Goal: Task Accomplishment & Management: Manage account settings

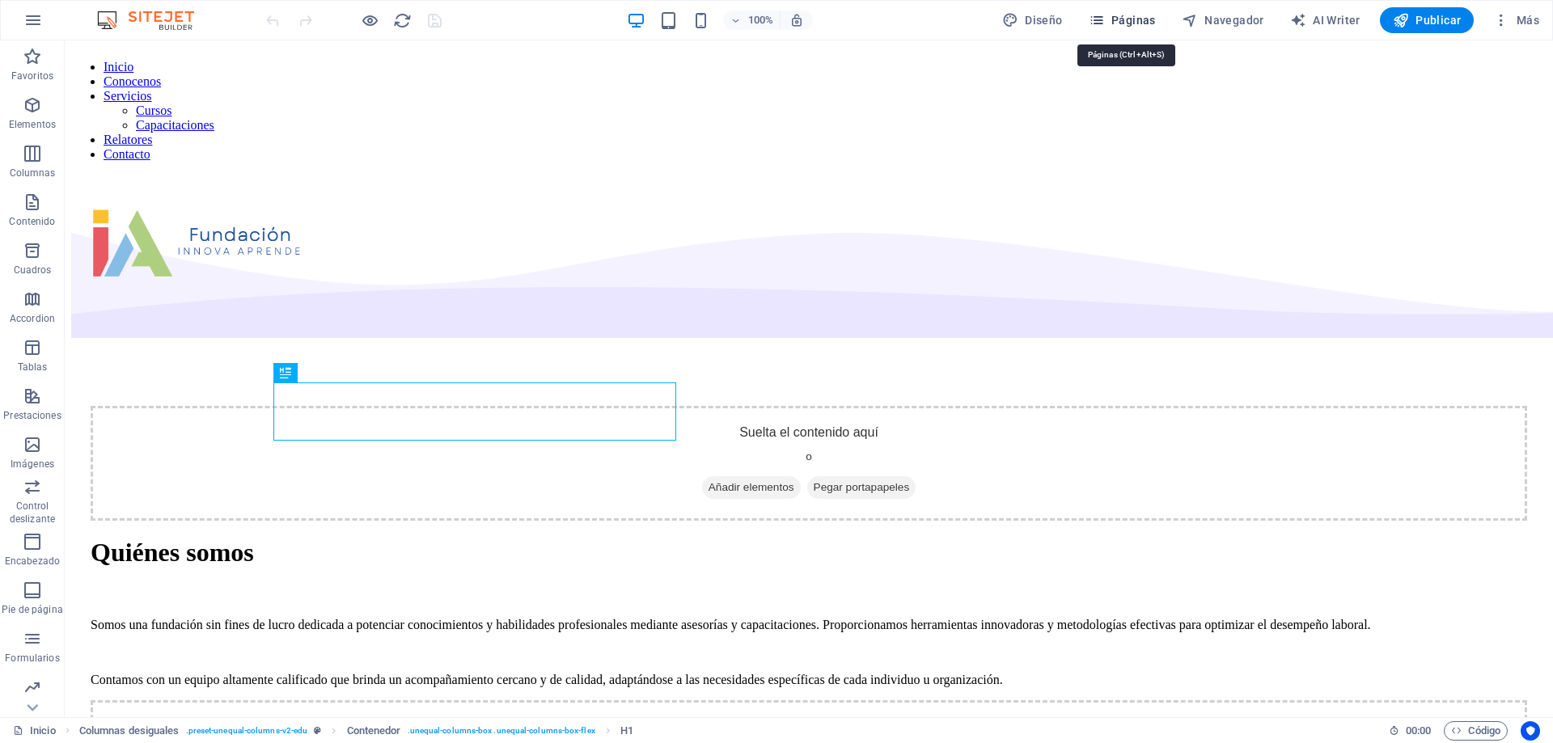
click at [1124, 10] on button "Páginas" at bounding box center [1122, 20] width 80 height 26
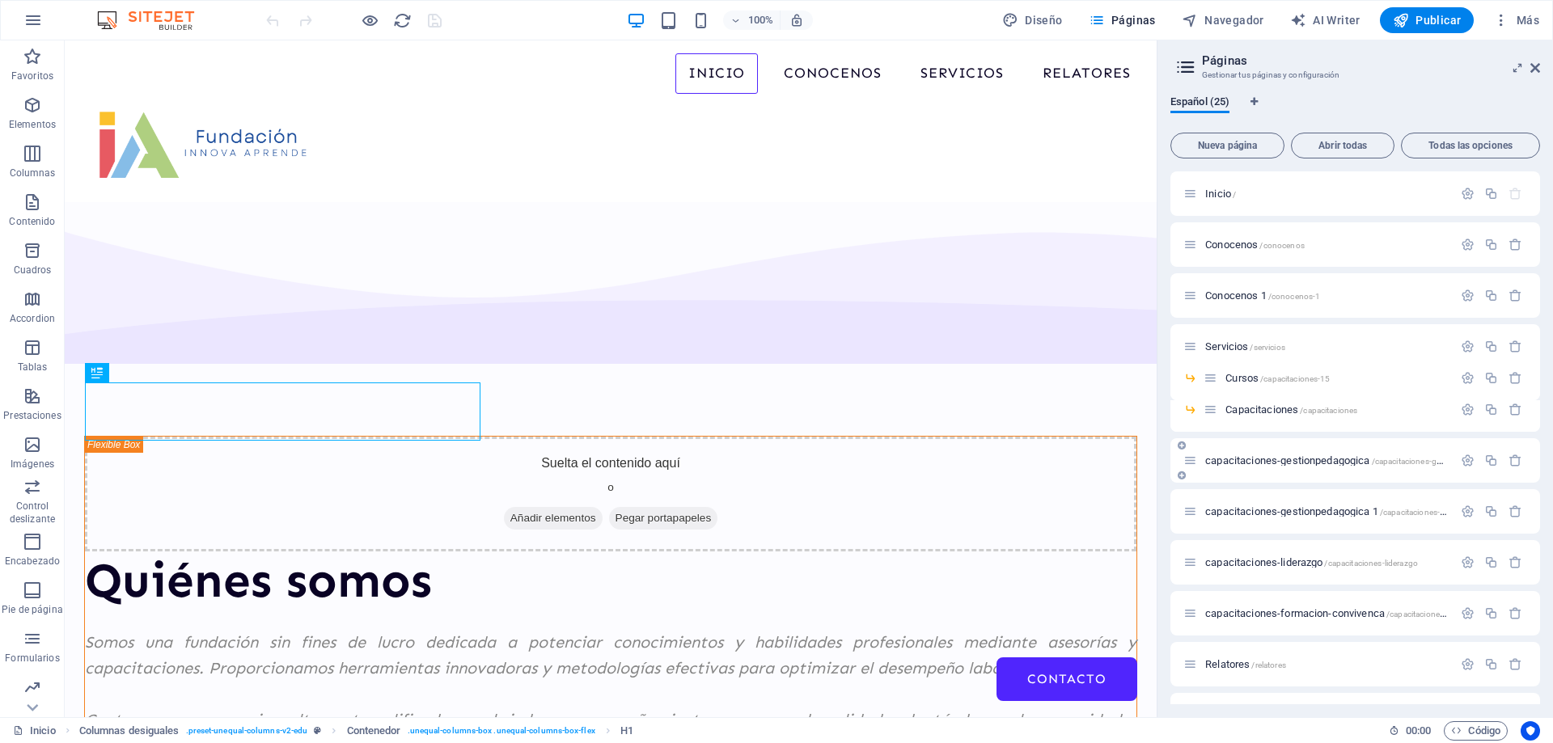
click at [1284, 457] on span "capacitaciones-gestionpedagogica /capacitaciones-gestionpedagogica" at bounding box center [1353, 461] width 297 height 12
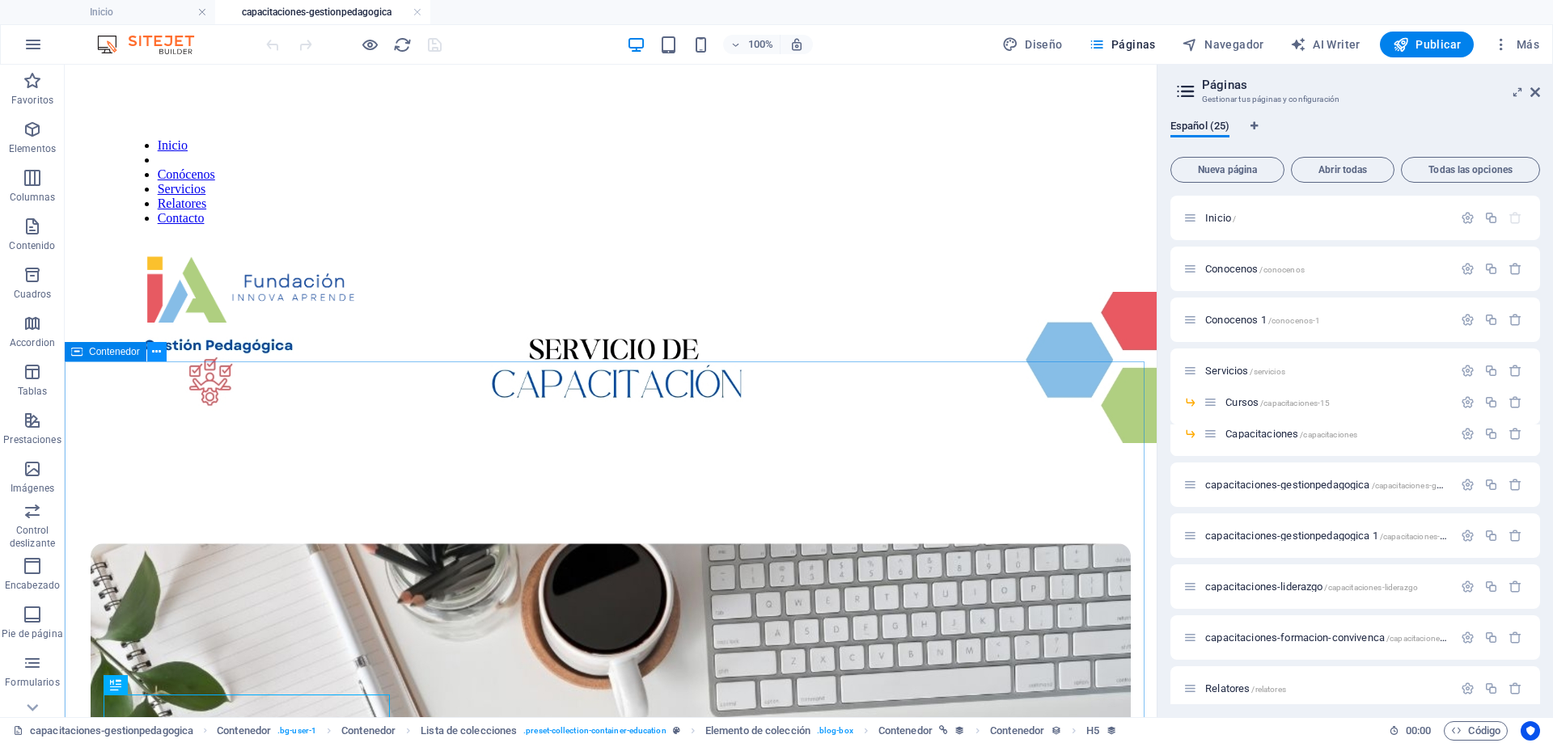
click at [152, 352] on button at bounding box center [156, 351] width 19 height 19
click at [155, 352] on icon at bounding box center [156, 352] width 9 height 17
click at [158, 356] on icon at bounding box center [156, 352] width 9 height 17
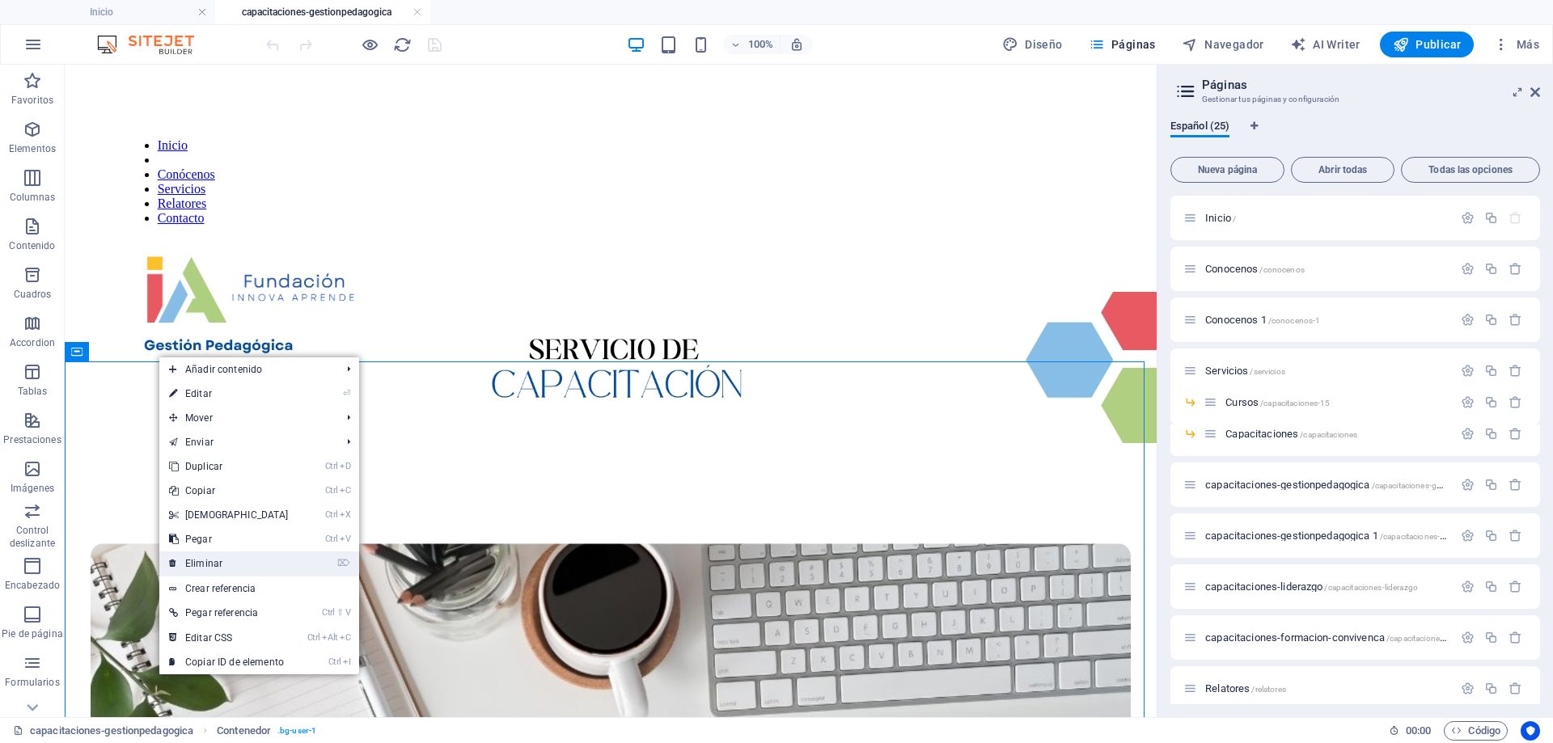
click at [198, 559] on link "⌦ Eliminar" at bounding box center [228, 564] width 139 height 24
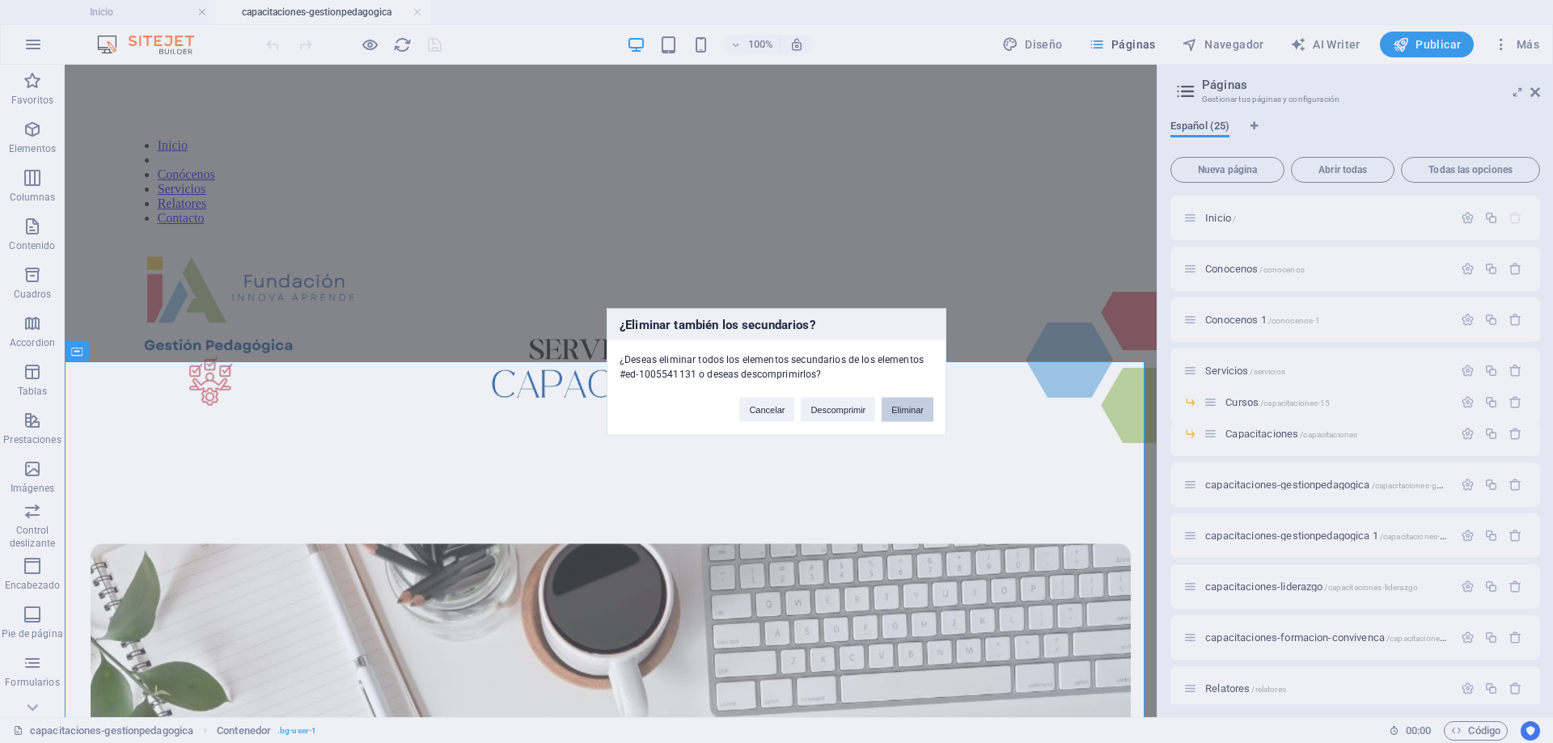
click at [913, 400] on button "Eliminar" at bounding box center [908, 409] width 52 height 24
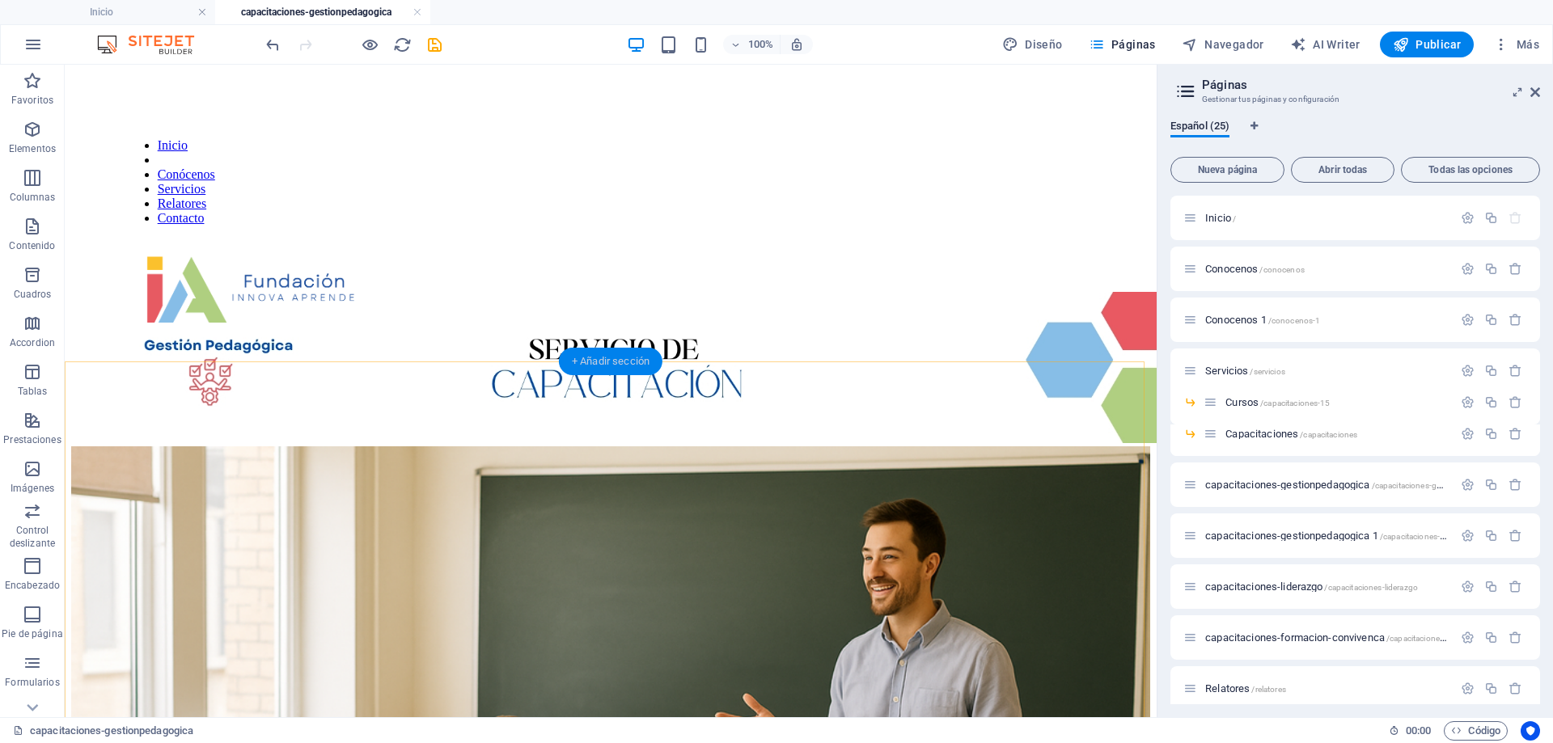
click at [635, 362] on div "+ Añadir sección" at bounding box center [611, 362] width 104 height 28
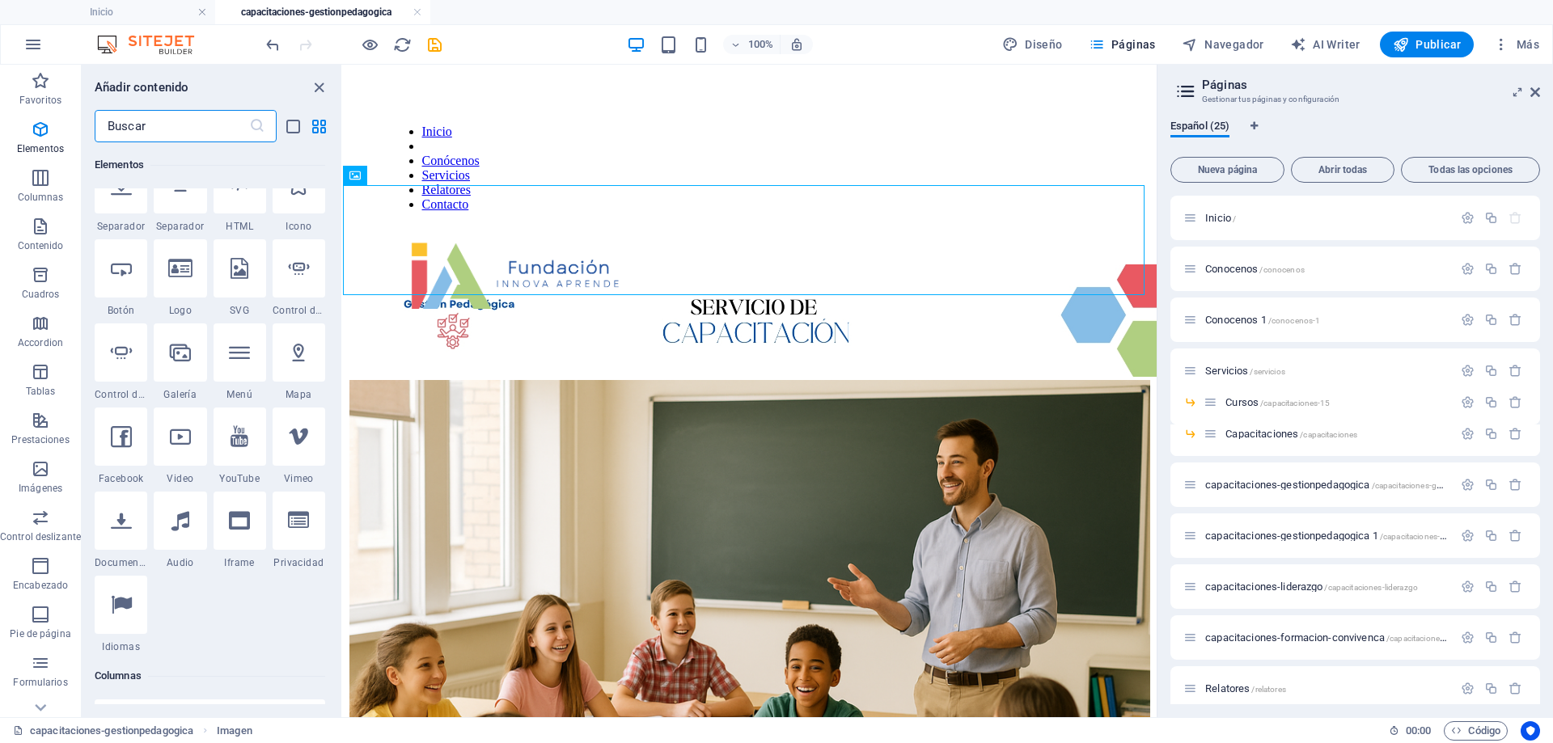
scroll to position [100, 0]
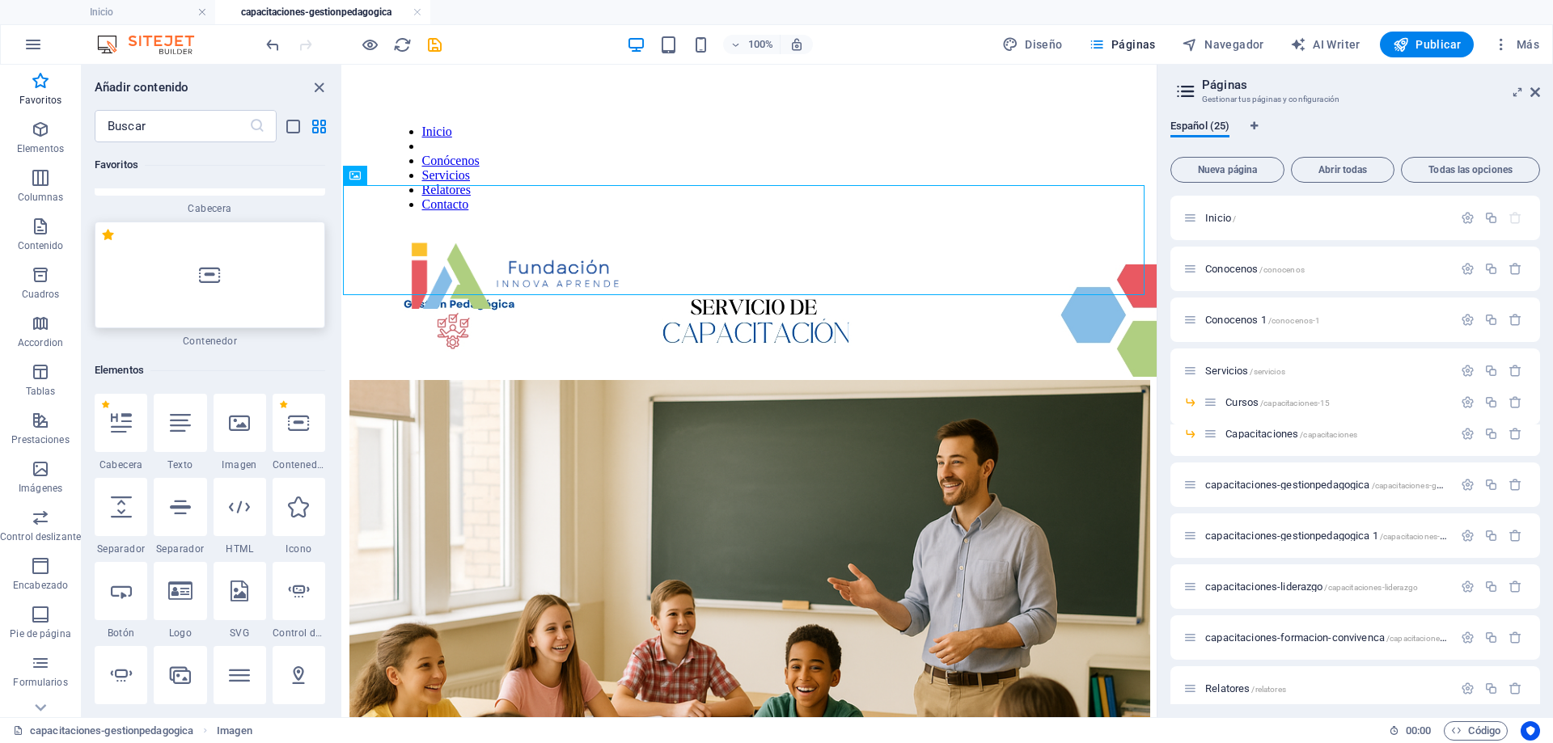
click at [199, 277] on icon at bounding box center [209, 275] width 21 height 21
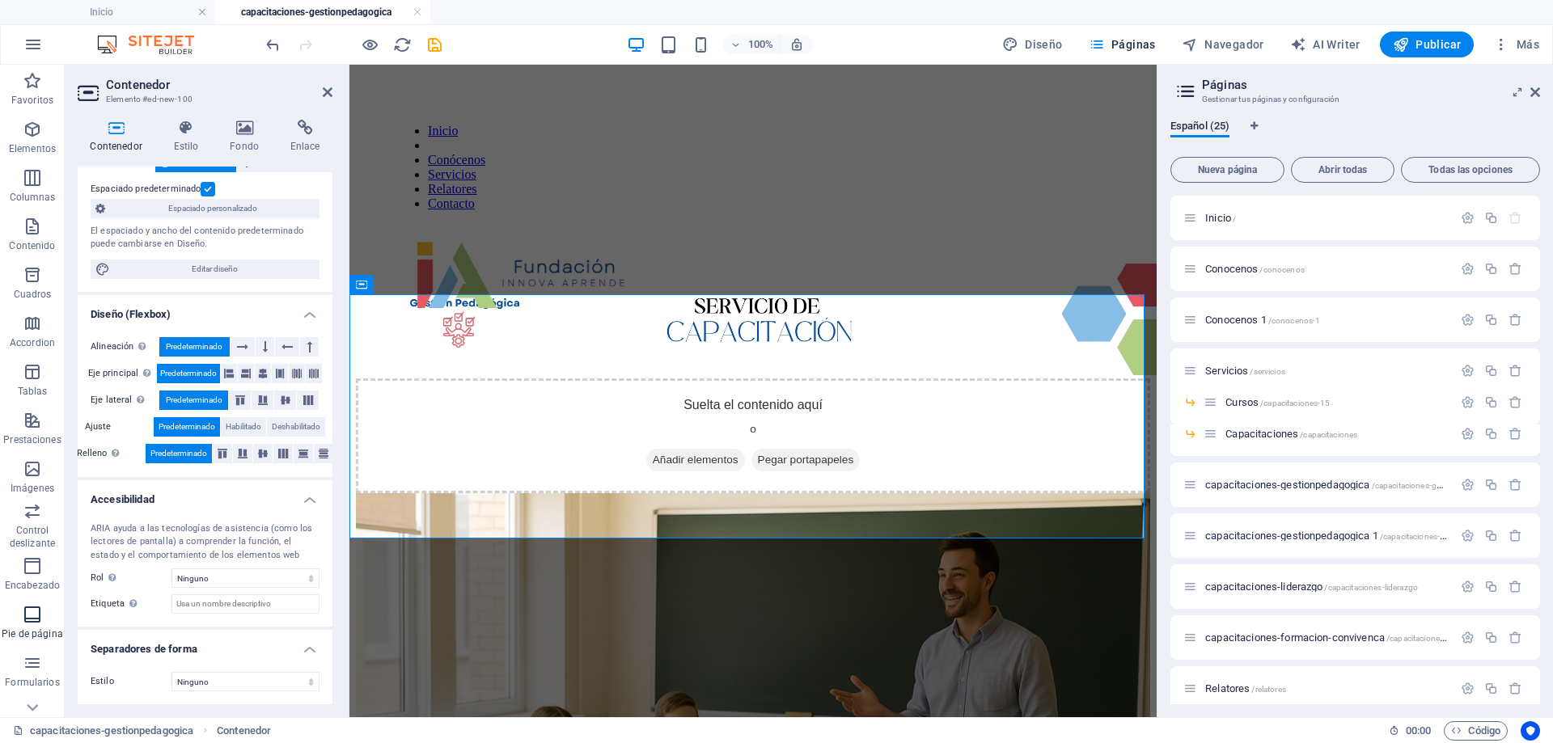
scroll to position [75, 0]
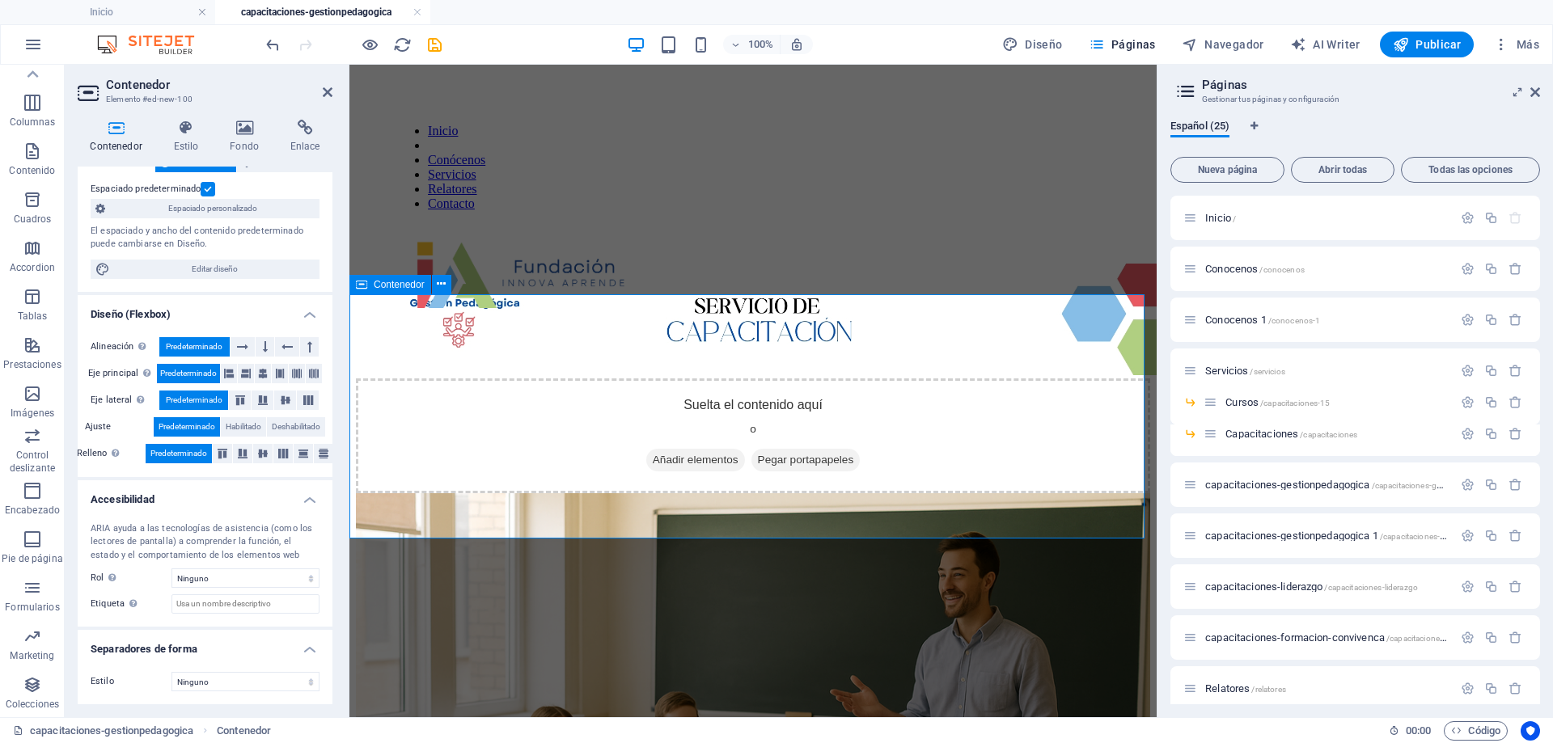
drag, startPoint x: 375, startPoint y: 754, endPoint x: 435, endPoint y: 438, distance: 321.3
click at [40, 694] on icon "button" at bounding box center [32, 685] width 19 height 19
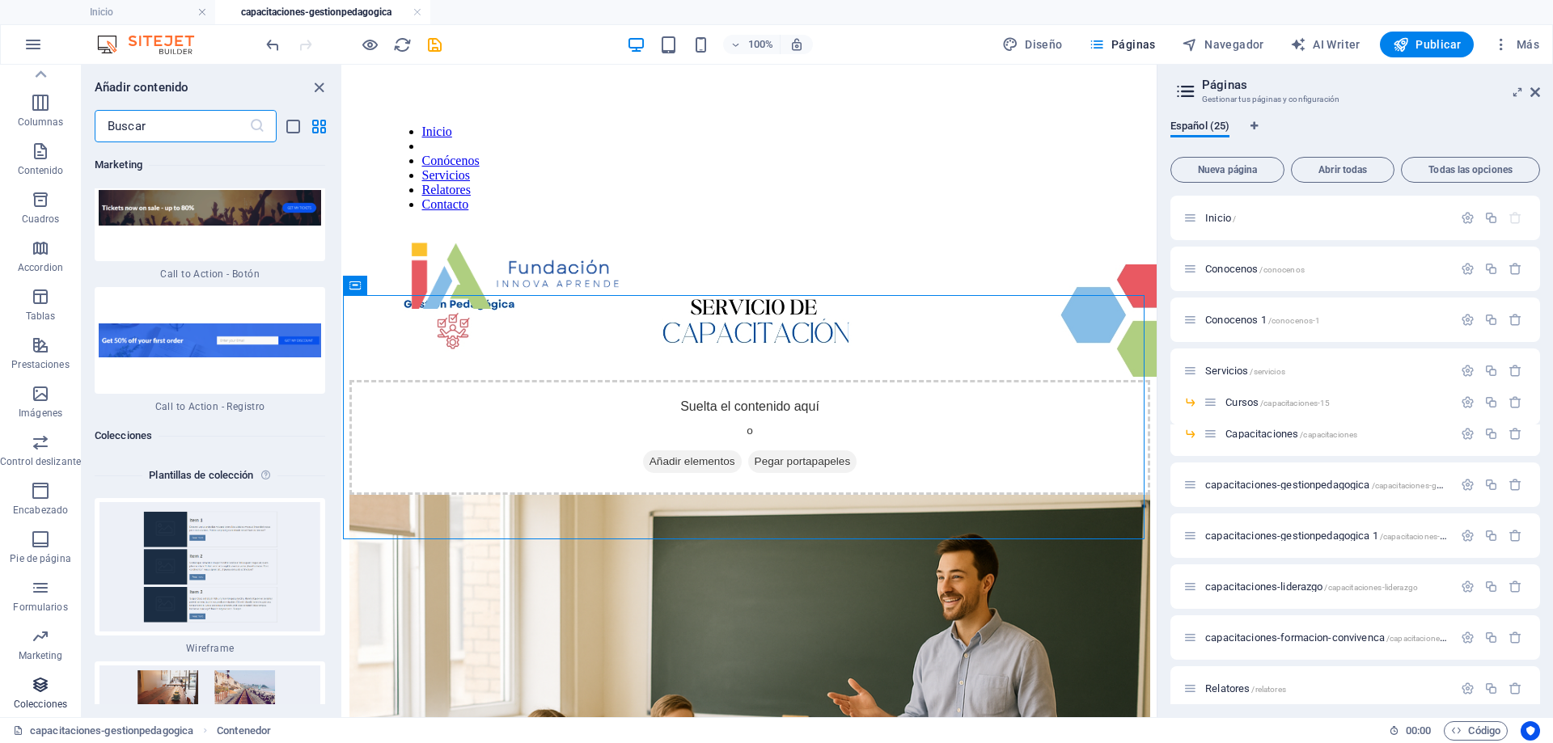
scroll to position [29857, 0]
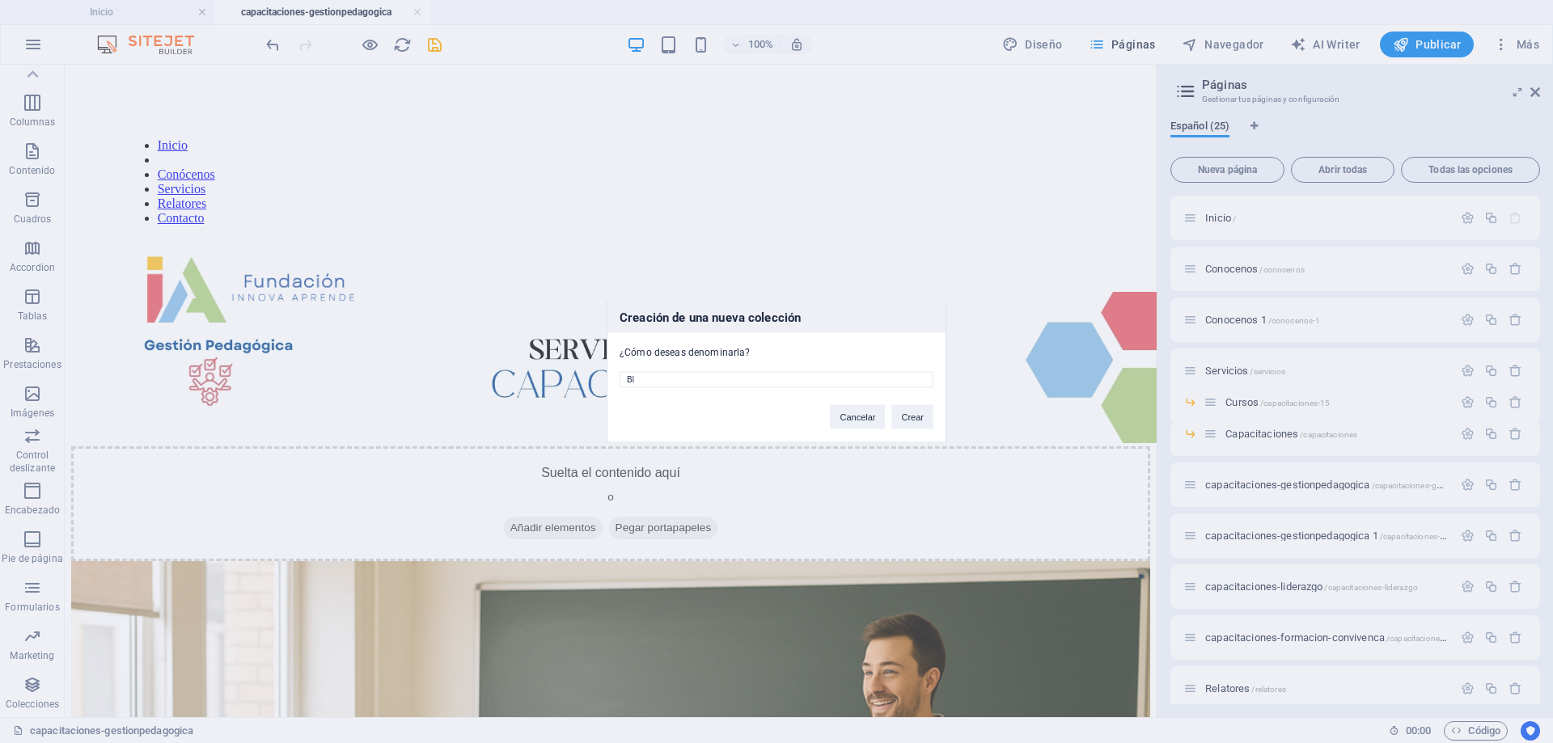
type input "B"
type input "pruea 03-10"
click at [909, 407] on button "Crear" at bounding box center [913, 416] width 42 height 24
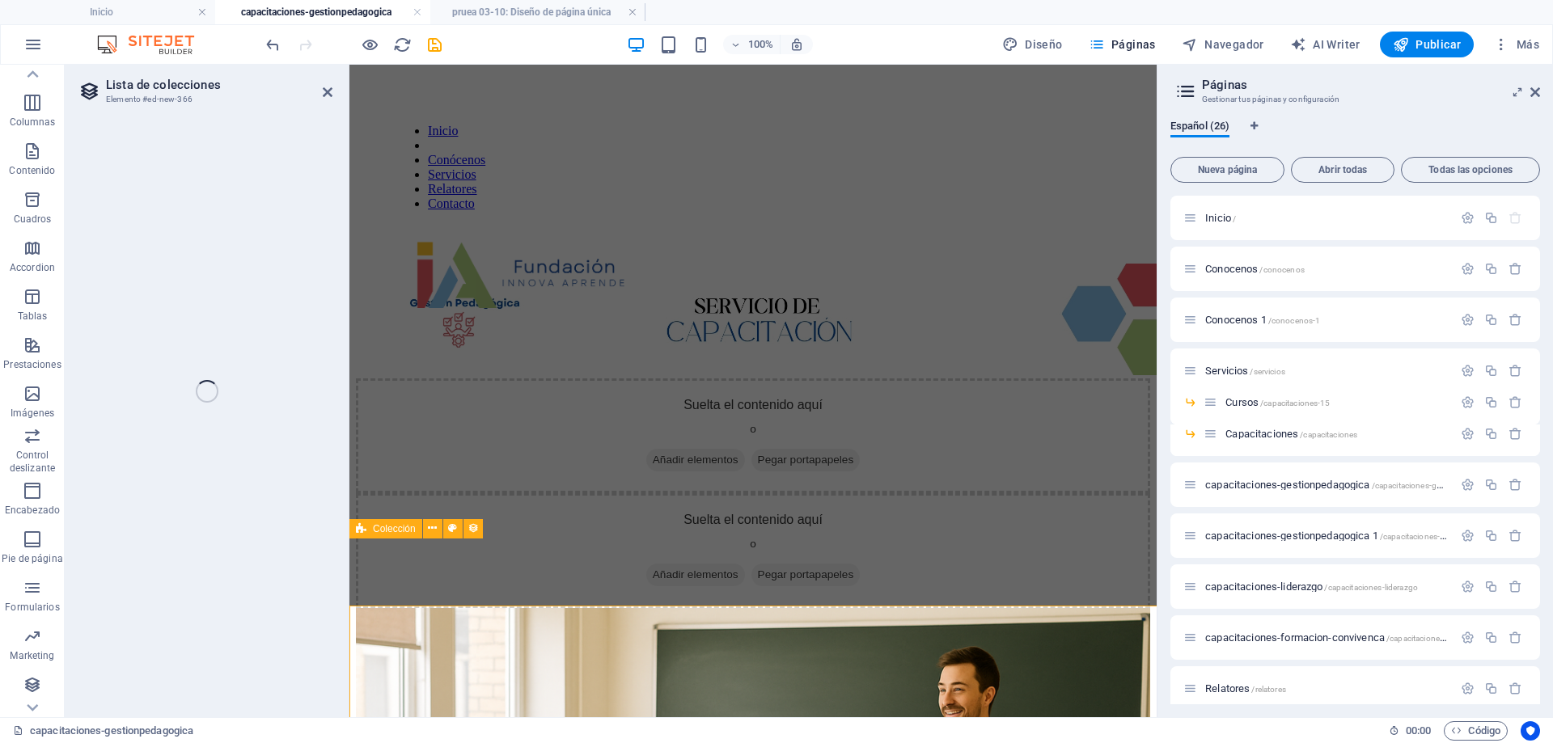
select select "68dfdb292c8ad6af8006579f"
select select
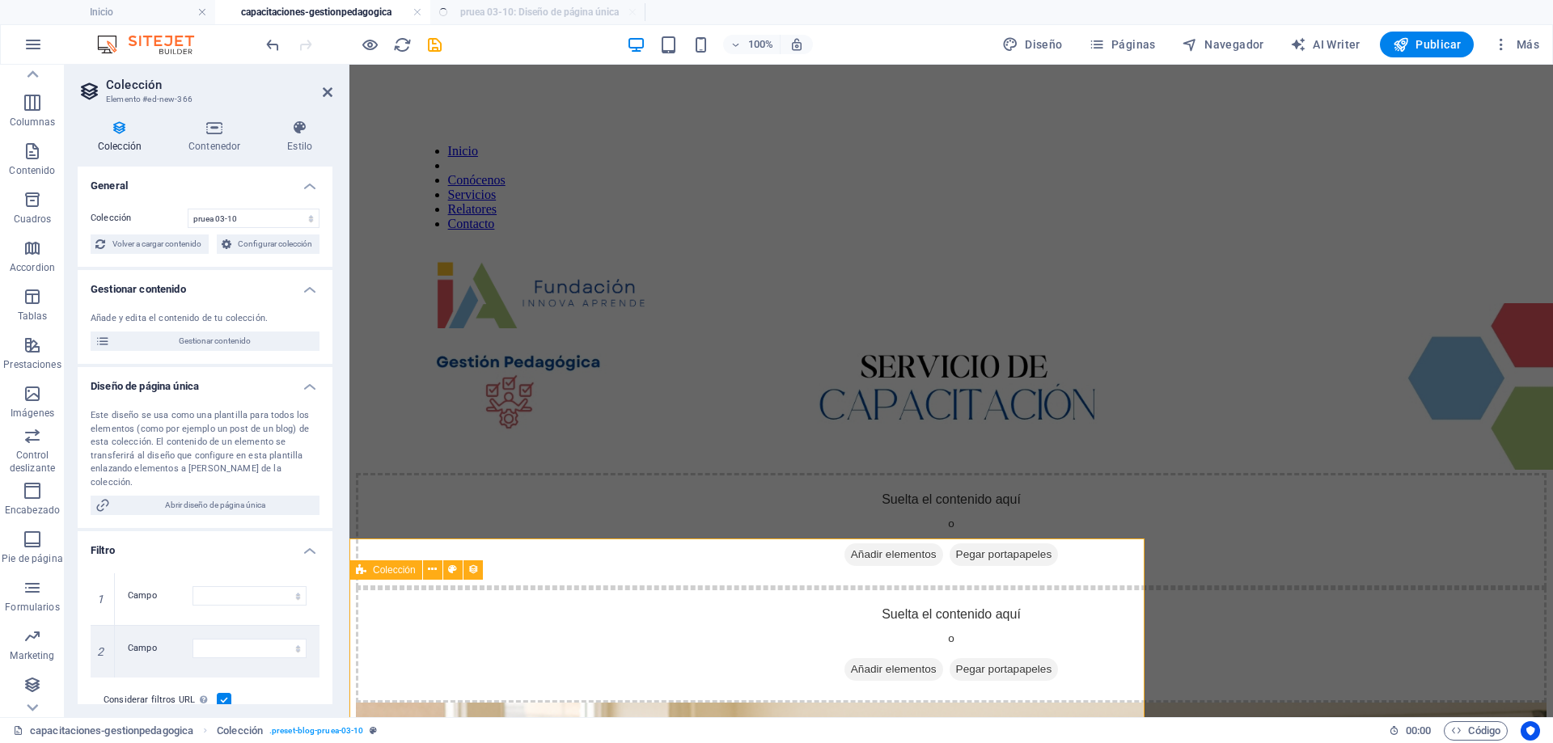
select select "columns.status"
select select "columns.publishing_date"
select select "past"
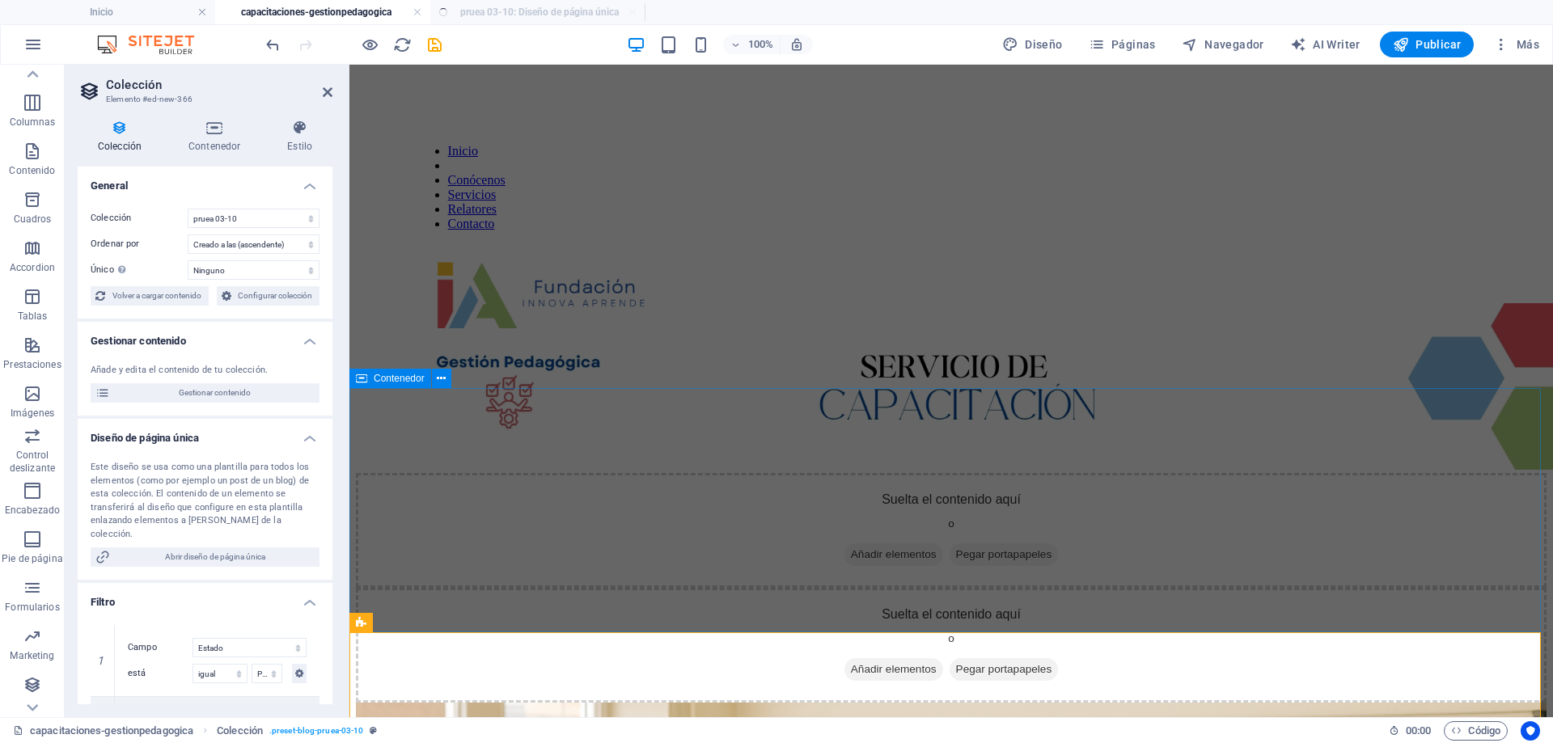
select select "columns.publishing_date_DESC"
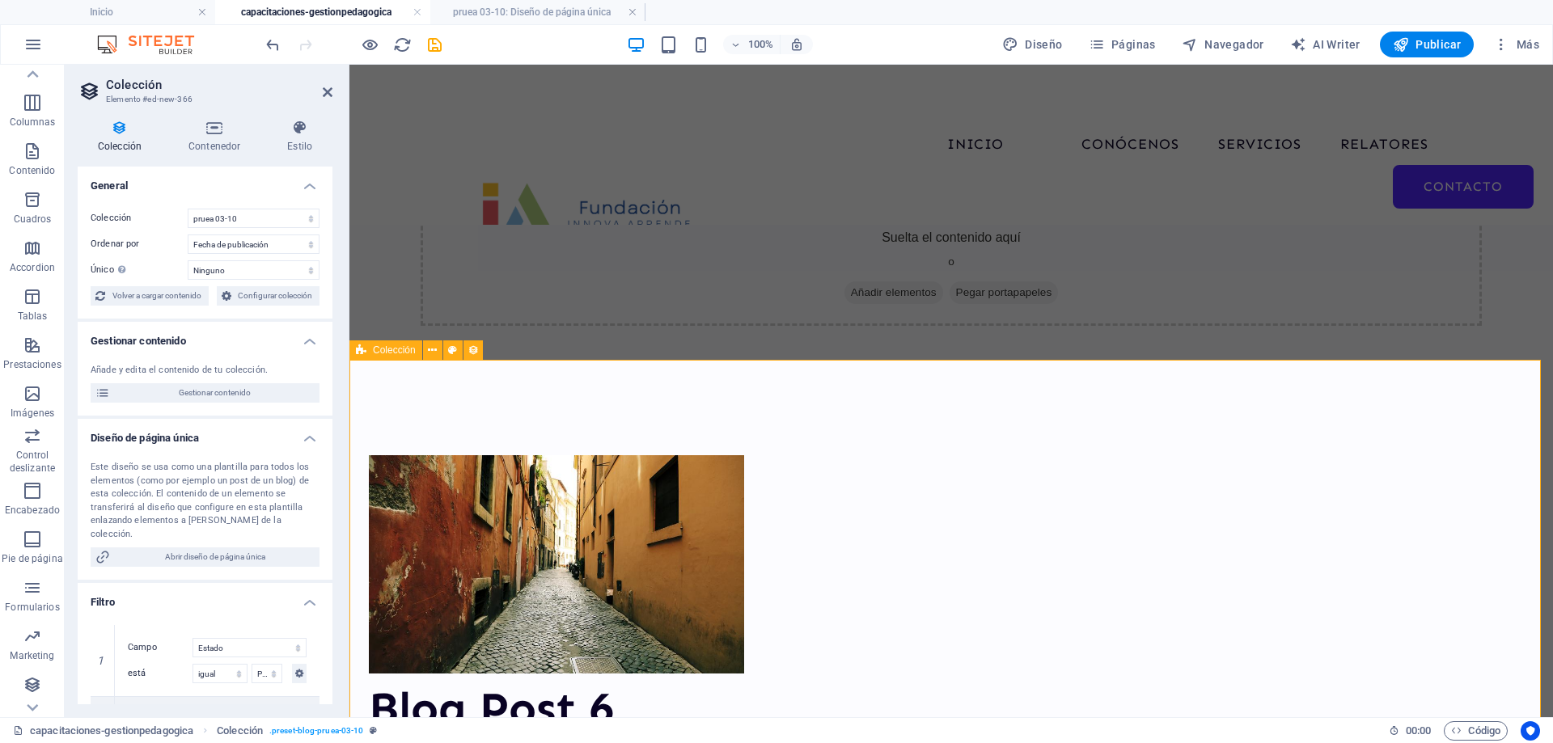
scroll to position [243, 0]
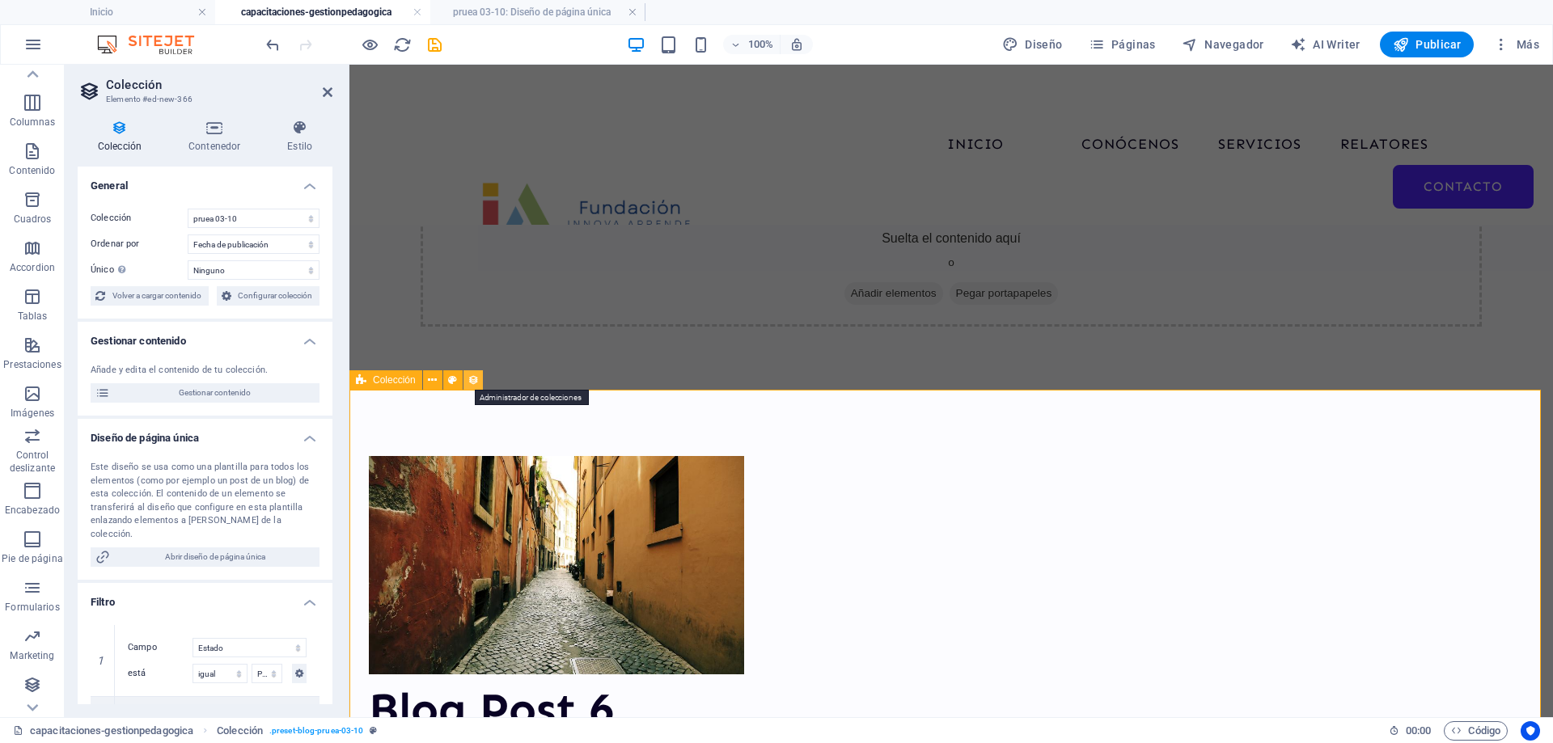
click at [472, 376] on icon at bounding box center [473, 380] width 11 height 17
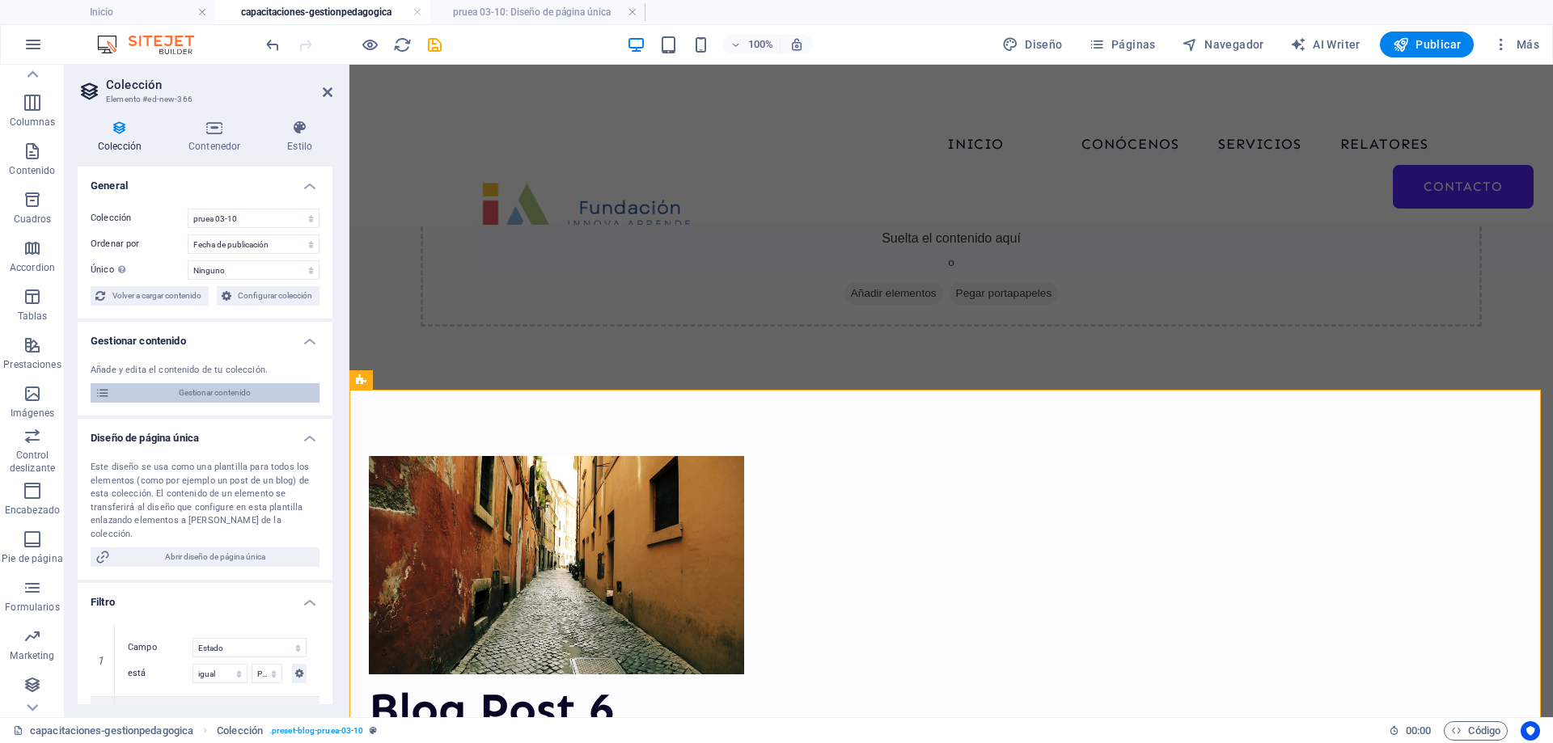
click at [260, 391] on span "Gestionar contenido" at bounding box center [215, 392] width 200 height 19
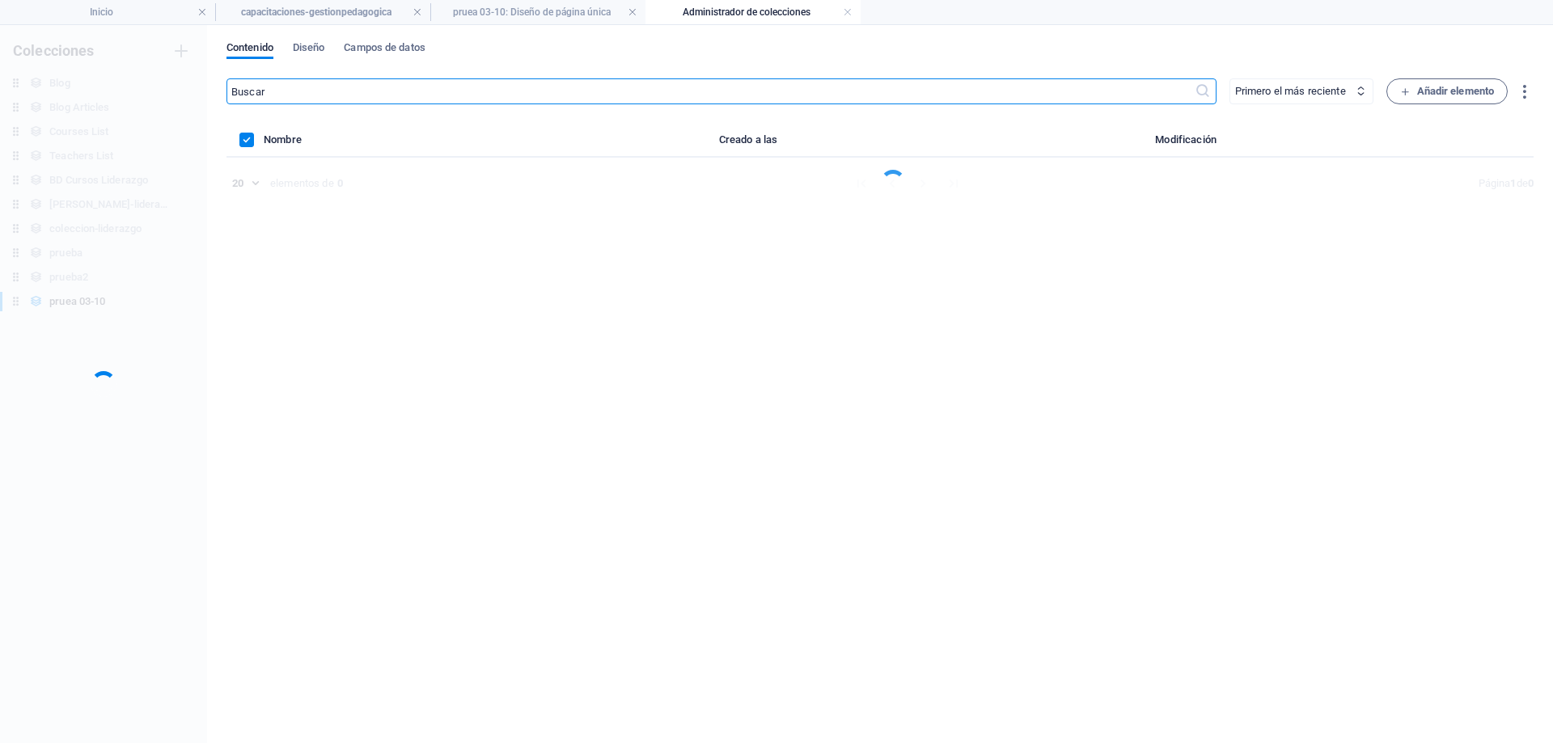
scroll to position [0, 0]
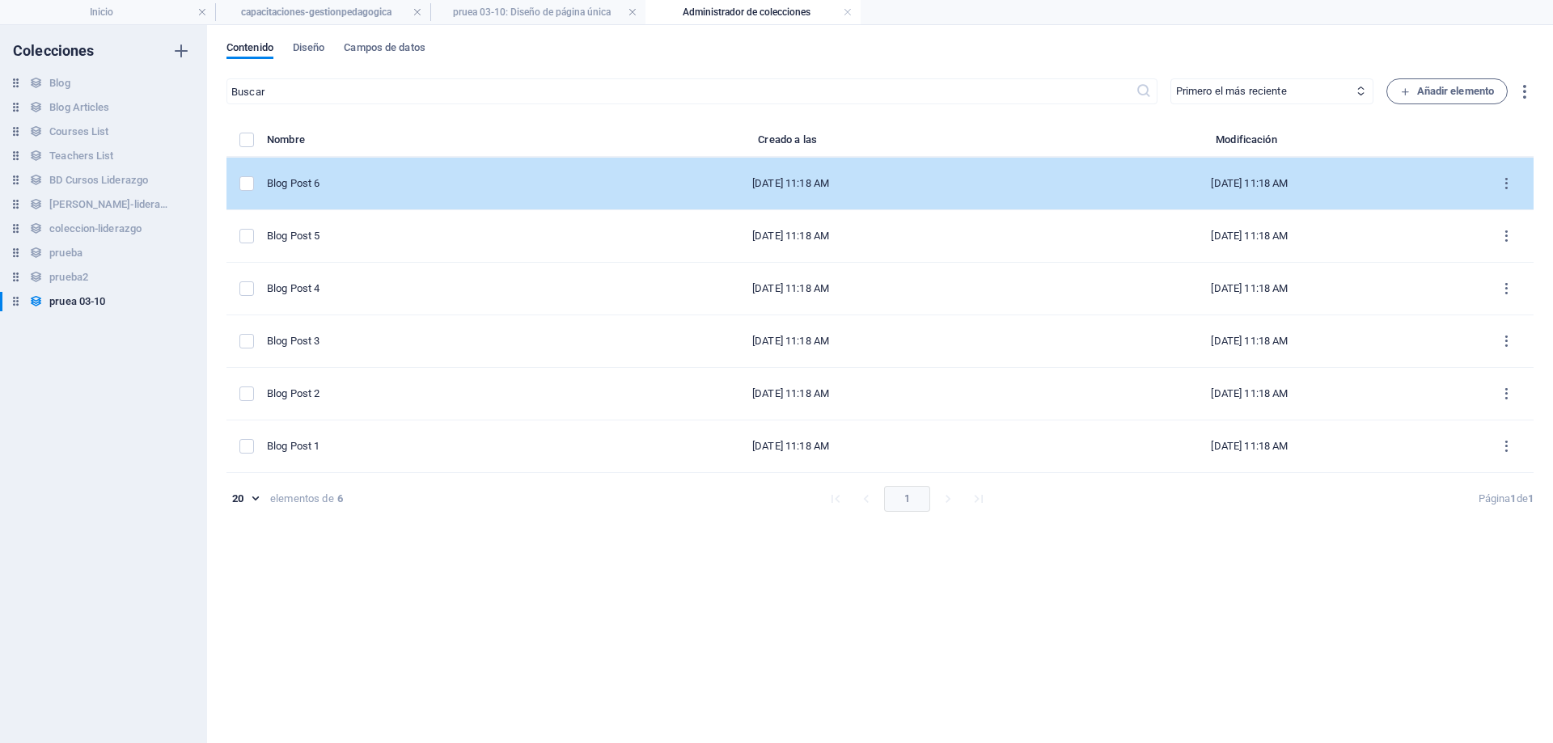
click at [338, 180] on div "Blog Post 6" at bounding box center [408, 183] width 282 height 15
select select "Category 1"
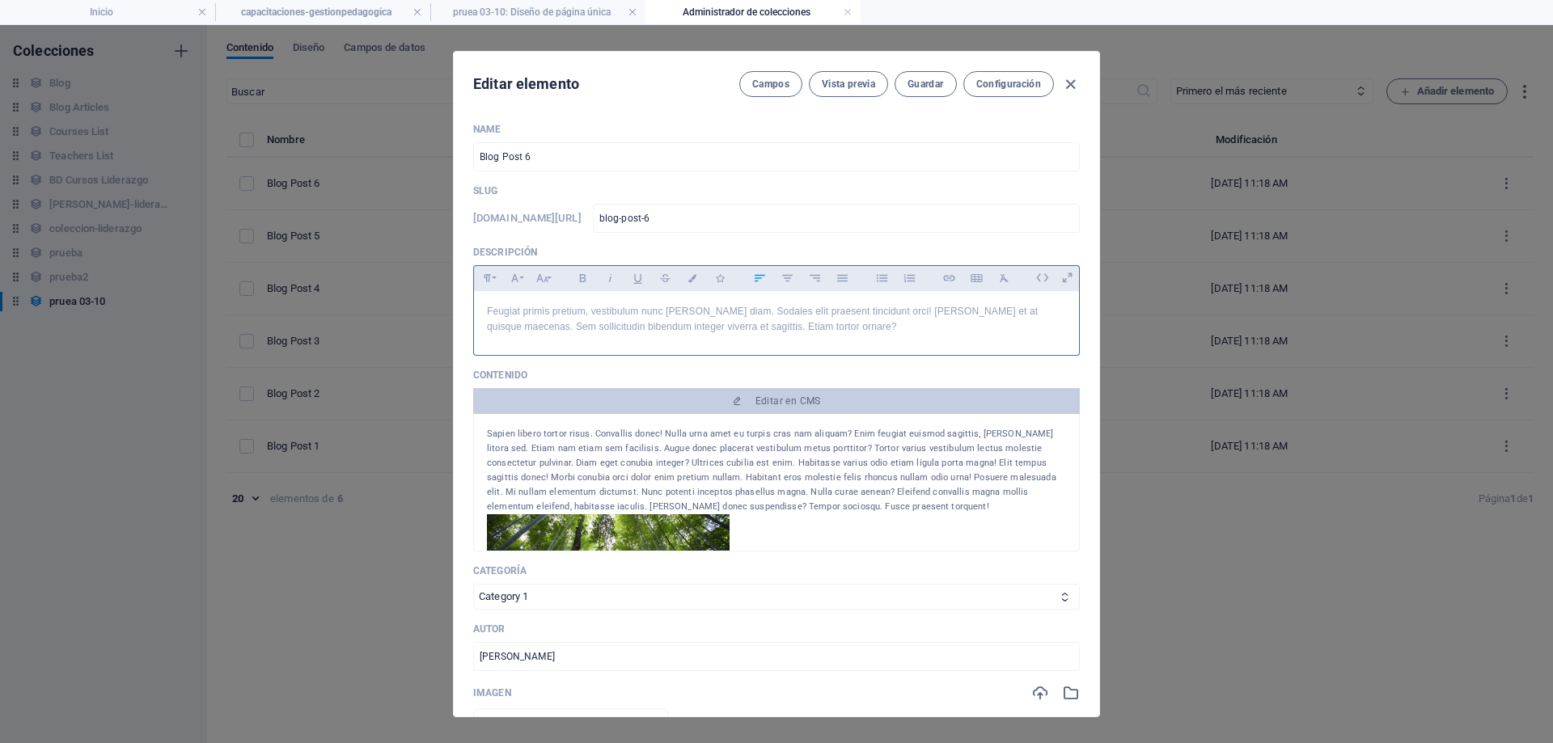
click at [612, 336] on div "Feugiat primis pretium, vestibulum nunc [PERSON_NAME] diam. Sodales elit praese…" at bounding box center [776, 319] width 605 height 57
click at [1069, 87] on icon "button" at bounding box center [1070, 84] width 19 height 19
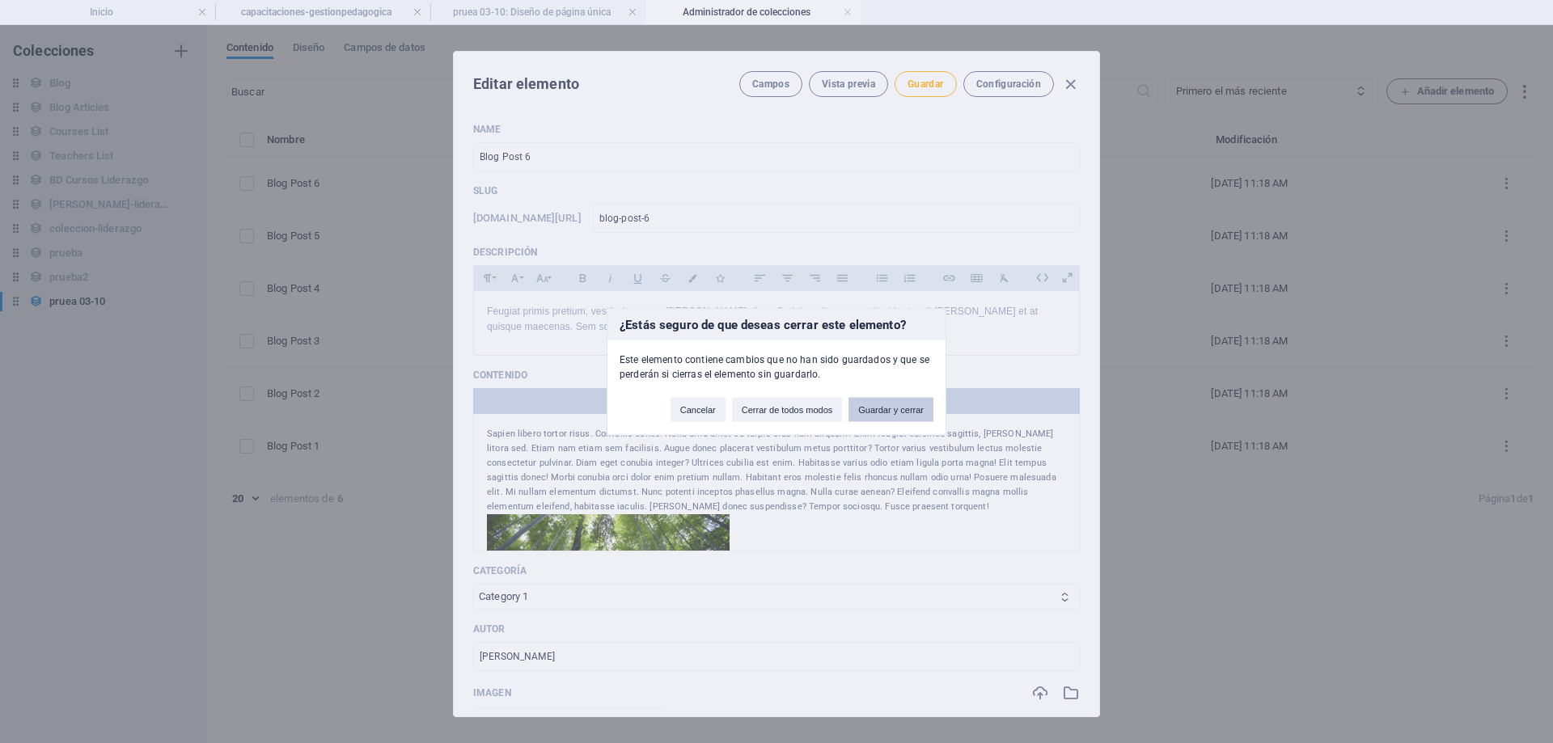
click at [906, 418] on button "Guardar y cerrar" at bounding box center [891, 409] width 85 height 24
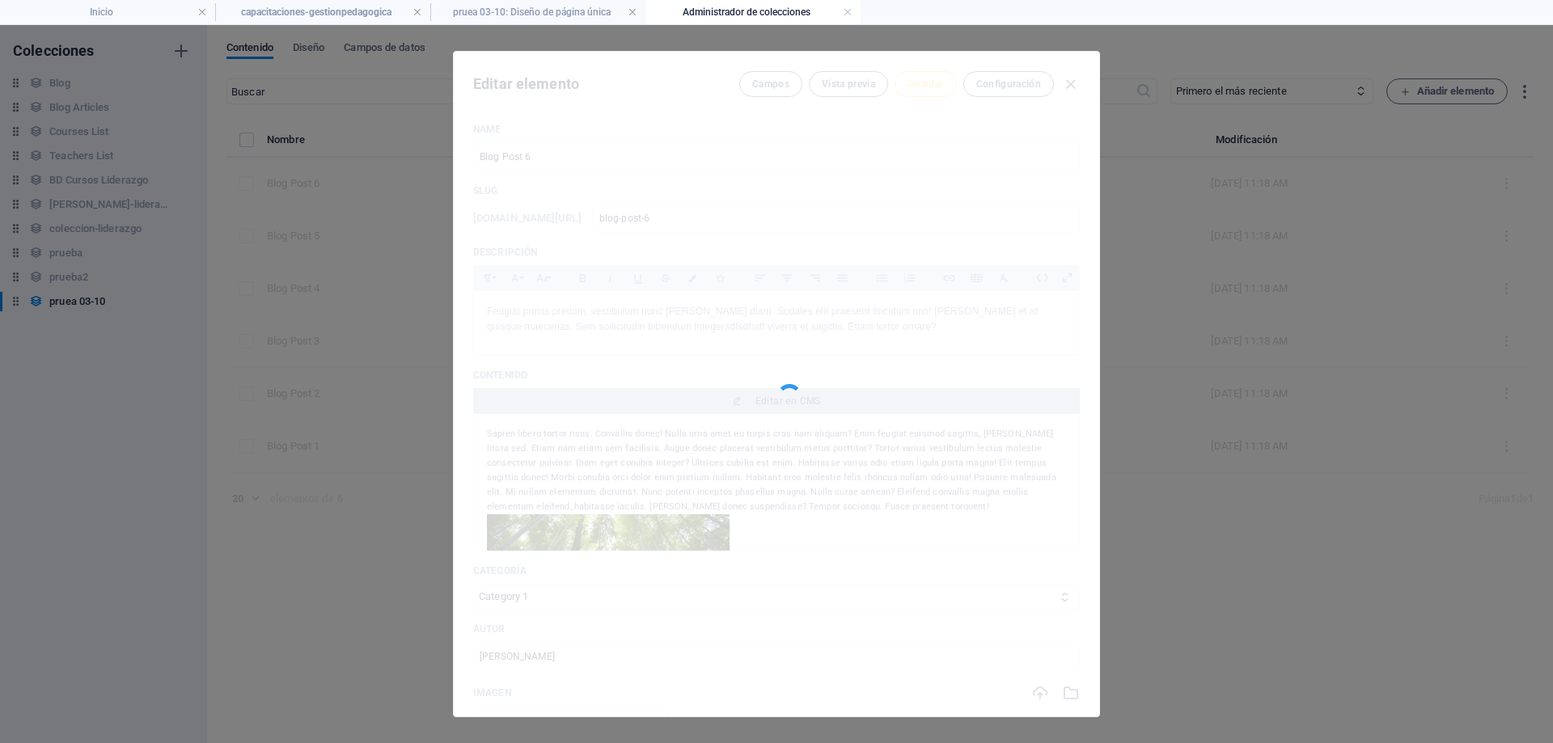
type input "[DATE]"
type input "blog-post-6"
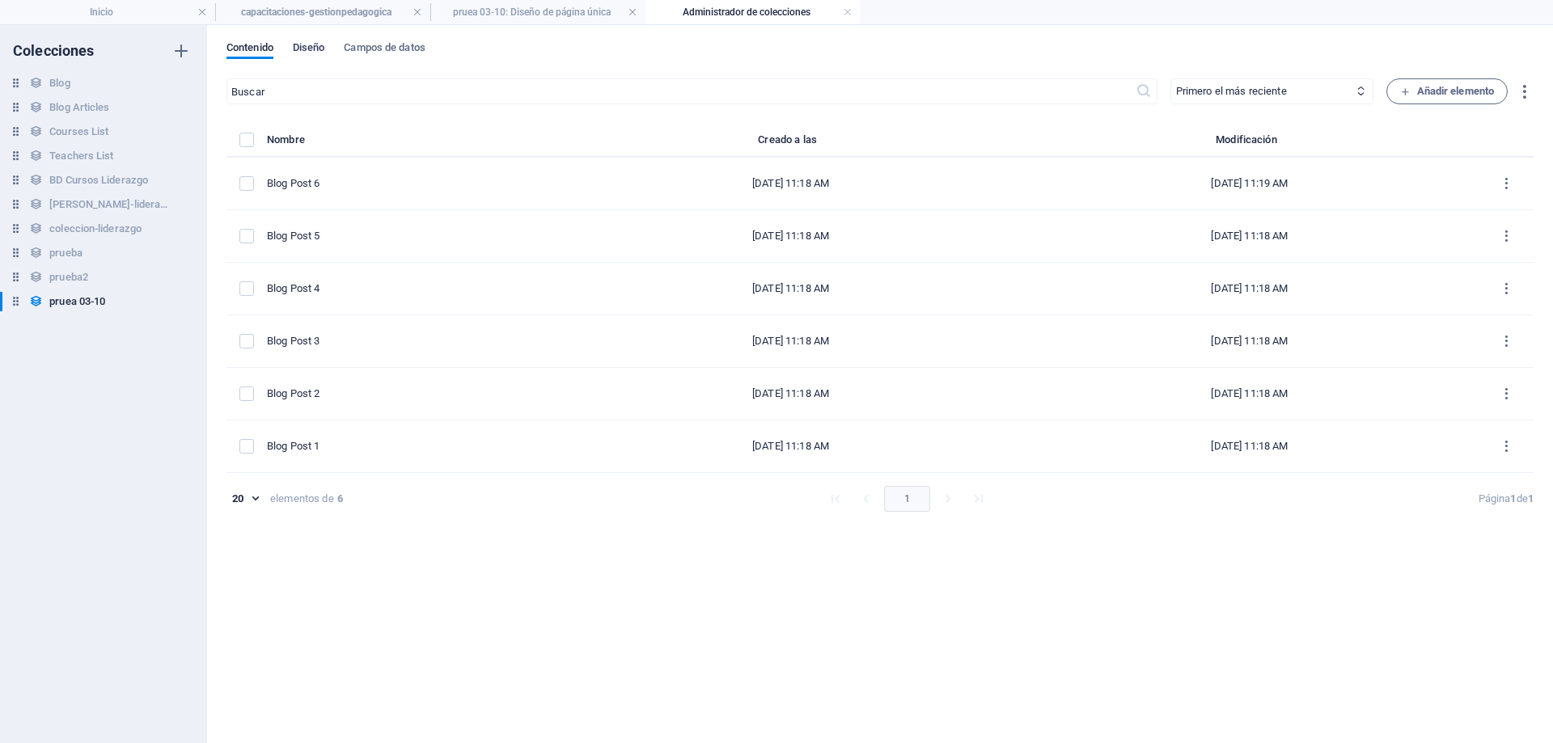
click at [317, 49] on span "Diseño" at bounding box center [309, 49] width 32 height 23
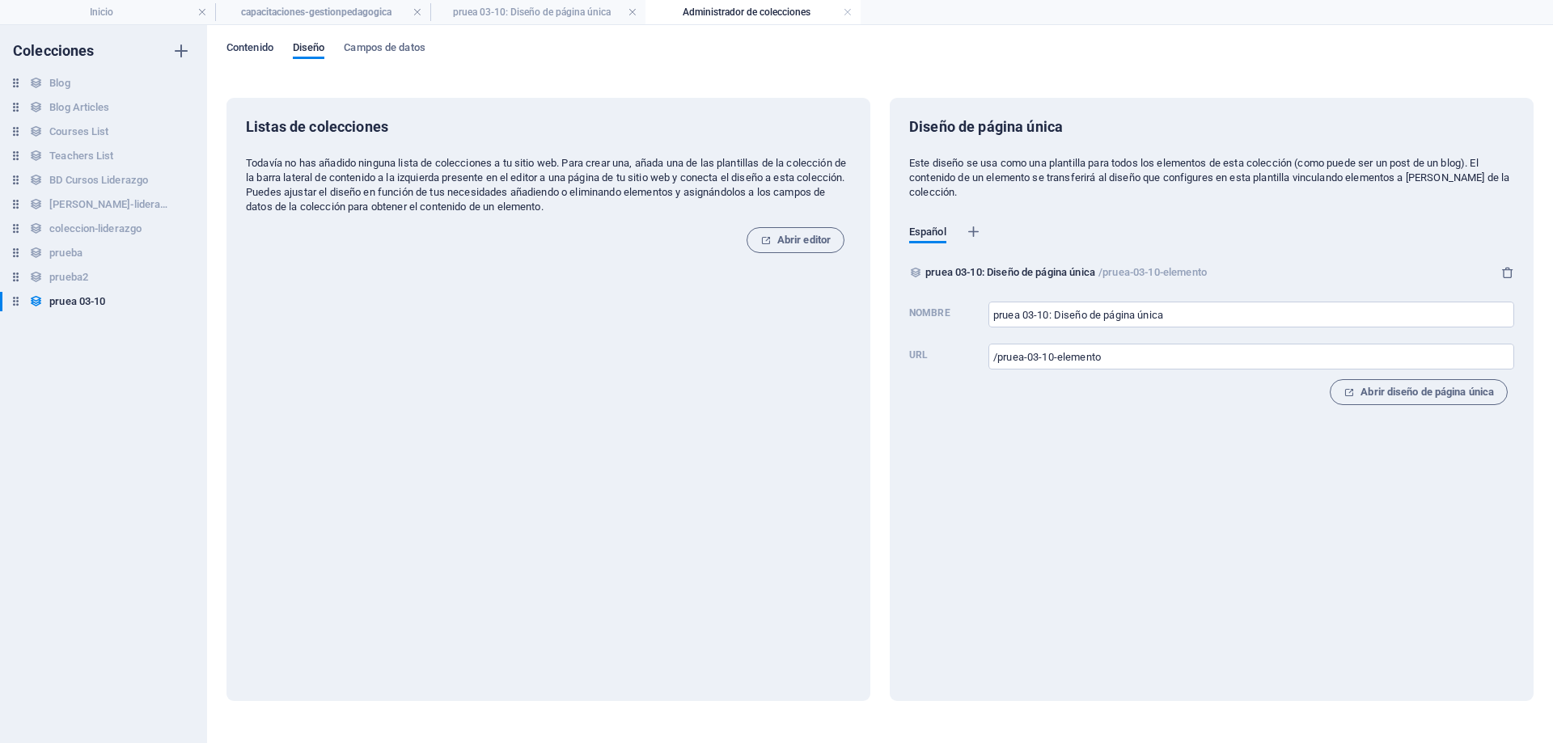
click at [252, 46] on span "Contenido" at bounding box center [250, 49] width 47 height 23
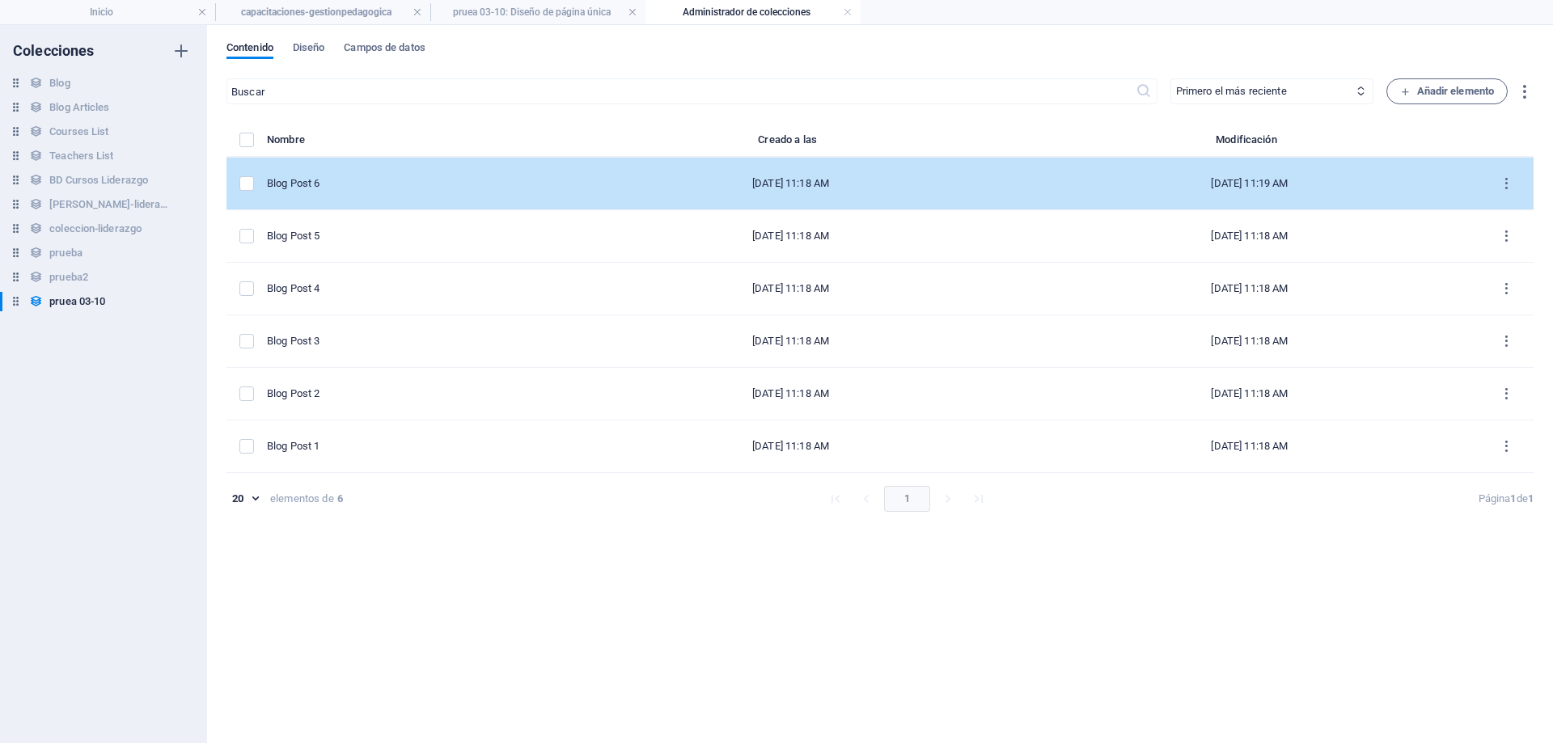
click at [352, 184] on div "Blog Post 6" at bounding box center [408, 183] width 282 height 15
select select "Category 1"
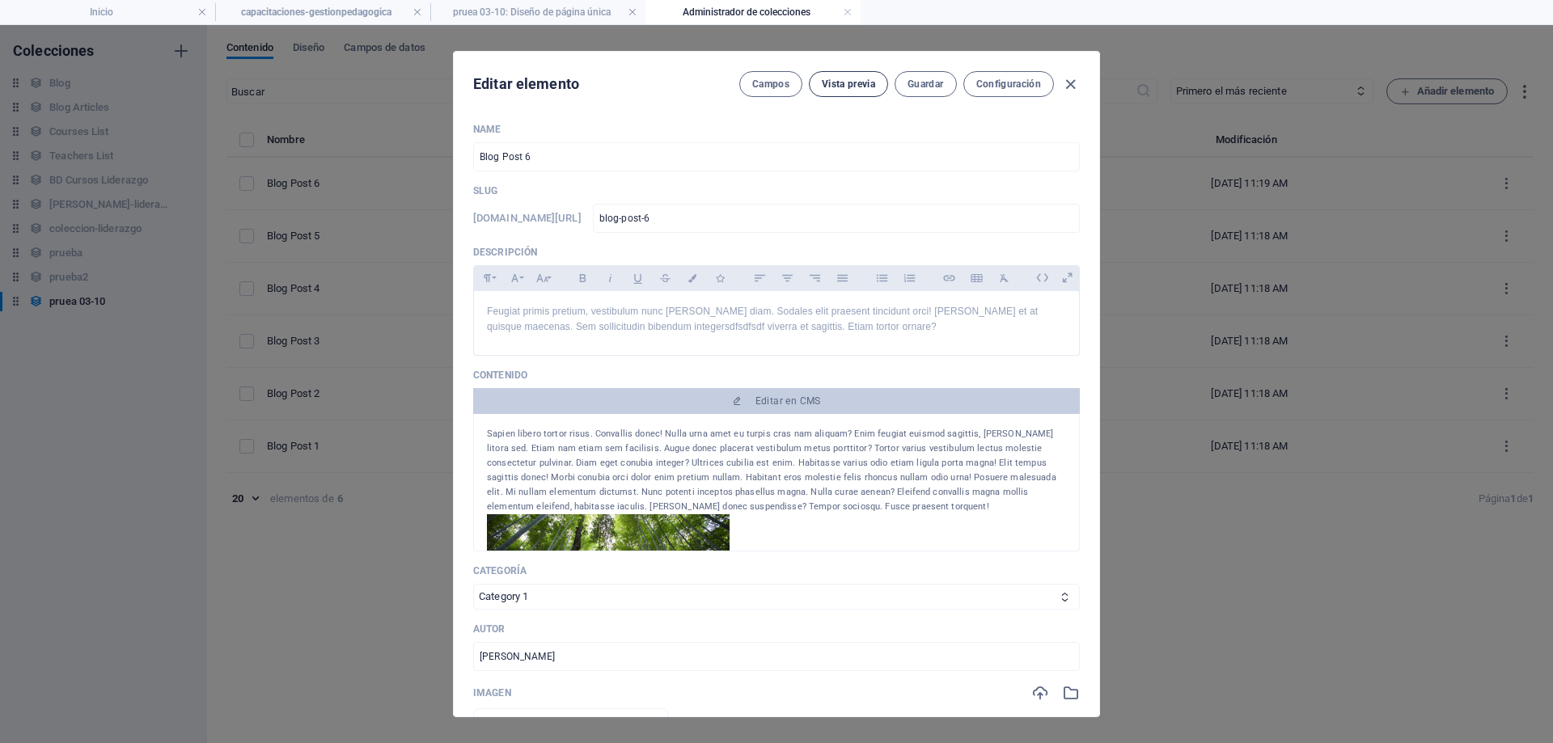
click at [864, 88] on span "Vista previa" at bounding box center [848, 84] width 53 height 13
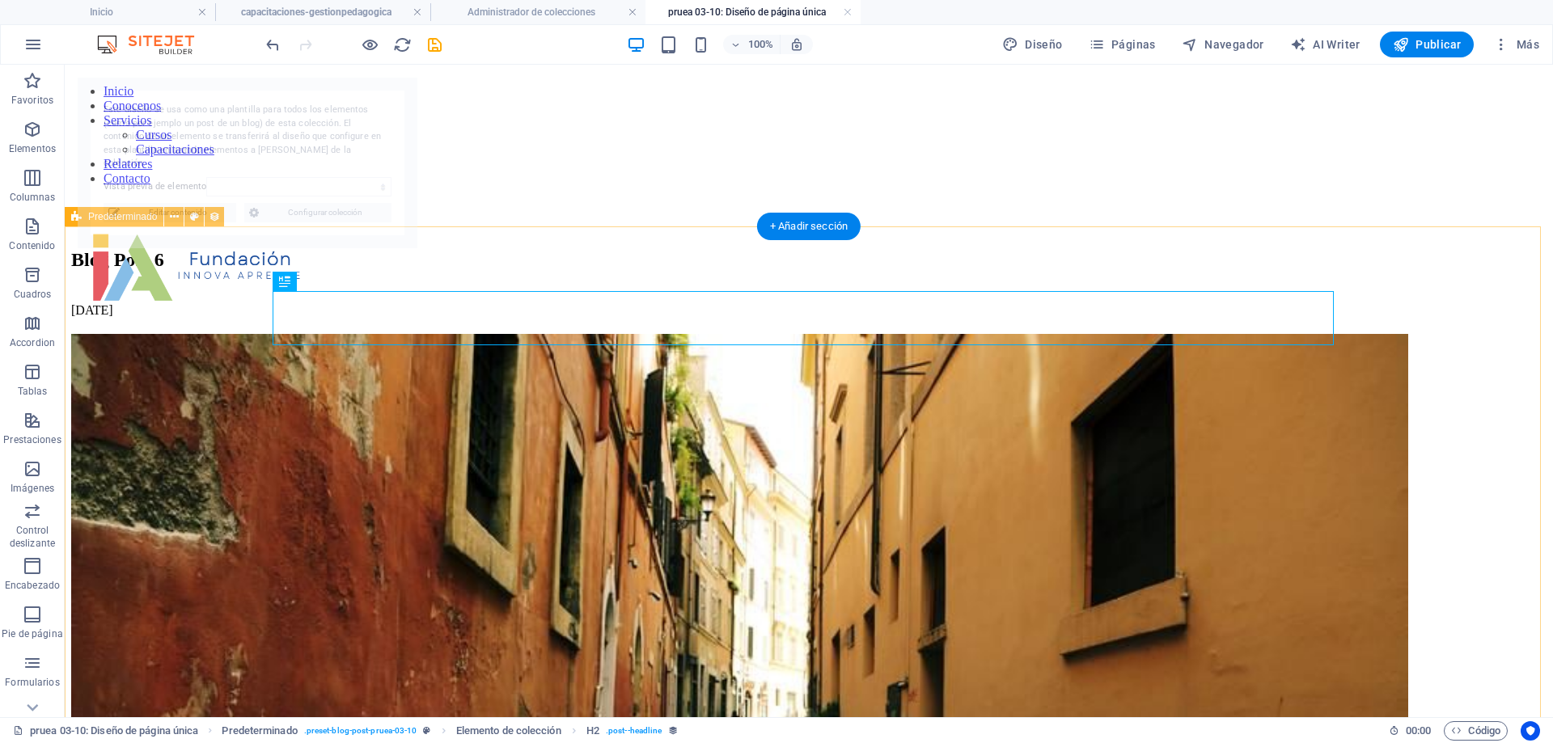
select select "68dfdb2c98cc92a6e704358e"
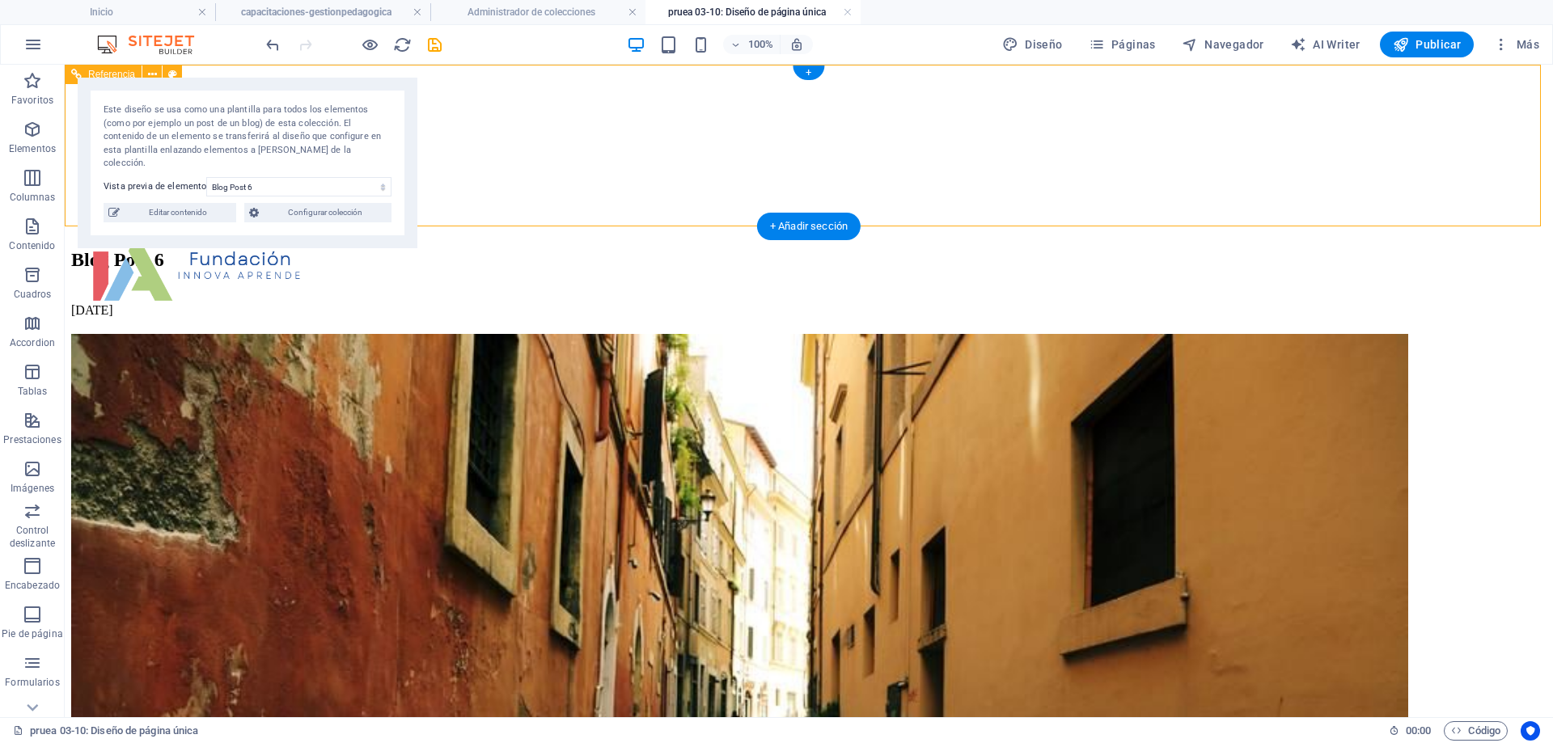
click at [932, 156] on div "Inicio Conocenos Servicios Cursos Capacitaciones Relatores Contacto" at bounding box center [809, 152] width 1476 height 162
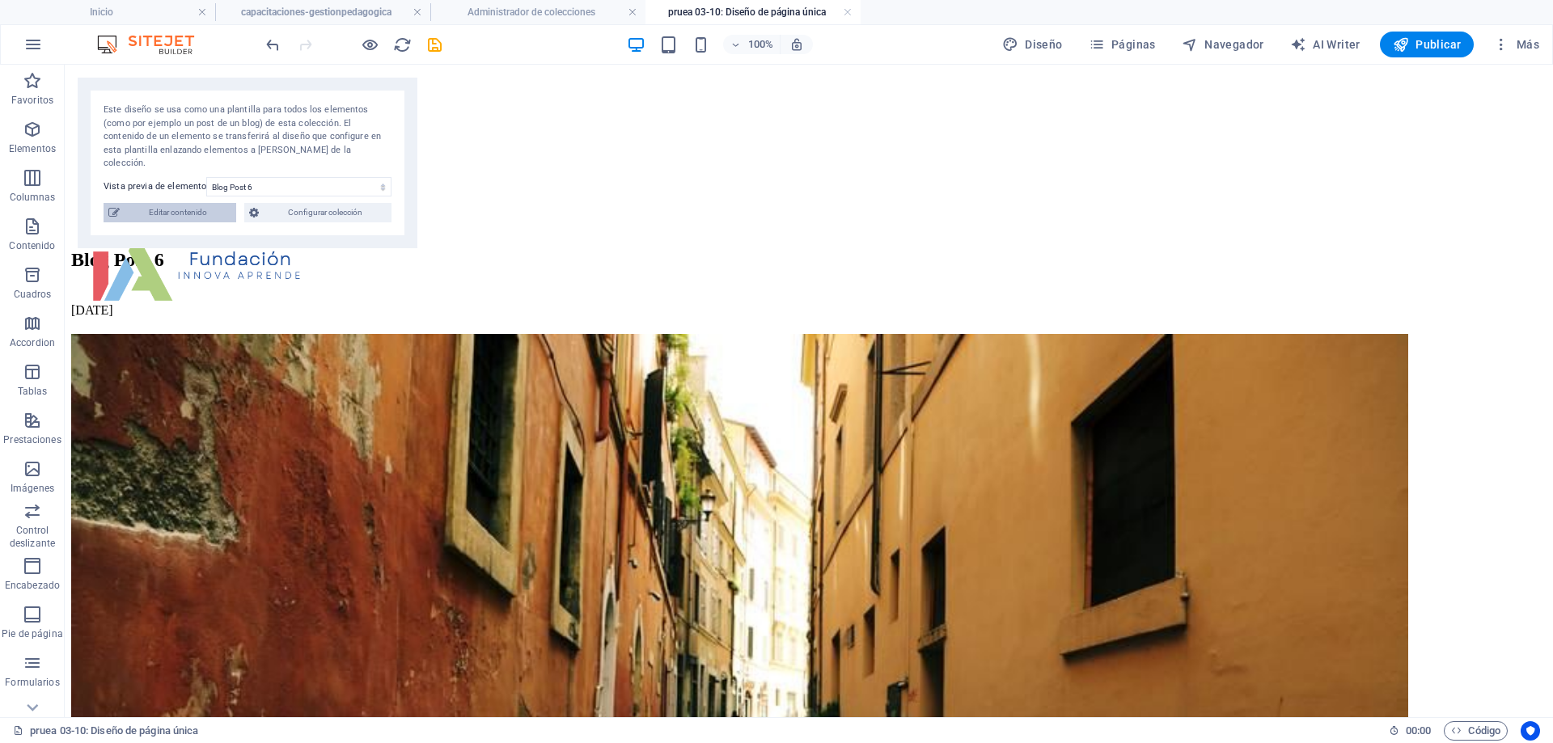
click at [216, 205] on span "Editar contenido" at bounding box center [178, 212] width 107 height 19
type input "[DATE]"
type input "blog-post-6"
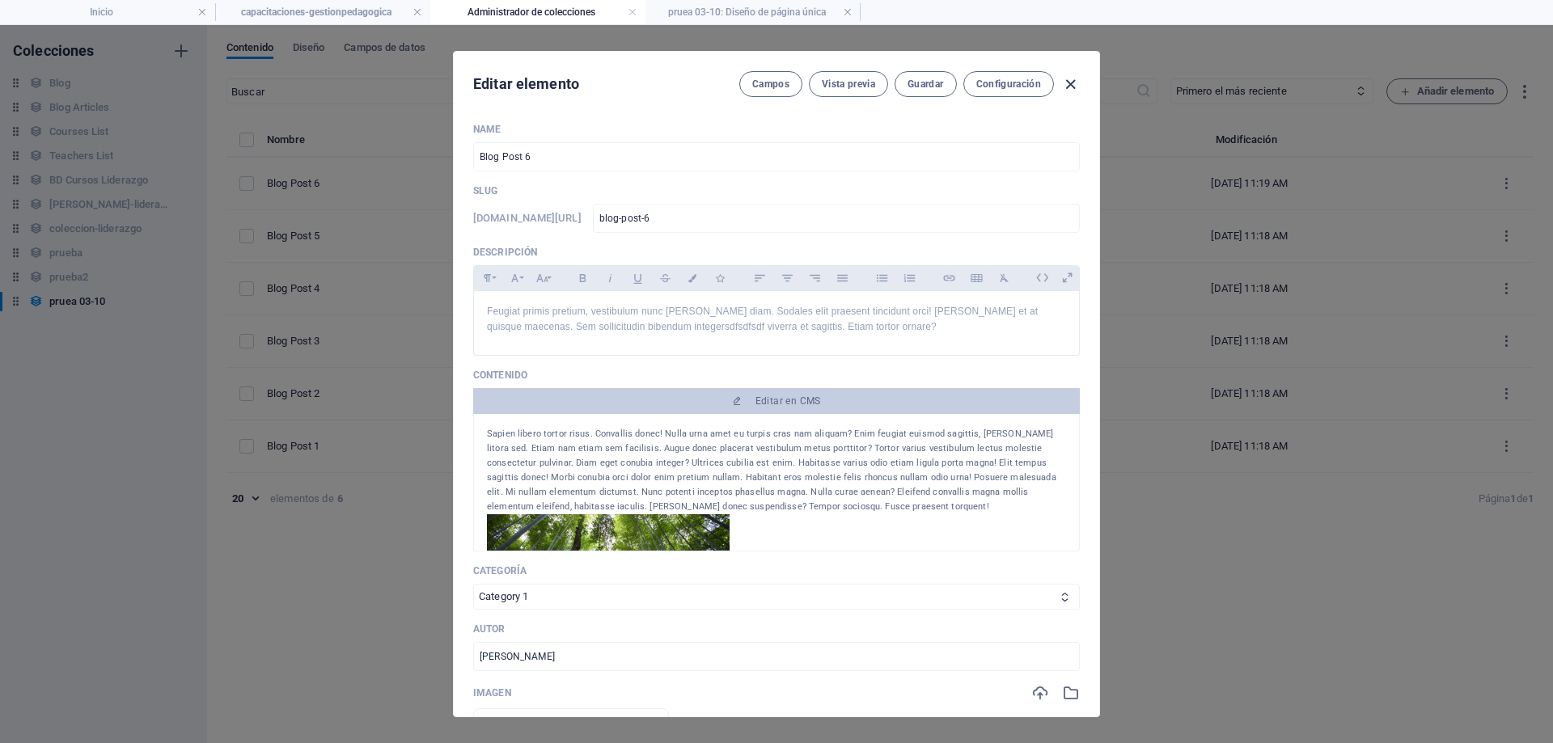
click at [1069, 83] on icon "button" at bounding box center [1070, 84] width 19 height 19
type input "[DATE]"
type input "blog-post-6"
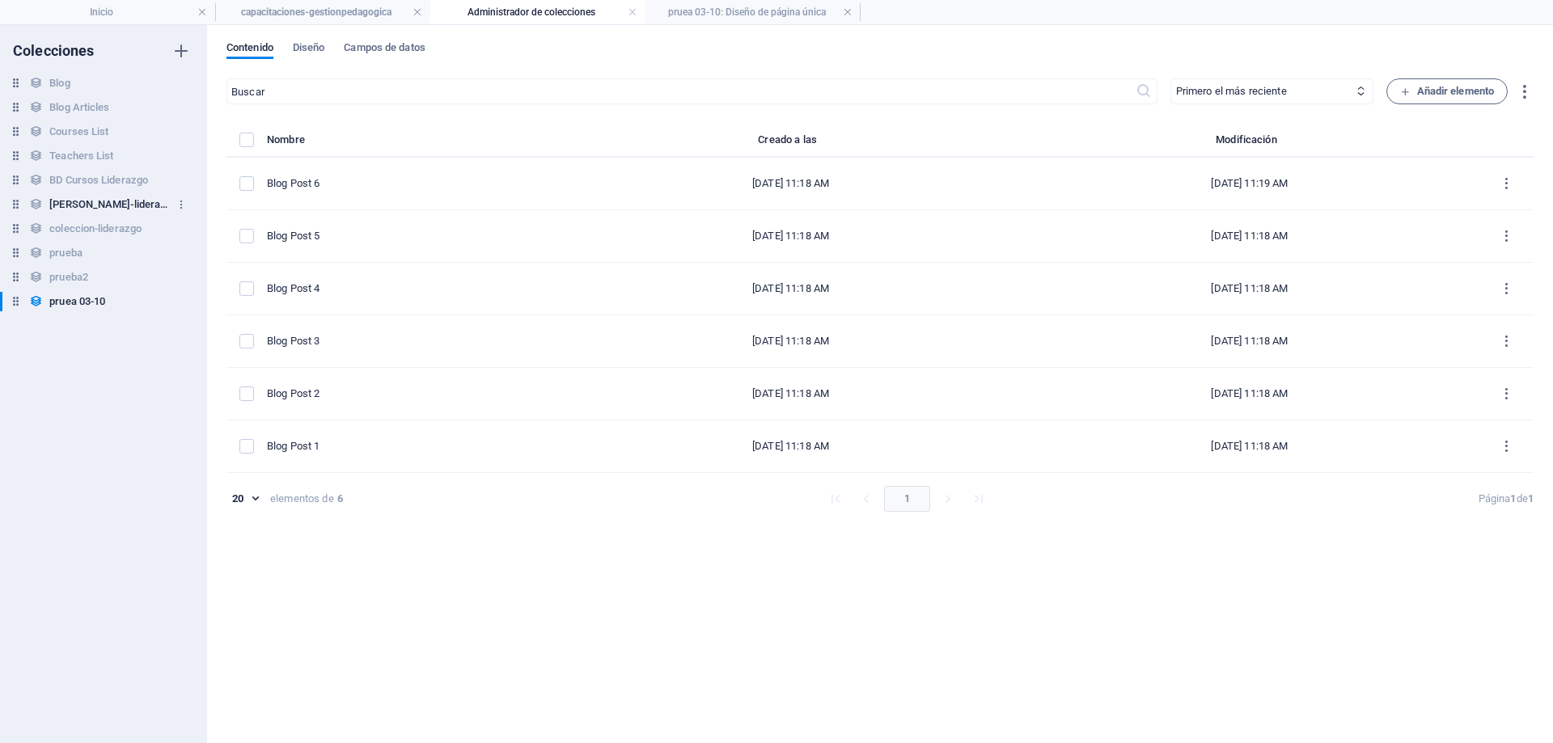
click at [107, 208] on h6 "[PERSON_NAME]-lideraazgo" at bounding box center [109, 204] width 121 height 19
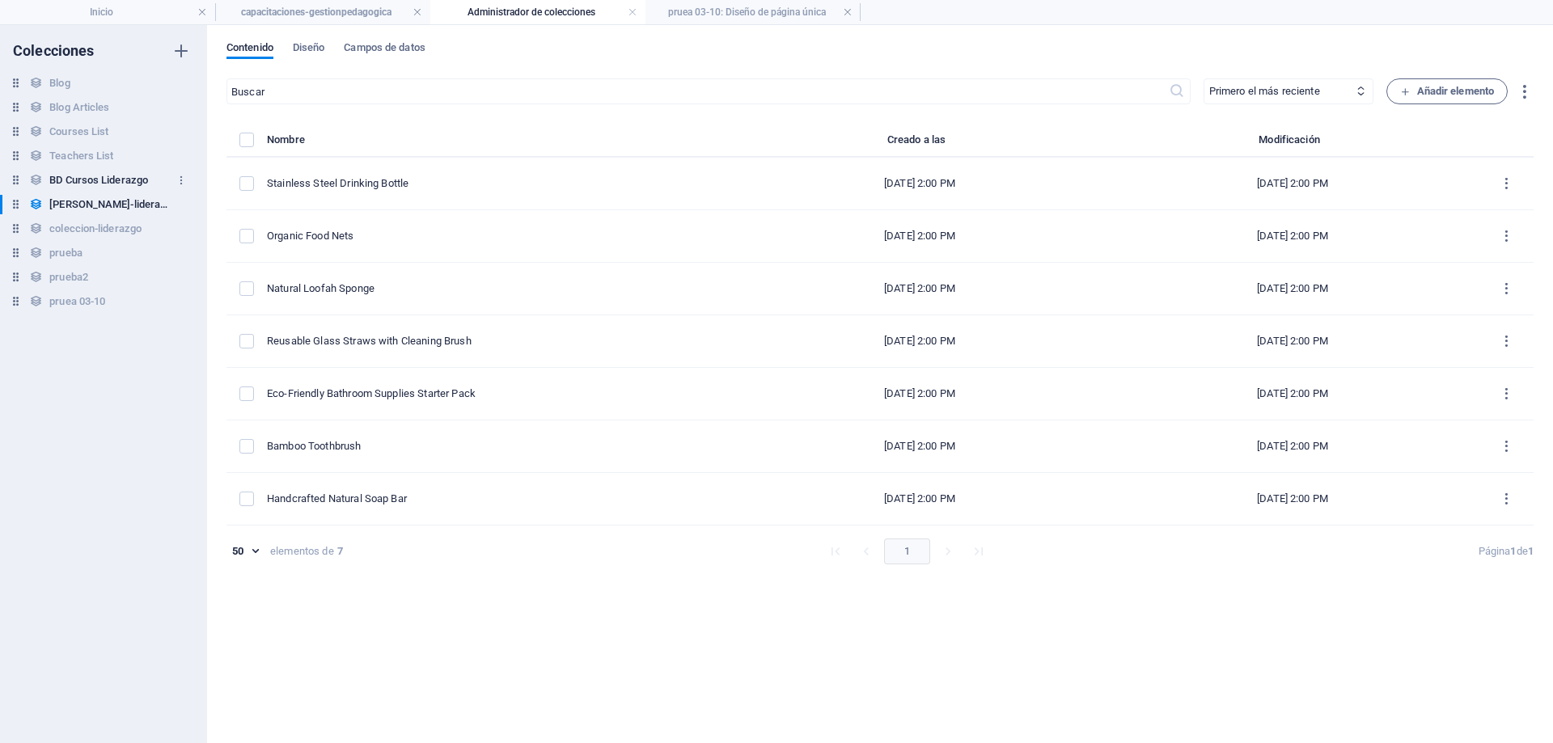
click at [86, 178] on h6 "BD Cursos Liderazgo" at bounding box center [98, 180] width 99 height 19
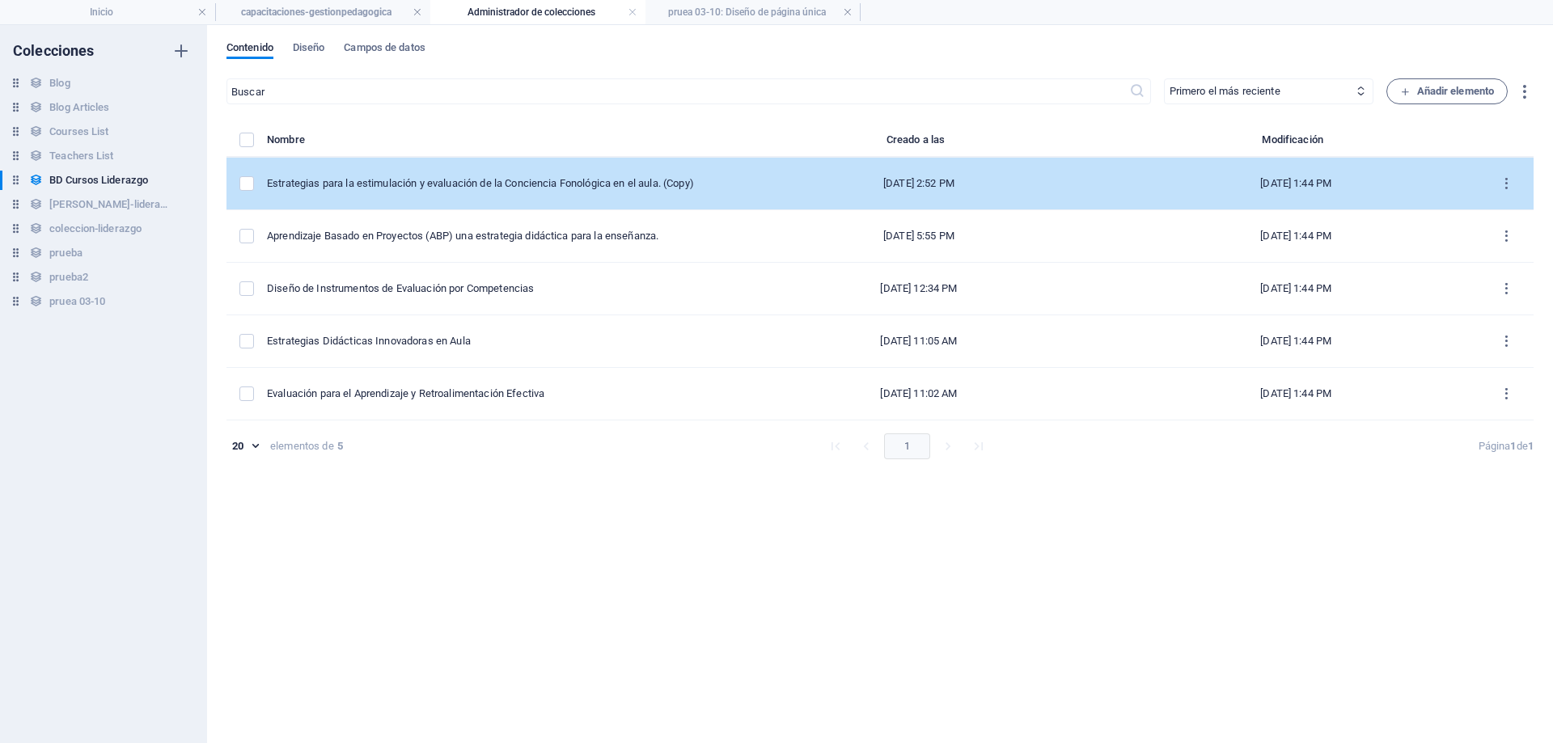
click at [523, 179] on div "Estrategias para la estimulación y evaluación de la Conciencia Fonológica en el…" at bounding box center [489, 183] width 445 height 15
select select "Creativity"
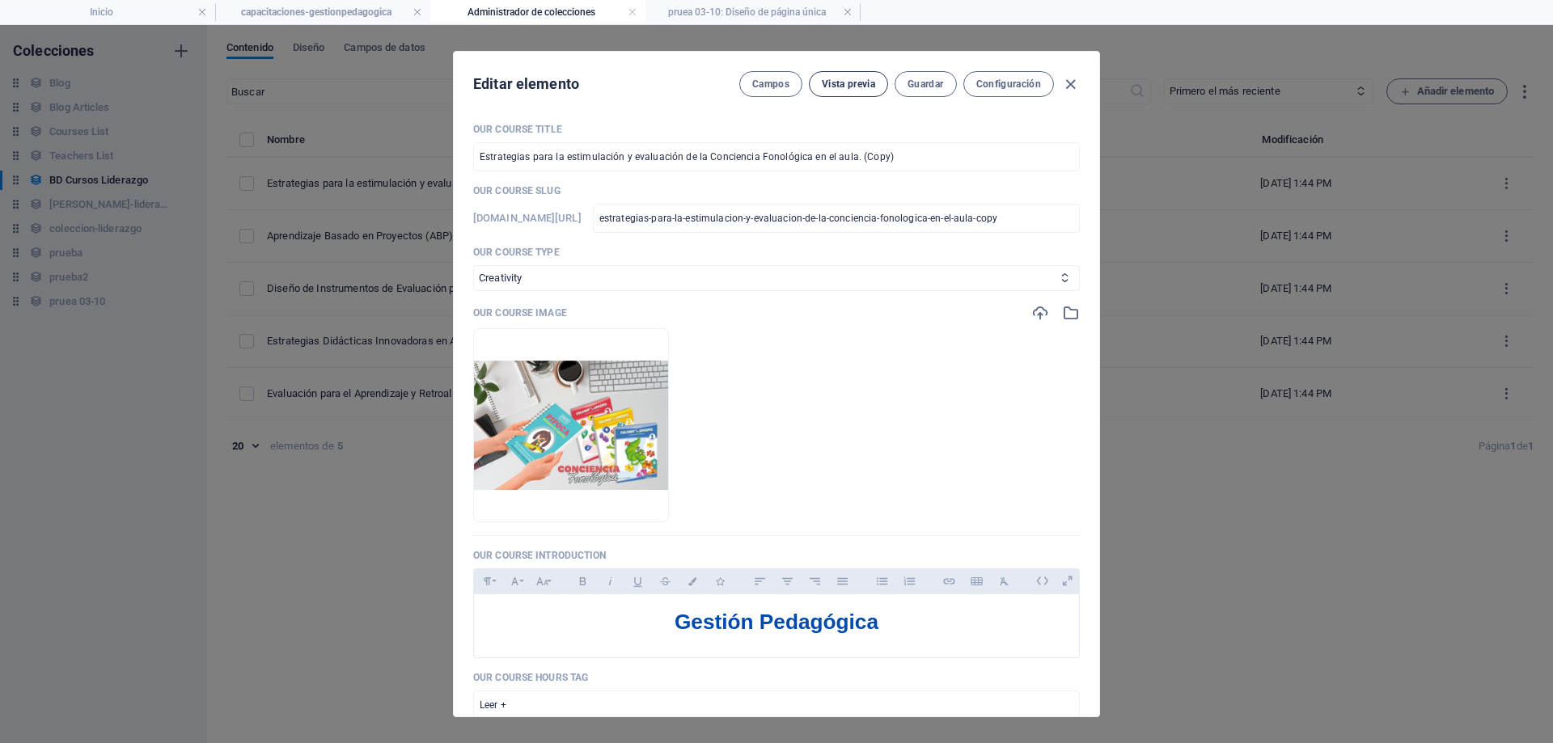
click at [862, 79] on span "Vista previa" at bounding box center [848, 84] width 53 height 13
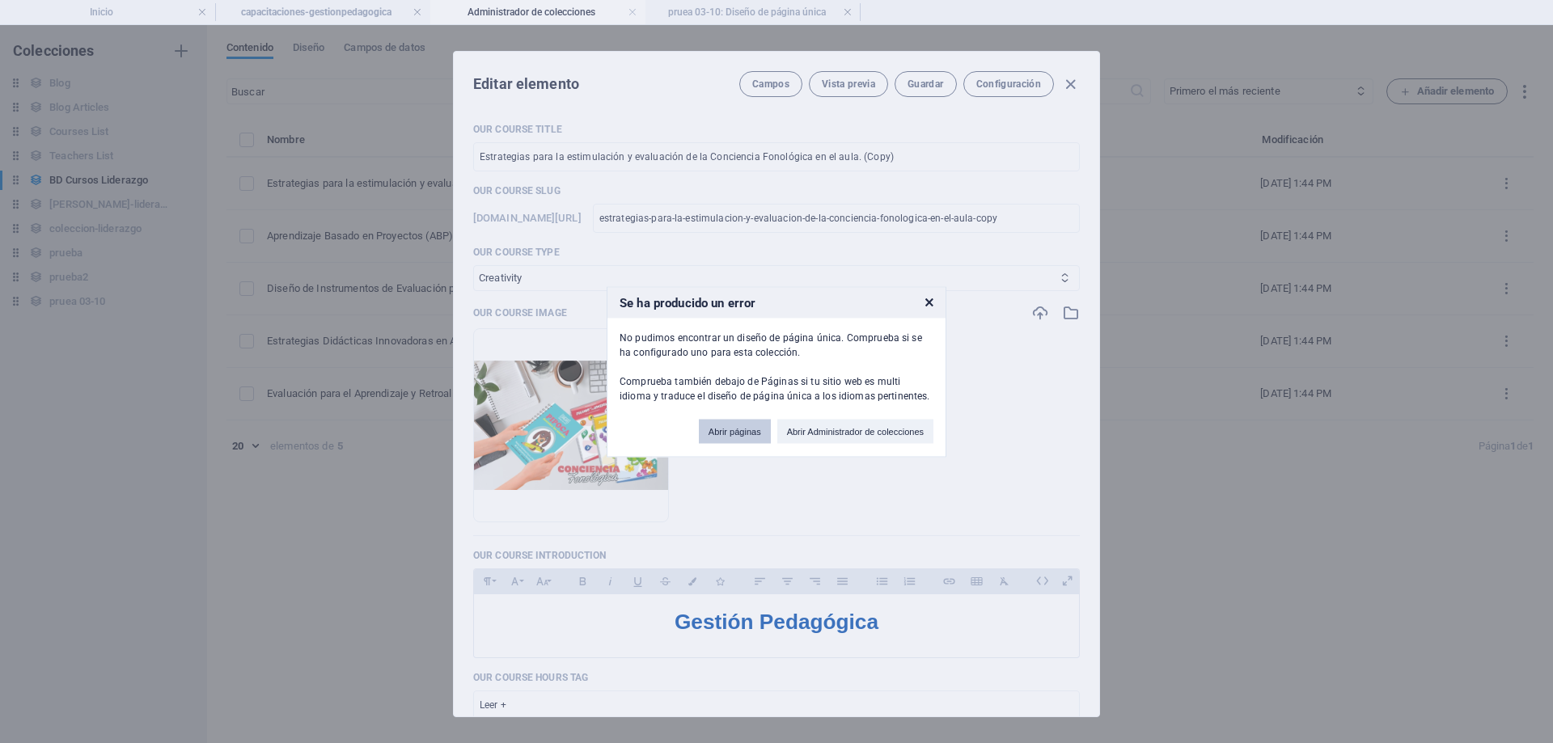
click at [758, 436] on button "Abrir páginas" at bounding box center [735, 431] width 72 height 24
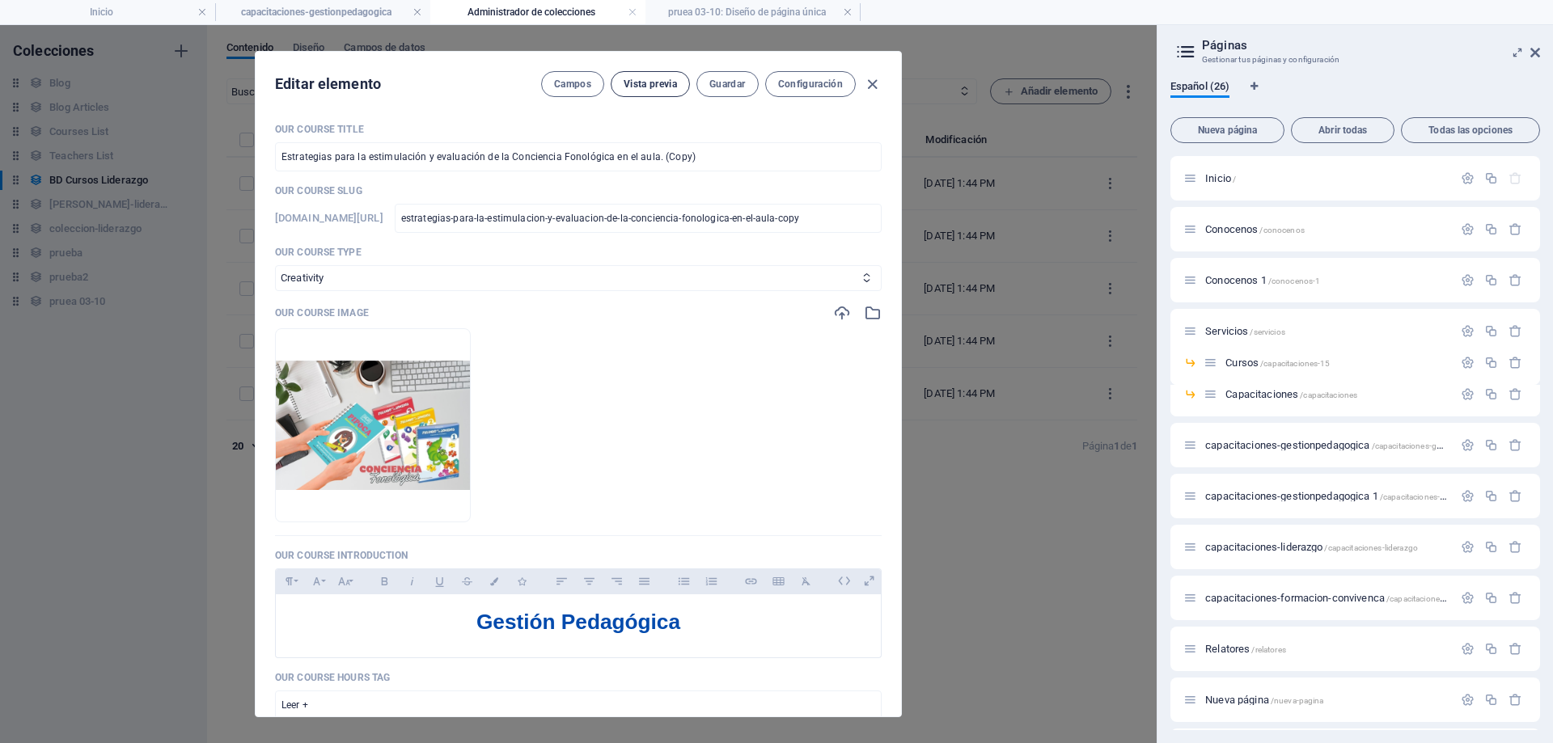
click at [667, 76] on button "Vista previa" at bounding box center [650, 84] width 79 height 26
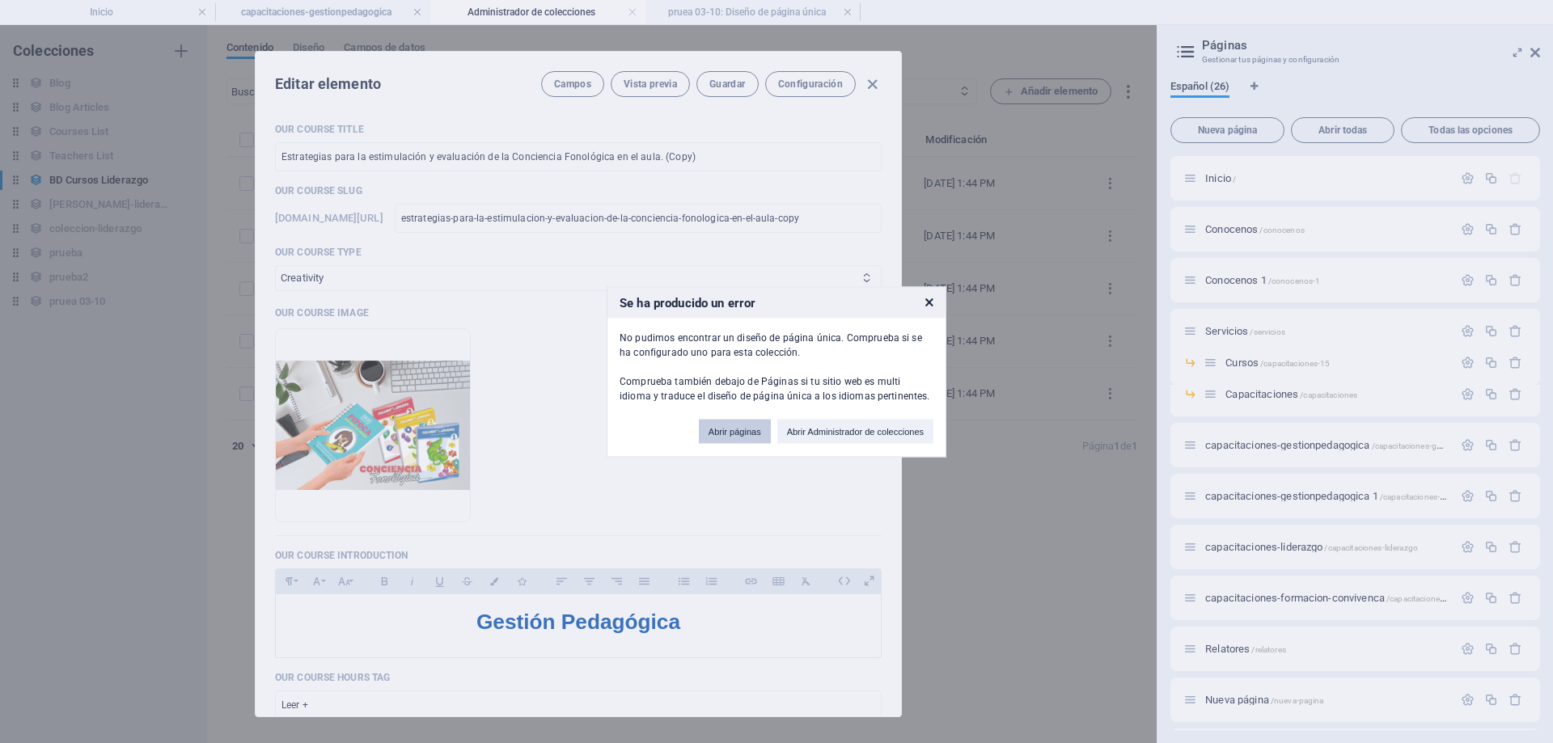
click at [740, 430] on button "Abrir páginas" at bounding box center [735, 431] width 72 height 24
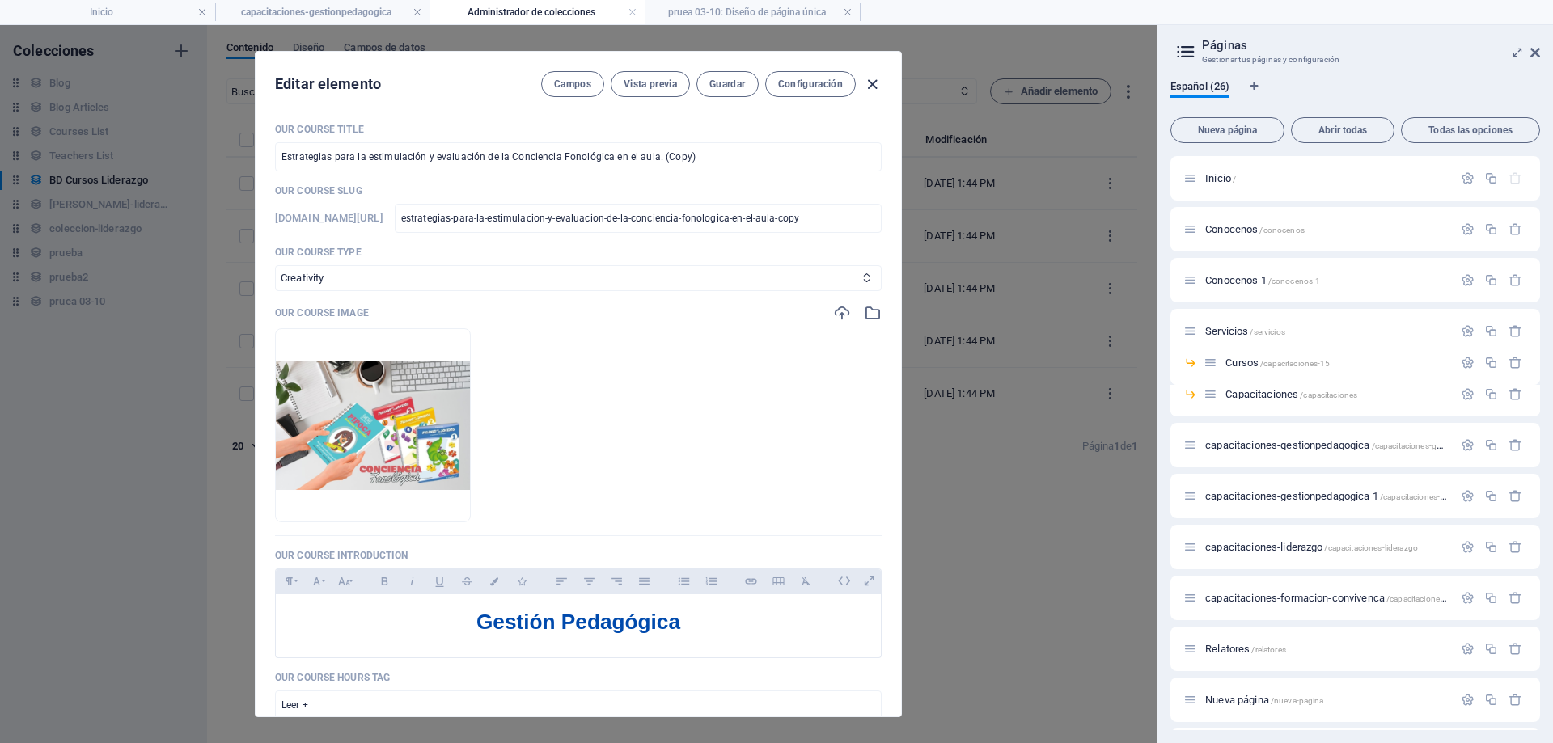
click at [871, 80] on icon "button" at bounding box center [872, 84] width 19 height 19
checkbox input "false"
type input "estrategias-para-la-estimulacion-y-evaluacion-de-la-conciencia-fonologica-en-el…"
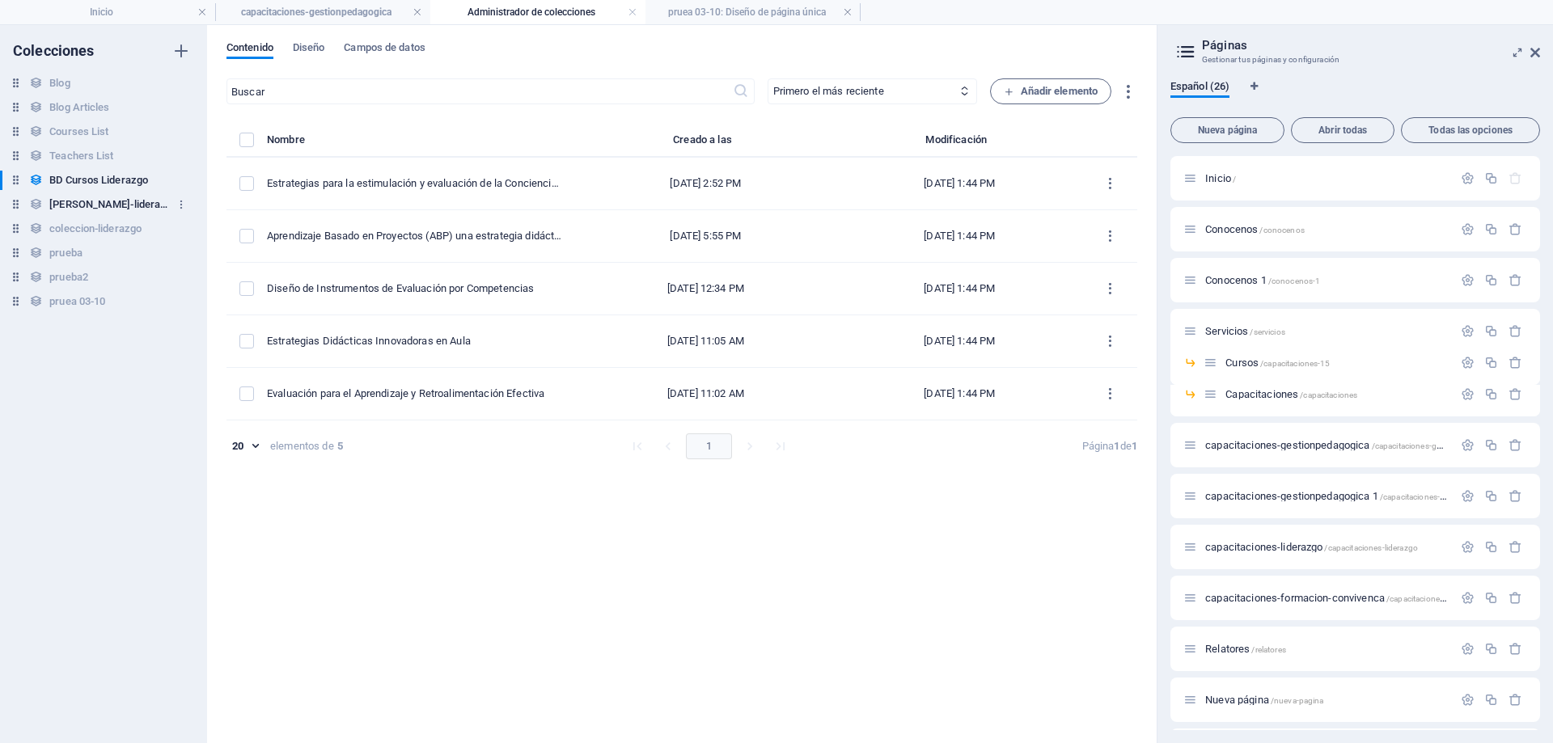
click at [108, 200] on h6 "[PERSON_NAME]-lideraazgo" at bounding box center [109, 204] width 121 height 19
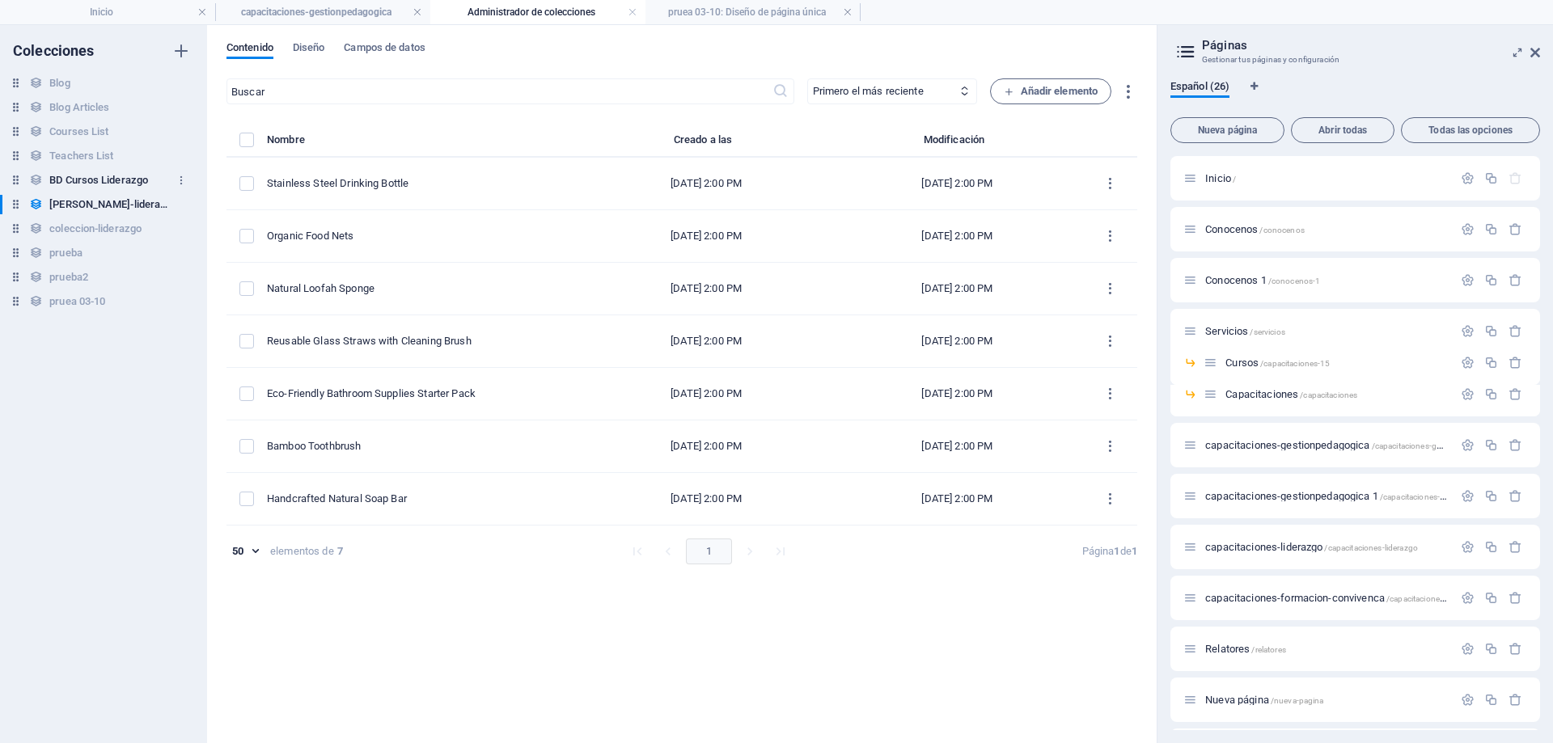
click at [110, 179] on h6 "BD Cursos Liderazgo" at bounding box center [98, 180] width 99 height 19
type input "20"
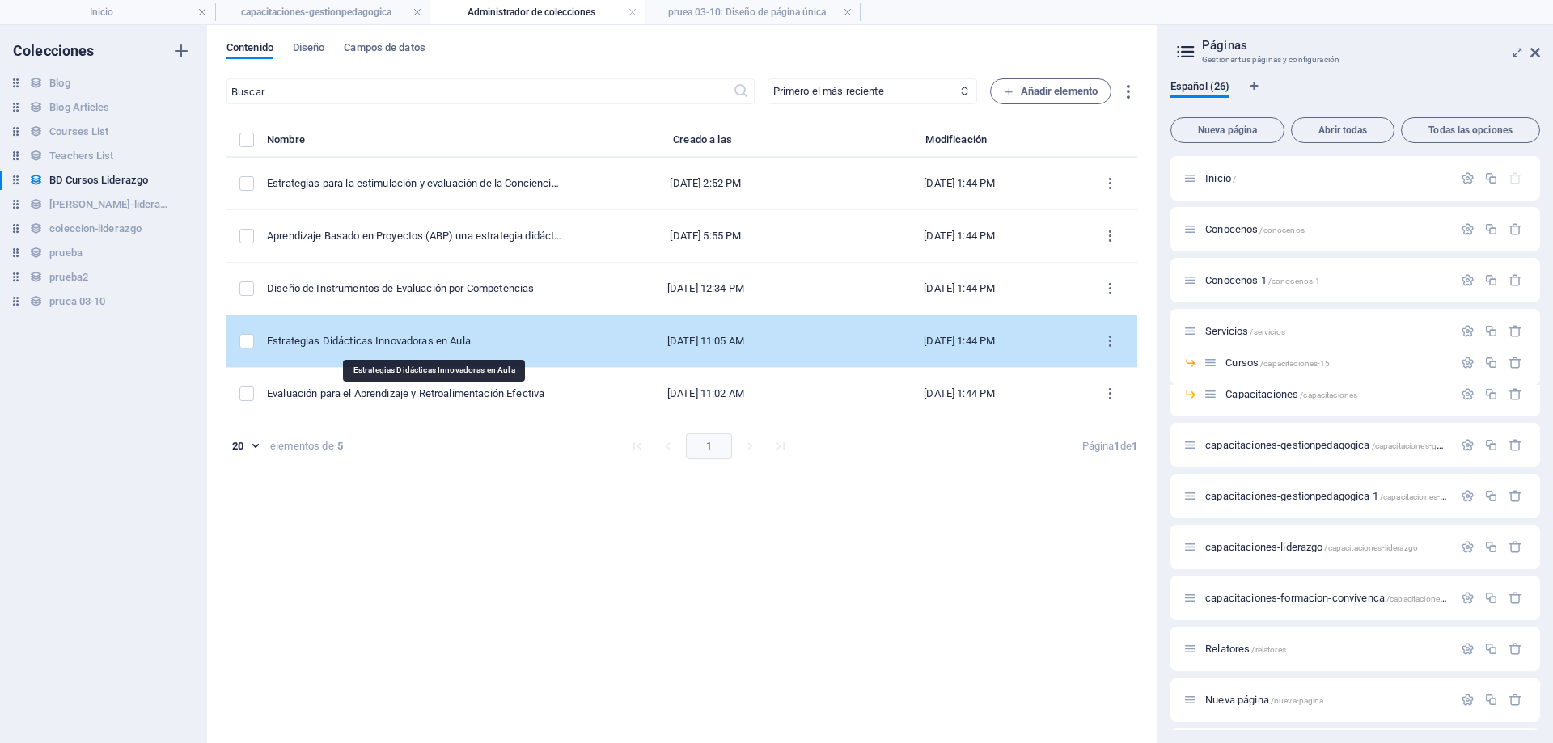
click at [493, 344] on div "Estrategias Didácticas Innovadoras en Aula" at bounding box center [414, 341] width 295 height 15
select select "Design"
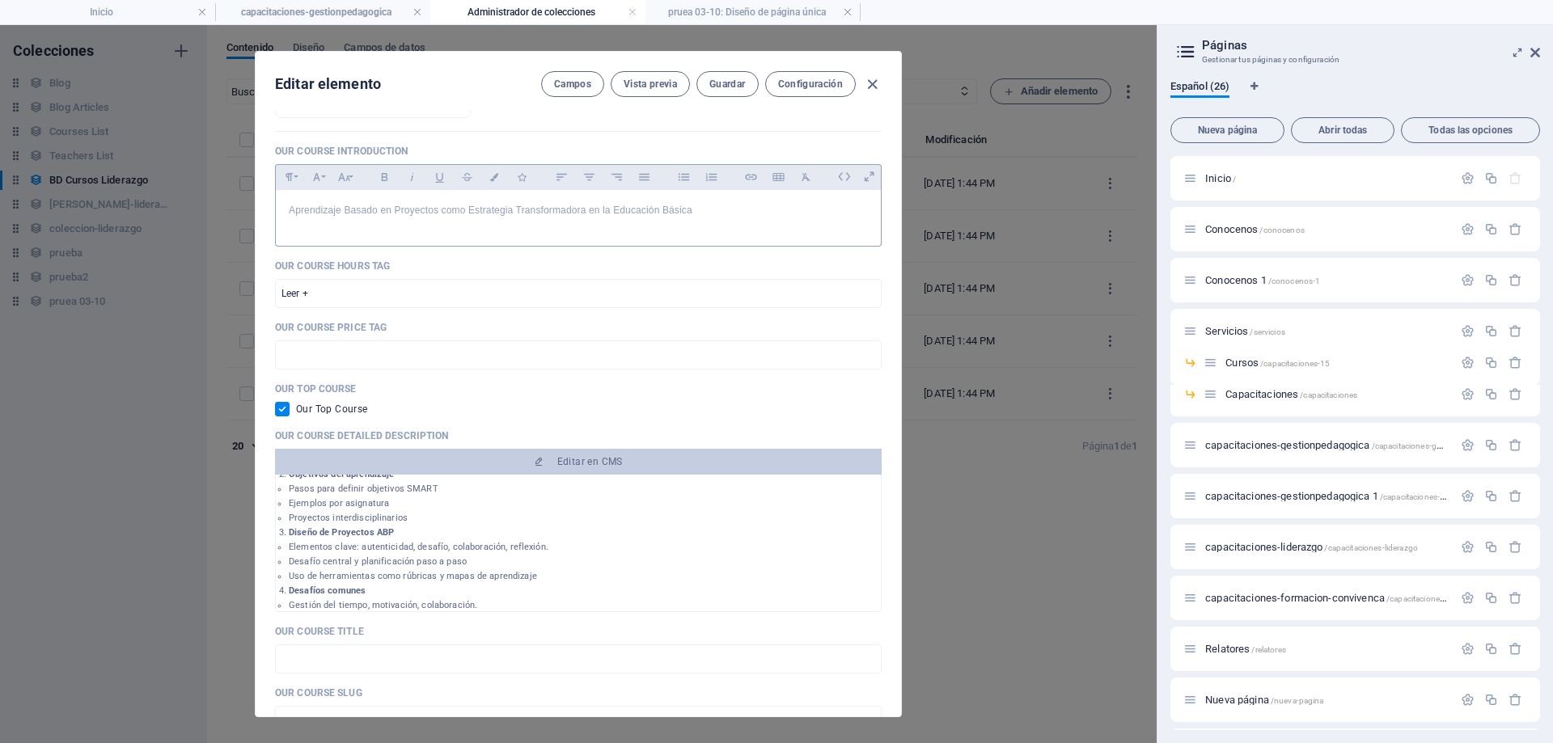
scroll to position [597, 0]
click at [628, 87] on span "Vista previa" at bounding box center [650, 84] width 53 height 13
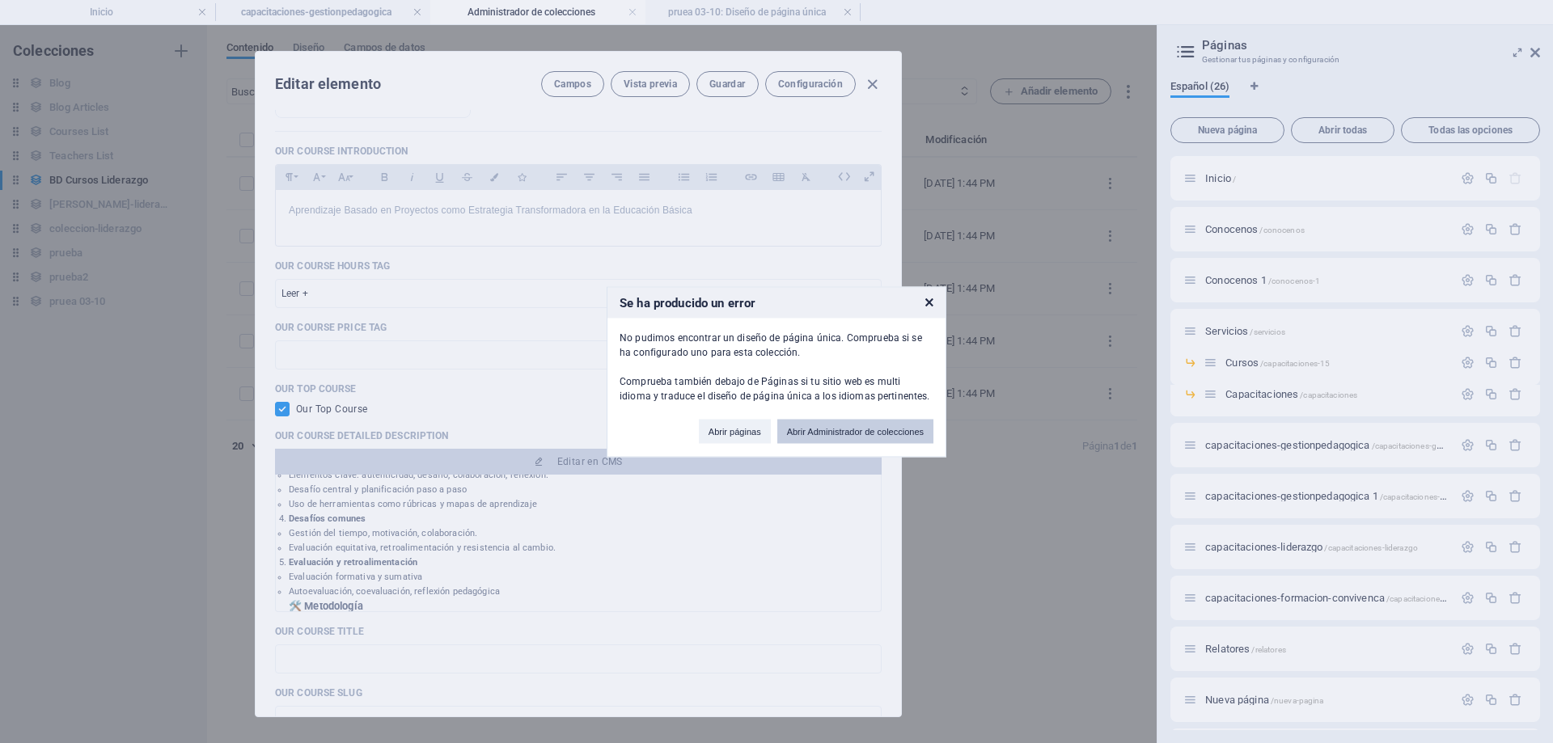
click at [862, 422] on button "Abrir Administrador de colecciones" at bounding box center [855, 431] width 156 height 24
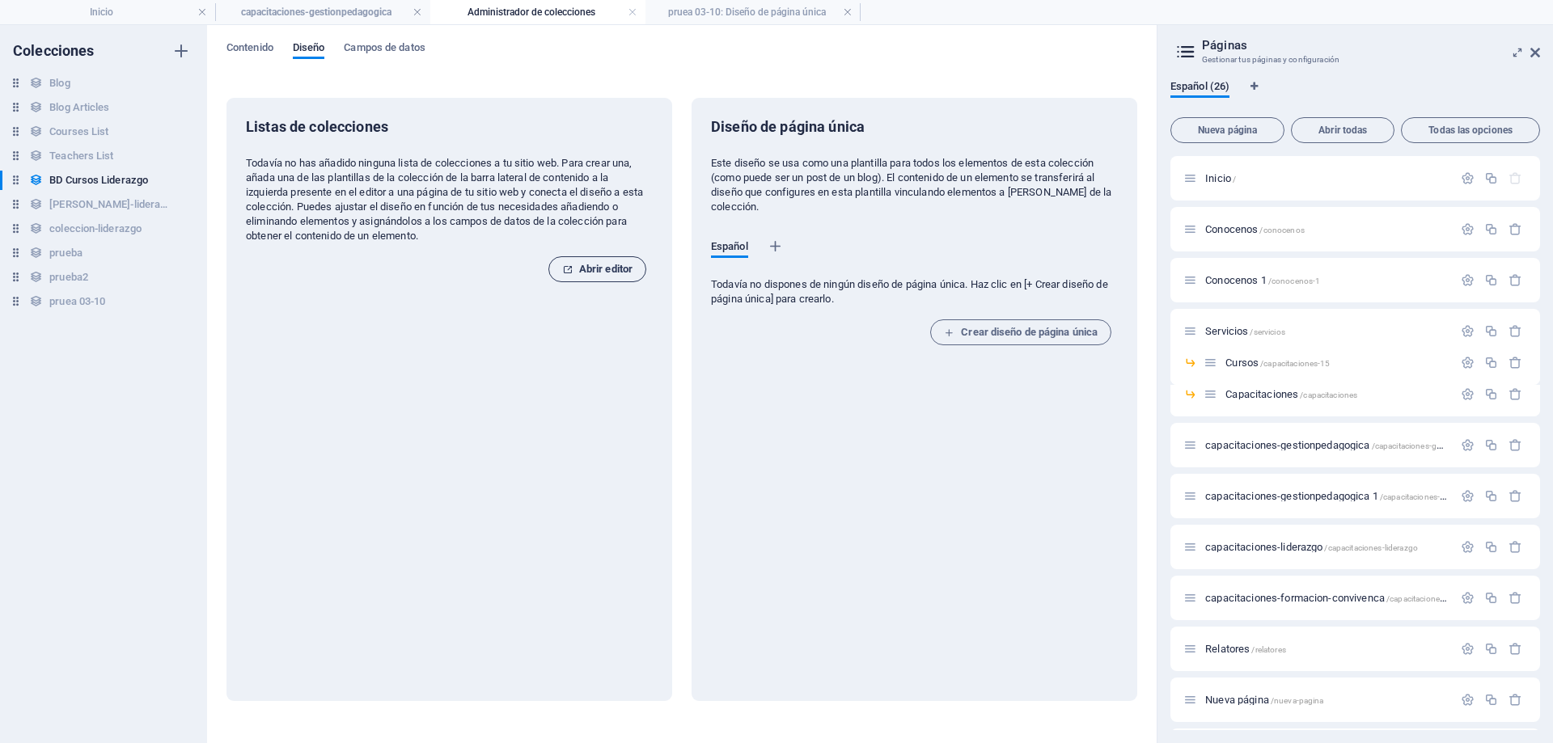
click at [616, 278] on span "Abrir editor" at bounding box center [597, 269] width 70 height 19
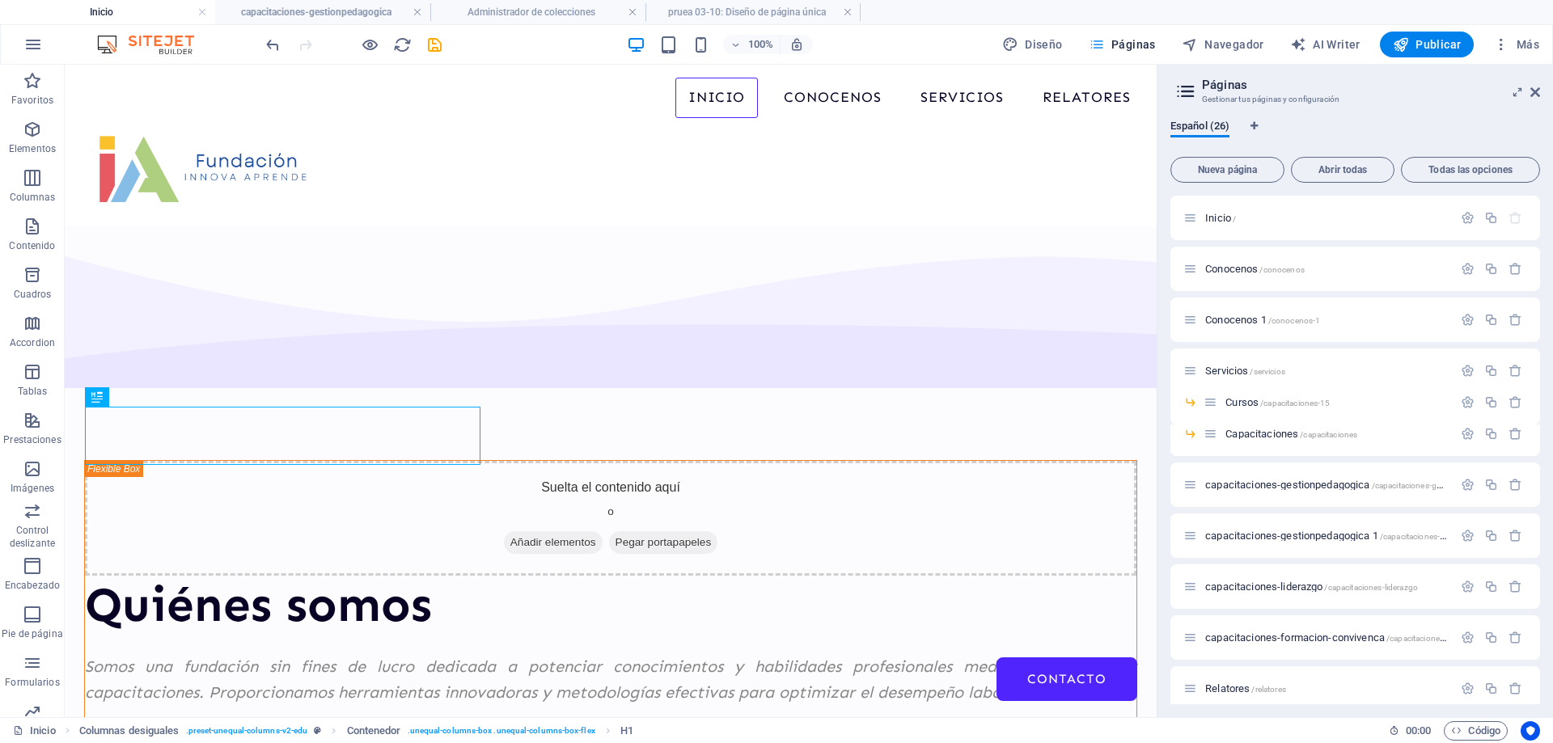
click at [1110, 49] on span "Páginas" at bounding box center [1122, 44] width 67 height 16
click at [741, 11] on h4 "pruea 03-10: Diseño de página única" at bounding box center [753, 12] width 215 height 18
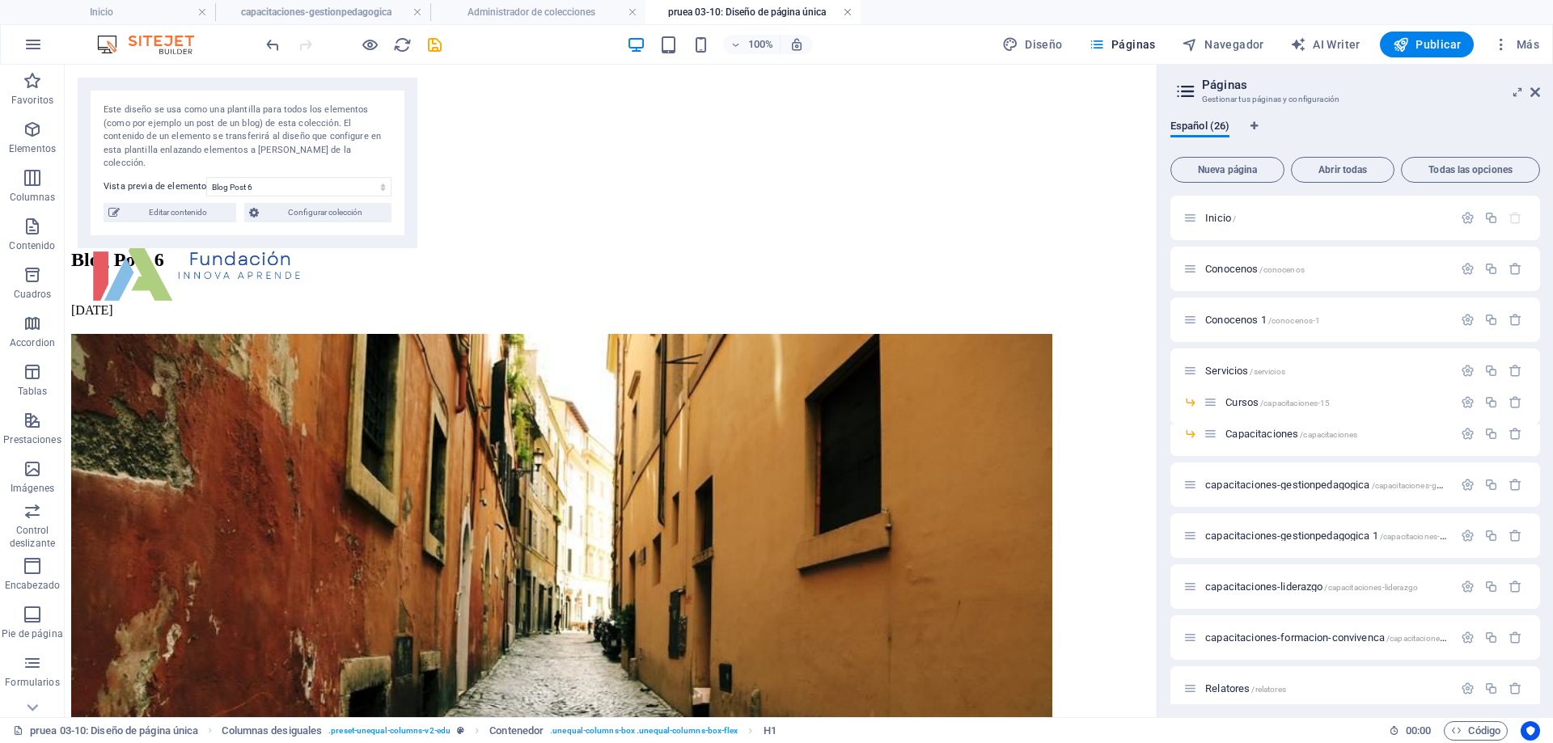
click at [846, 10] on link at bounding box center [848, 12] width 10 height 15
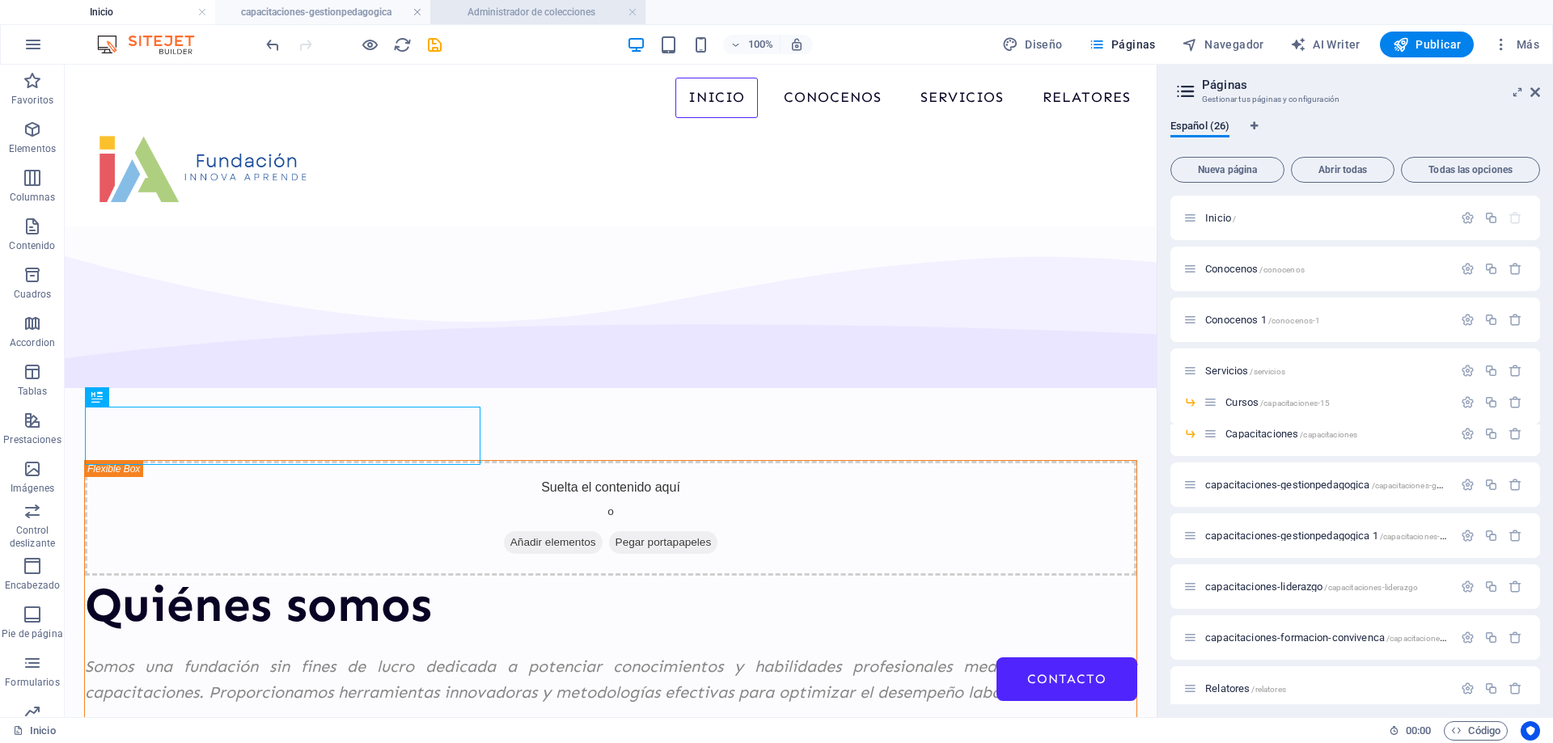
click at [553, 17] on h4 "Administrador de colecciones" at bounding box center [537, 12] width 215 height 18
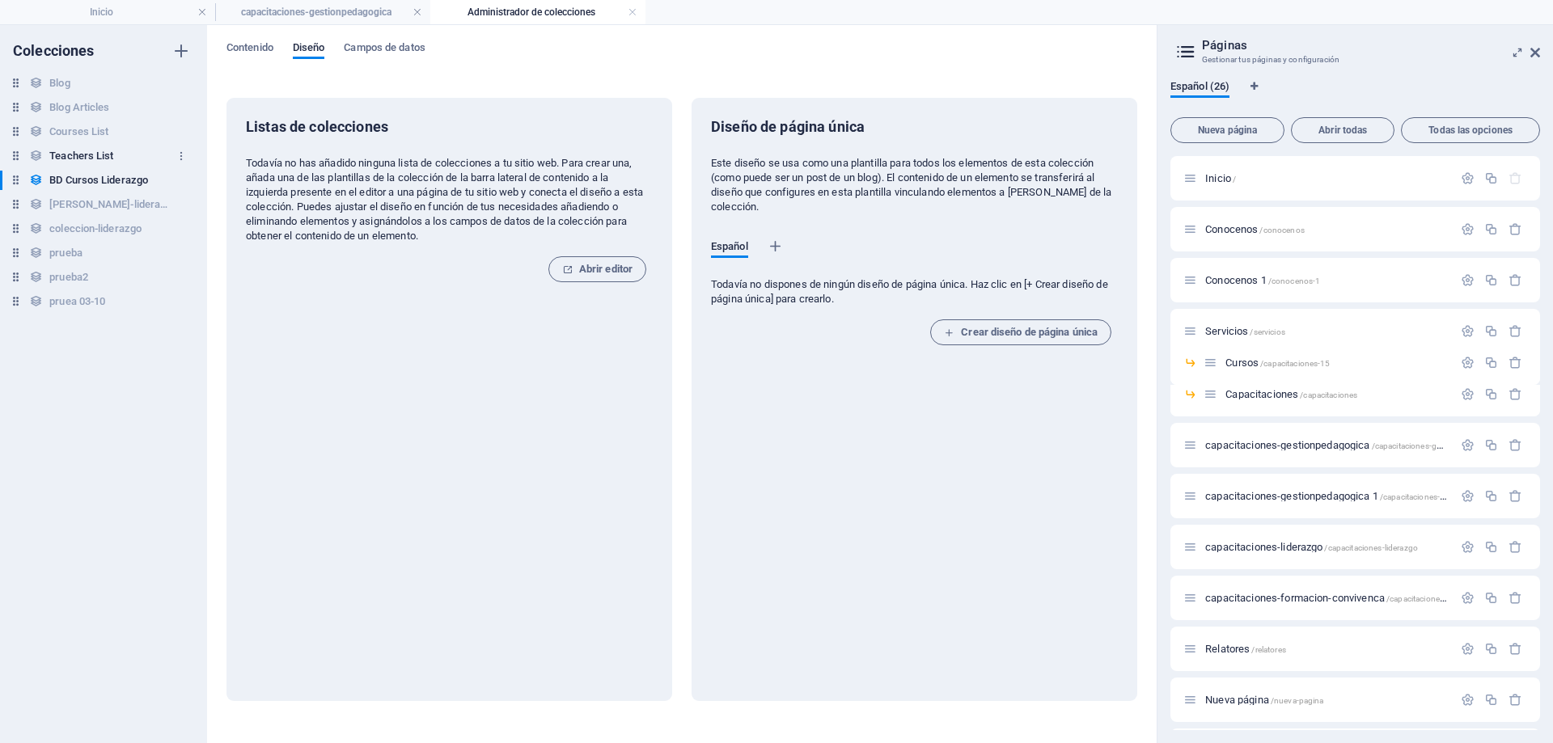
click at [87, 160] on h6 "Teachers List" at bounding box center [81, 155] width 64 height 19
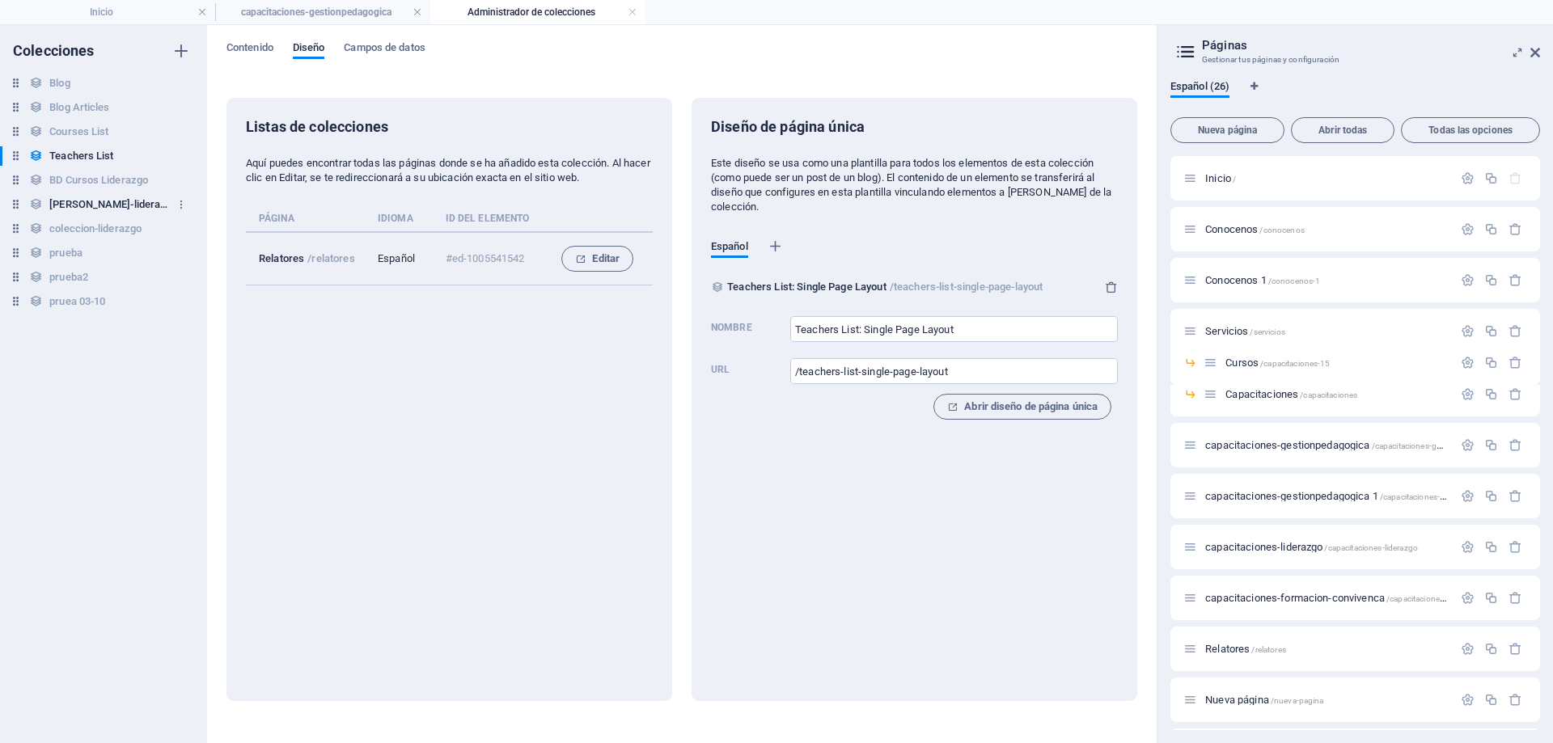
click at [91, 197] on h6 "[PERSON_NAME]-lideraazgo" at bounding box center [109, 204] width 121 height 19
type input "Coleccion-lideraazgo: Diseño de página única"
type input "/coleccion-lideraazgo-elemento"
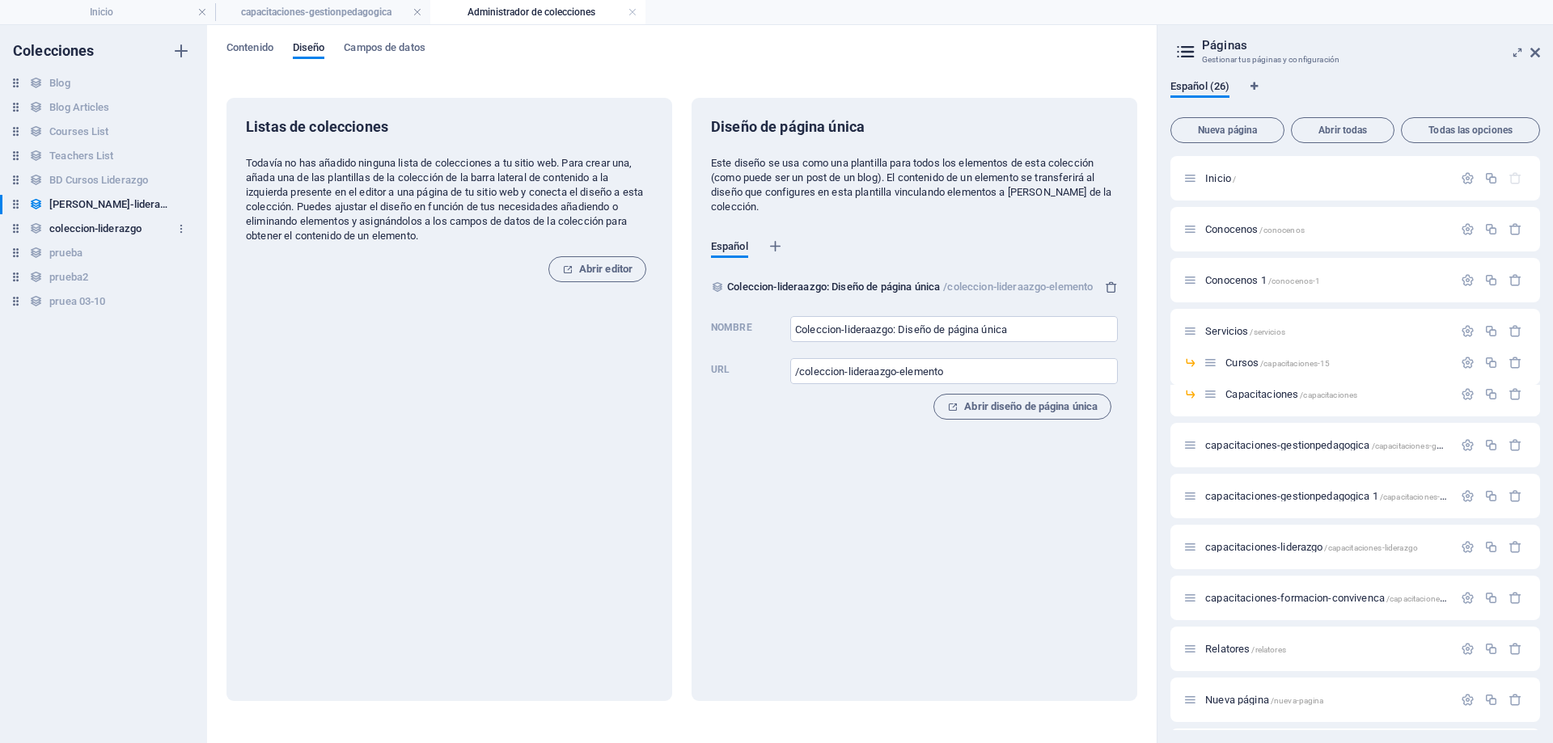
click at [91, 229] on h6 "coleccion-liderazgo" at bounding box center [95, 228] width 92 height 19
type input "coleccion-liderazgo: Diseño de página única"
type input "/coleccion-liderazgo-elemento"
click at [93, 211] on h6 "[PERSON_NAME]-lideraazgo" at bounding box center [109, 204] width 121 height 19
type input "Coleccion-lideraazgo: Diseño de página única"
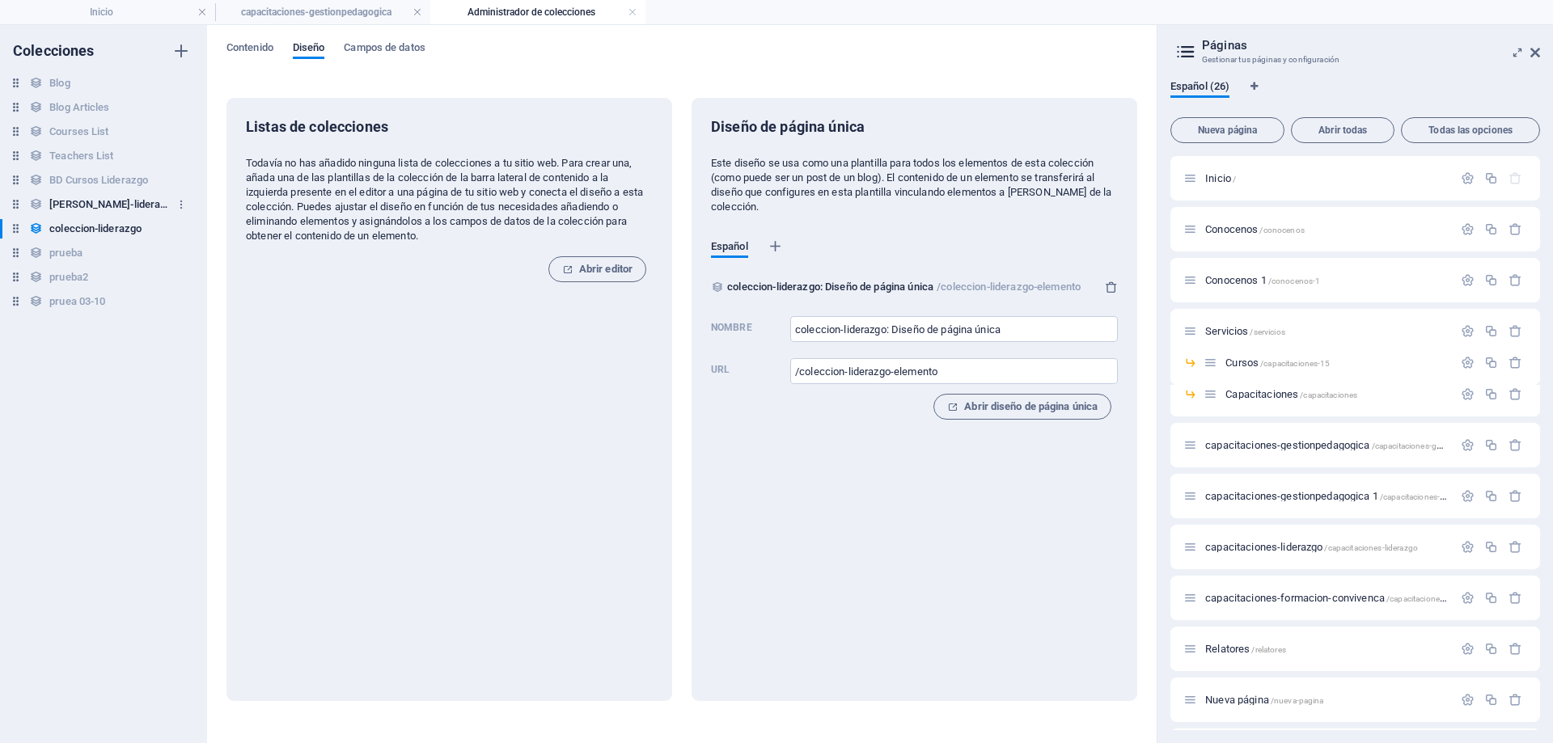
type input "/coleccion-lideraazgo-elemento"
click at [257, 57] on button "Contenido" at bounding box center [250, 50] width 47 height 18
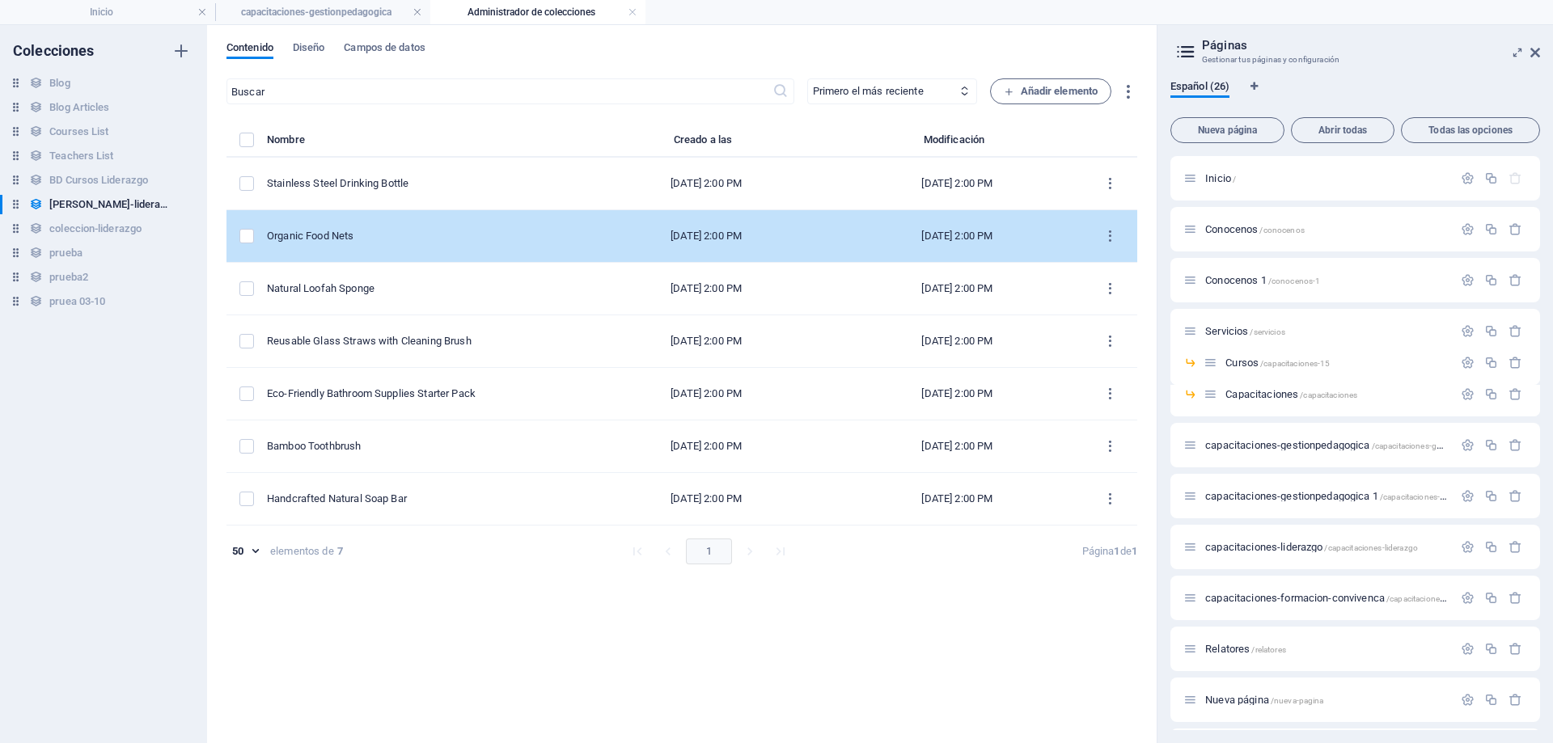
click at [399, 230] on div "Organic Food Nets" at bounding box center [417, 236] width 301 height 15
select select "Out of stock"
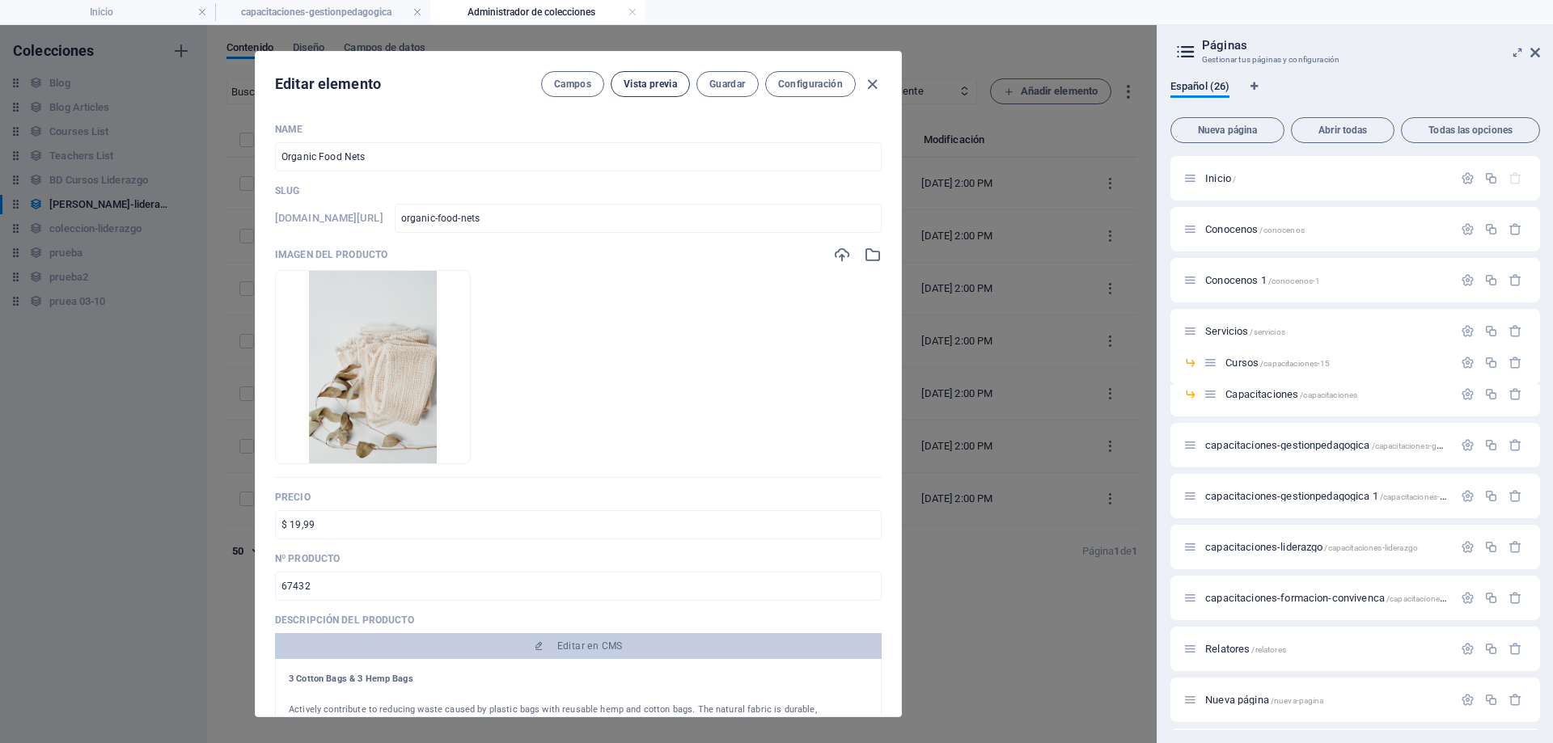
click at [658, 92] on button "Vista previa" at bounding box center [650, 84] width 79 height 26
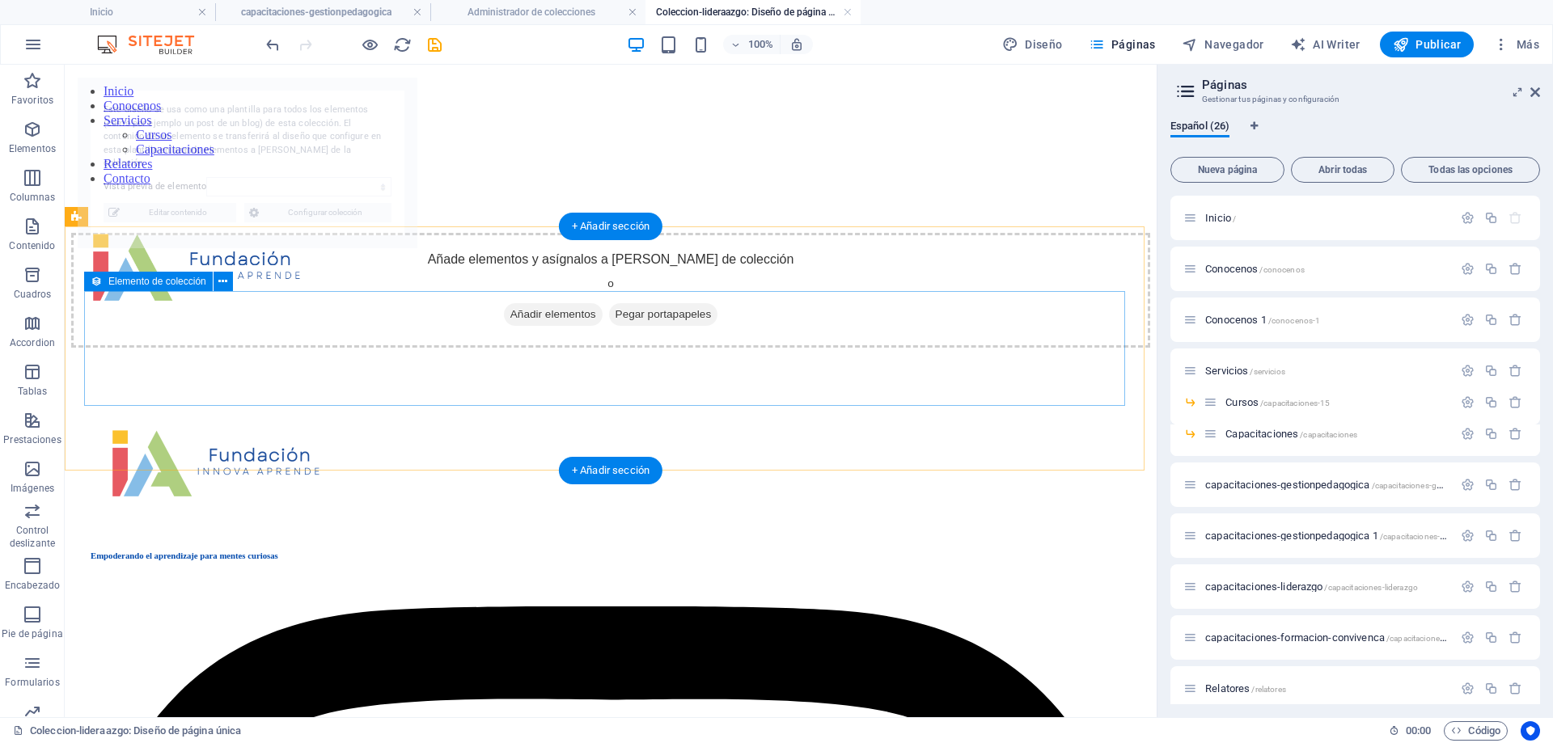
scroll to position [0, 0]
select select "68deafc3636b6118940487b7"
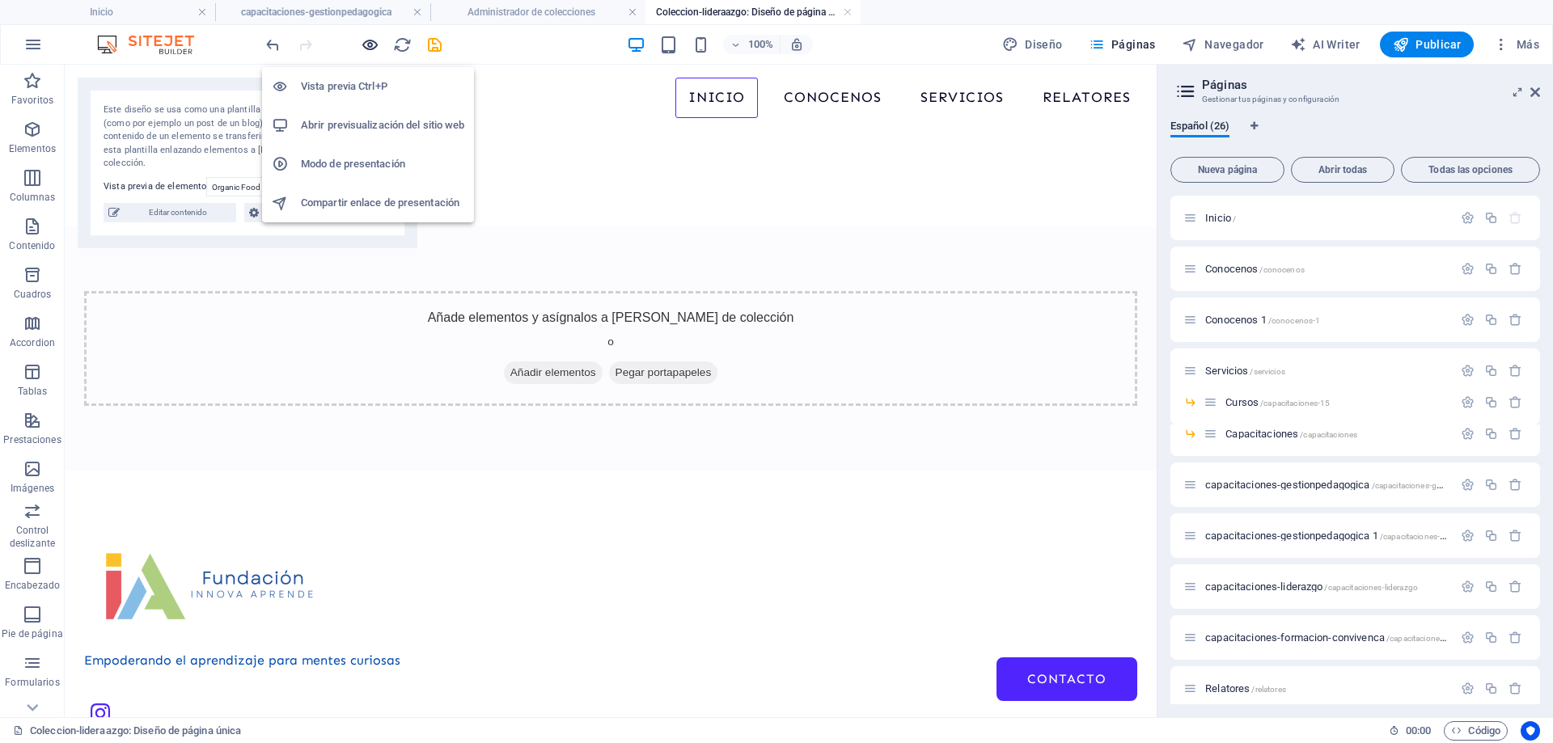
click at [370, 42] on icon "button" at bounding box center [370, 45] width 19 height 19
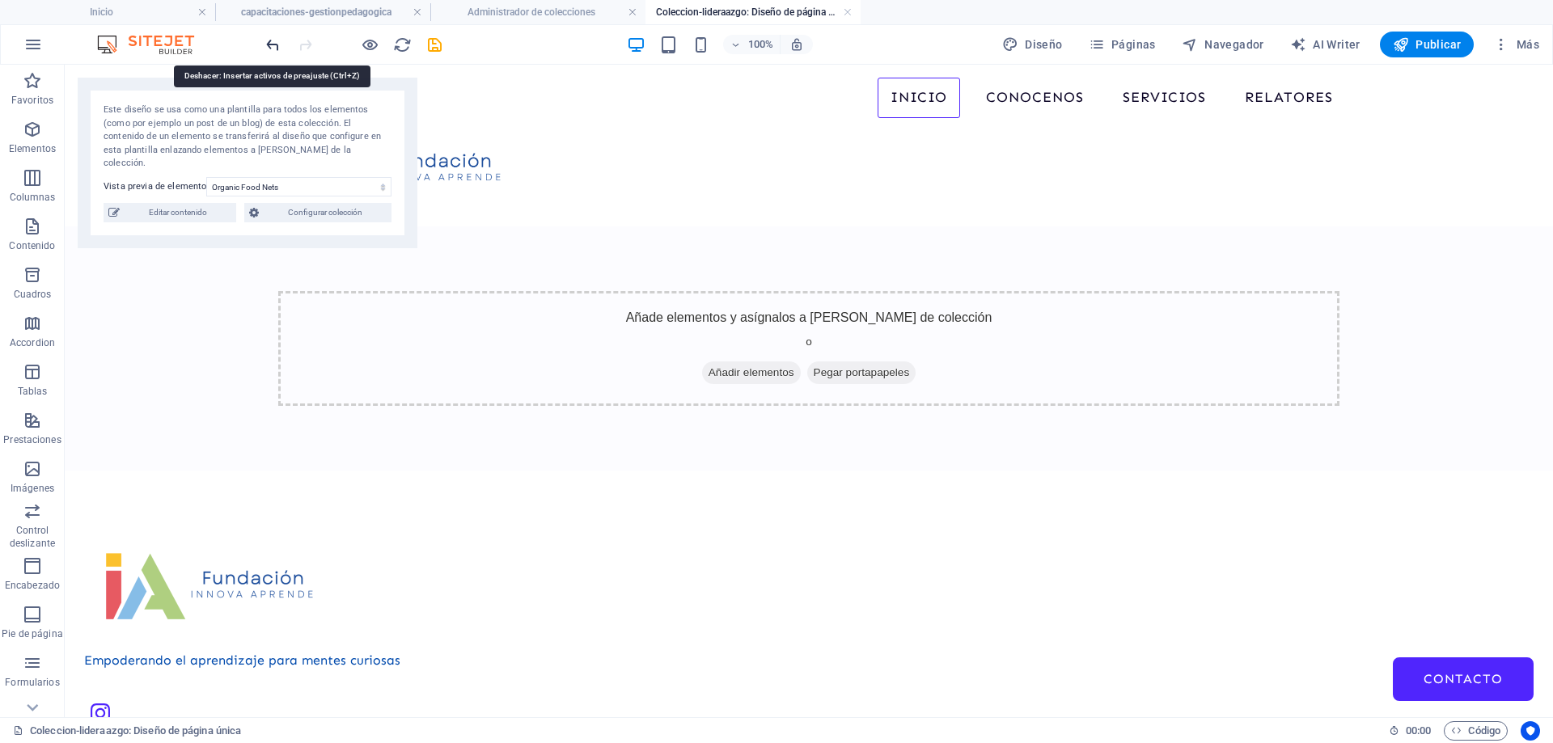
click at [281, 50] on icon "undo" at bounding box center [273, 45] width 19 height 19
click at [846, 12] on link at bounding box center [848, 12] width 10 height 15
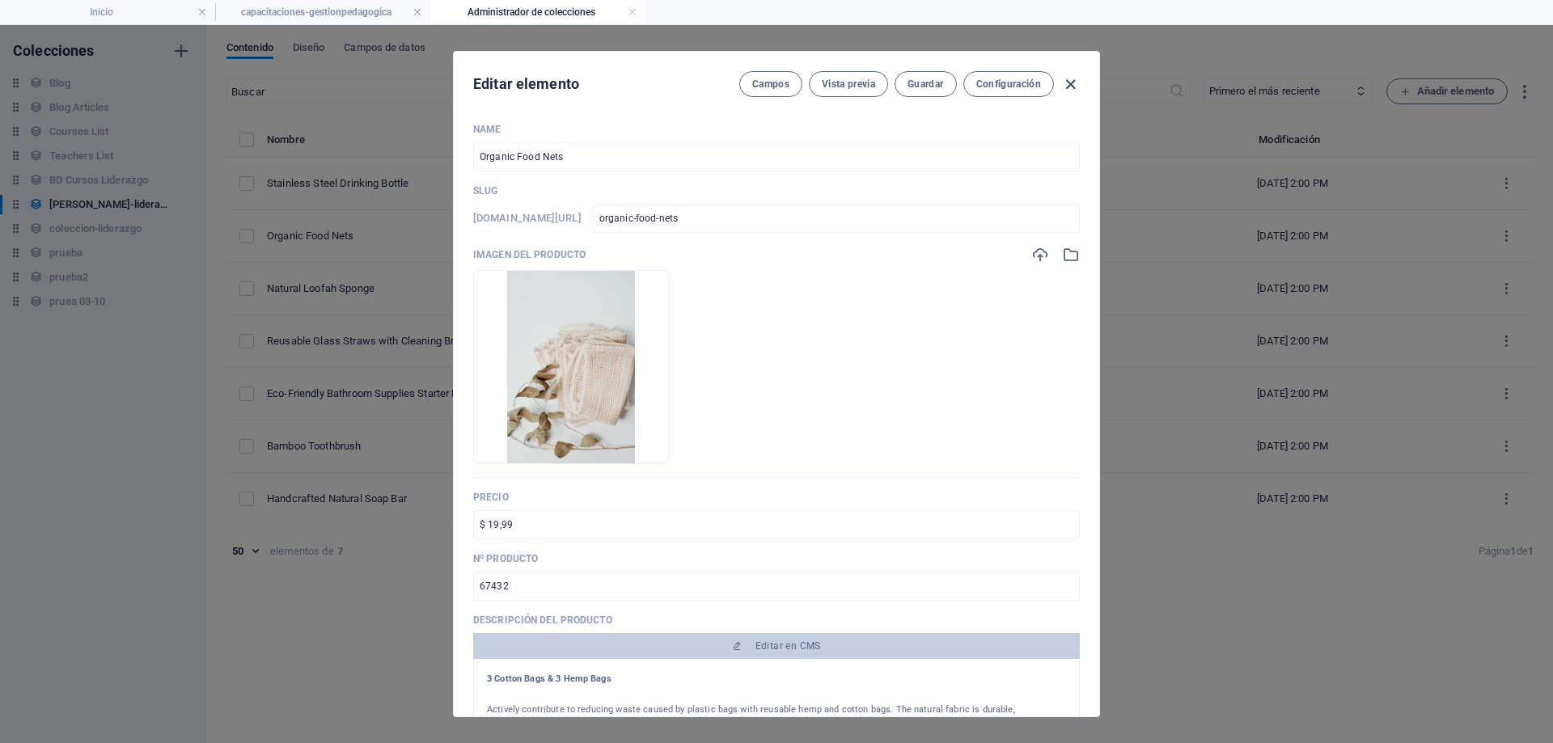
click at [1078, 83] on icon "button" at bounding box center [1070, 84] width 19 height 19
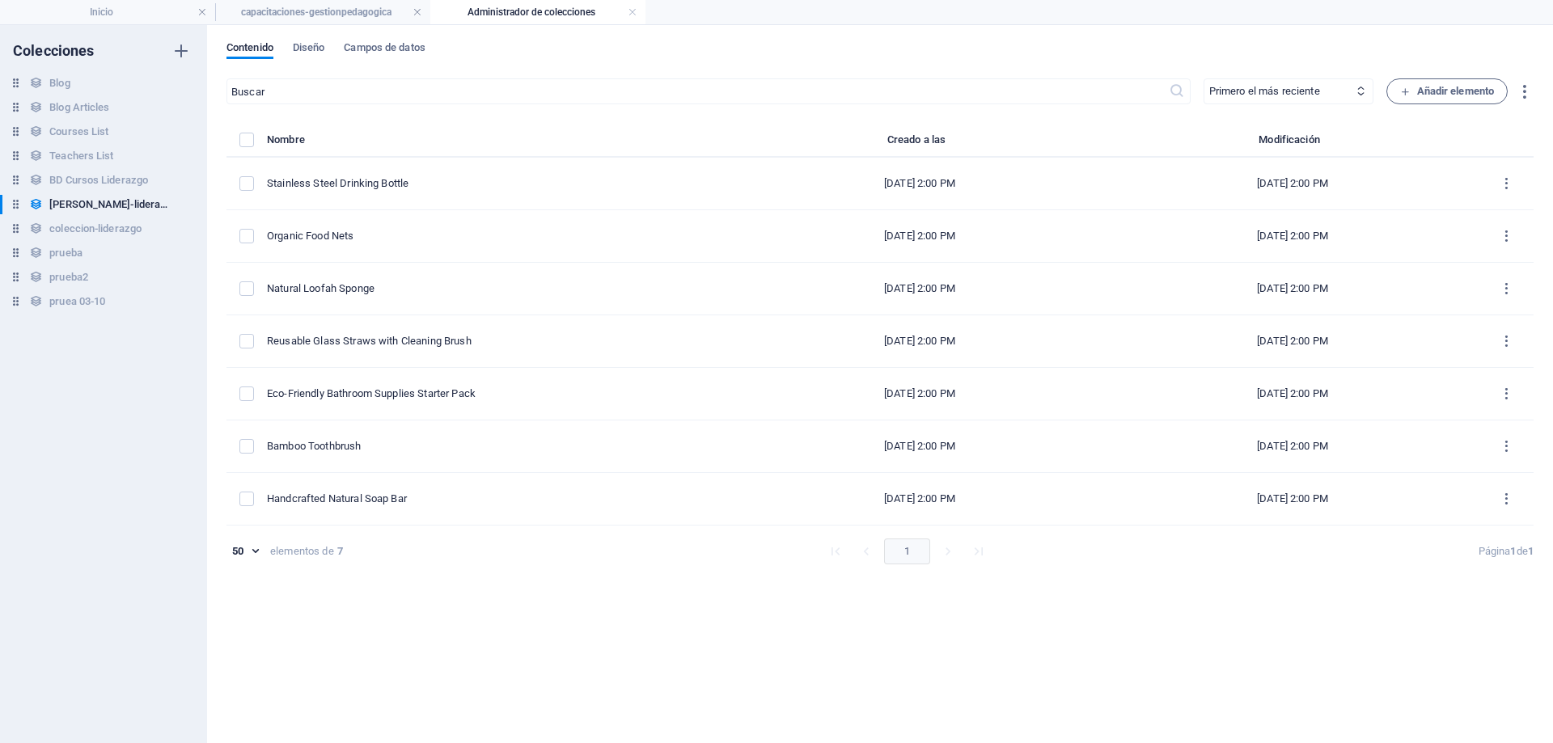
type input "organic-food-nets"
click at [109, 18] on h4 "Inicio" at bounding box center [107, 12] width 215 height 18
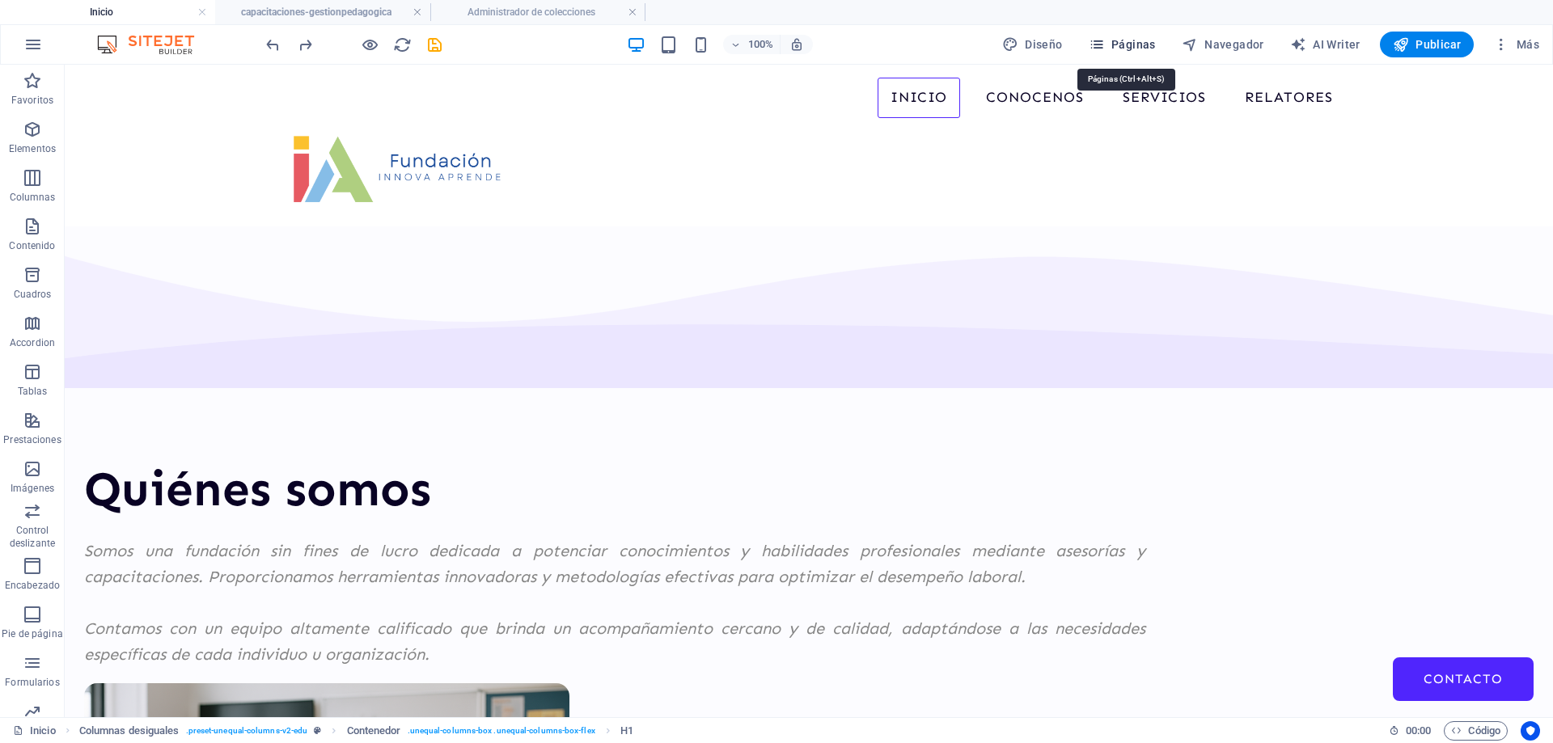
click at [1135, 37] on span "Páginas" at bounding box center [1122, 44] width 67 height 16
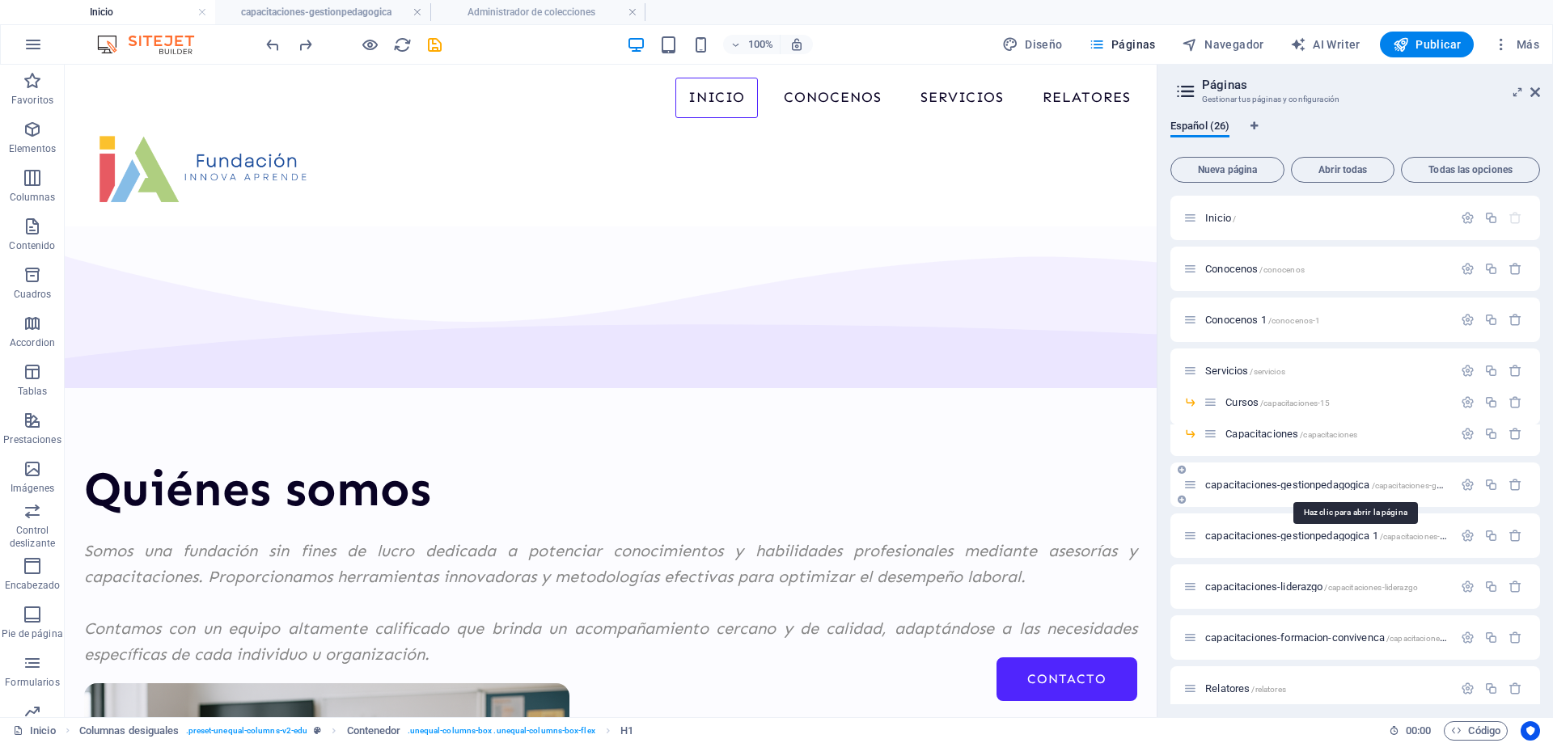
click at [1293, 487] on span "capacitaciones-gestionpedagogica /capacitaciones-gestionpedagogica" at bounding box center [1353, 485] width 297 height 12
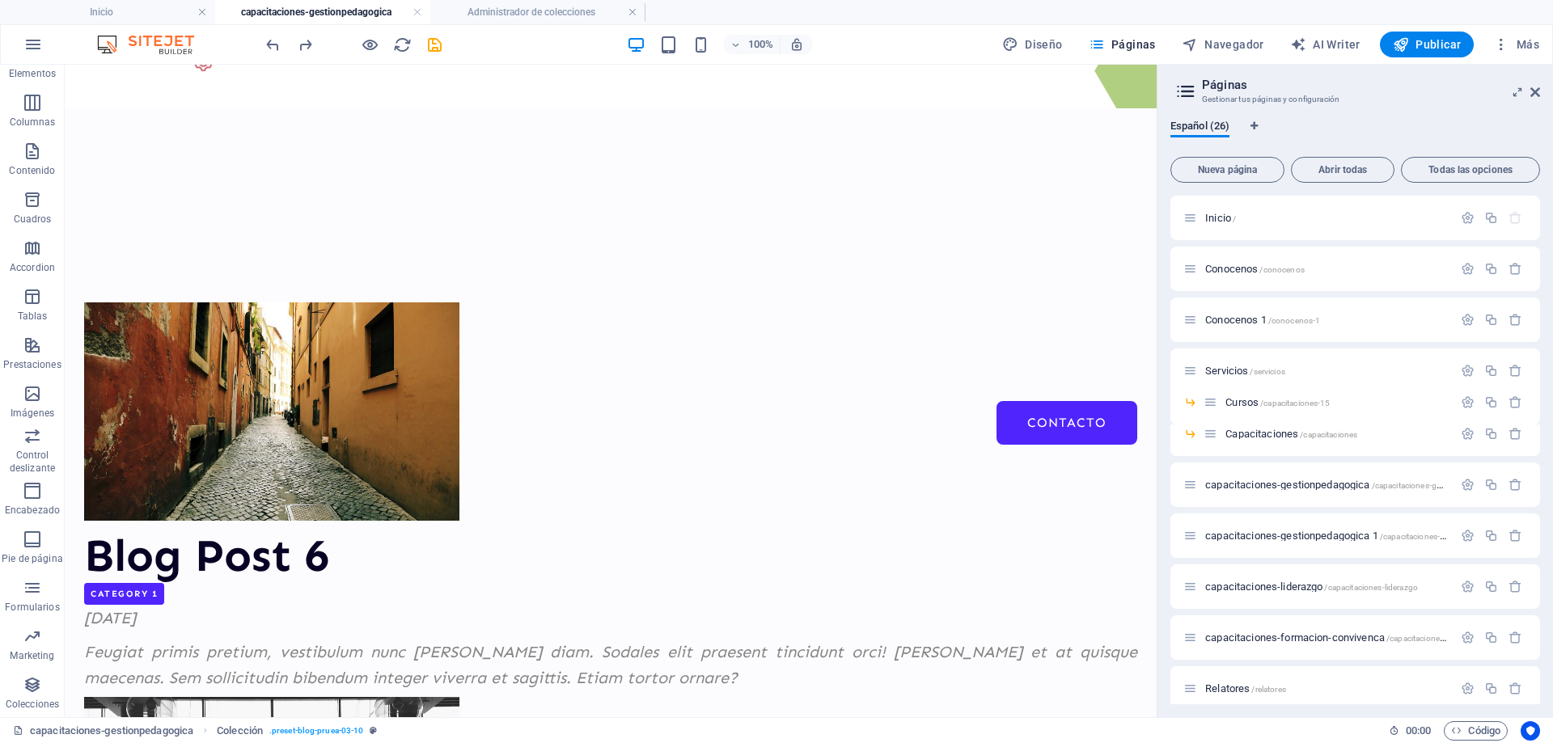
scroll to position [324, 0]
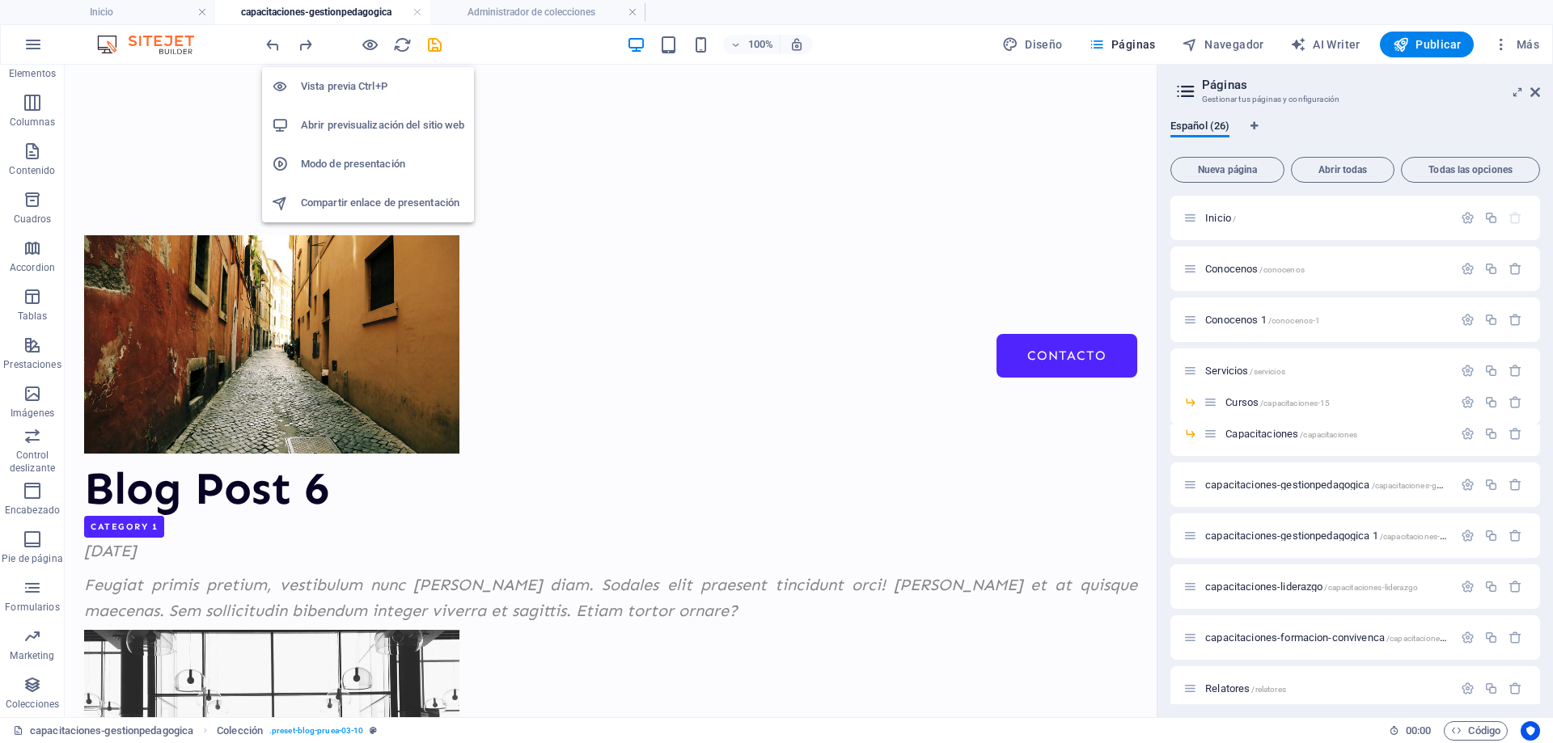
click at [367, 87] on h6 "Vista previa Ctrl+P" at bounding box center [382, 86] width 163 height 19
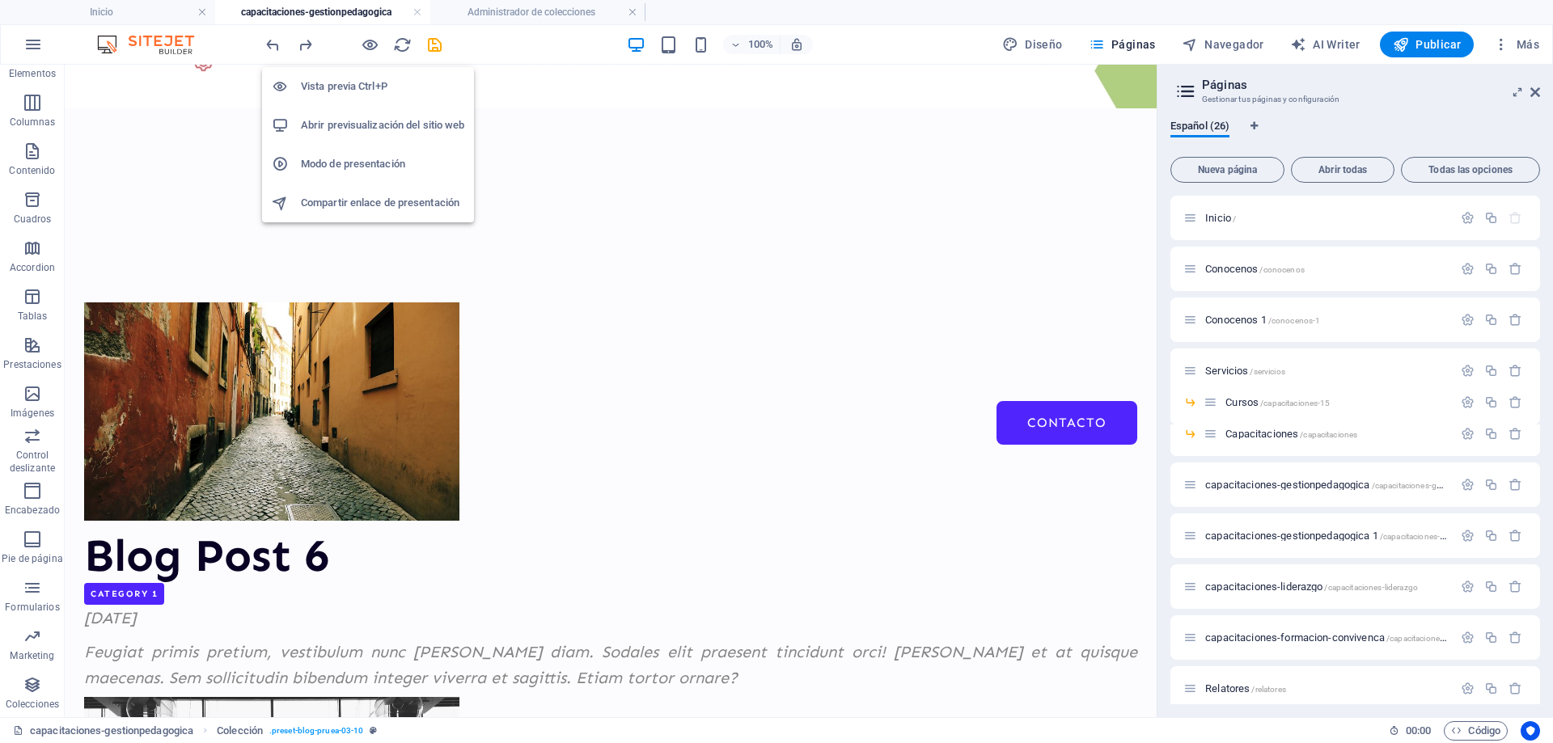
select select "68dfdb292c8ad6af8006579f"
select select "columns.publishing_date_DESC"
select select "columns.status"
select select "columns.publishing_date"
select select "past"
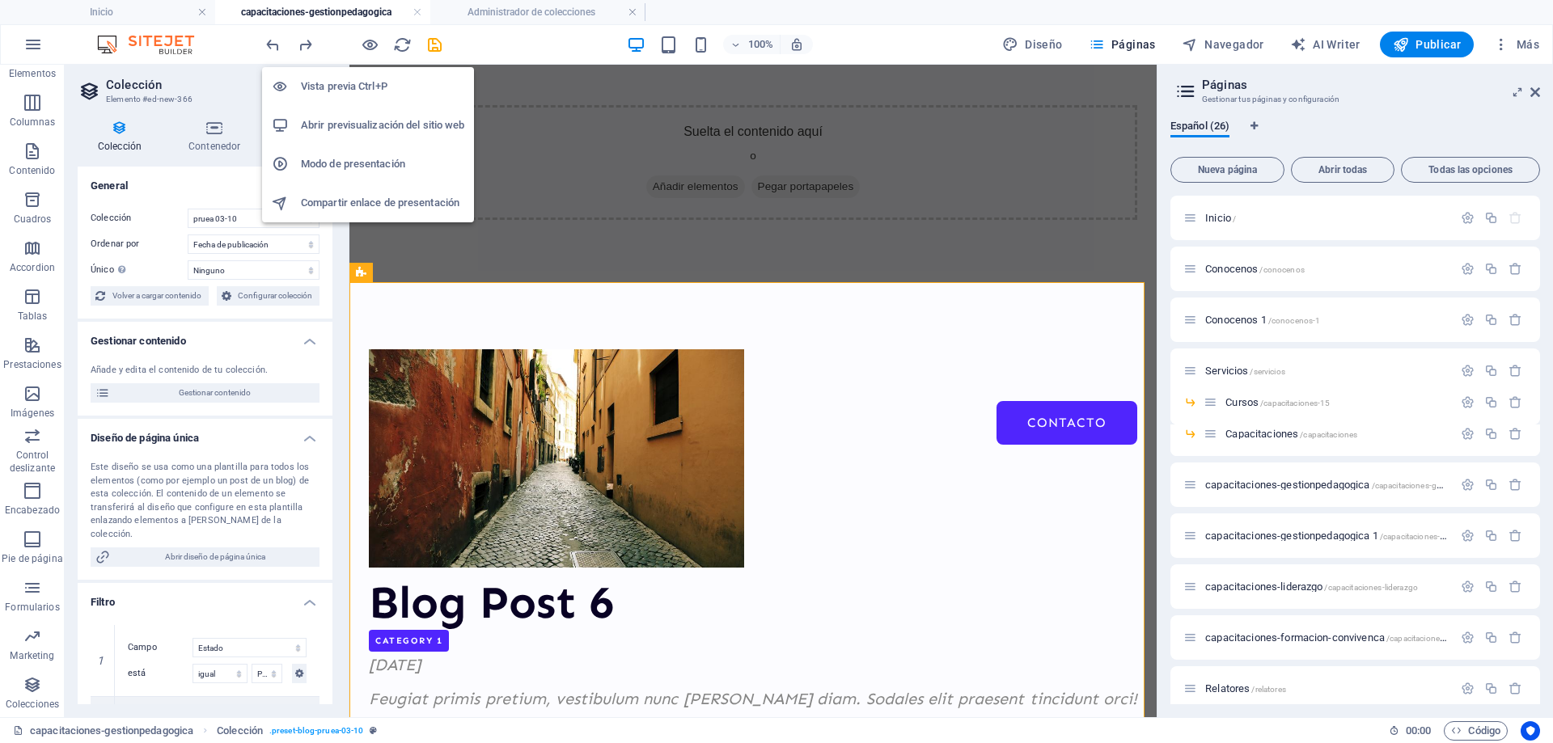
click at [367, 87] on h6 "Vista previa Ctrl+P" at bounding box center [382, 86] width 163 height 19
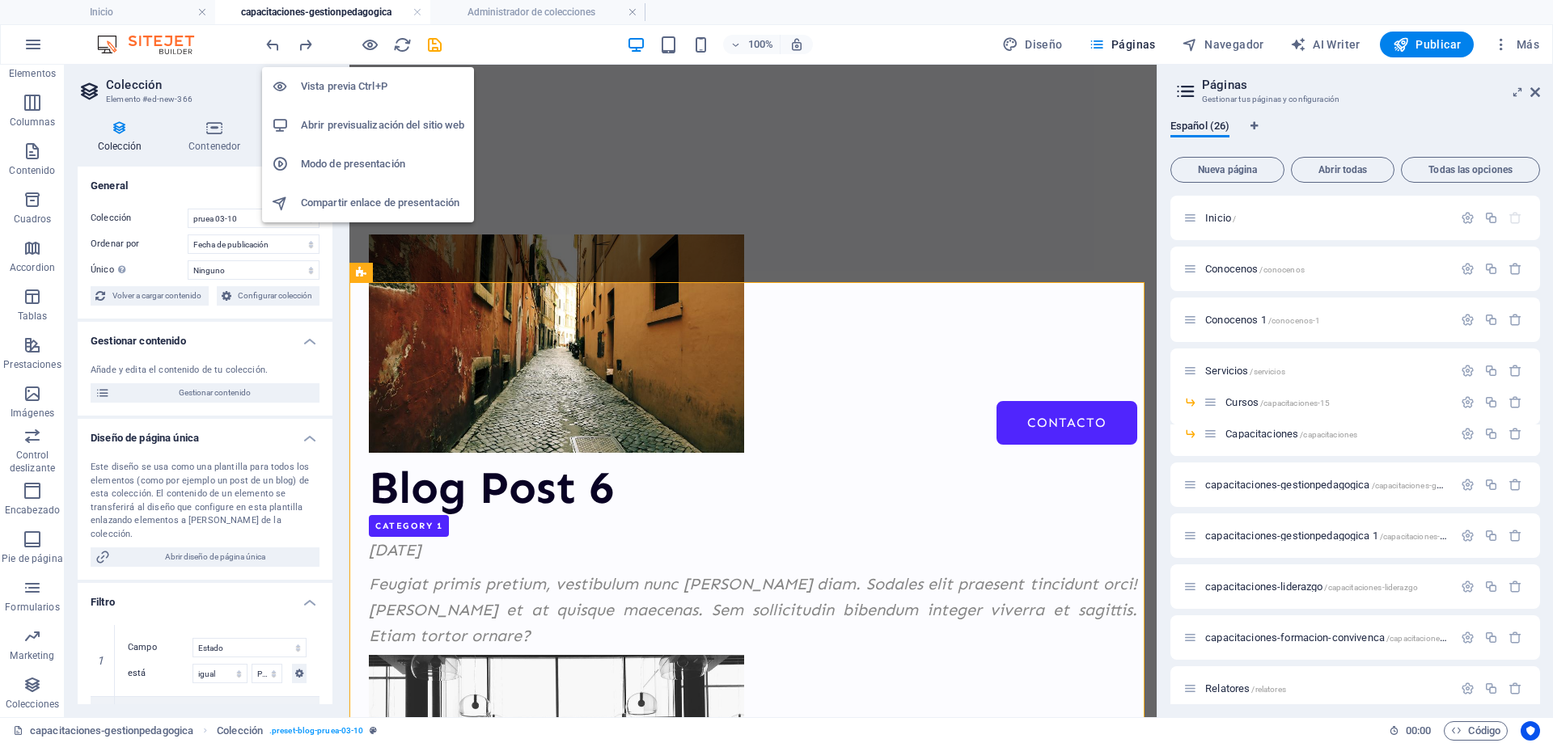
scroll to position [339, 0]
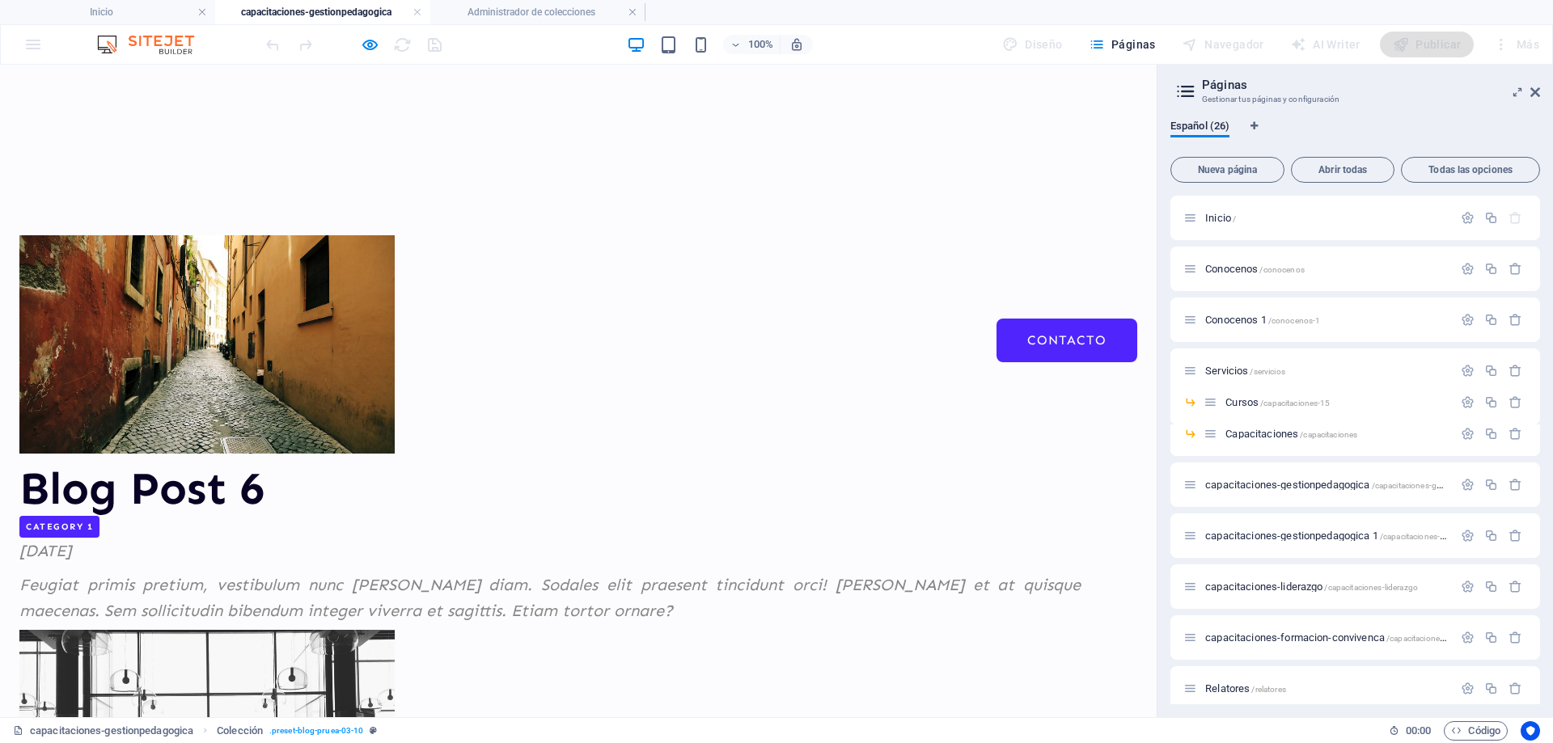
click at [100, 523] on a=Category%201"] "Category 1" at bounding box center [59, 527] width 80 height 22
click at [208, 375] on img at bounding box center [206, 344] width 375 height 218
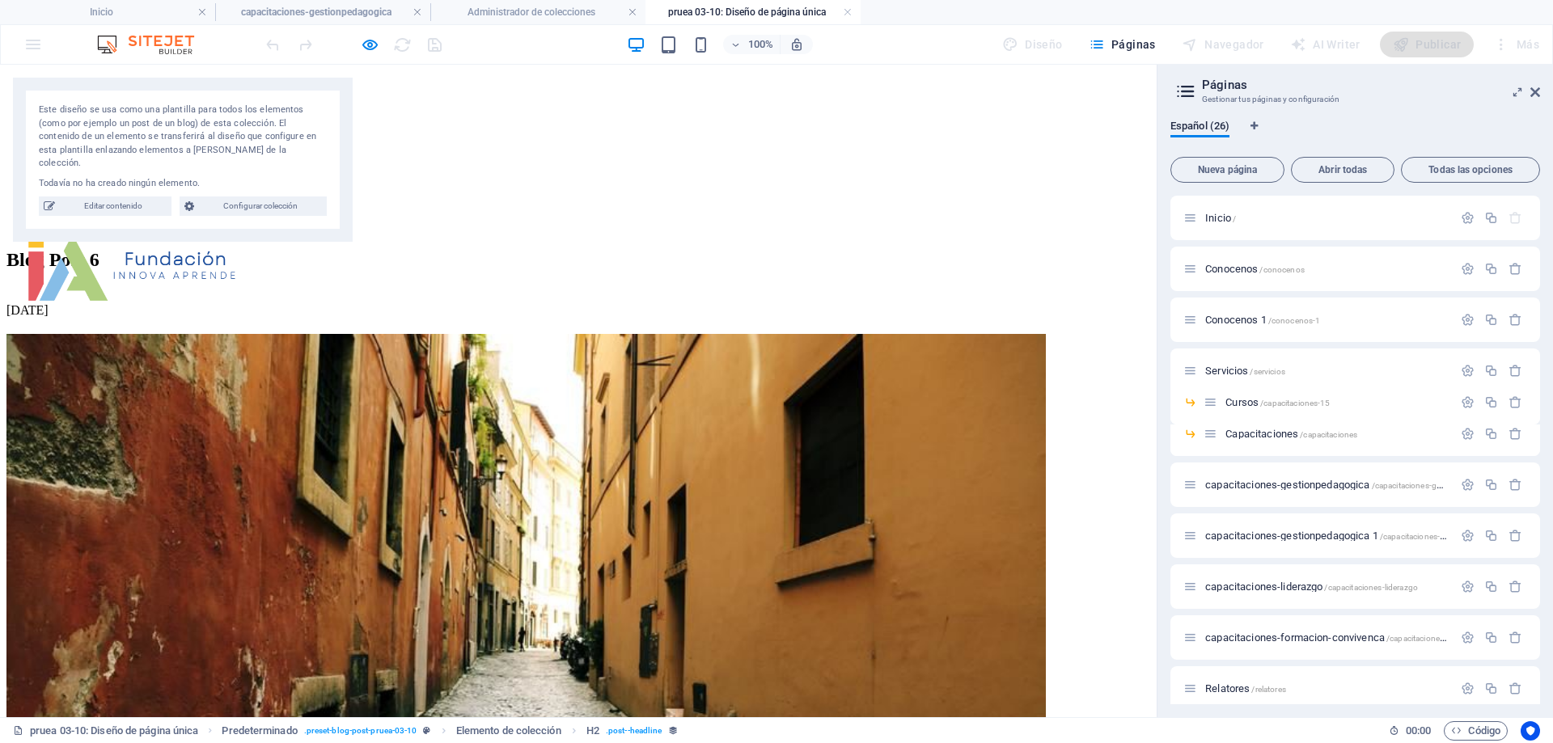
scroll to position [0, 0]
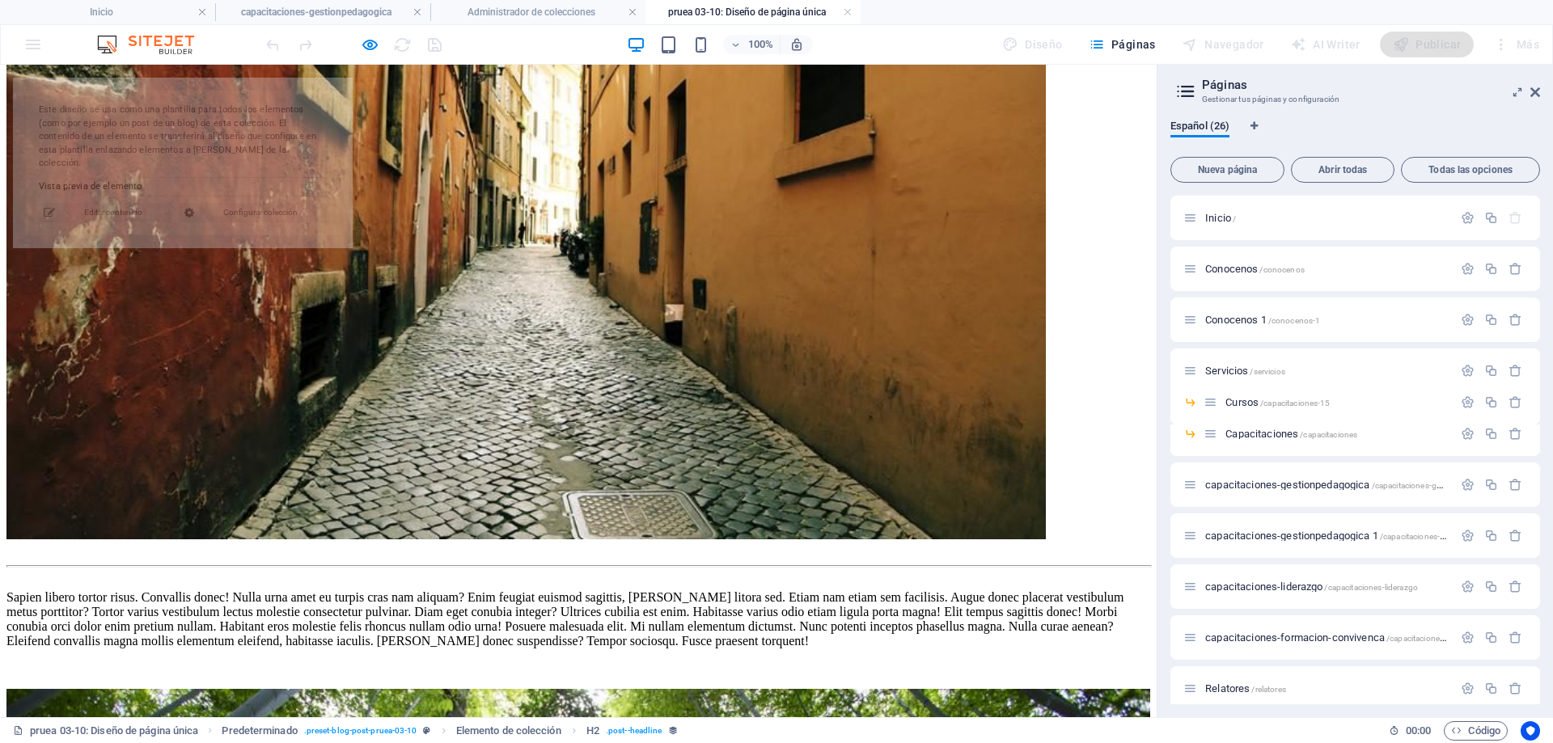
select select "68dfdb2c98cc92a6e704358e"
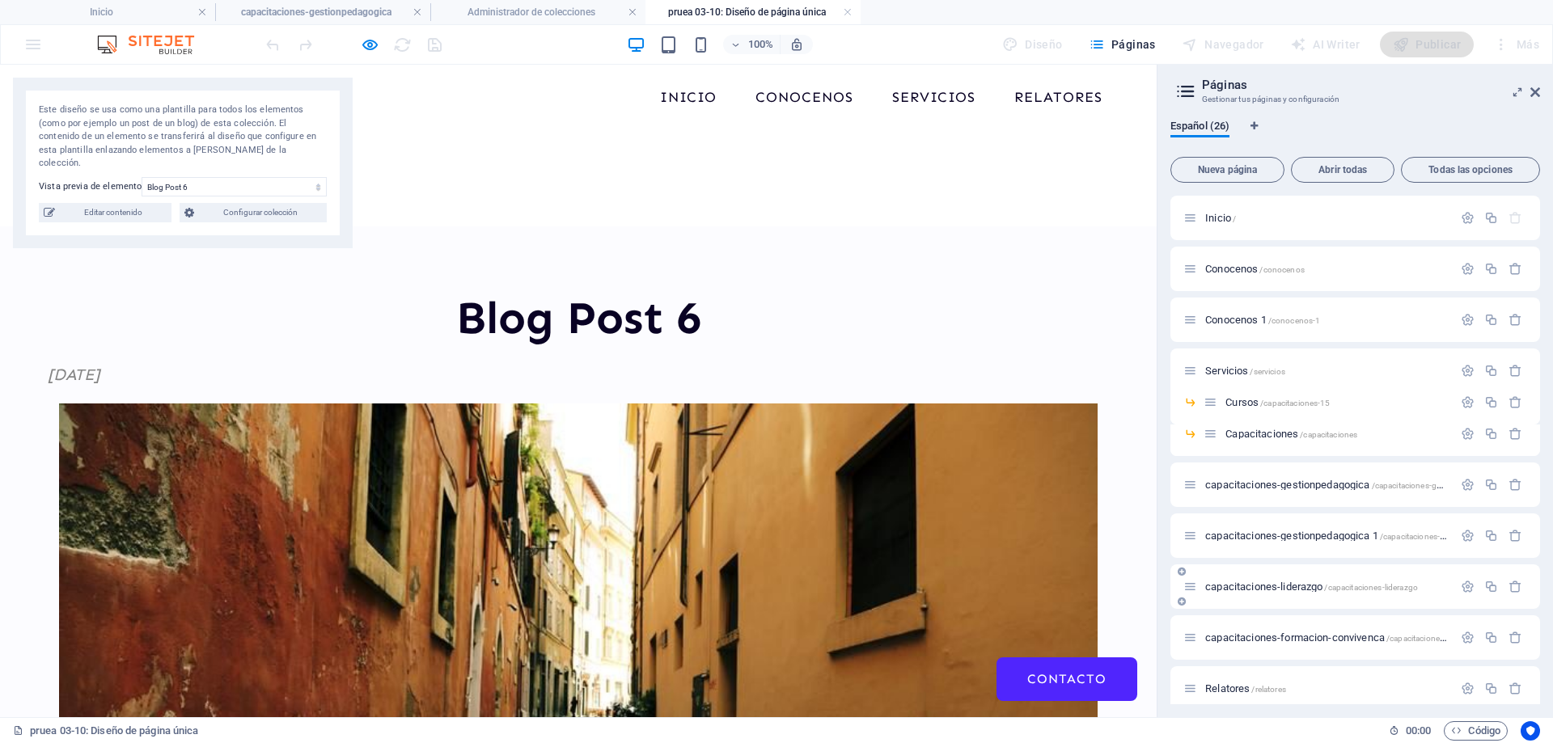
click at [1277, 584] on span "capacitaciones-liderazgo /capacitaciones-liderazgo" at bounding box center [1311, 587] width 213 height 12
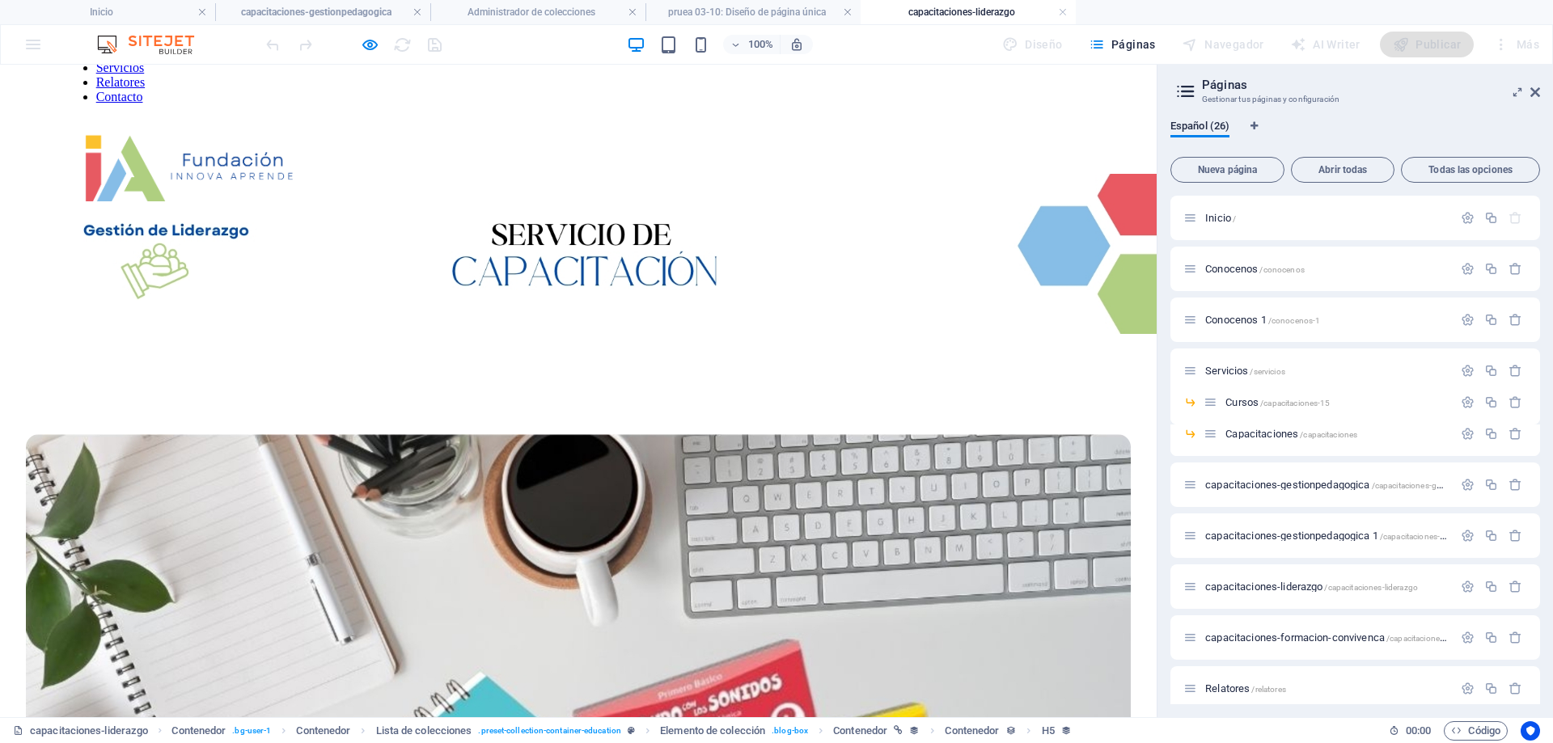
scroll to position [243, 0]
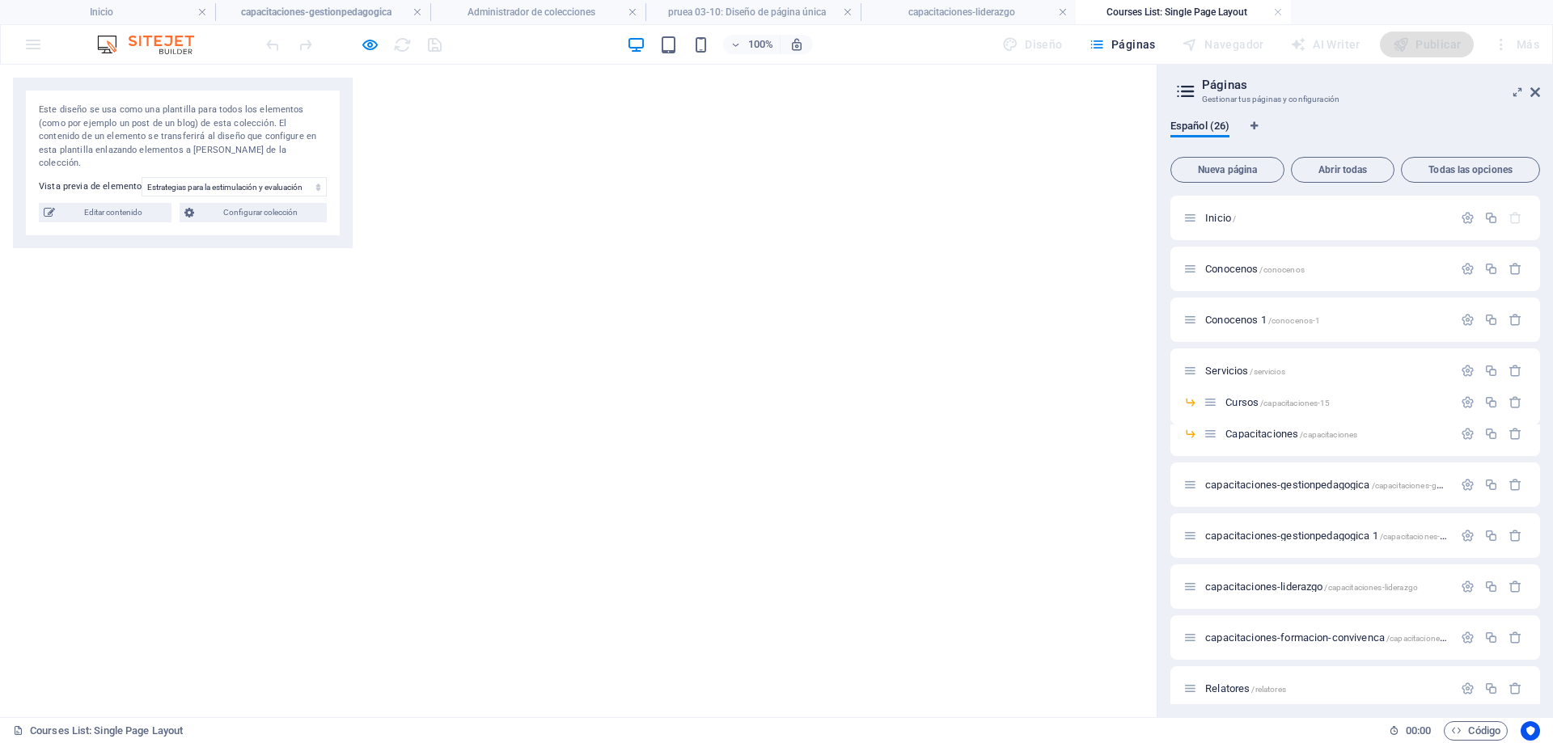
scroll to position [566, 0]
click at [367, 51] on icon "button" at bounding box center [370, 45] width 19 height 19
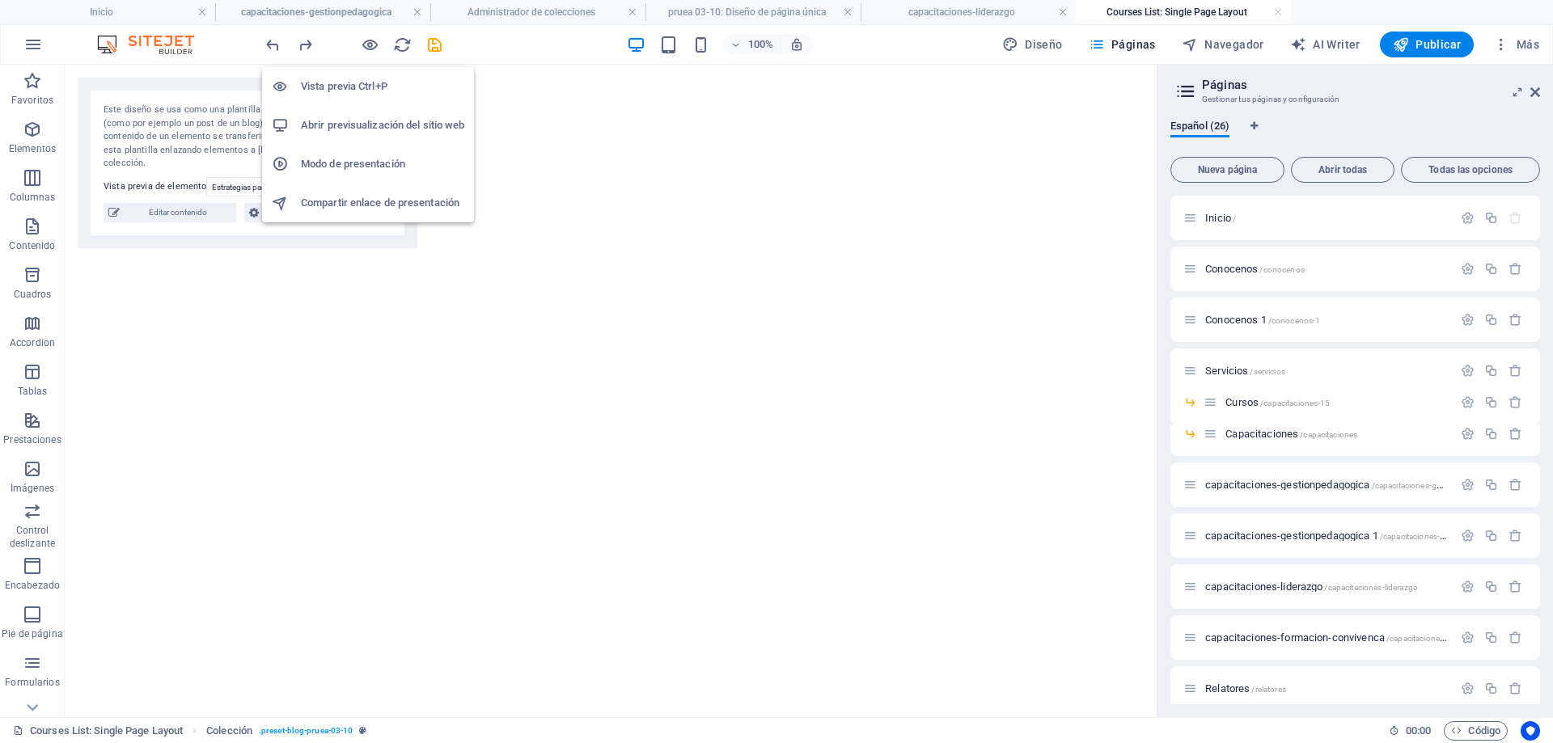
click at [366, 90] on h6 "Vista previa Ctrl+P" at bounding box center [382, 86] width 163 height 19
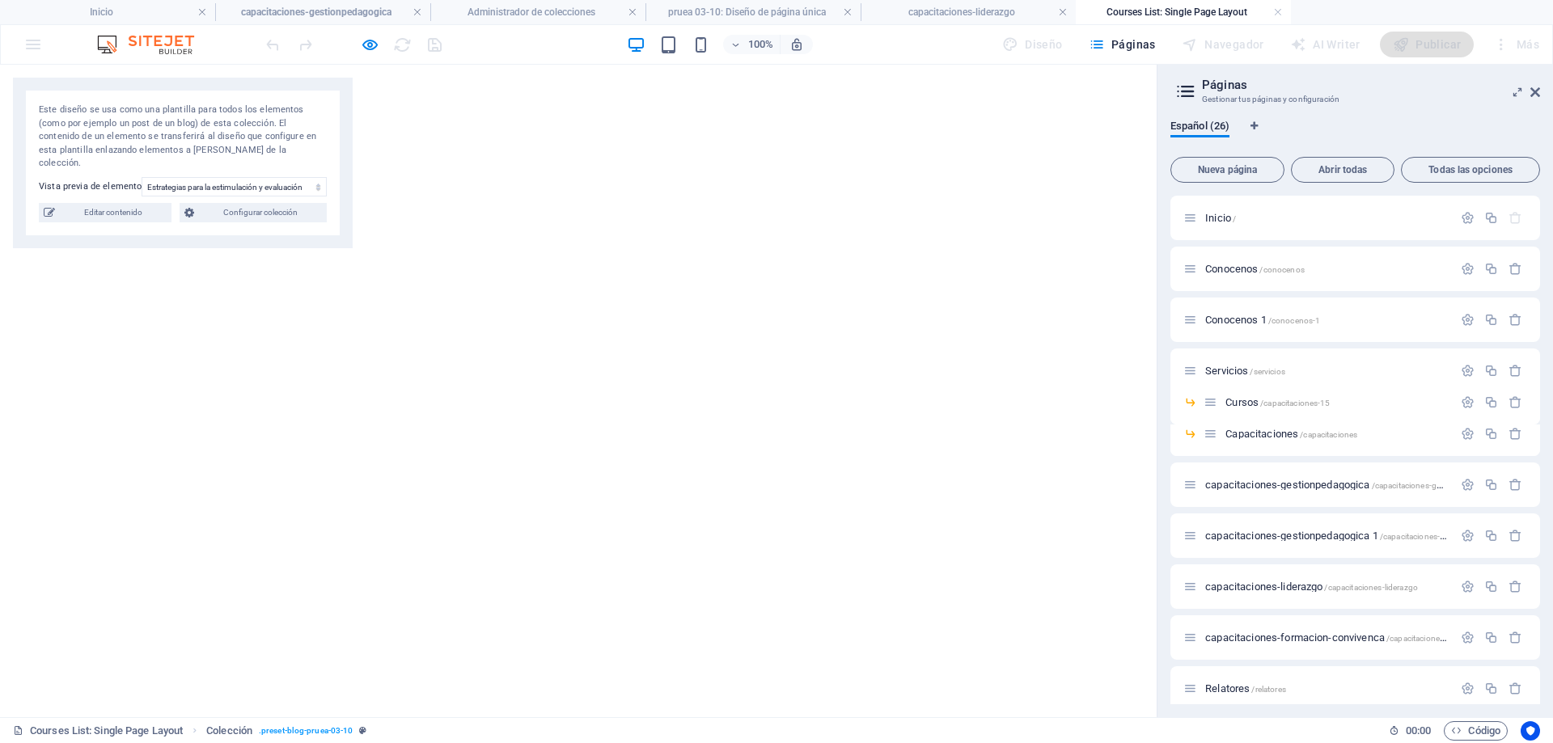
scroll to position [809, 0]
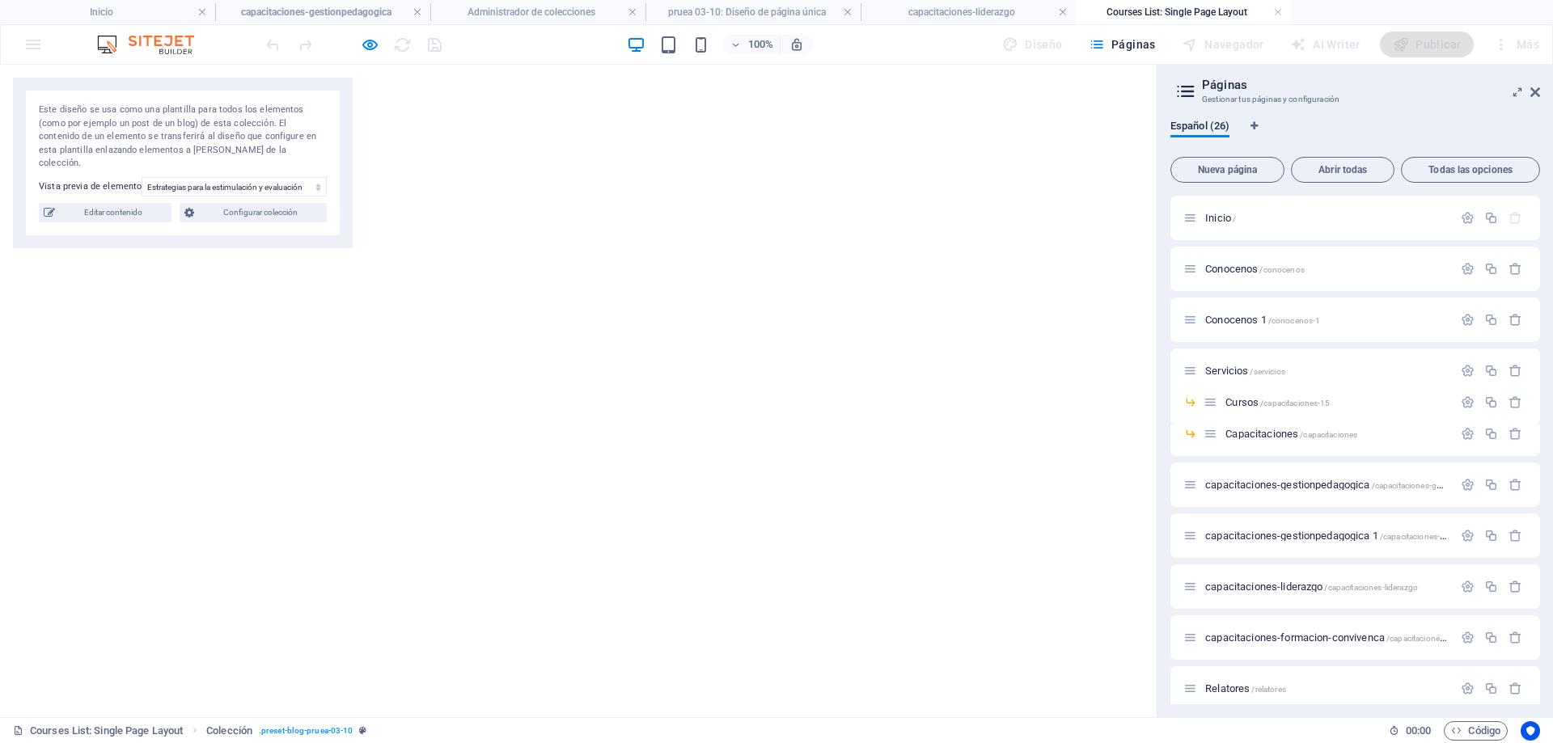
scroll to position [809, 0]
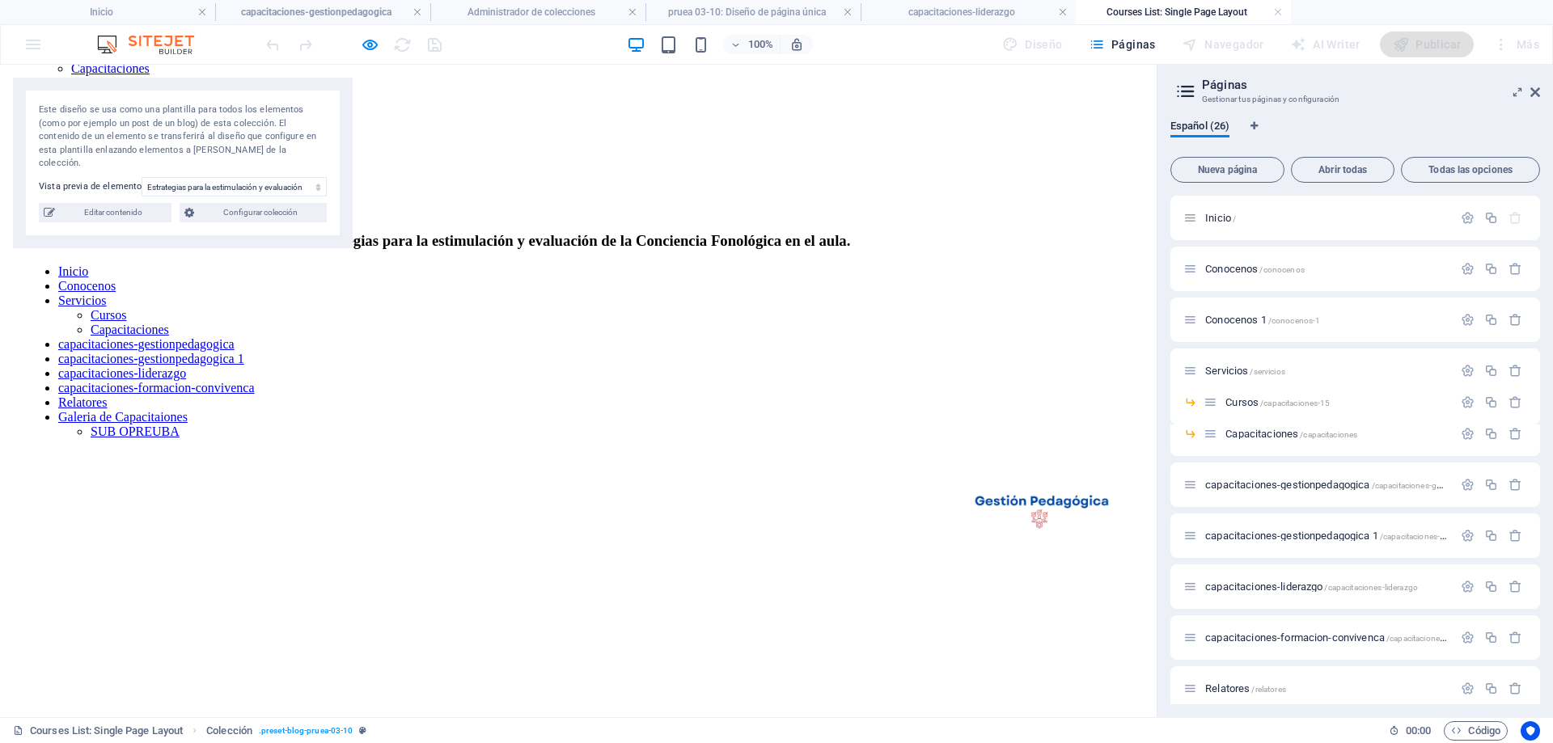
scroll to position [0, 0]
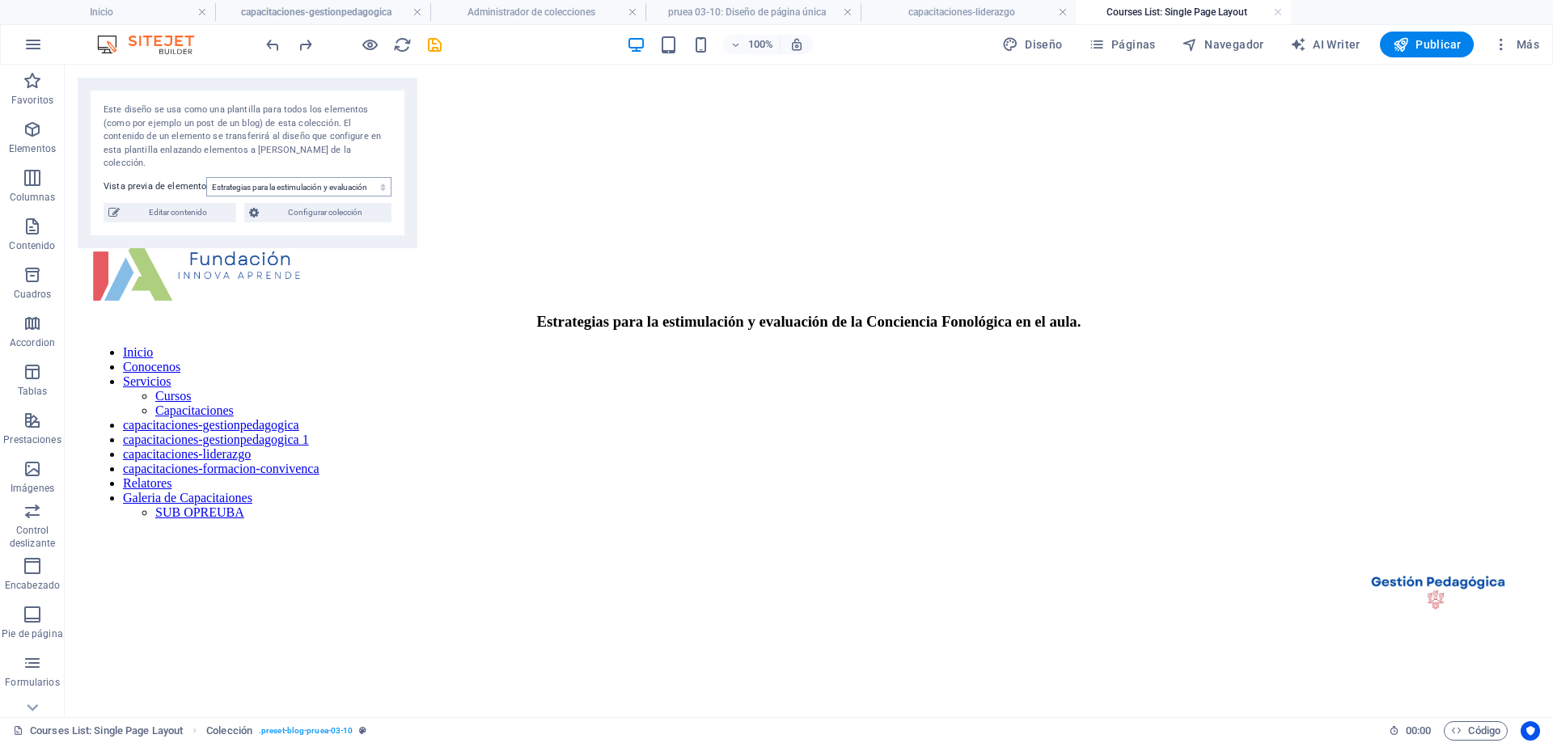
click at [315, 177] on select "Estrategias para la estimulación y evaluación de la Conciencia Fonológica en el…" at bounding box center [298, 186] width 185 height 19
click at [206, 177] on select "Estrategias para la estimulación y evaluación de la Conciencia Fonológica en el…" at bounding box center [298, 186] width 185 height 19
click at [297, 177] on select "Estrategias para la estimulación y evaluación de la Conciencia Fonológica en el…" at bounding box center [298, 186] width 185 height 19
click at [206, 177] on select "Estrategias para la estimulación y evaluación de la Conciencia Fonológica en el…" at bounding box center [298, 186] width 185 height 19
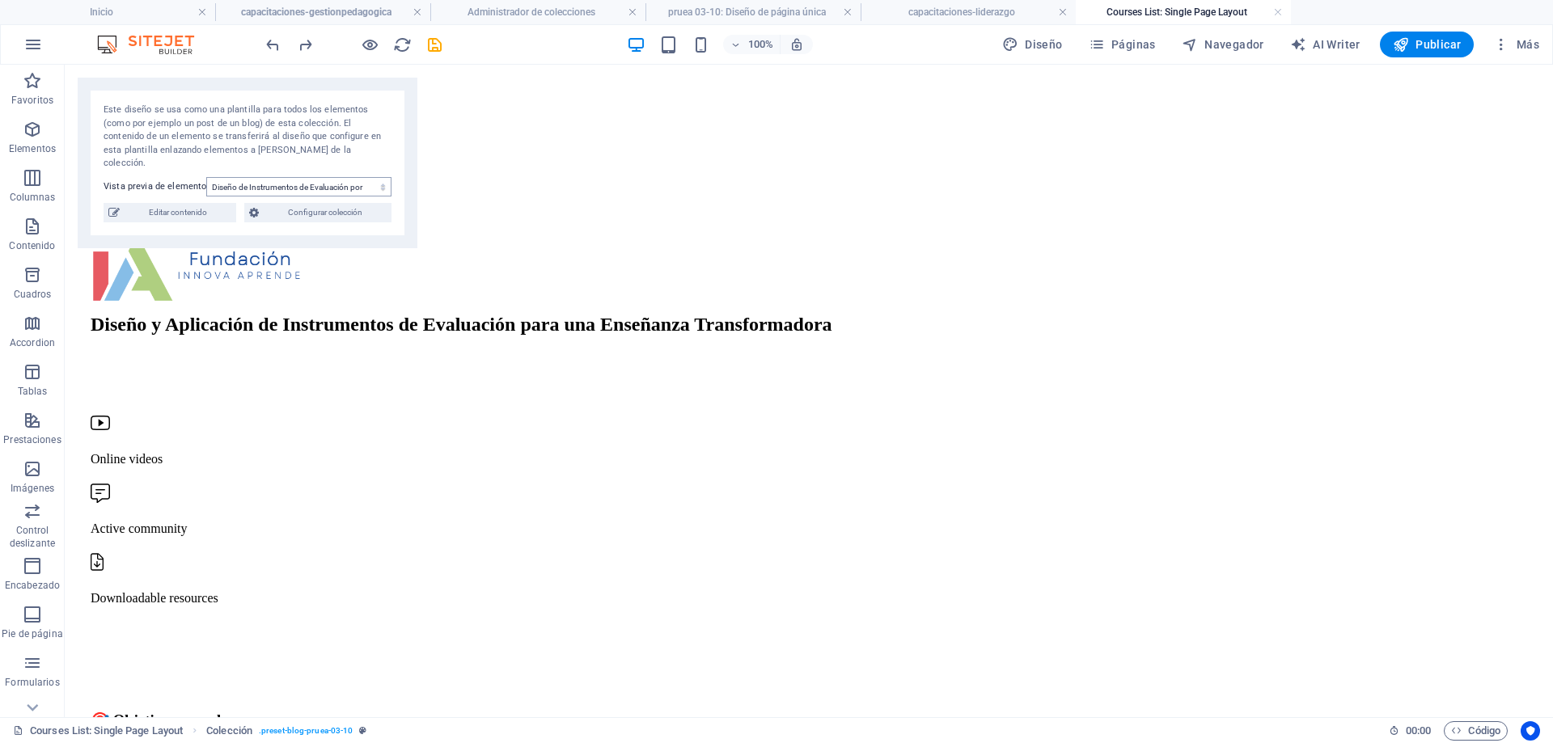
click at [303, 177] on select "Estrategias para la estimulación y evaluación de la Conciencia Fonológica en el…" at bounding box center [298, 186] width 185 height 19
select select "68dec894553478a8190e3980"
click at [206, 177] on select "Estrategias para la estimulación y evaluación de la Conciencia Fonológica en el…" at bounding box center [298, 186] width 185 height 19
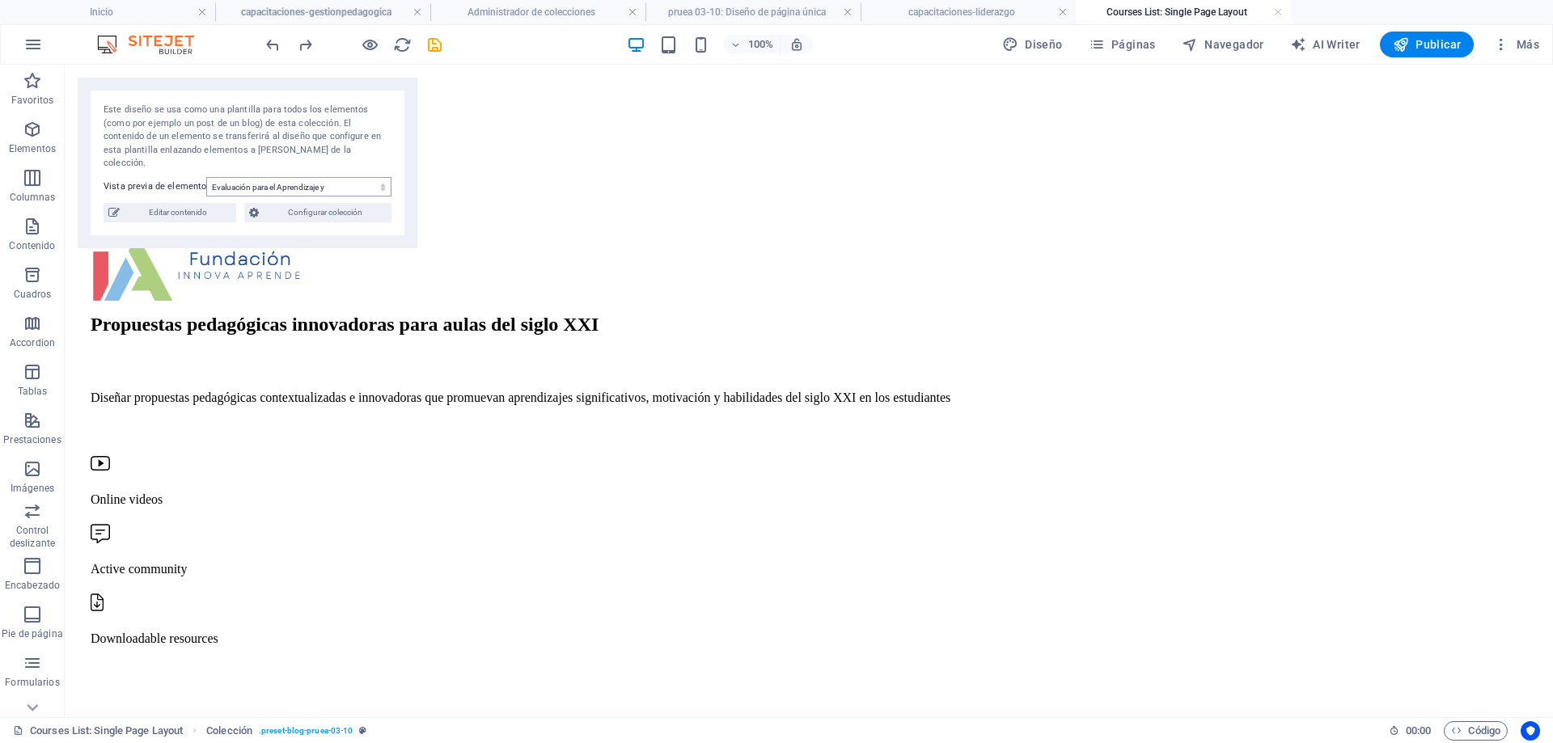
click at [321, 177] on select "Estrategias para la estimulación y evaluación de la Conciencia Fonológica en el…" at bounding box center [298, 186] width 185 height 19
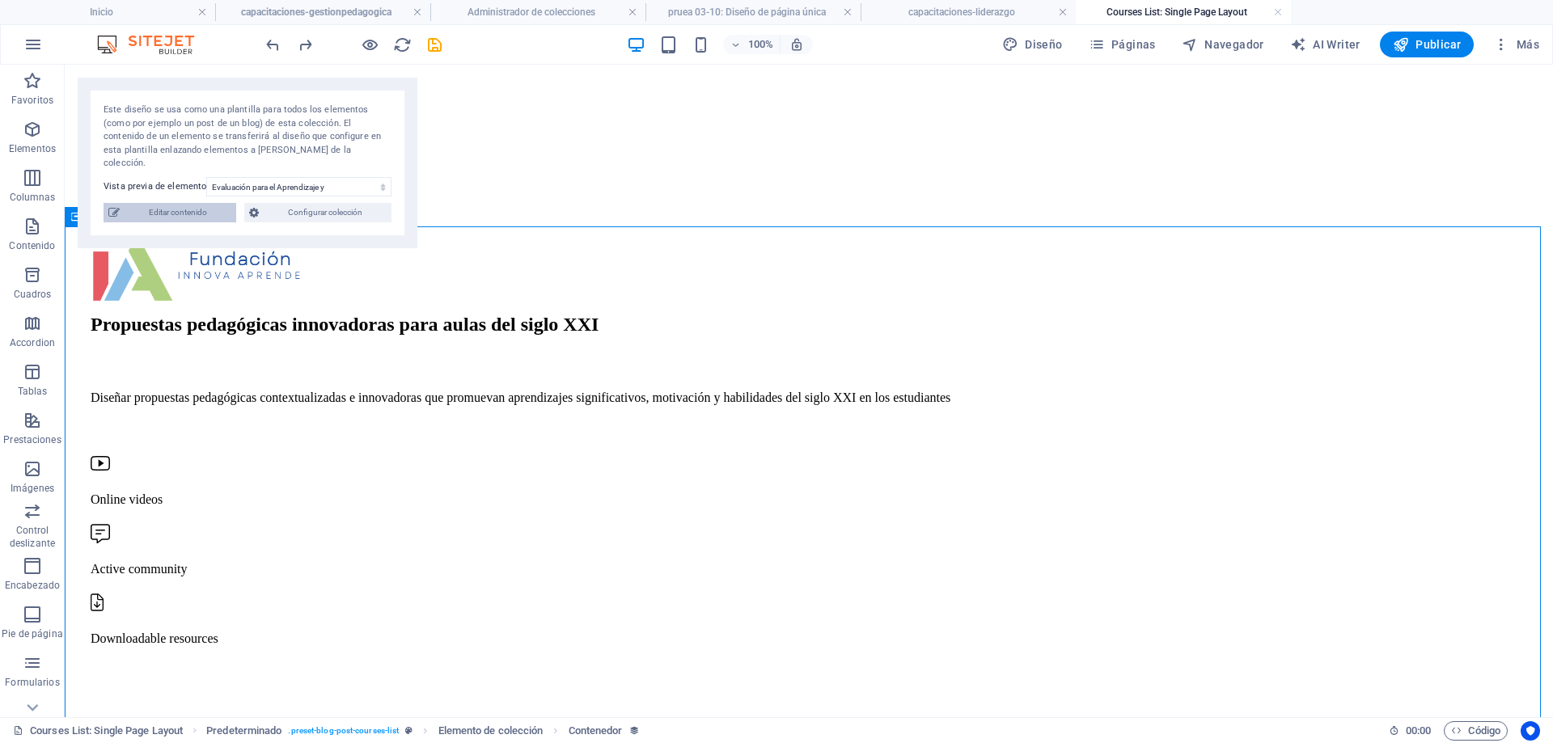
click at [188, 205] on span "Editar contenido" at bounding box center [178, 212] width 107 height 19
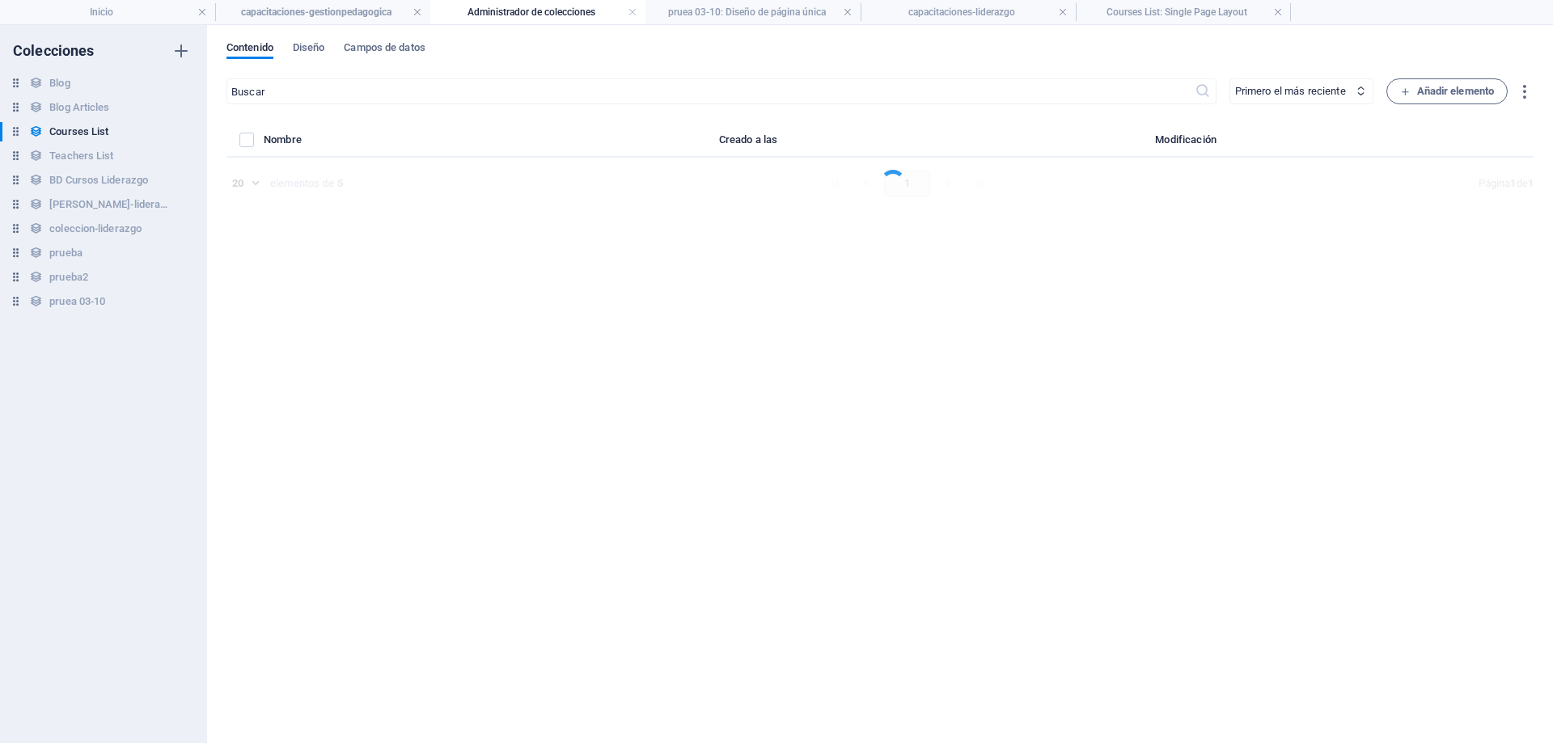
select select "Programming"
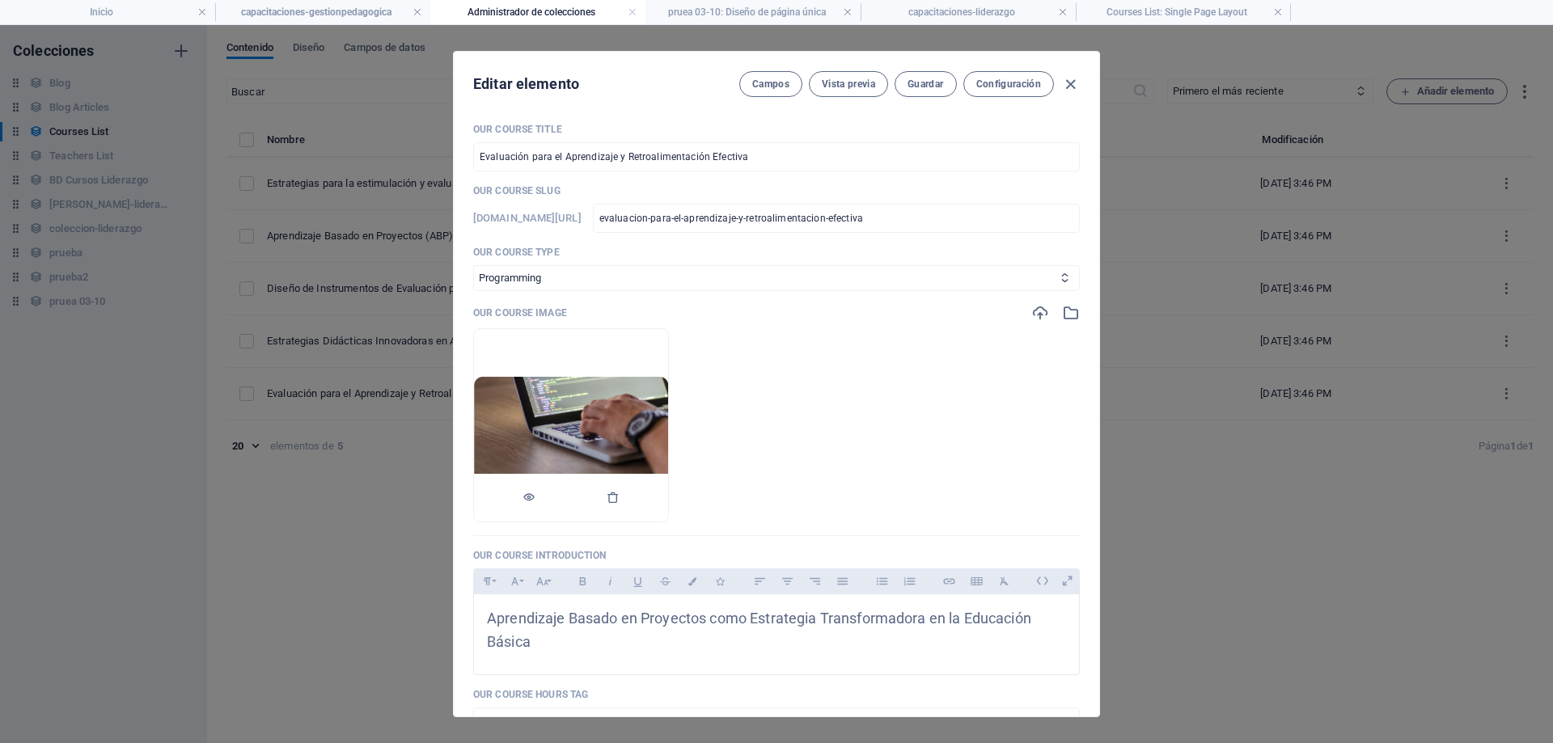
scroll to position [324, 0]
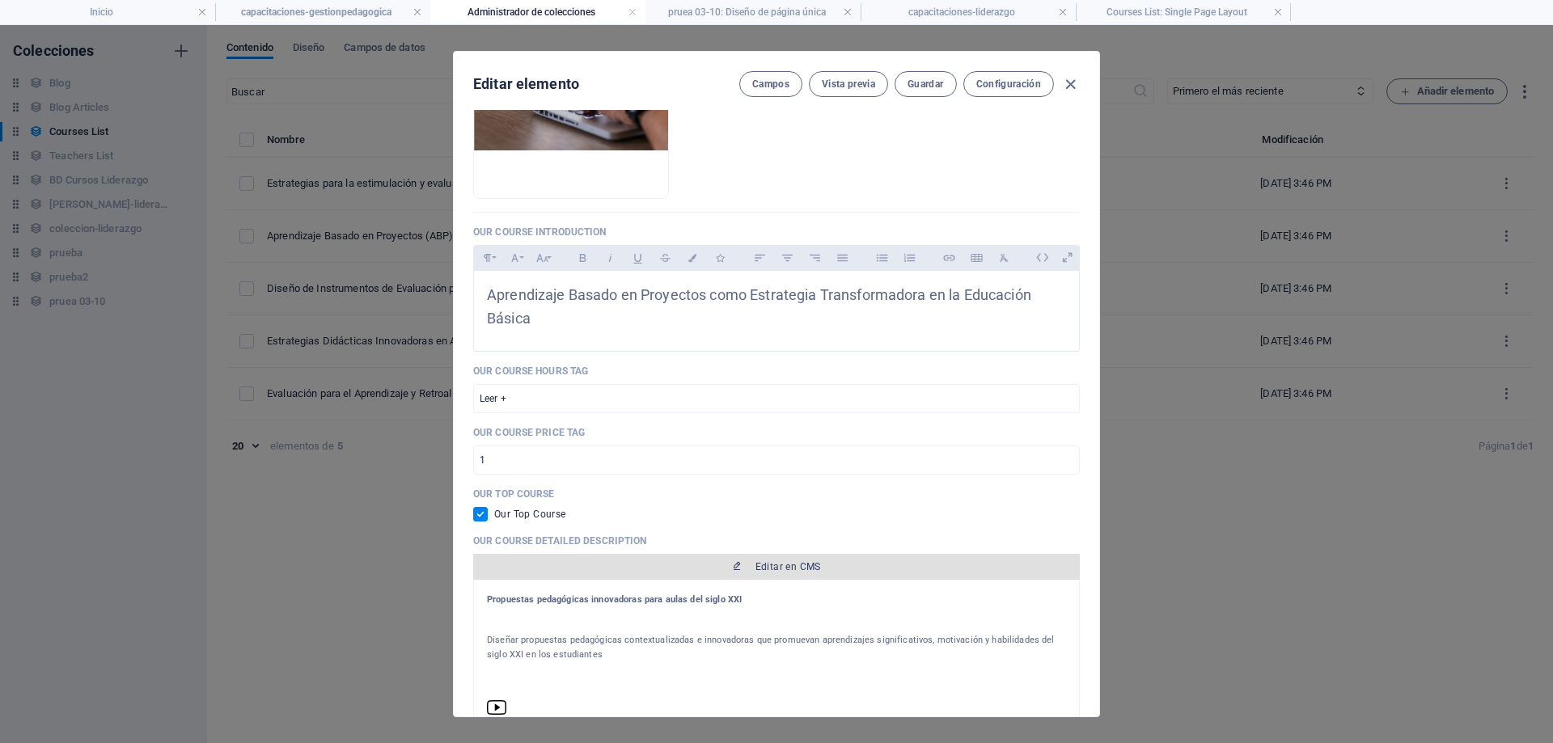
click at [753, 567] on span "Editar en CMS" at bounding box center [777, 567] width 594 height 13
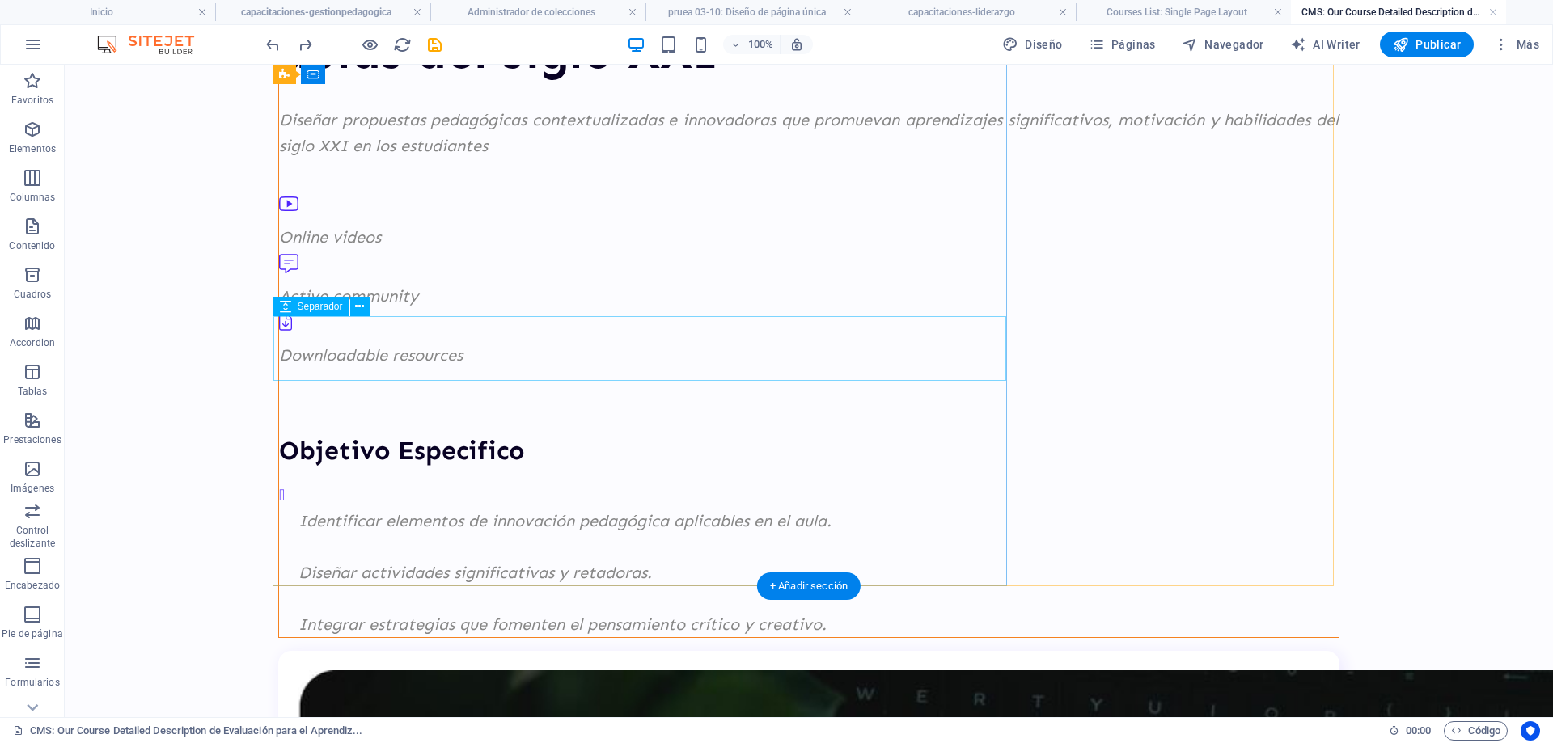
scroll to position [0, 0]
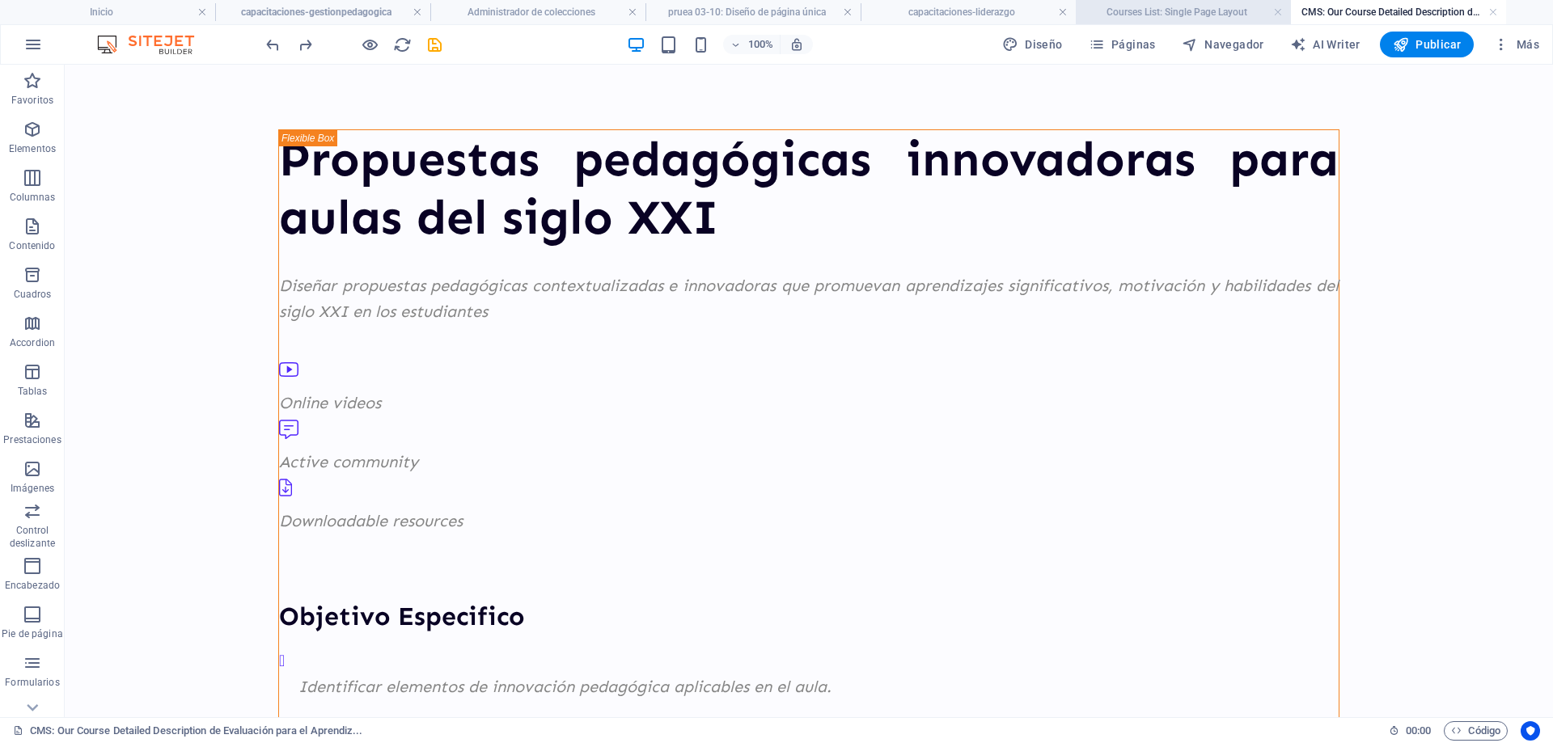
click at [1177, 11] on h4 "Courses List: Single Page Layout" at bounding box center [1183, 12] width 215 height 18
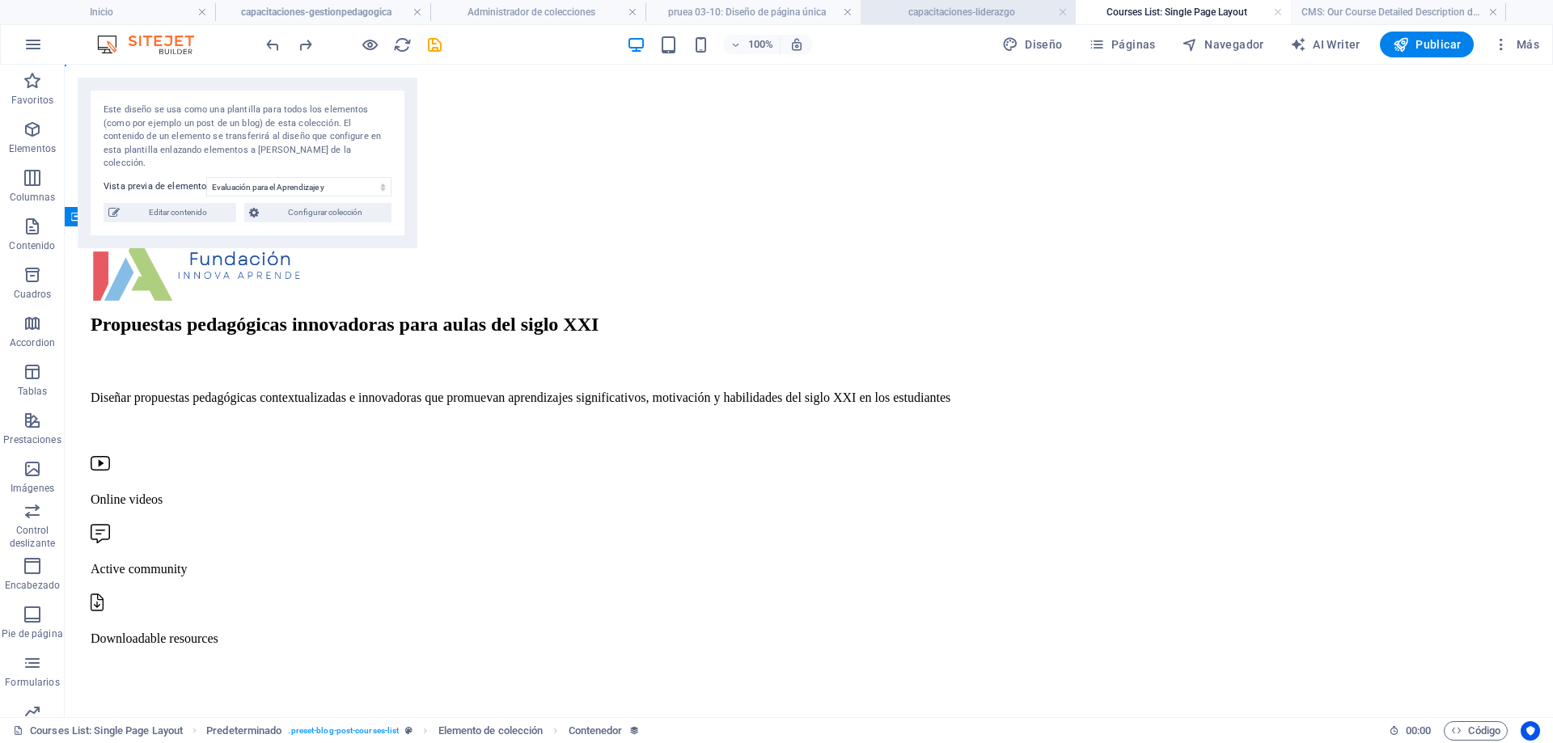
click at [957, 11] on h4 "capacitaciones-liderazgo" at bounding box center [968, 12] width 215 height 18
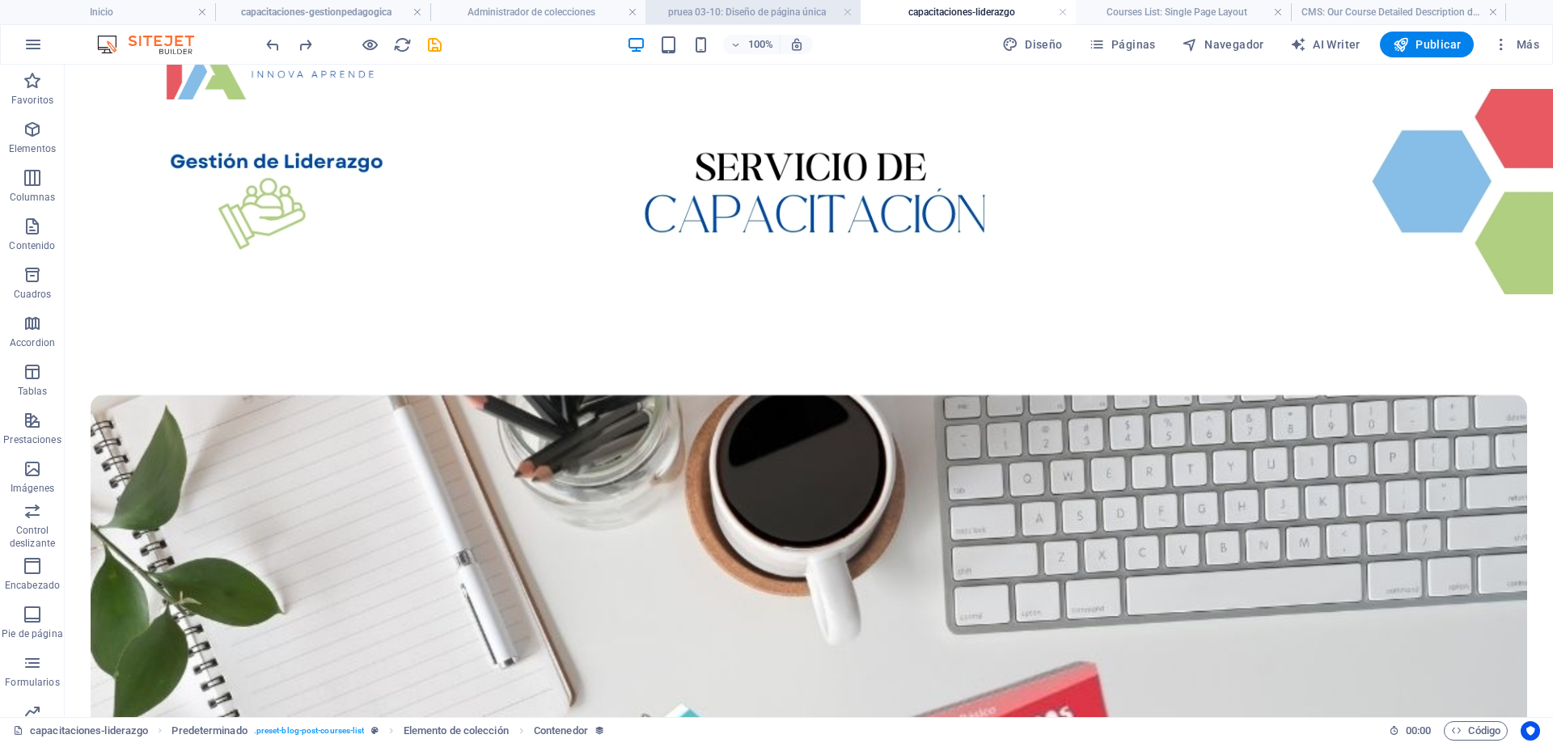
click at [748, 9] on h4 "pruea 03-10: Diseño de página única" at bounding box center [753, 12] width 215 height 18
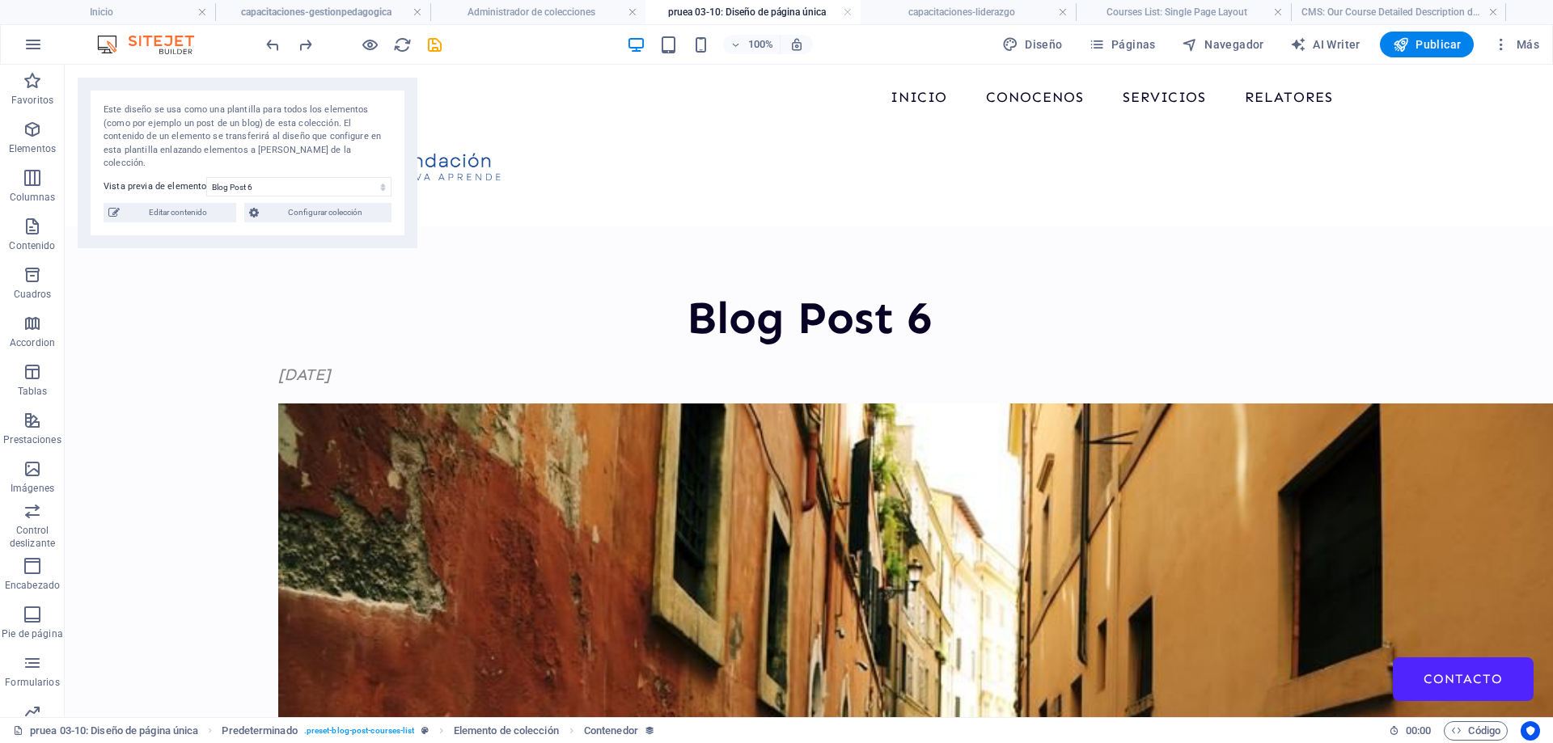
scroll to position [162, 0]
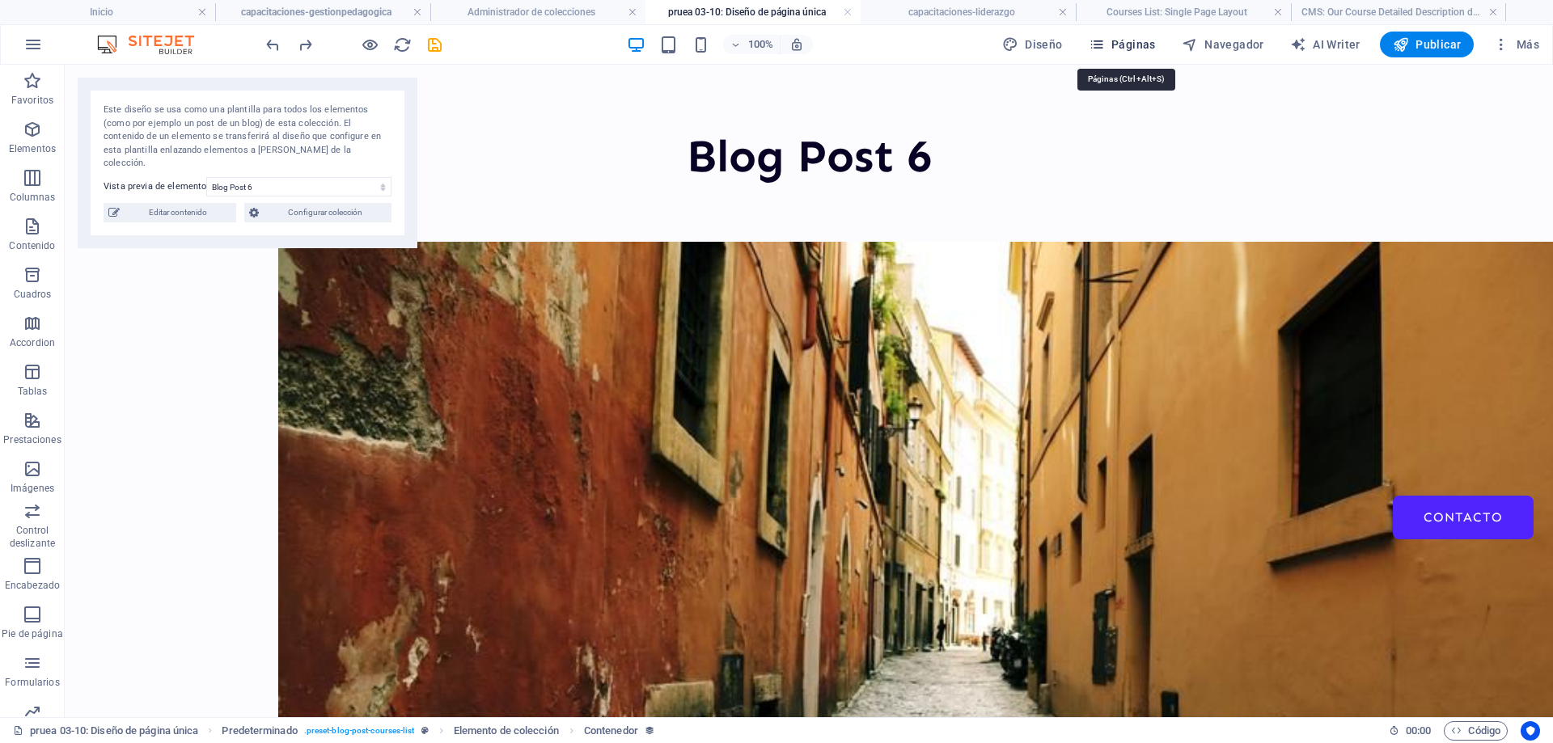
click at [1131, 53] on button "Páginas" at bounding box center [1122, 45] width 80 height 26
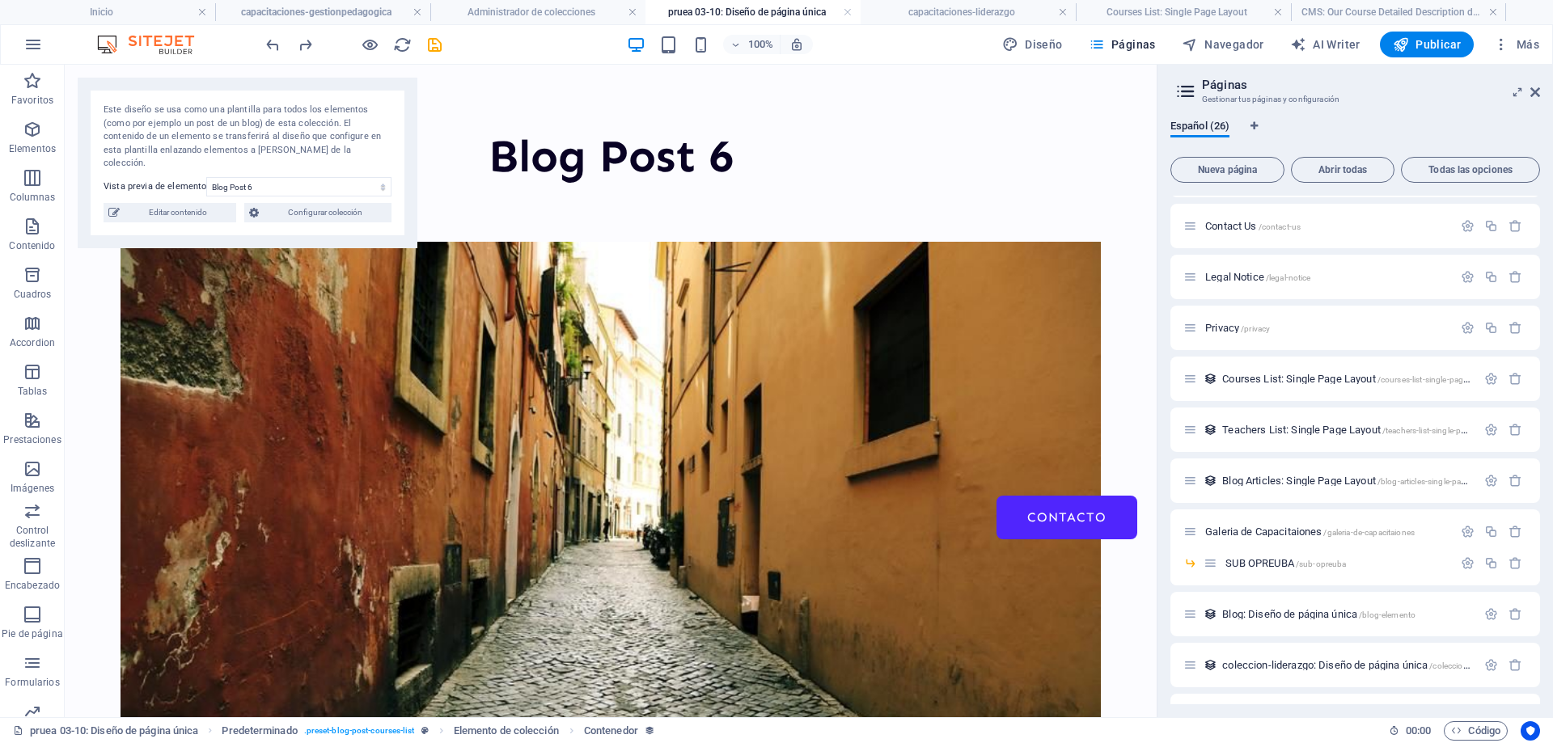
scroll to position [566, 0]
click at [688, 427] on img at bounding box center [611, 530] width 981 height 576
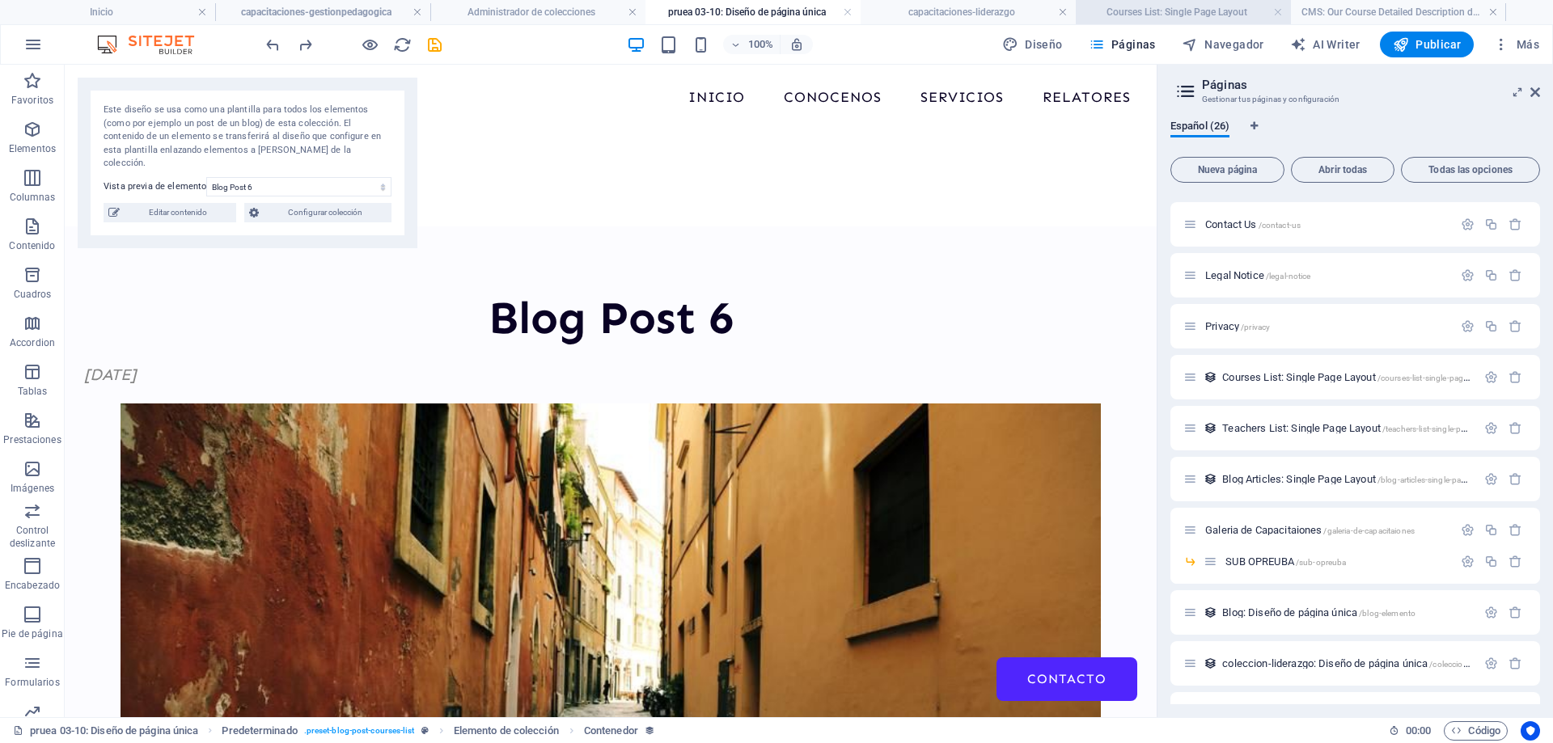
click at [1172, 16] on h4 "Courses List: Single Page Layout" at bounding box center [1183, 12] width 215 height 18
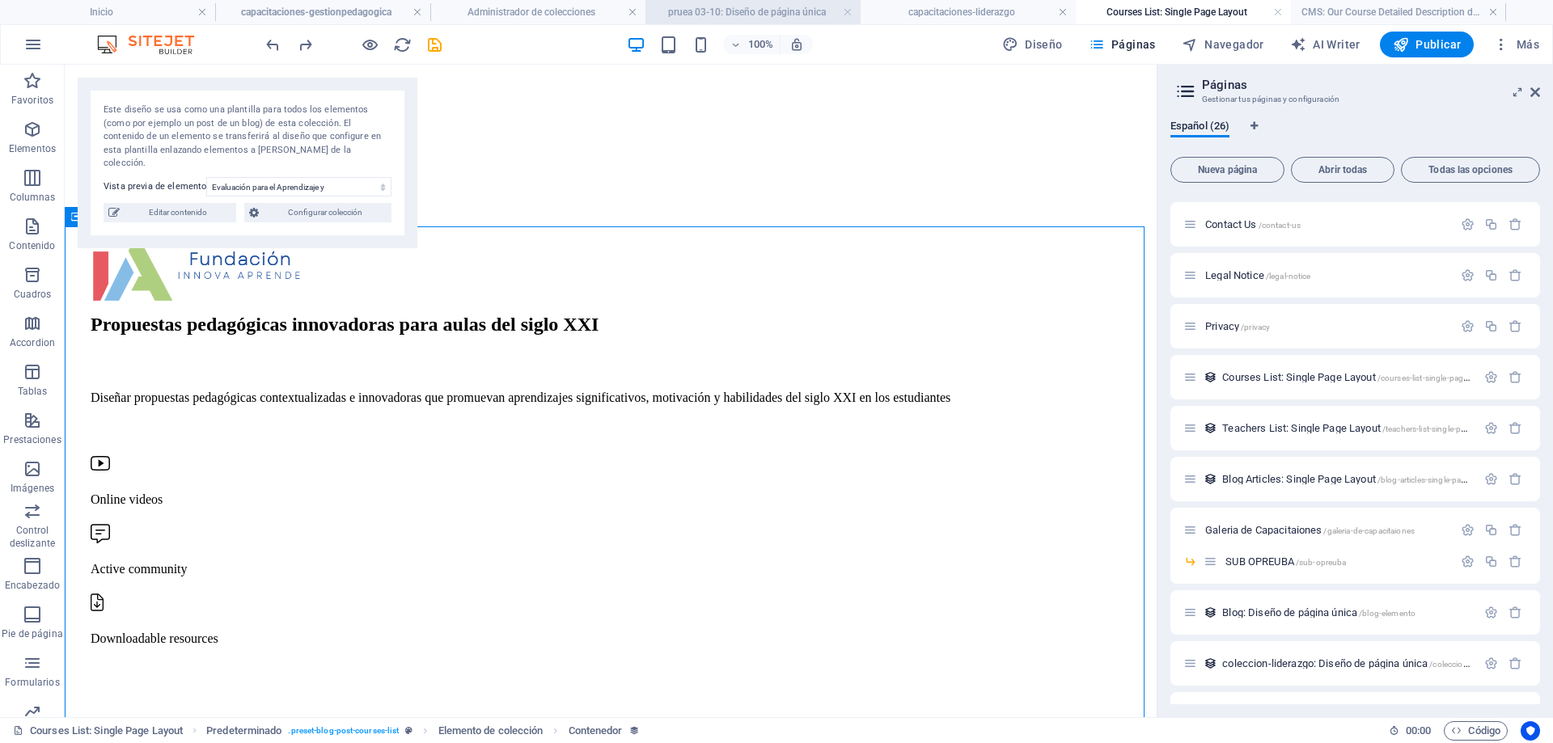
click at [729, 8] on h4 "pruea 03-10: Diseño de página única" at bounding box center [753, 12] width 215 height 18
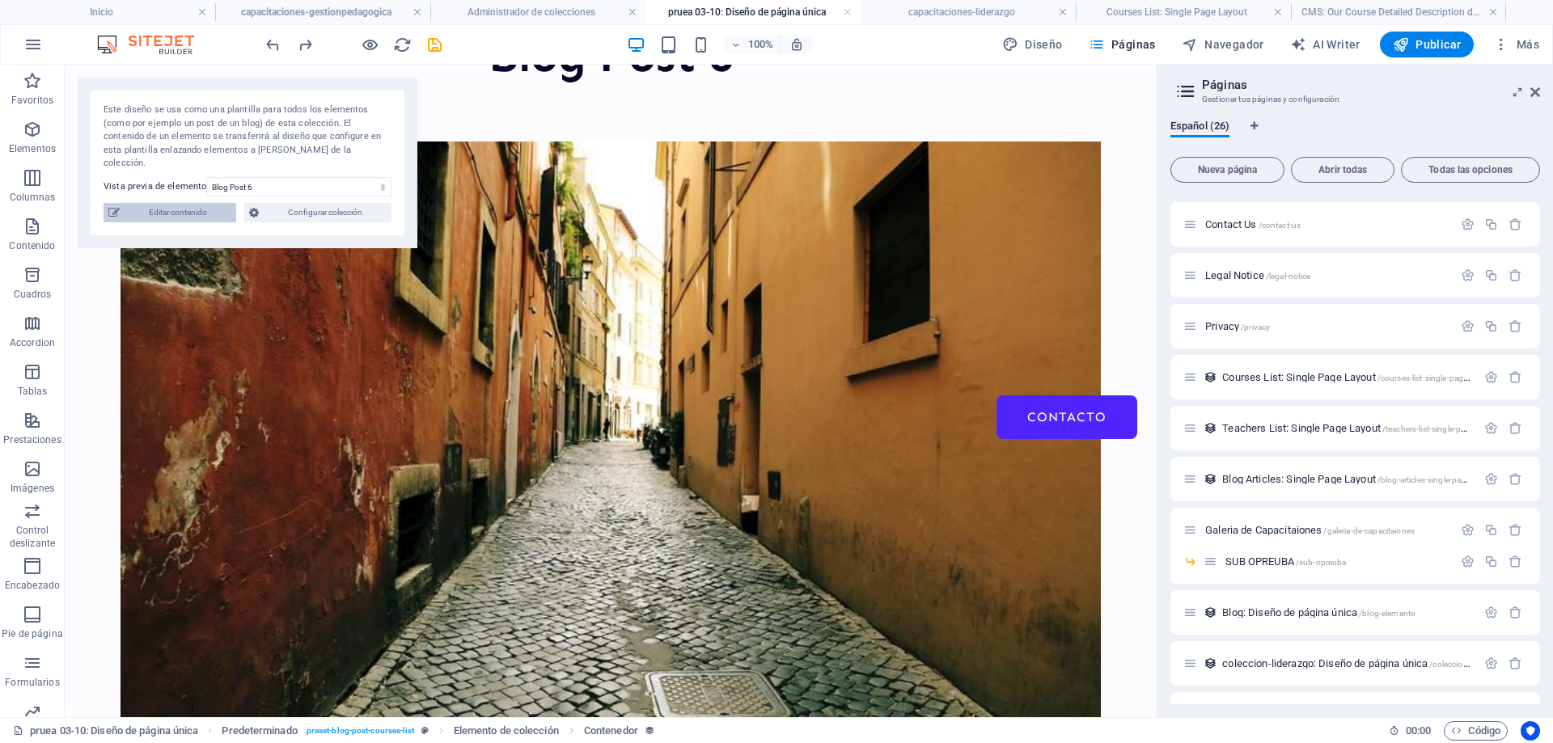
scroll to position [324, 0]
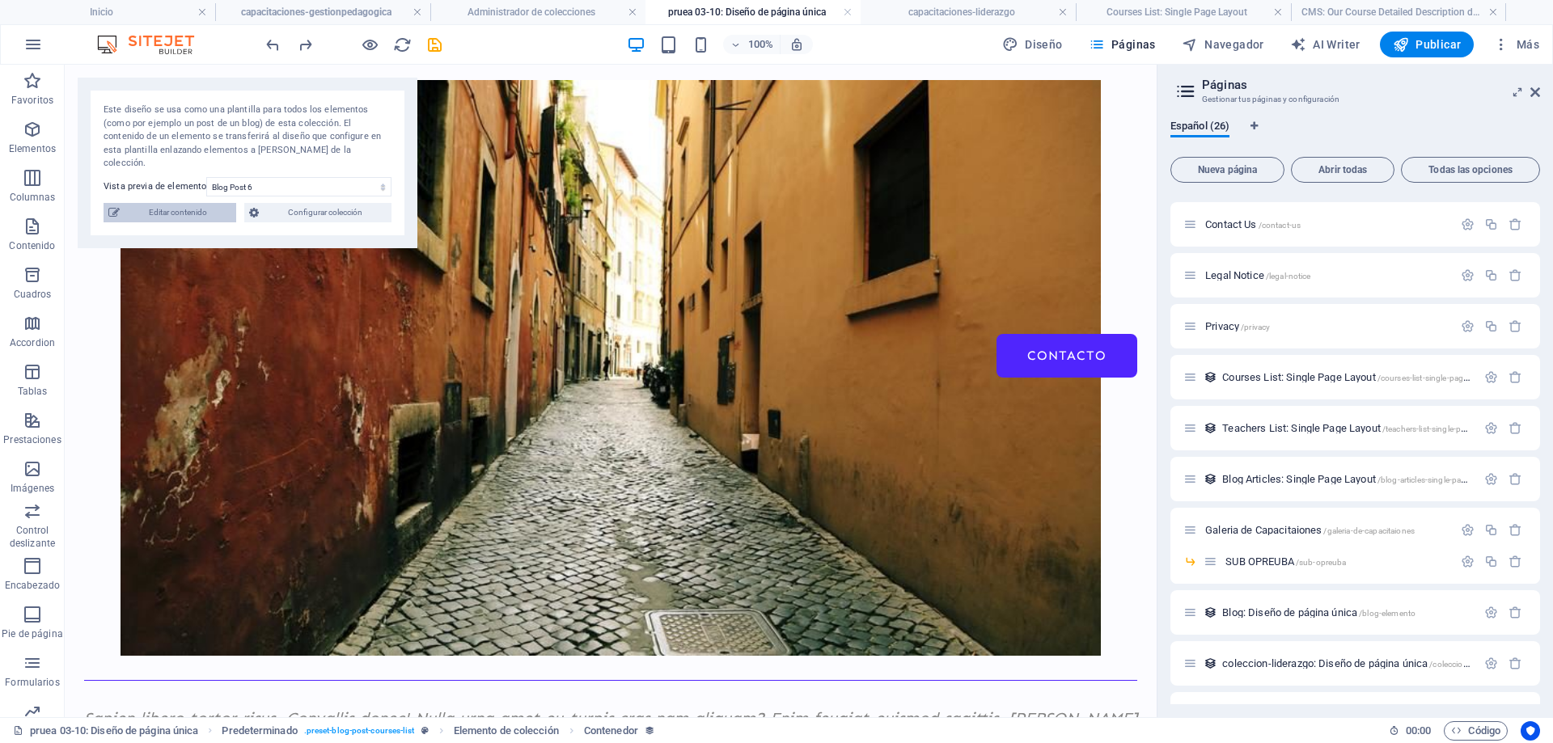
click at [188, 203] on span "Editar contenido" at bounding box center [178, 212] width 107 height 19
type input "Blog Post 6"
type input "blog-post-6"
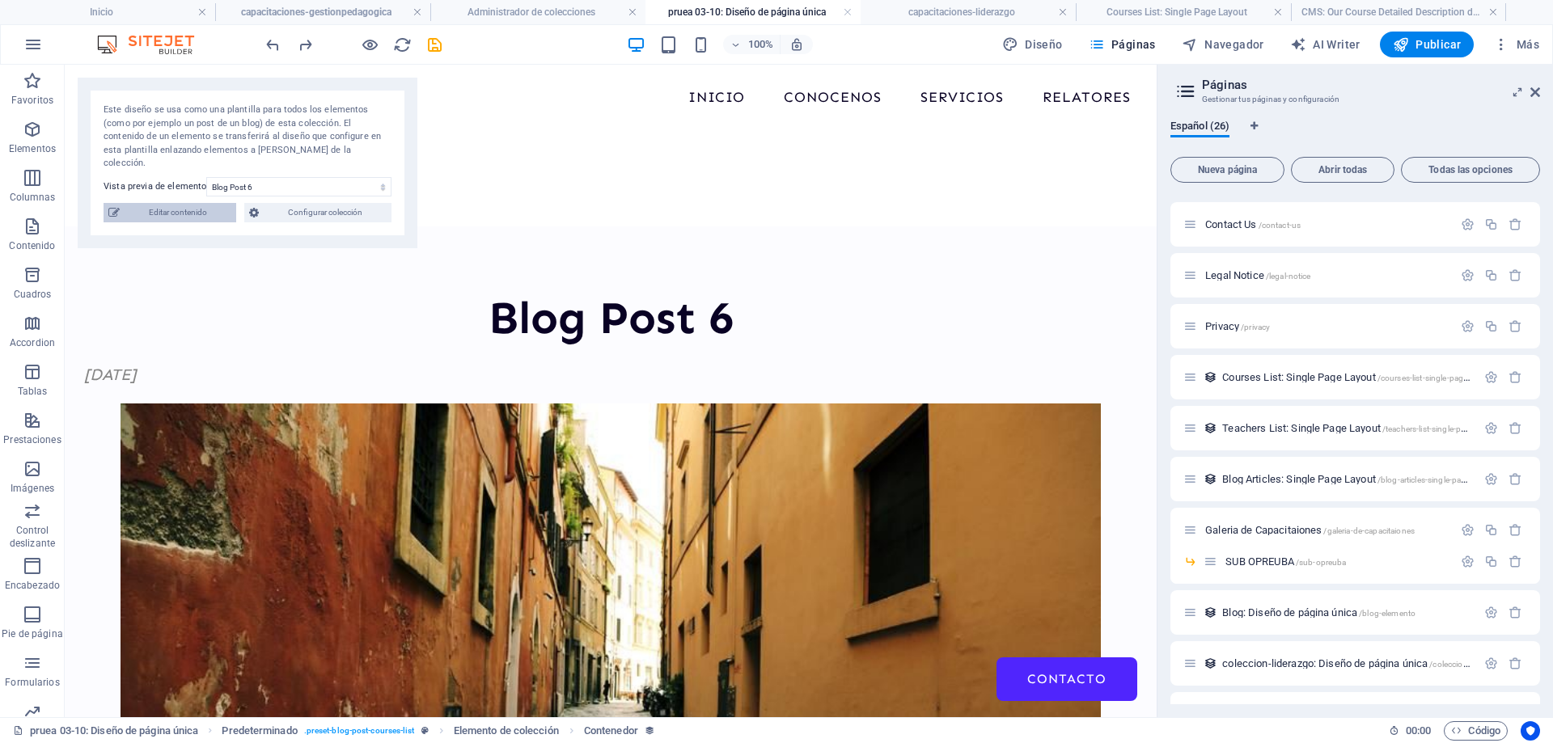
select select "Category 1"
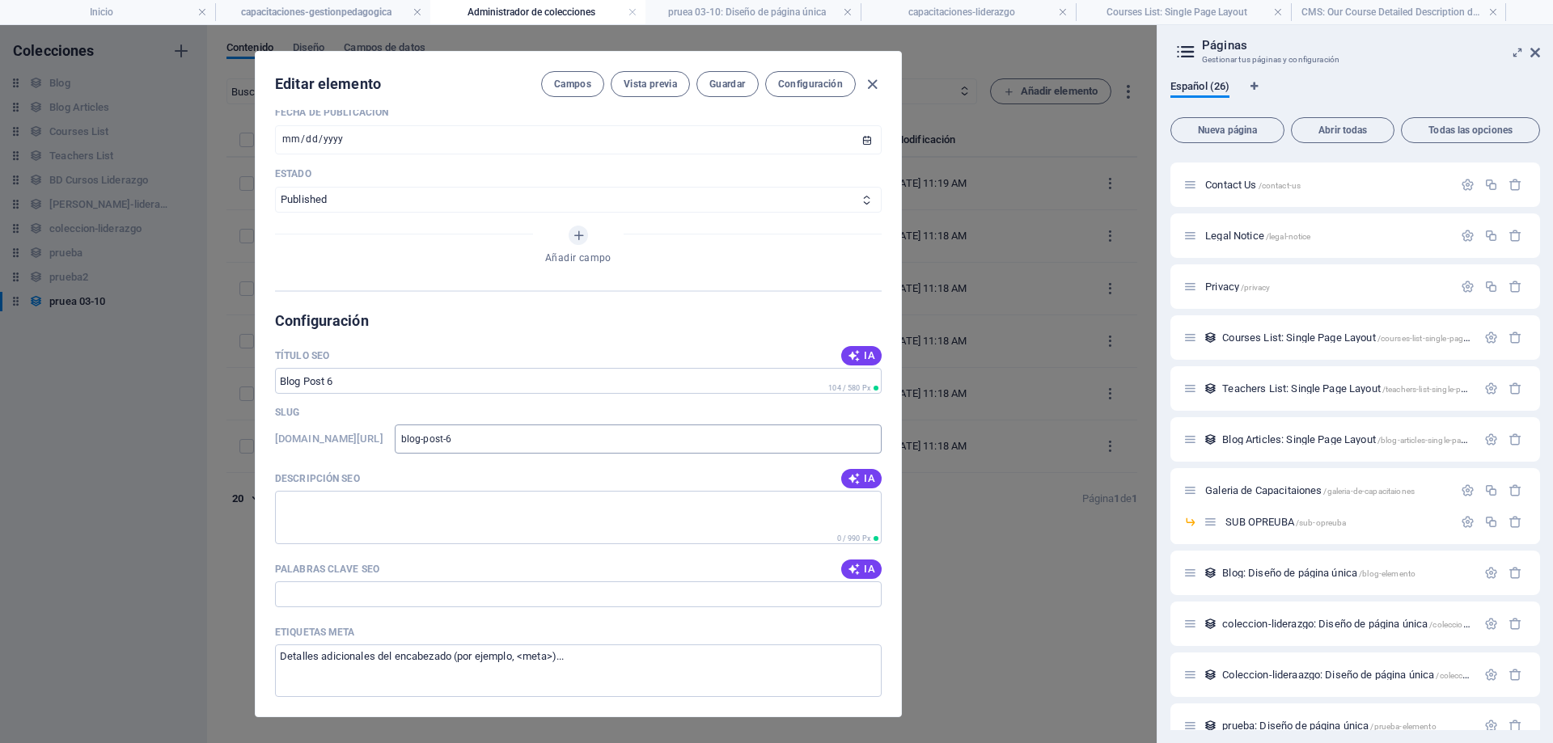
scroll to position [662, 0]
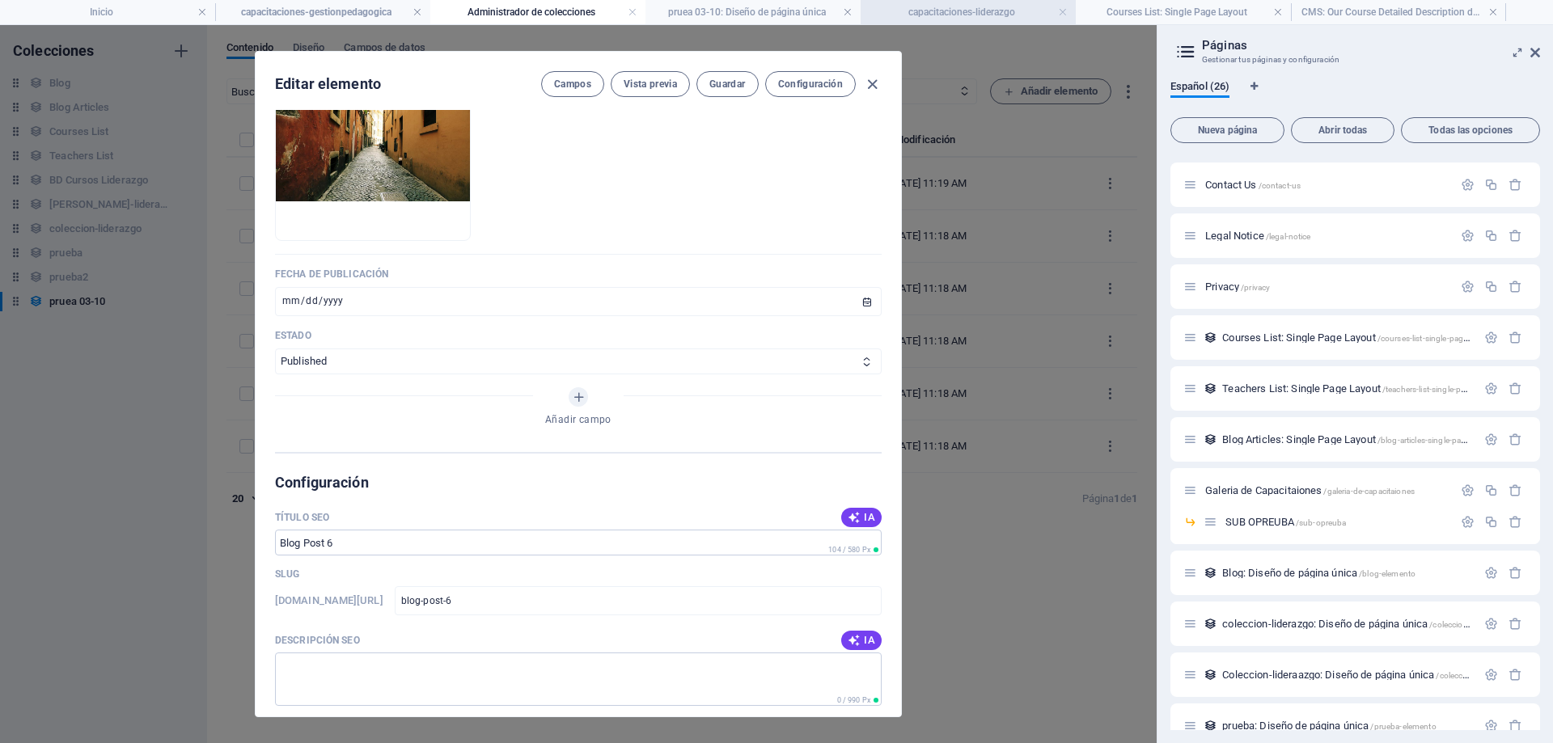
click at [1001, 11] on h4 "capacitaciones-liderazgo" at bounding box center [968, 12] width 215 height 18
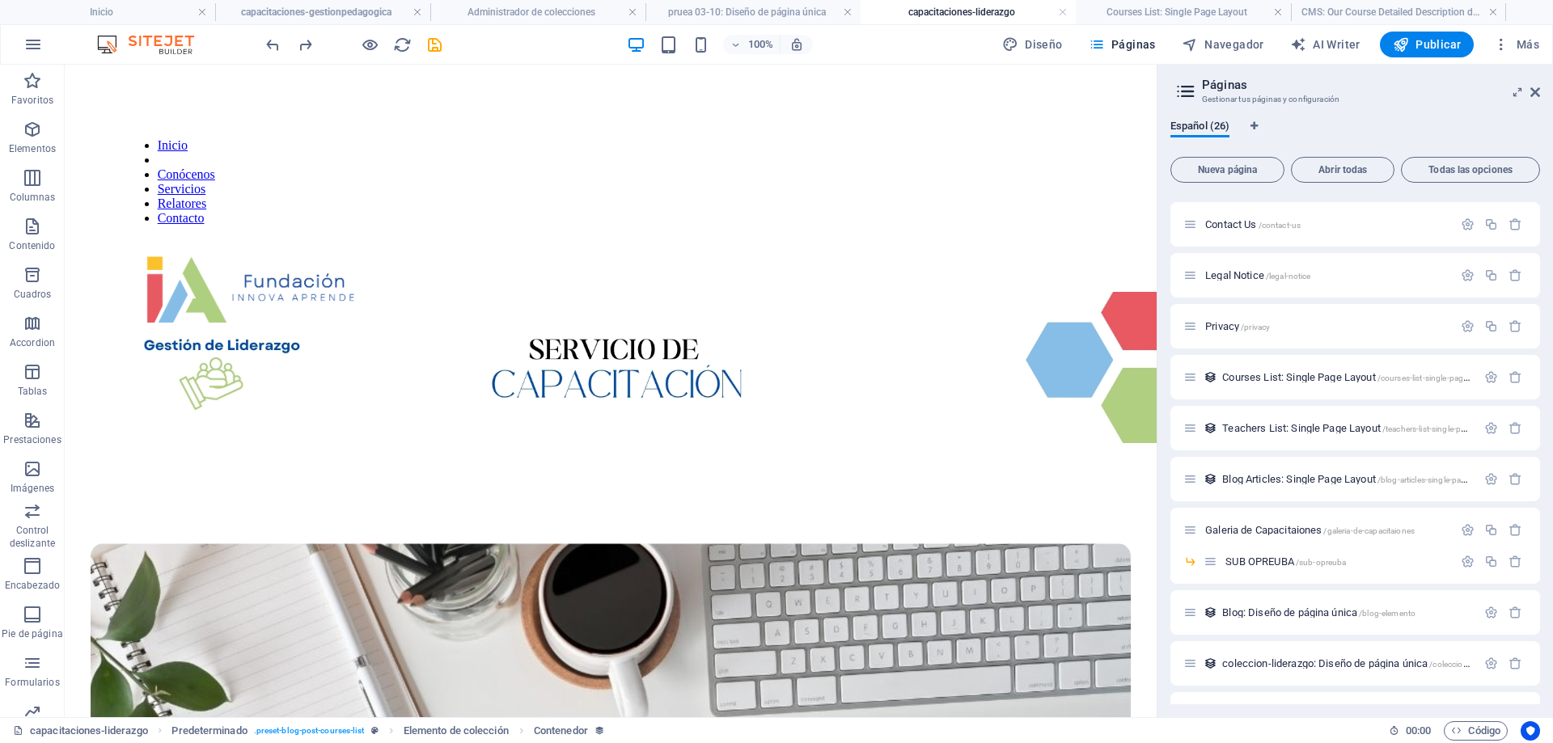
scroll to position [243, 0]
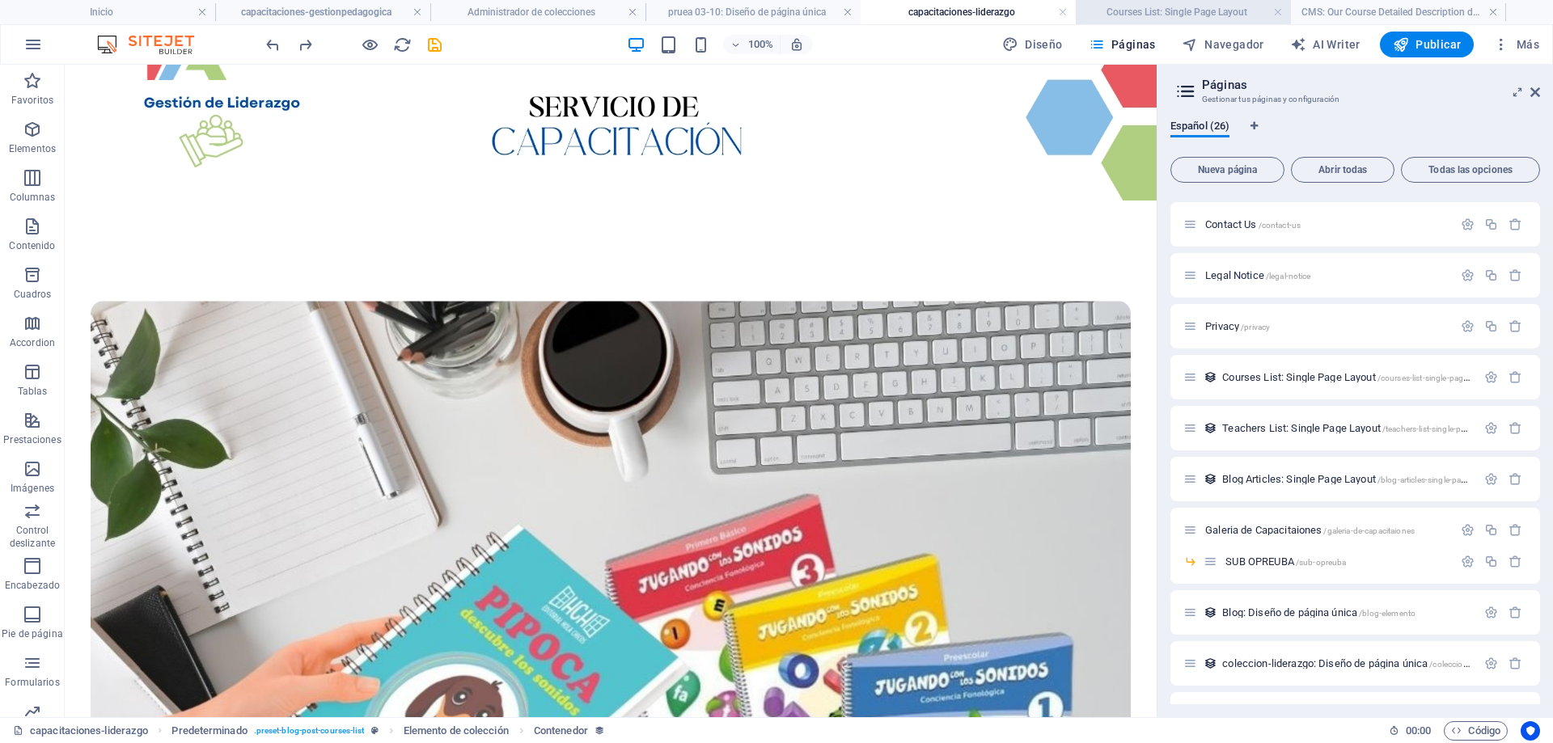
click at [1154, 19] on h4 "Courses List: Single Page Layout" at bounding box center [1183, 12] width 215 height 18
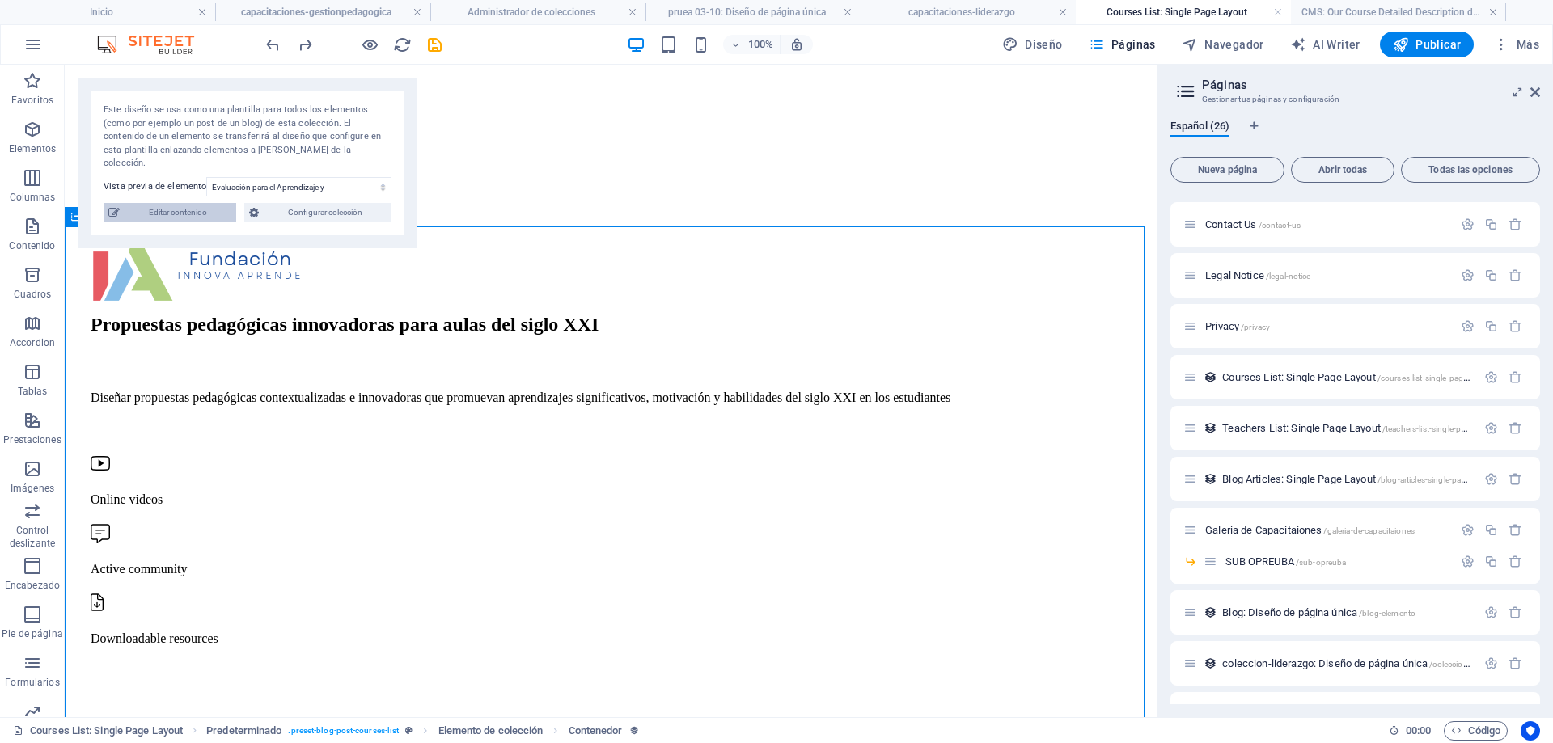
click at [189, 203] on span "Editar contenido" at bounding box center [178, 212] width 107 height 19
type input "Evaluación para el Aprendizaje y Retroalimentación Efectiva"
type input "evaluacion-para-el-aprendizaje-y-retroalimentacion-efectiva"
select select "Programming"
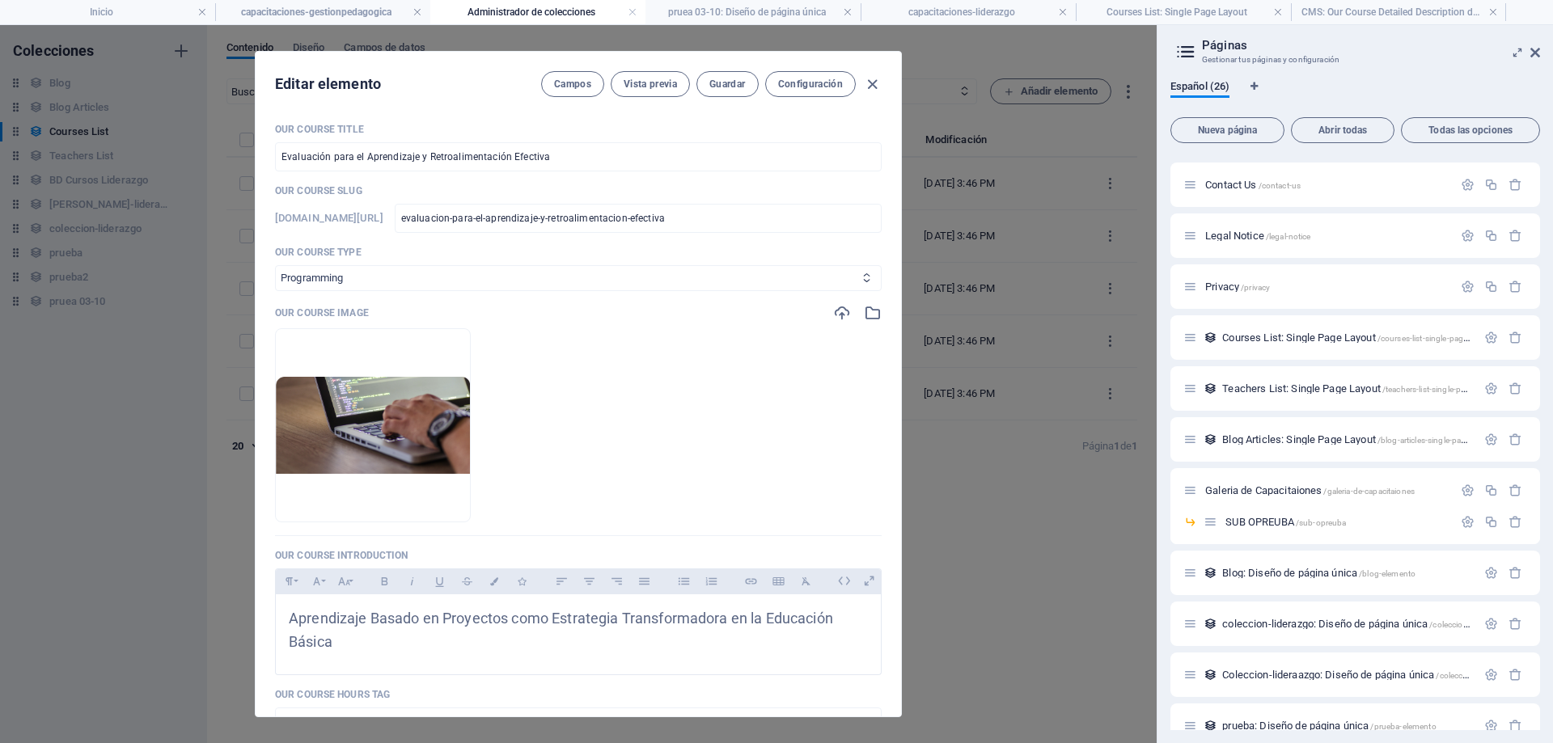
click at [863, 280] on icon at bounding box center [867, 278] width 11 height 11
click at [422, 277] on select "Business/Finances Creativity Programming Psychology Science Speaking Management…" at bounding box center [578, 278] width 607 height 26
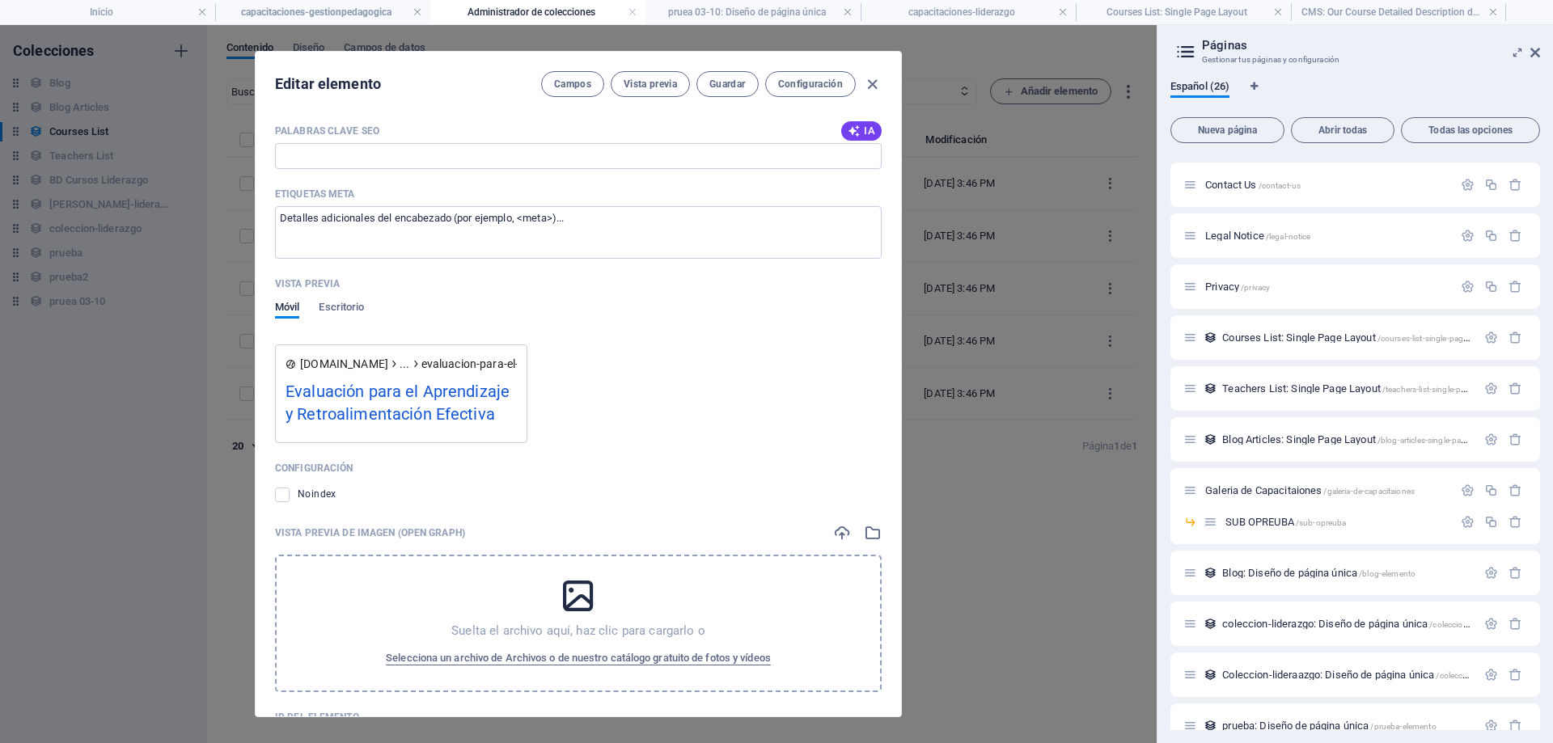
scroll to position [1336, 0]
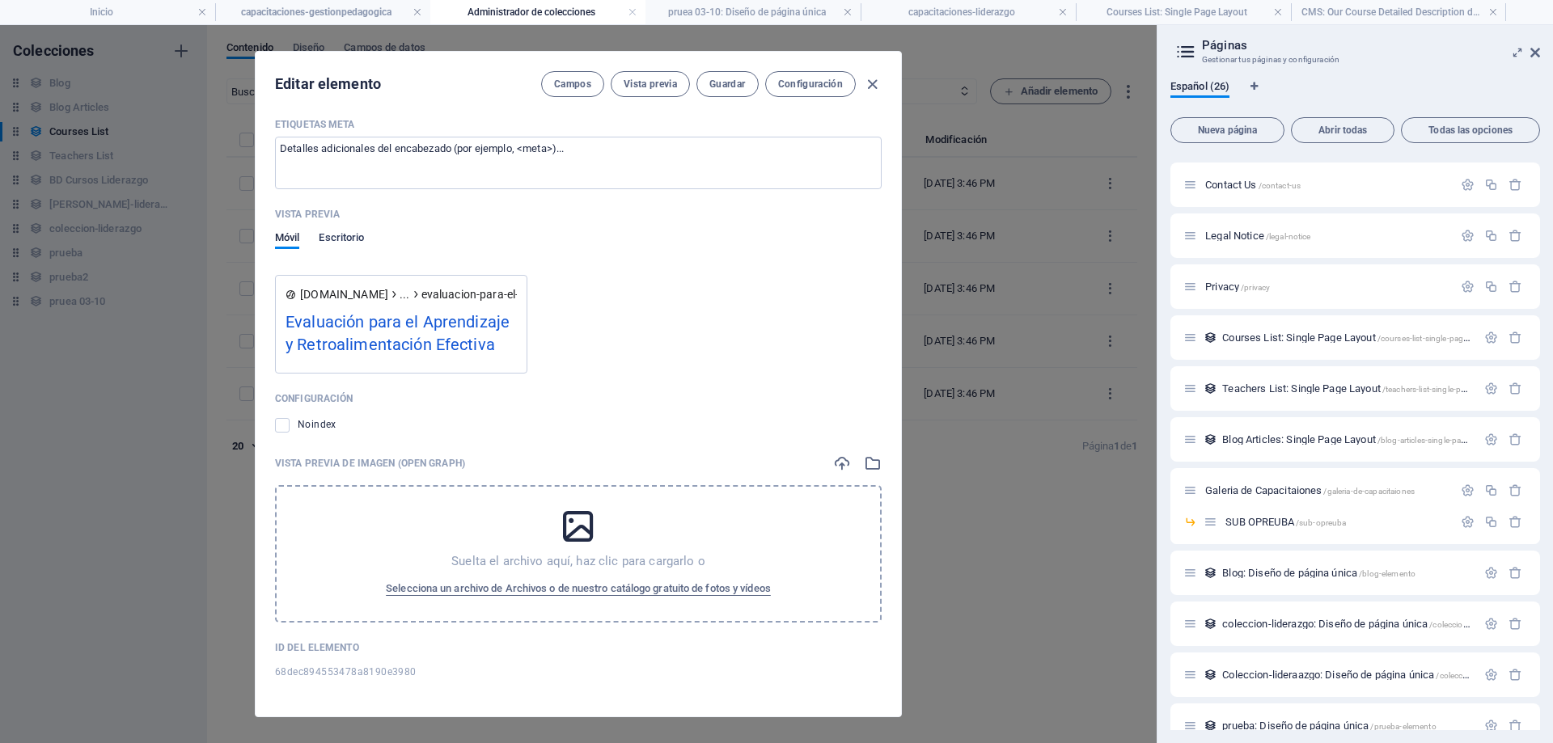
click at [355, 241] on span "Escritorio" at bounding box center [341, 239] width 45 height 23
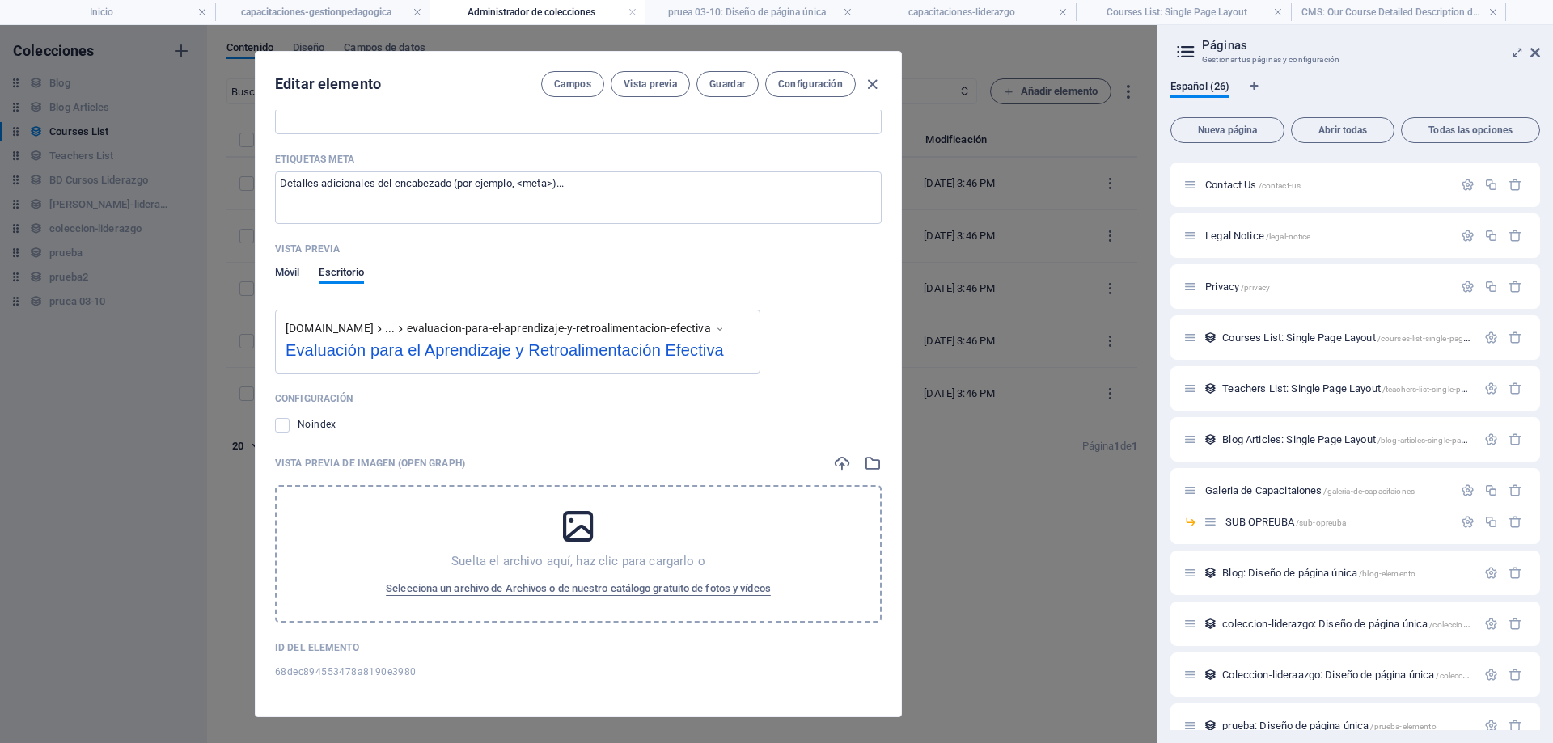
click at [289, 276] on span "Móvil" at bounding box center [287, 274] width 24 height 23
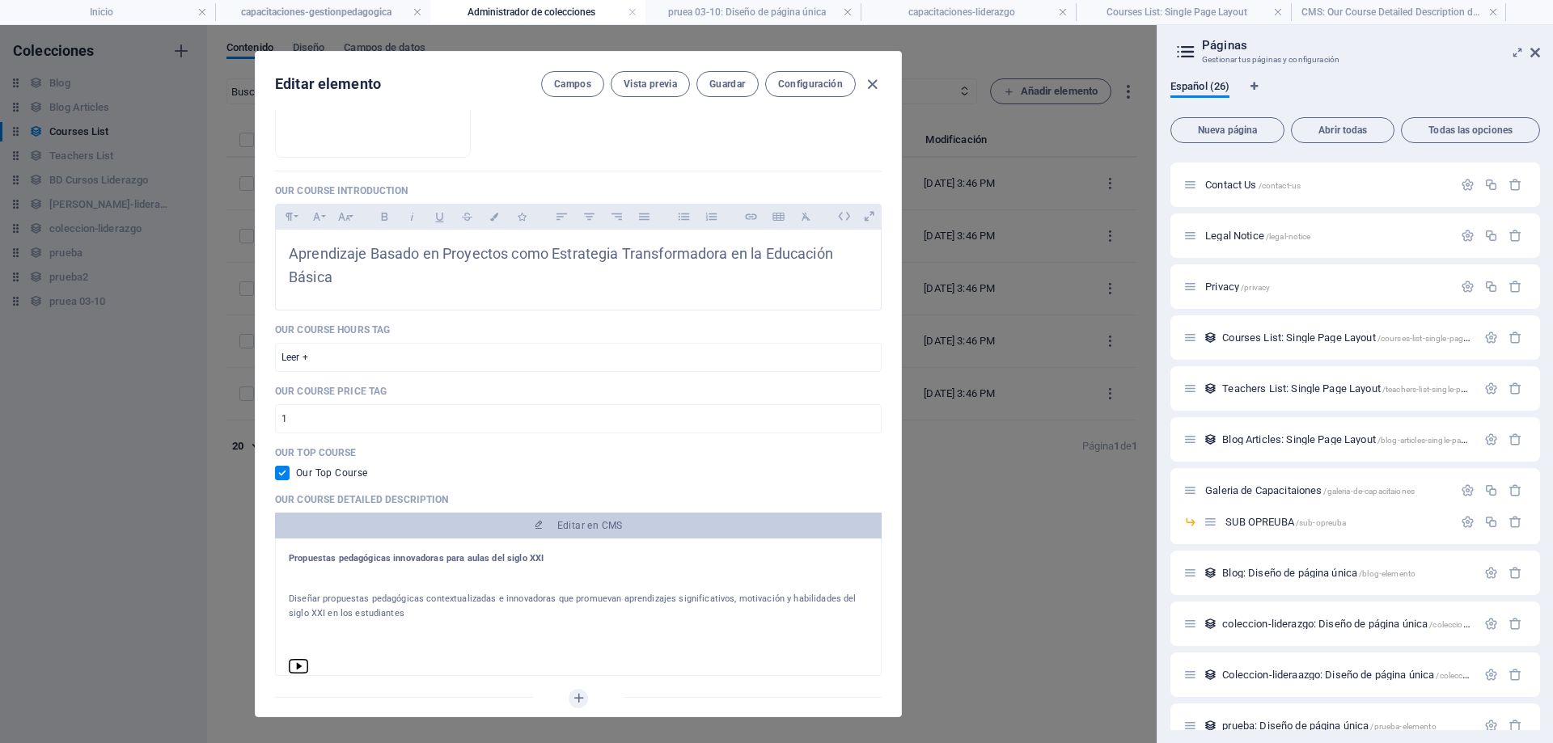
scroll to position [0, 0]
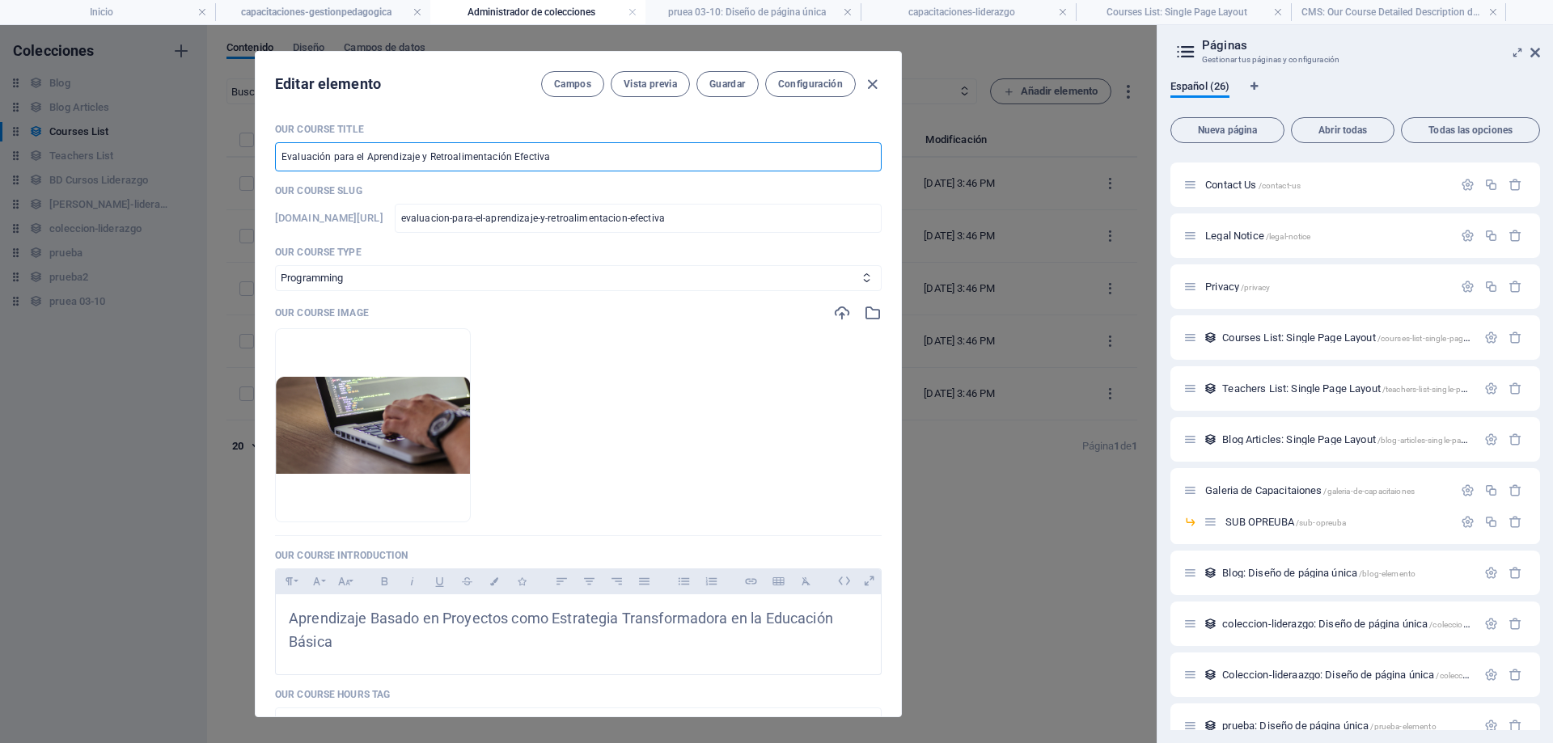
click at [620, 161] on input "Evaluación para el Aprendizaje y Retroalimentación Efectiva" at bounding box center [578, 156] width 607 height 29
click at [686, 129] on p "Our Course Title" at bounding box center [578, 129] width 607 height 13
click at [572, 83] on span "Campos" at bounding box center [572, 84] width 37 height 13
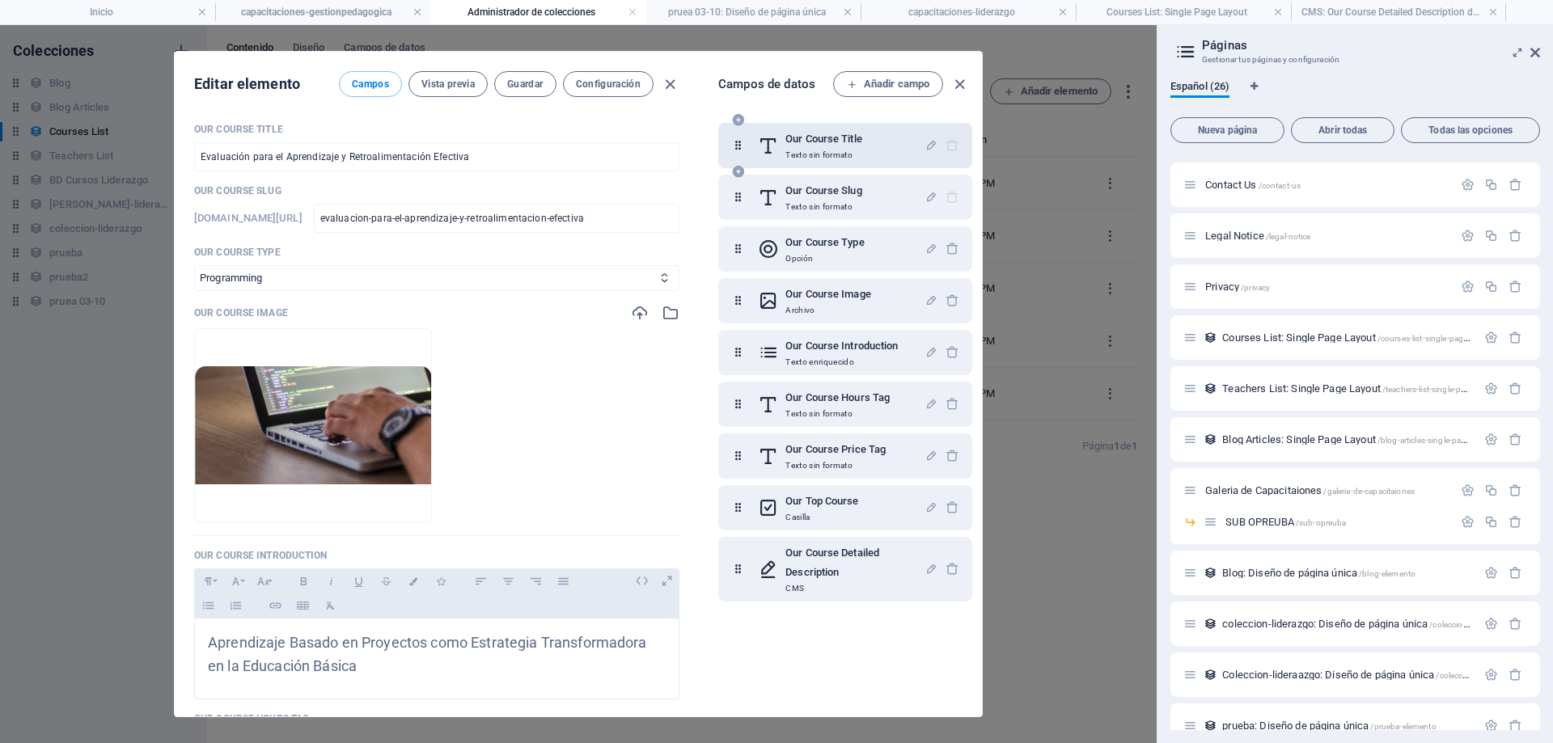
click at [845, 152] on p "Texto sin formato" at bounding box center [824, 155] width 77 height 13
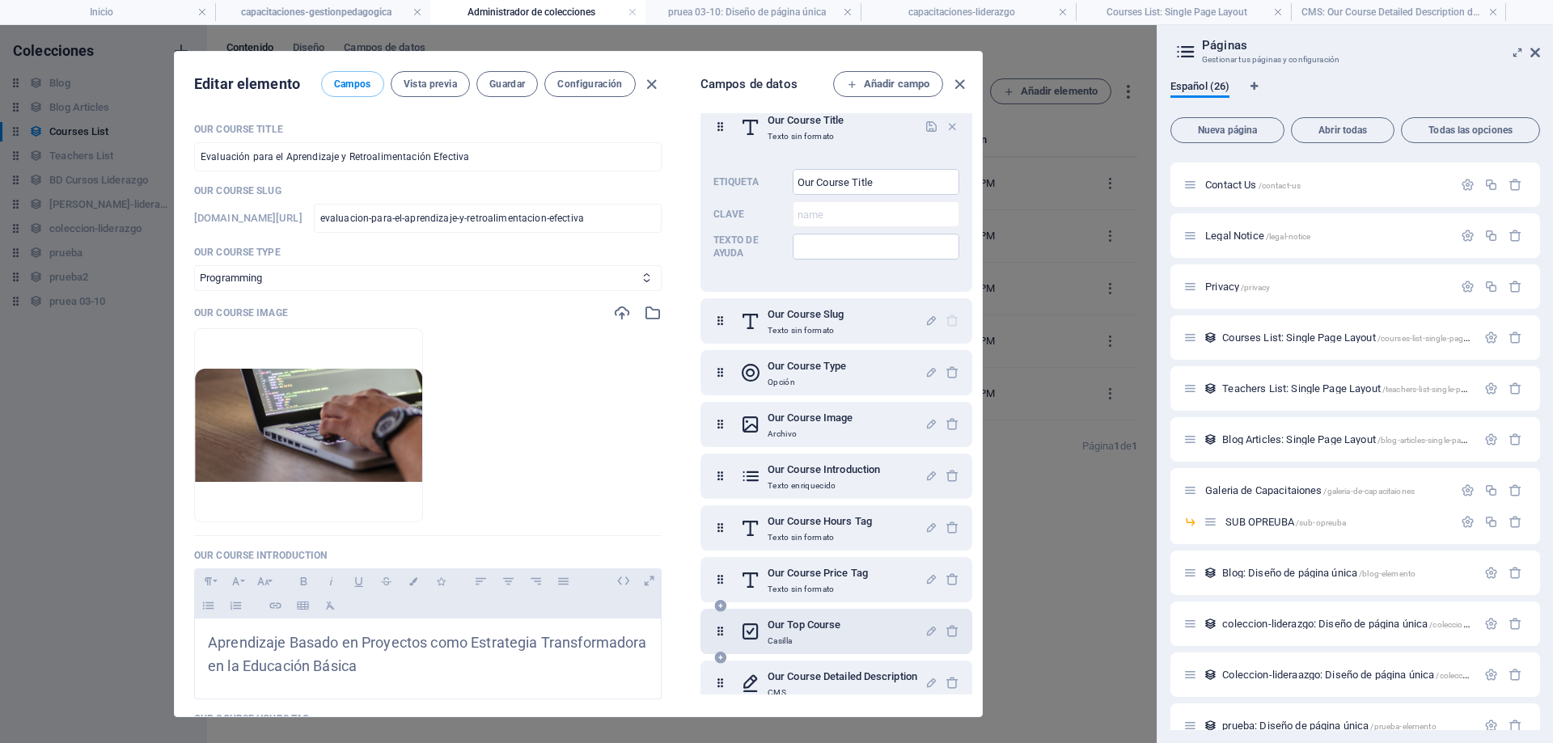
scroll to position [36, 0]
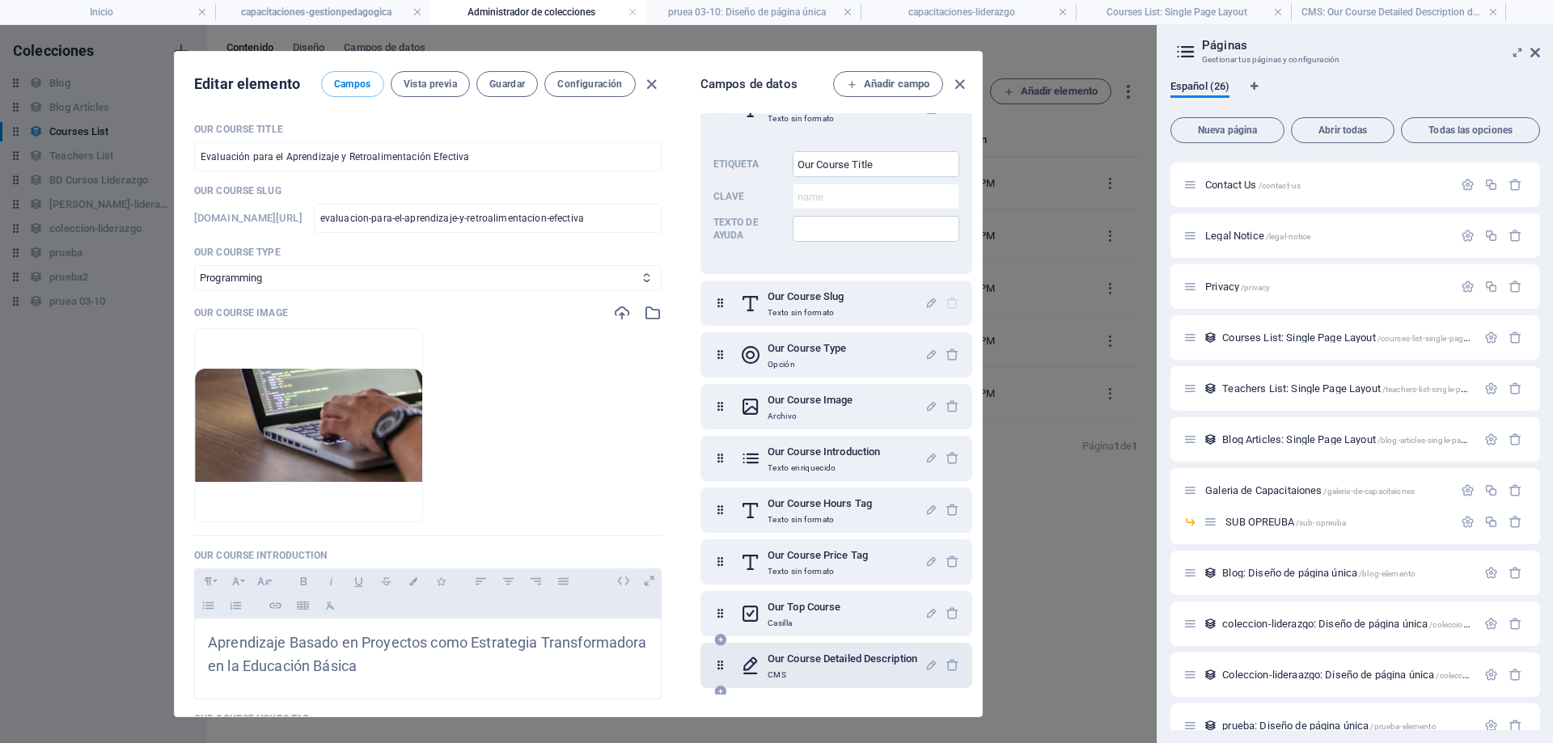
click at [826, 663] on h6 "Our Course Detailed Description" at bounding box center [843, 659] width 150 height 19
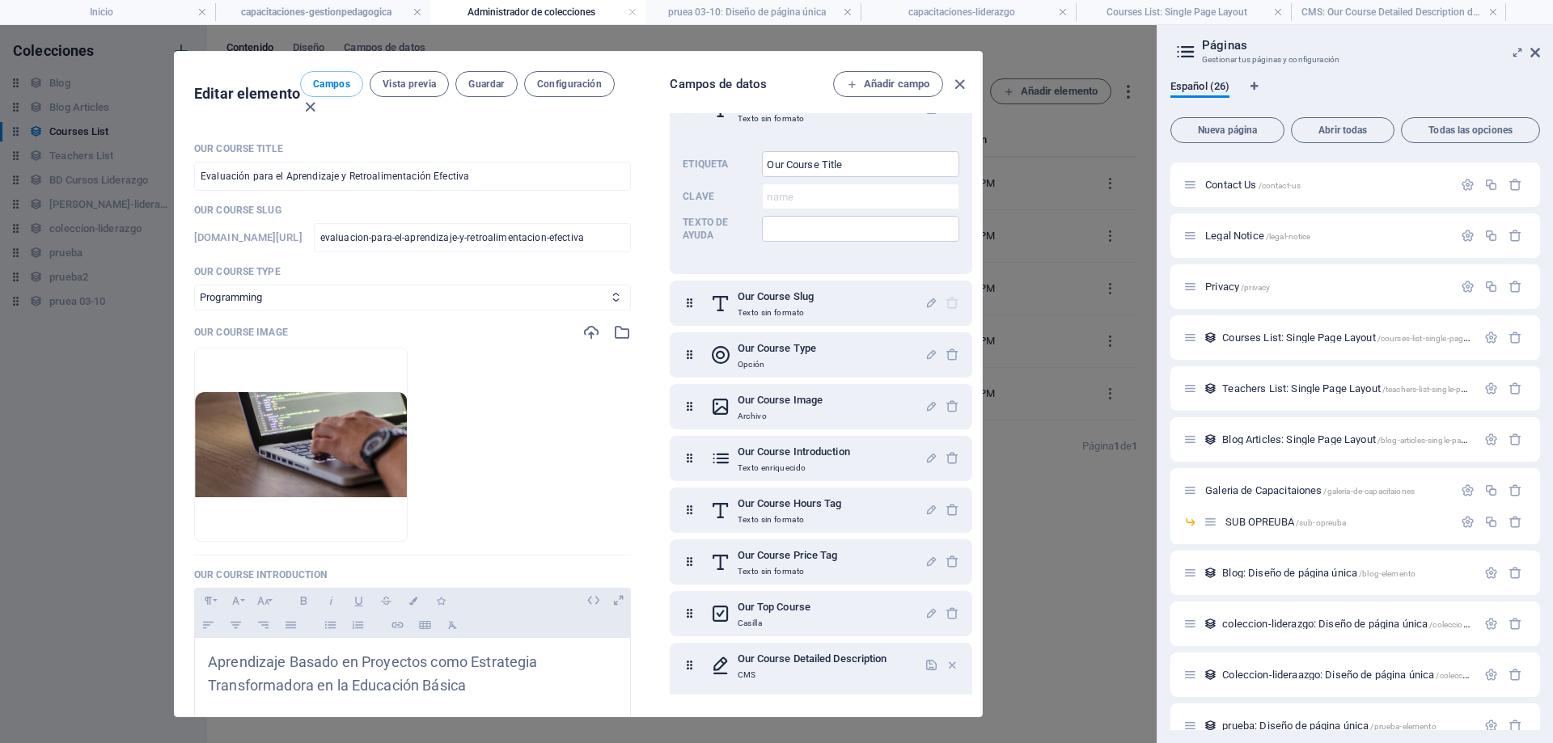
click at [655, 529] on div "[PERSON_NAME] de datos Añadir campo Our Course Title Texto sin formato Etiqueta…" at bounding box center [816, 384] width 332 height 665
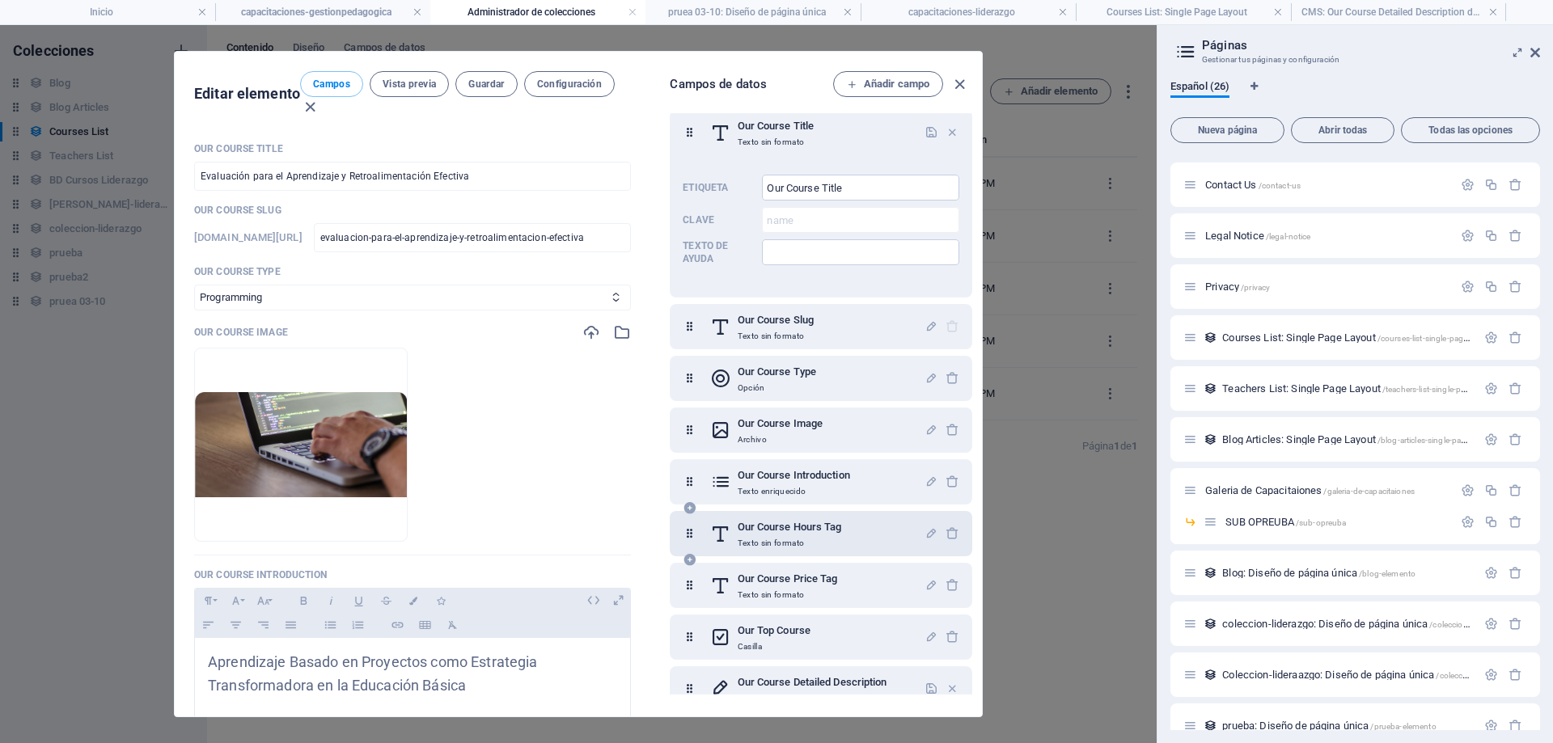
scroll to position [0, 0]
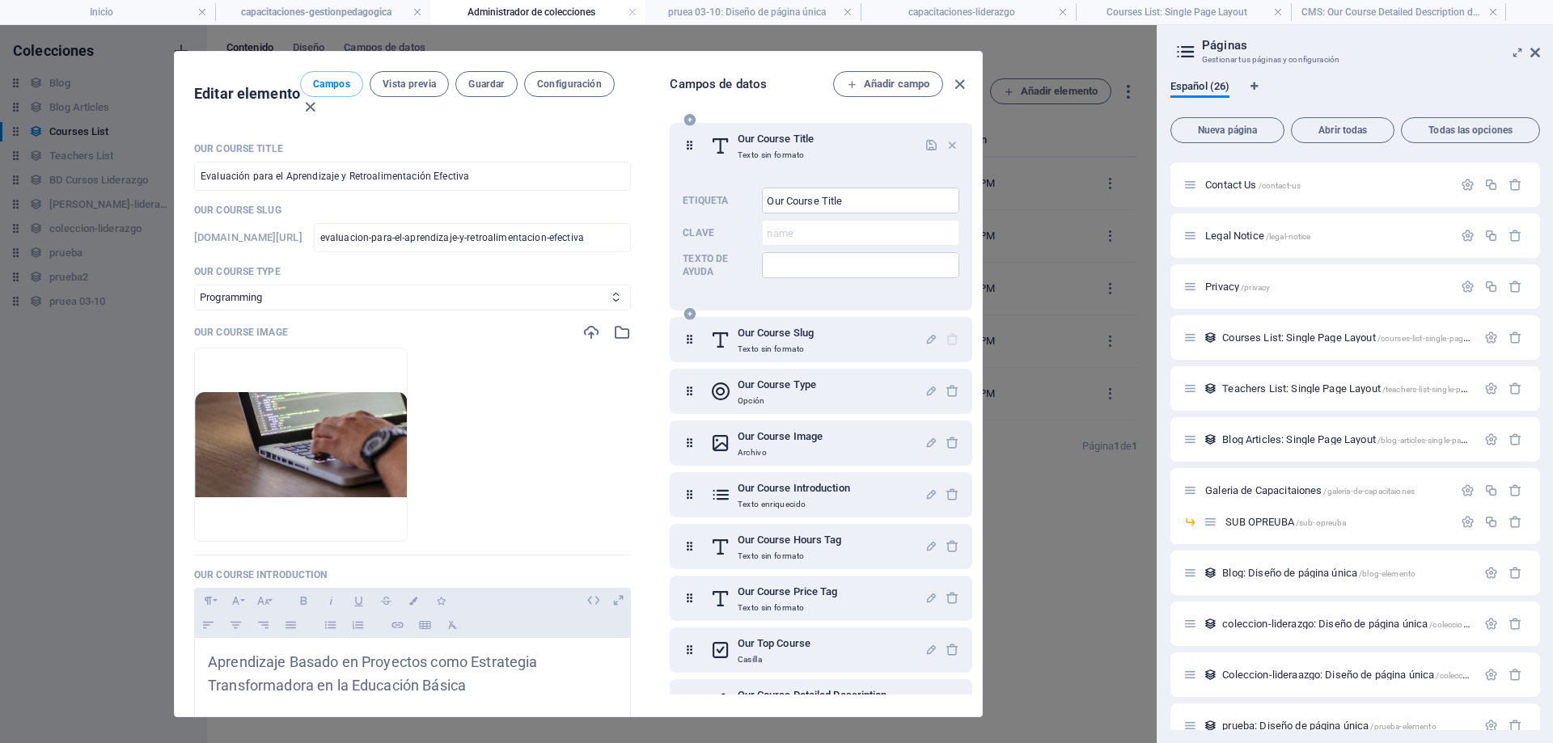
click at [692, 151] on icon at bounding box center [690, 145] width 14 height 32
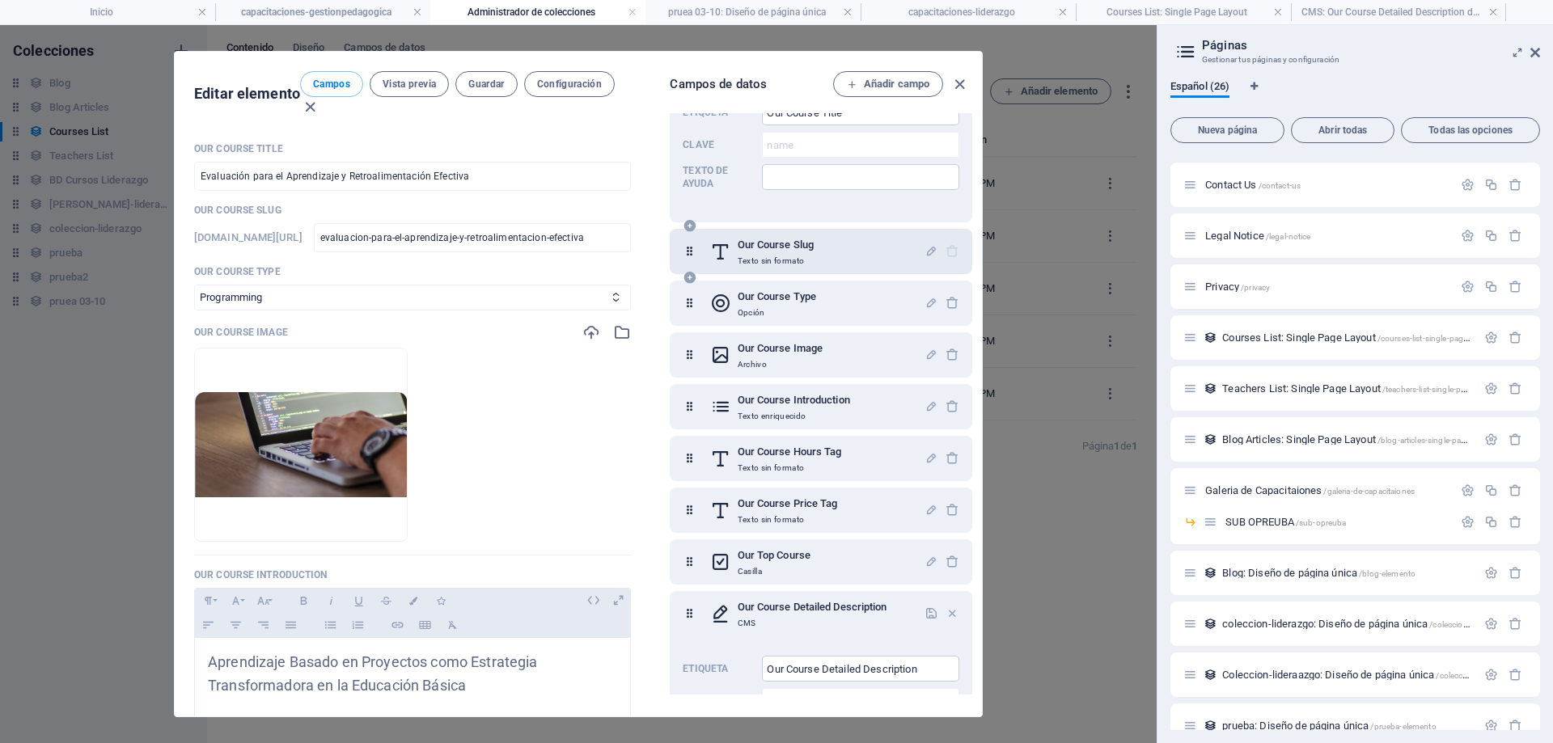
scroll to position [179, 0]
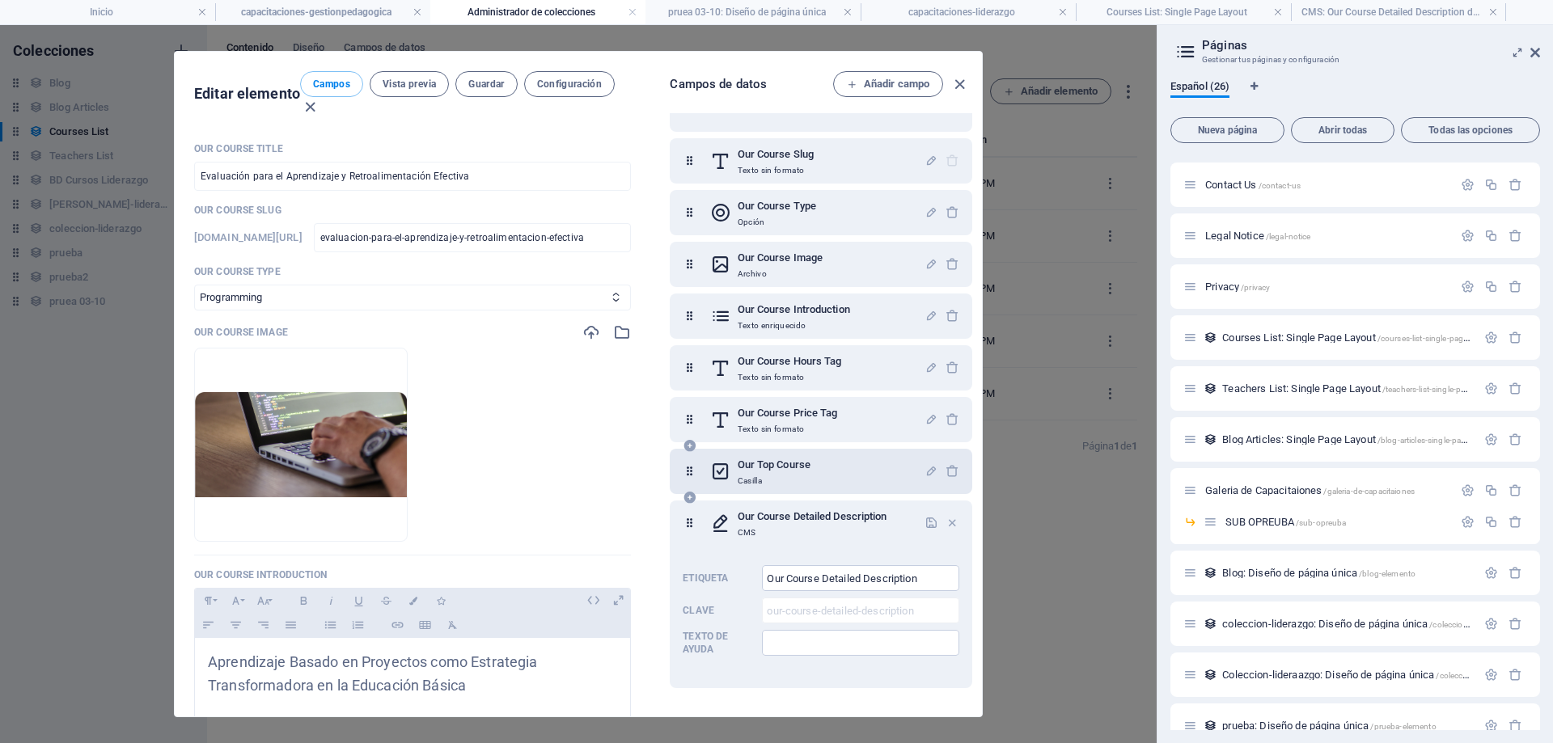
click at [884, 475] on div "Our Top Course Casilla" at bounding box center [817, 471] width 215 height 32
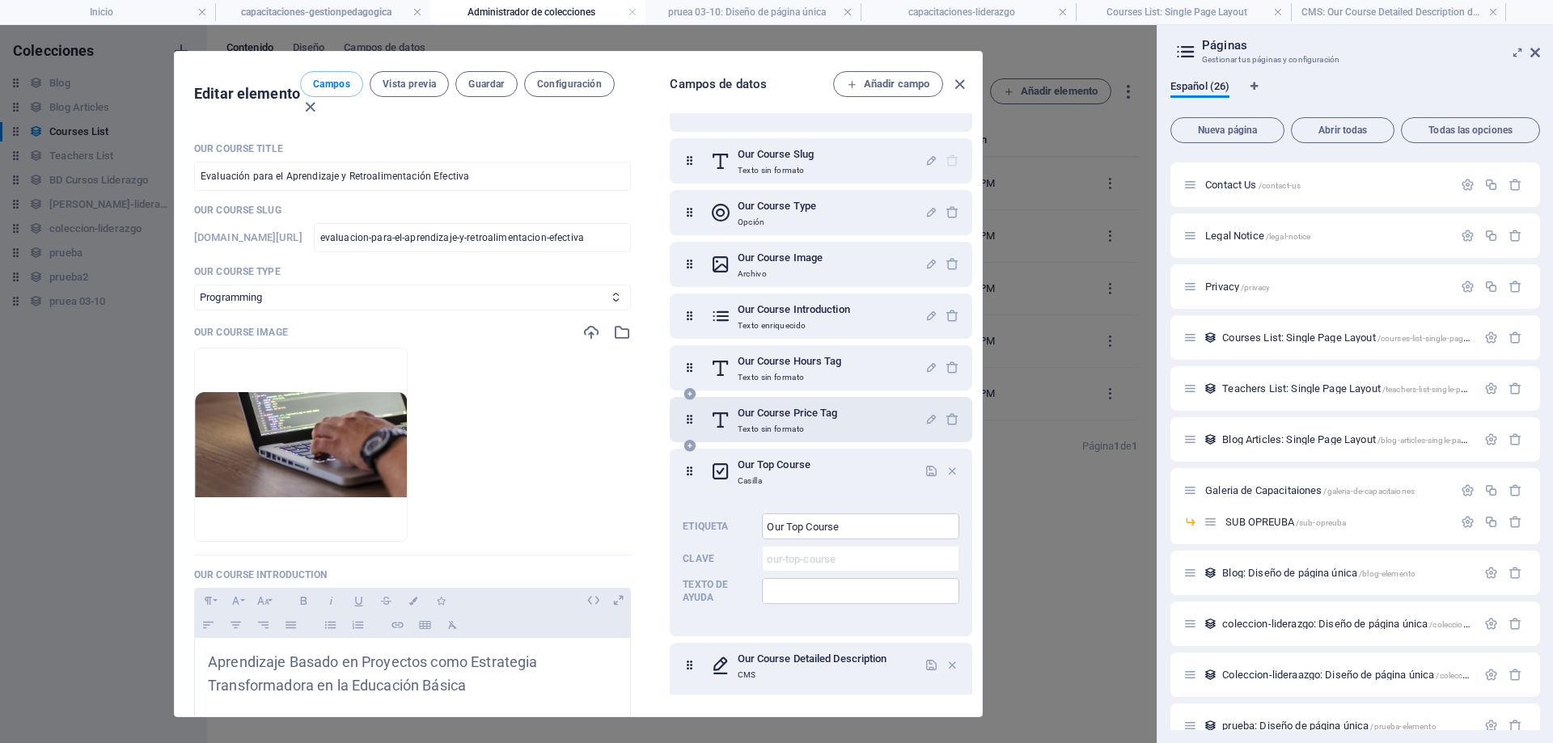
click at [877, 419] on div "Our Course Price Tag Texto sin formato" at bounding box center [817, 420] width 215 height 32
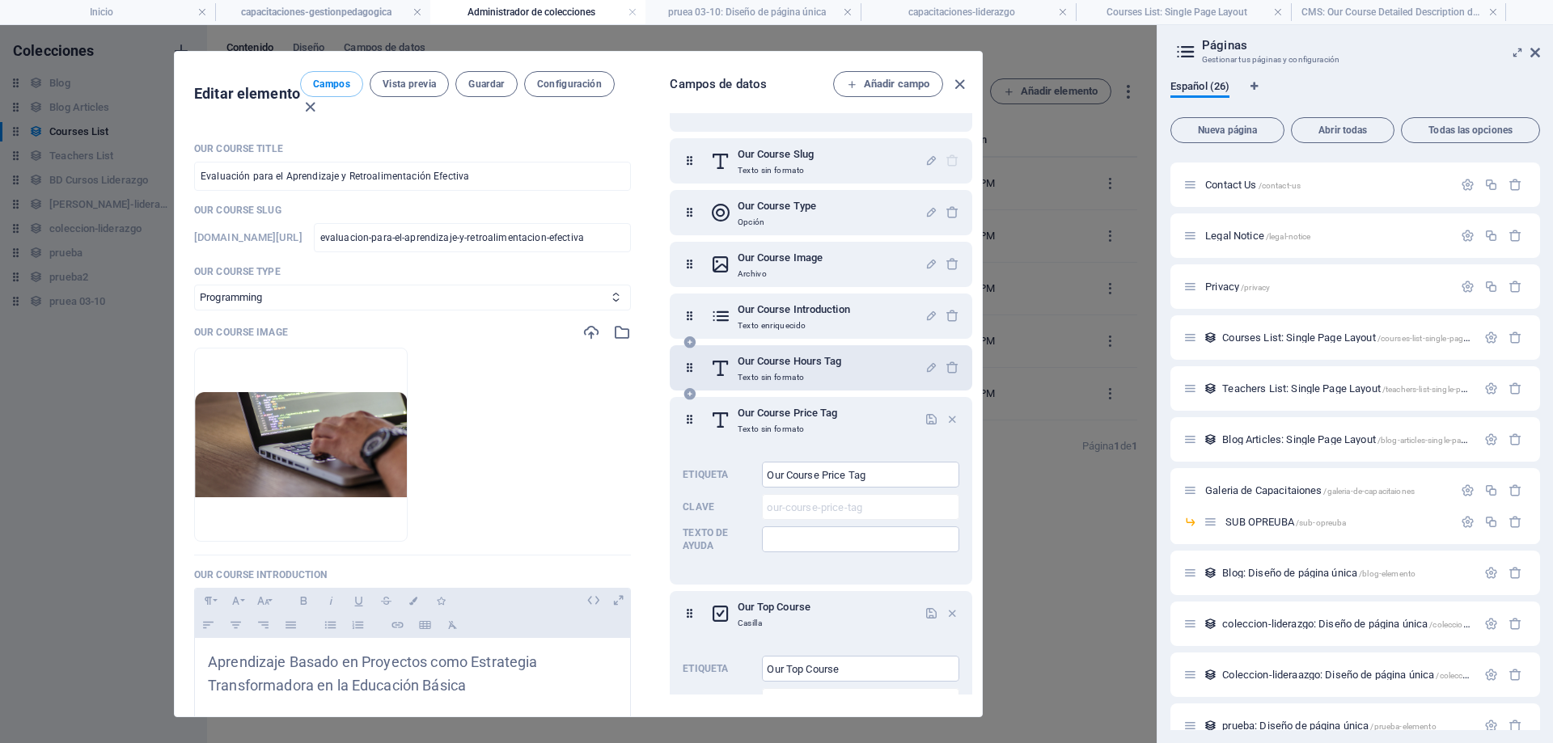
click at [862, 380] on div "Our Course Hours Tag Texto sin formato" at bounding box center [817, 368] width 215 height 32
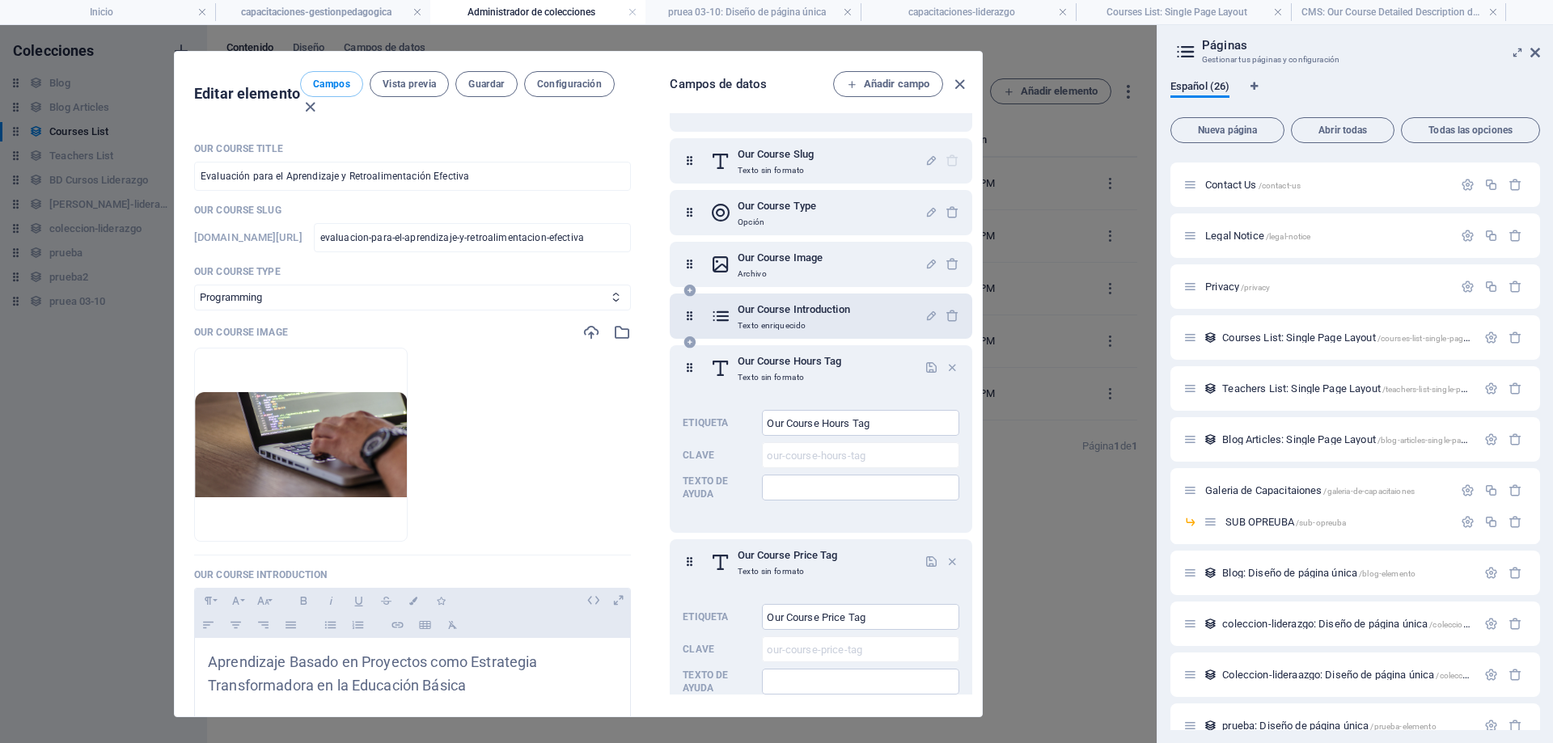
click at [843, 316] on h6 "Our Course Introduction" at bounding box center [794, 309] width 112 height 19
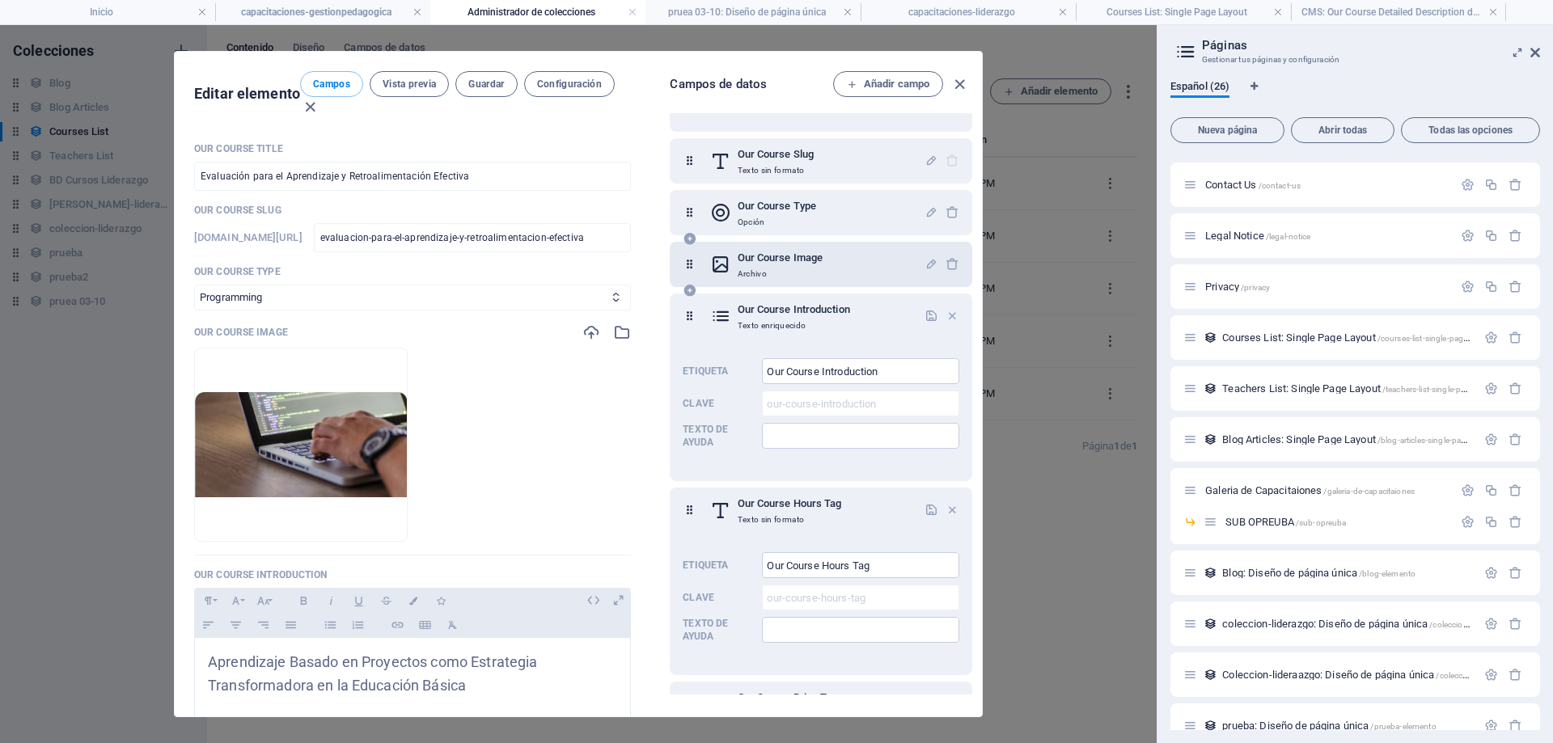
click at [837, 277] on div "Our Course Image Archivo" at bounding box center [817, 264] width 215 height 32
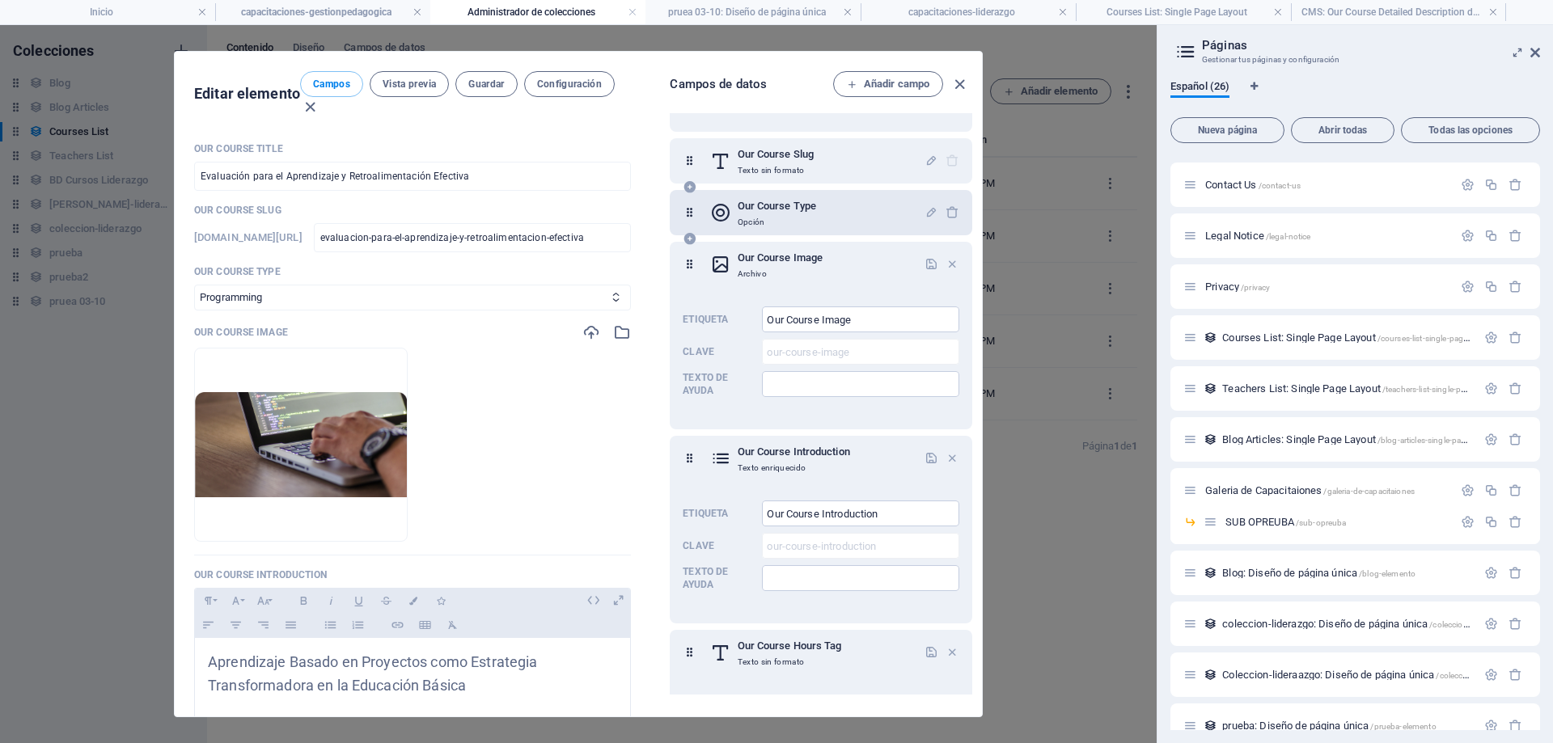
click at [840, 229] on div "Our Course Type Opción" at bounding box center [821, 212] width 303 height 45
click at [836, 218] on div "Our Course Type Opción" at bounding box center [817, 213] width 215 height 32
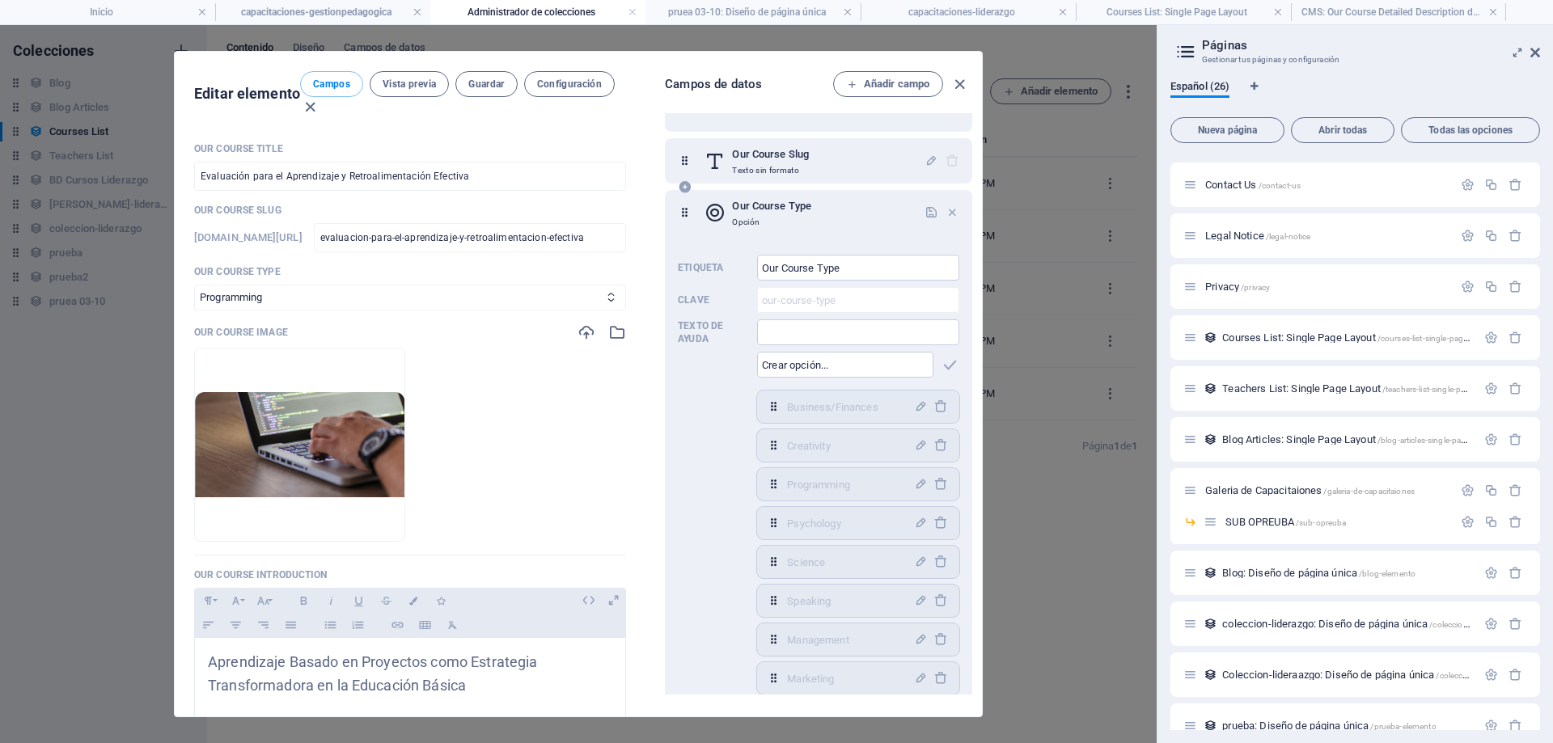
scroll to position [17, 0]
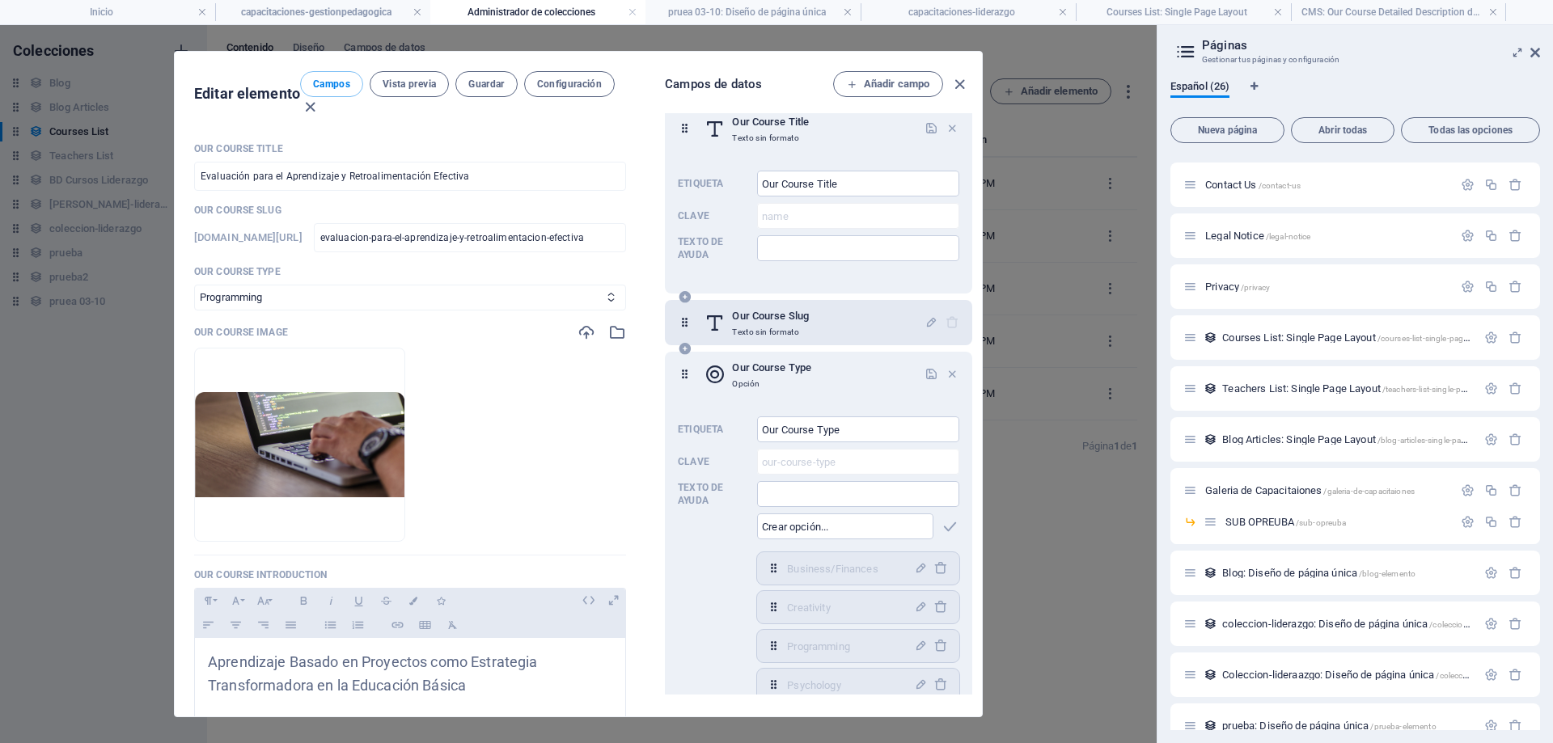
click at [800, 316] on h6 "Our Course Slug" at bounding box center [770, 316] width 76 height 19
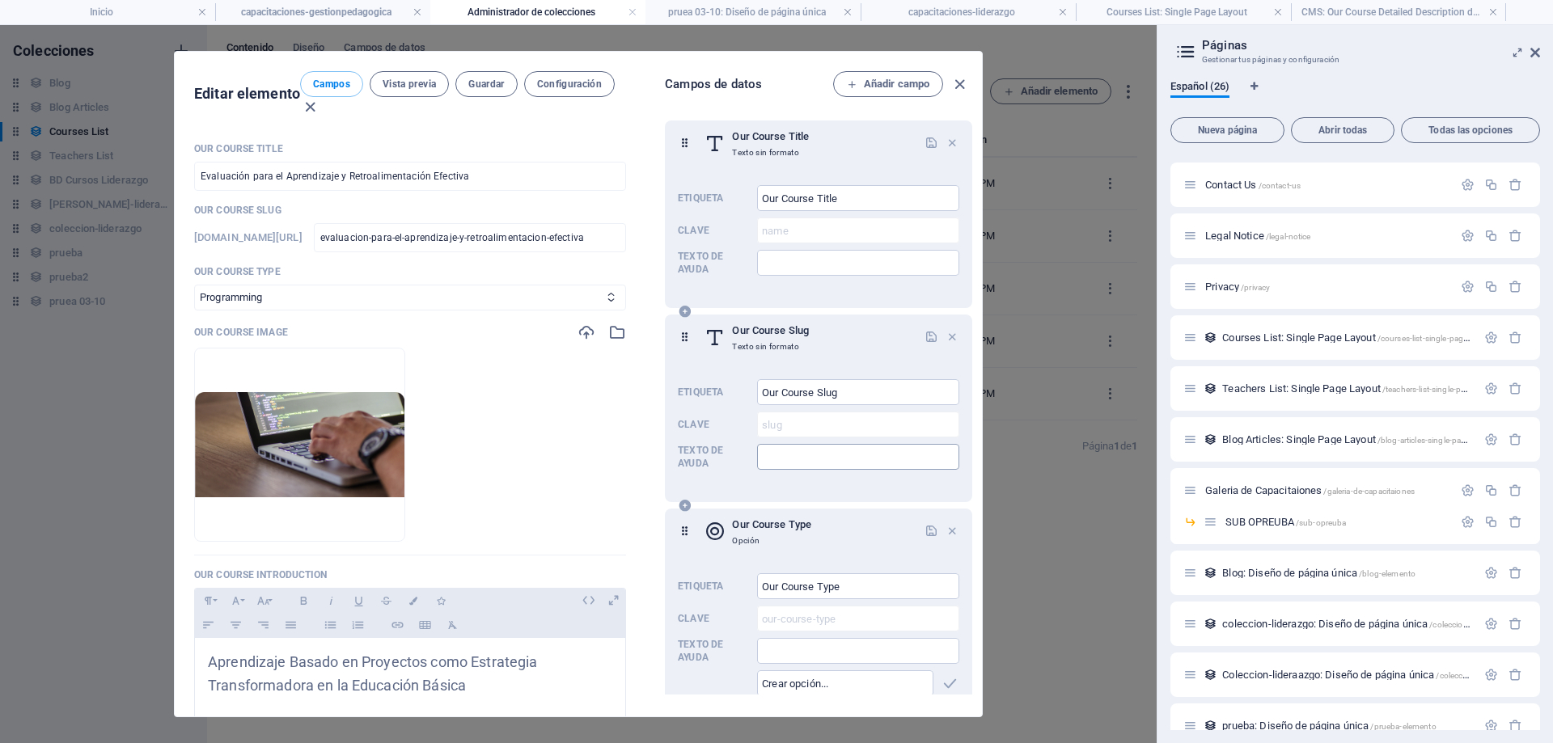
scroll to position [0, 0]
click at [587, 95] on button "Configuración" at bounding box center [569, 84] width 91 height 26
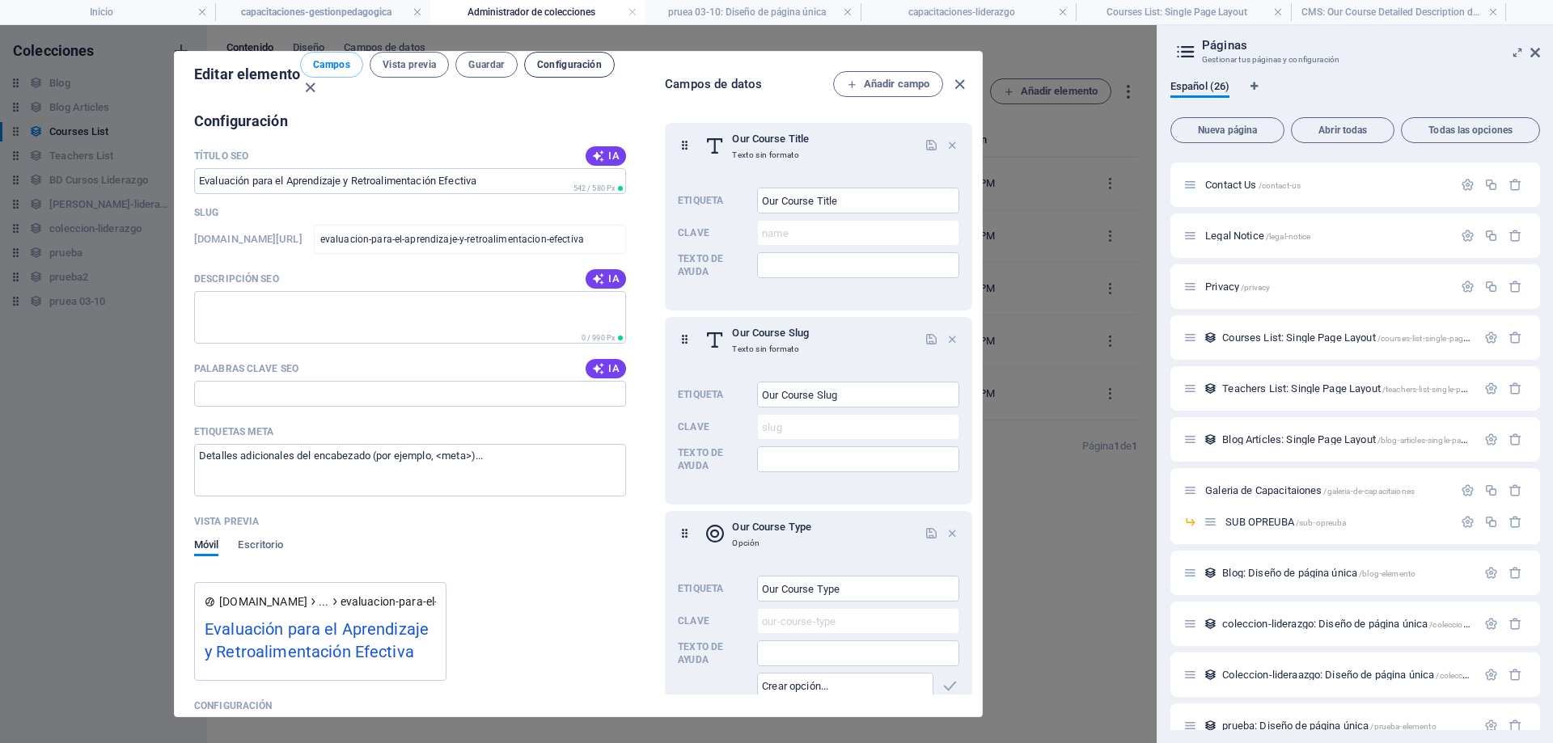
scroll to position [1054, 0]
click at [498, 66] on span "Guardar" at bounding box center [486, 64] width 36 height 13
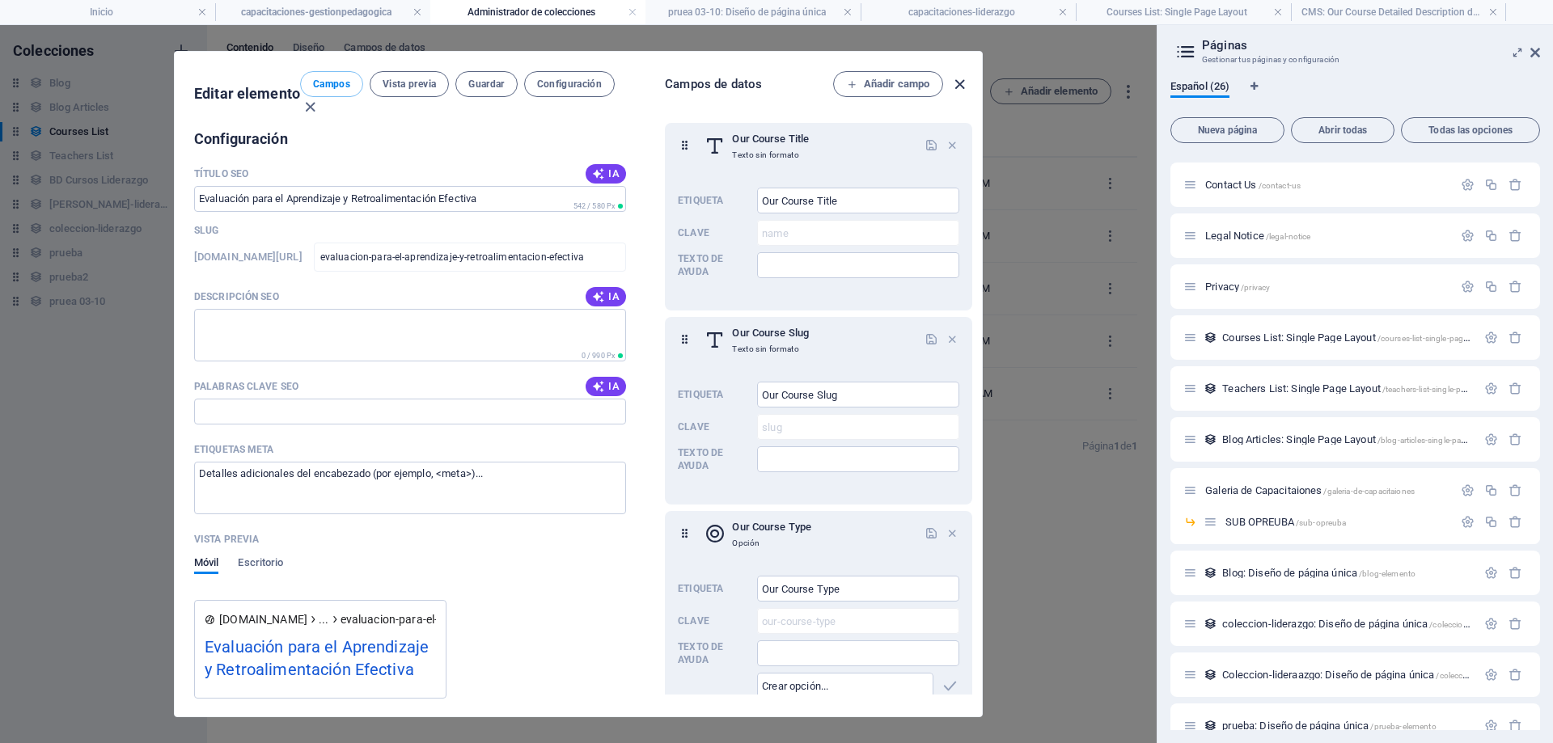
click at [963, 87] on icon "button" at bounding box center [960, 84] width 19 height 19
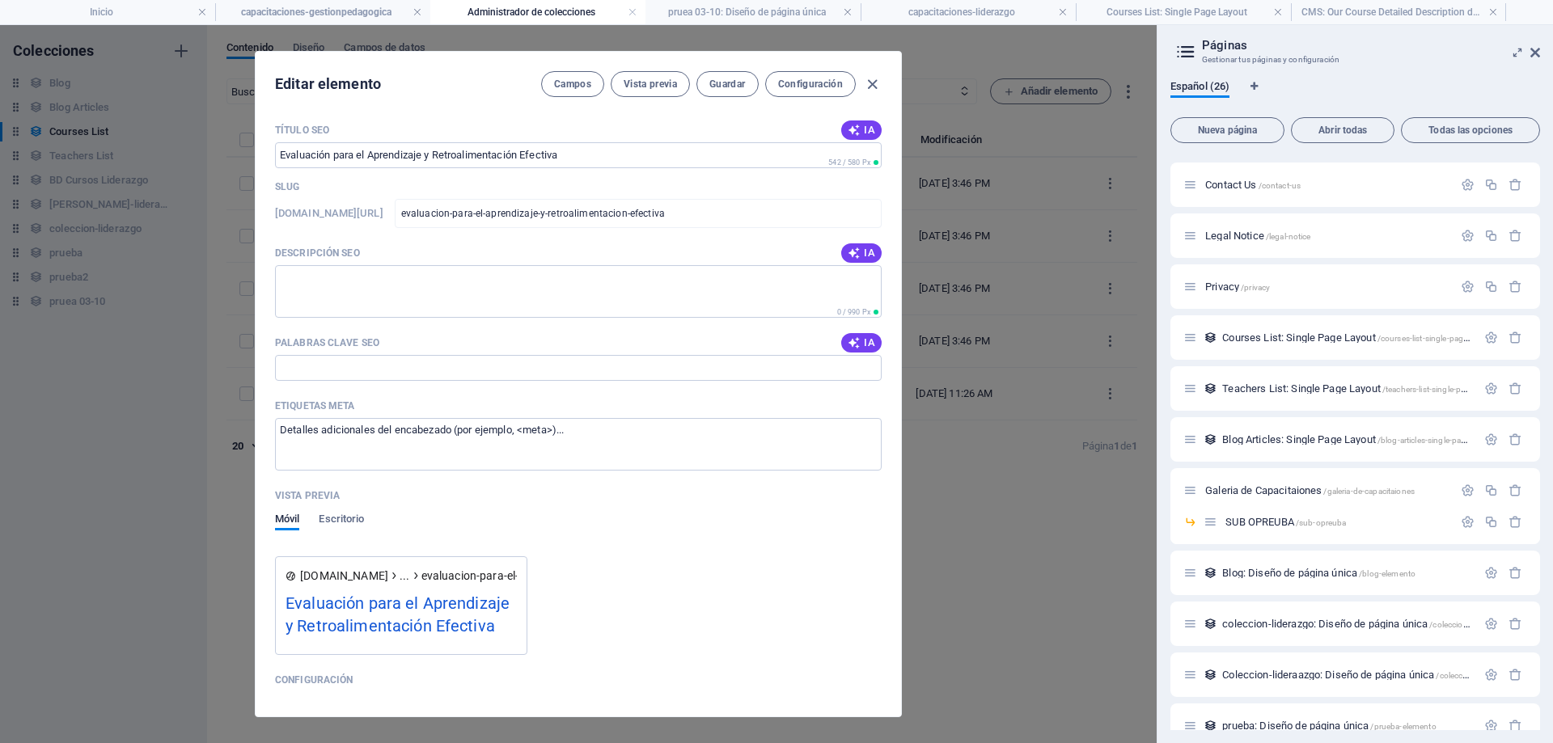
scroll to position [1030, 0]
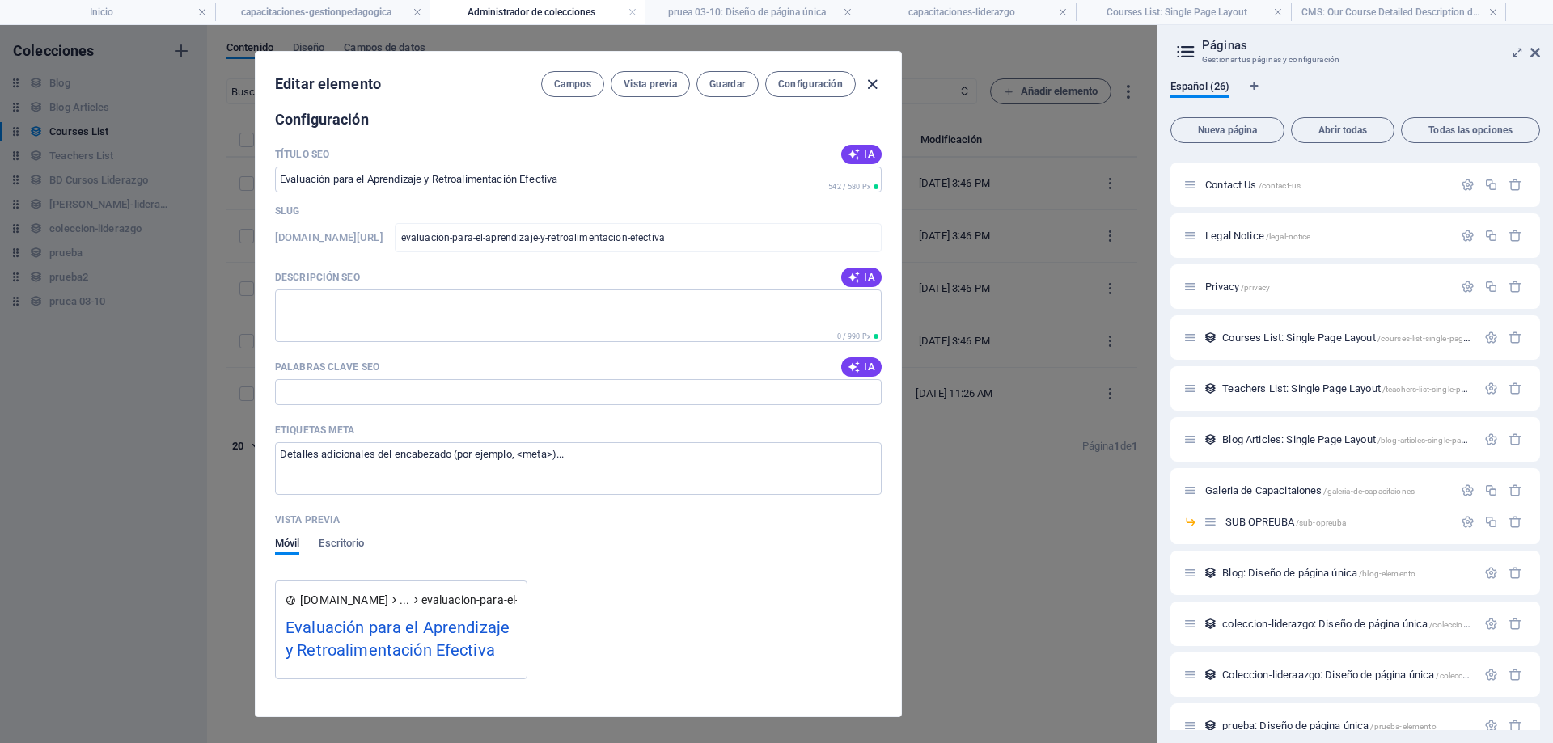
click at [876, 77] on icon "button" at bounding box center [872, 84] width 19 height 19
type input "evaluacion-para-el-aprendizaje-y-retroalimentacion-efectiva"
checkbox input "false"
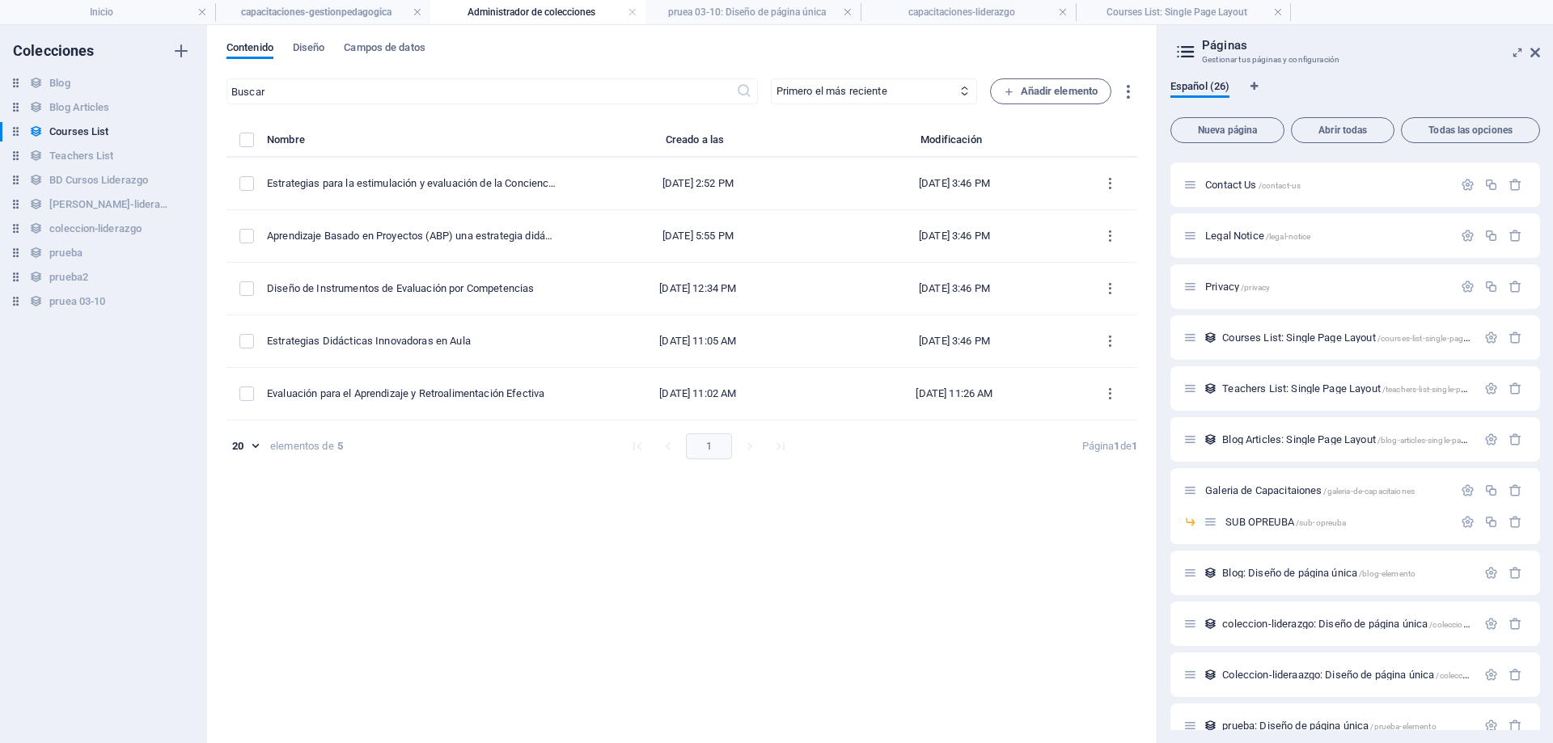
scroll to position [870, 0]
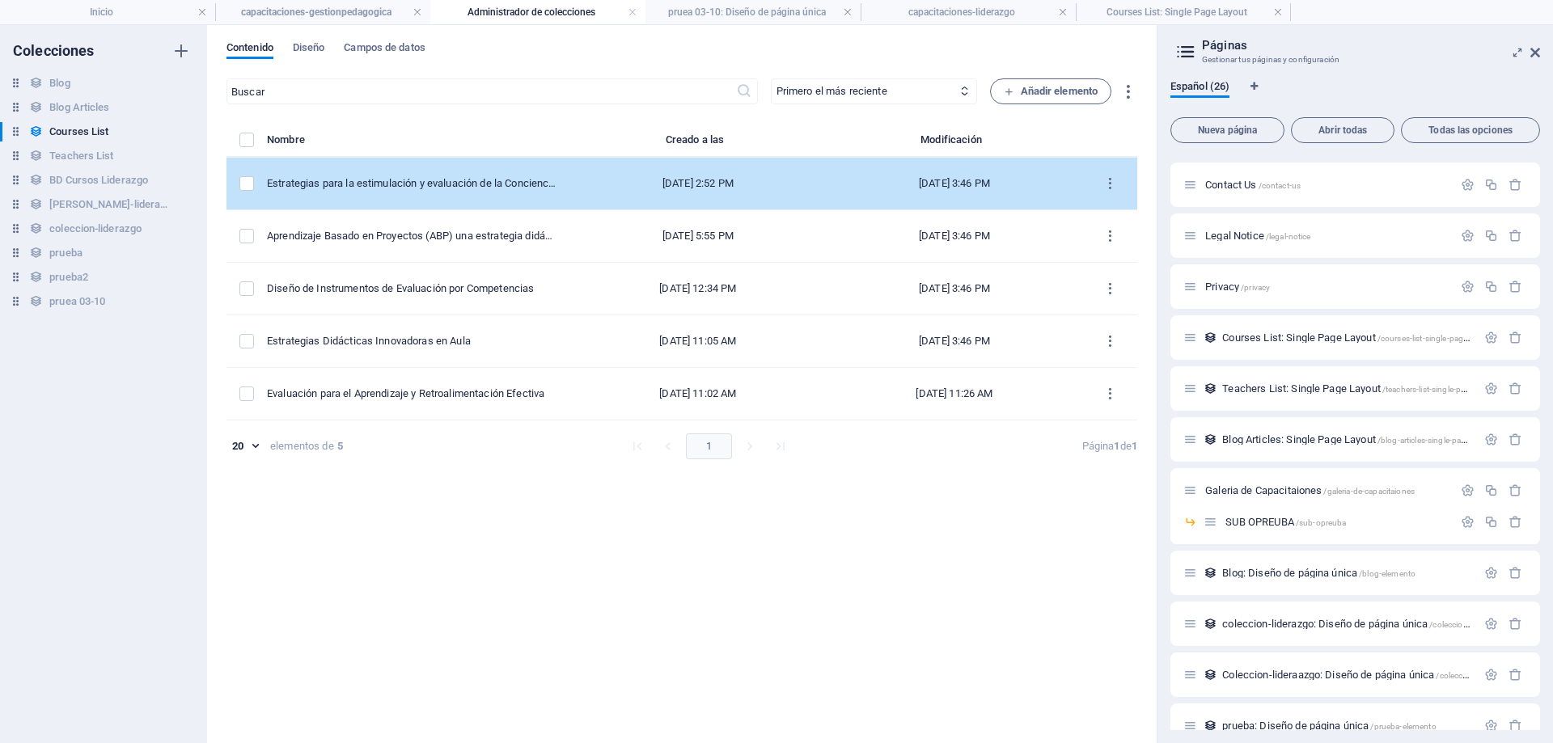
click at [452, 193] on td "Estrategias para la estimulación y evaluación de la Conciencia Fonológica en el…" at bounding box center [418, 184] width 303 height 53
select select "Creativity"
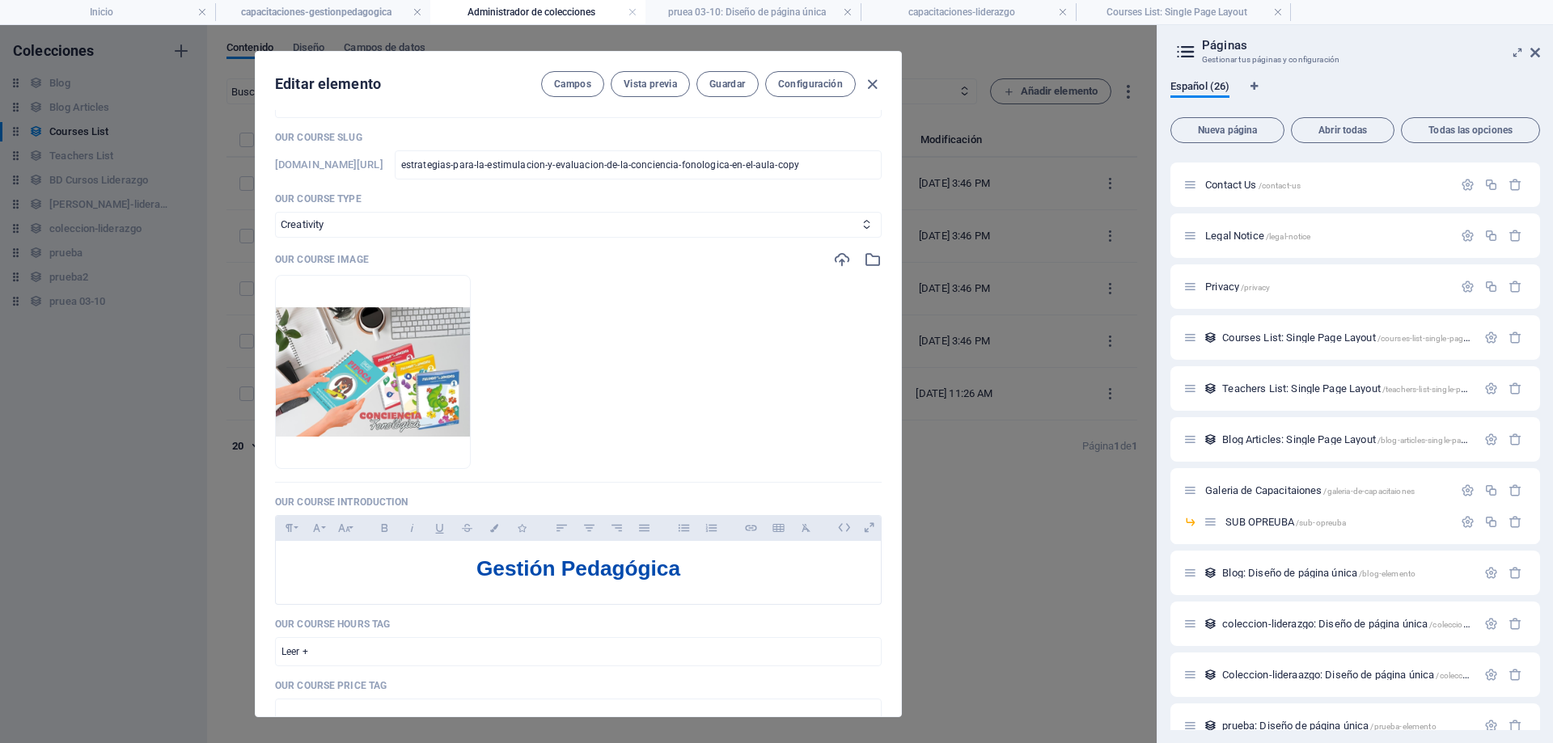
scroll to position [0, 0]
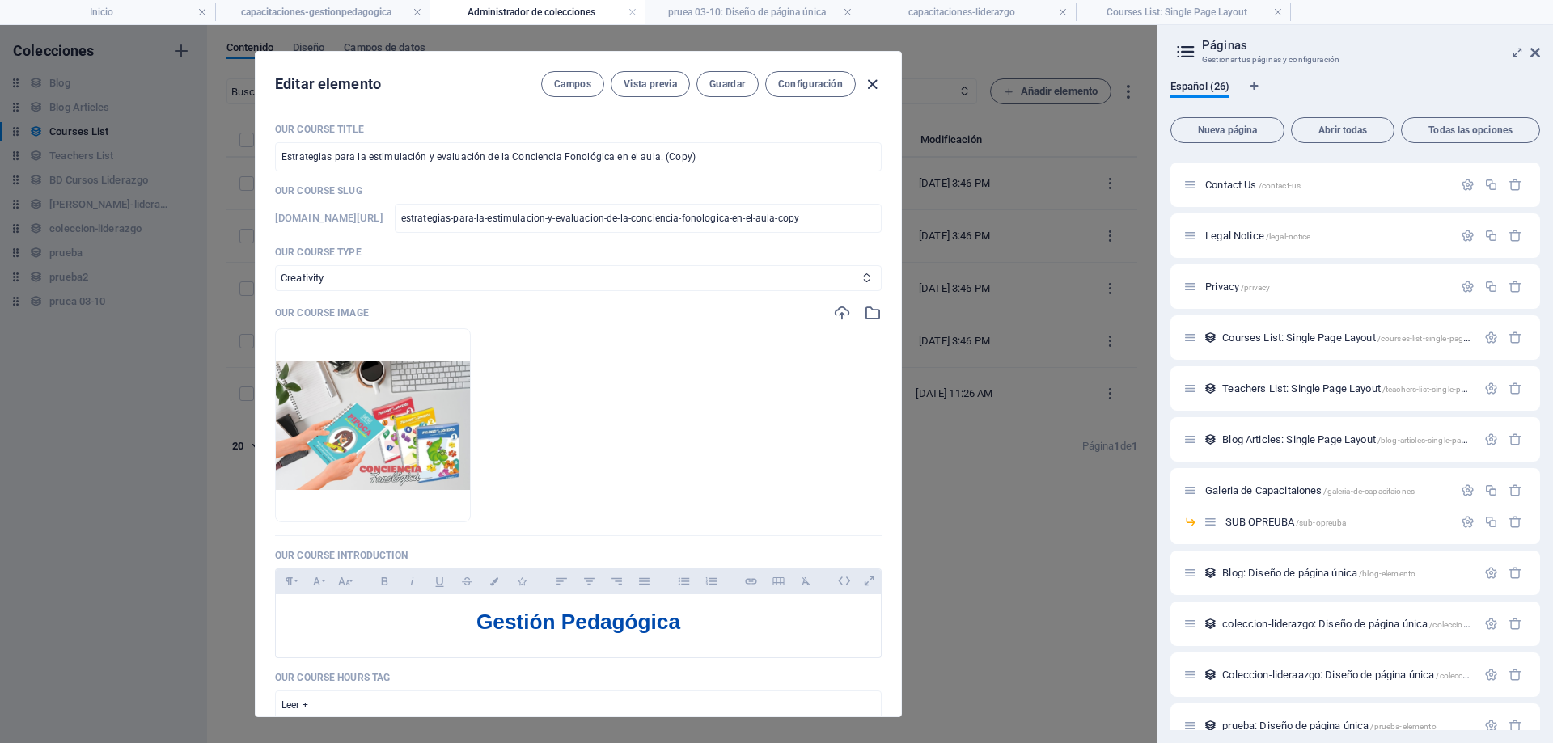
click at [876, 83] on icon "button" at bounding box center [872, 84] width 19 height 19
checkbox input "false"
type input "estrategias-para-la-estimulacion-y-evaluacion-de-la-conciencia-fonologica-en-el…"
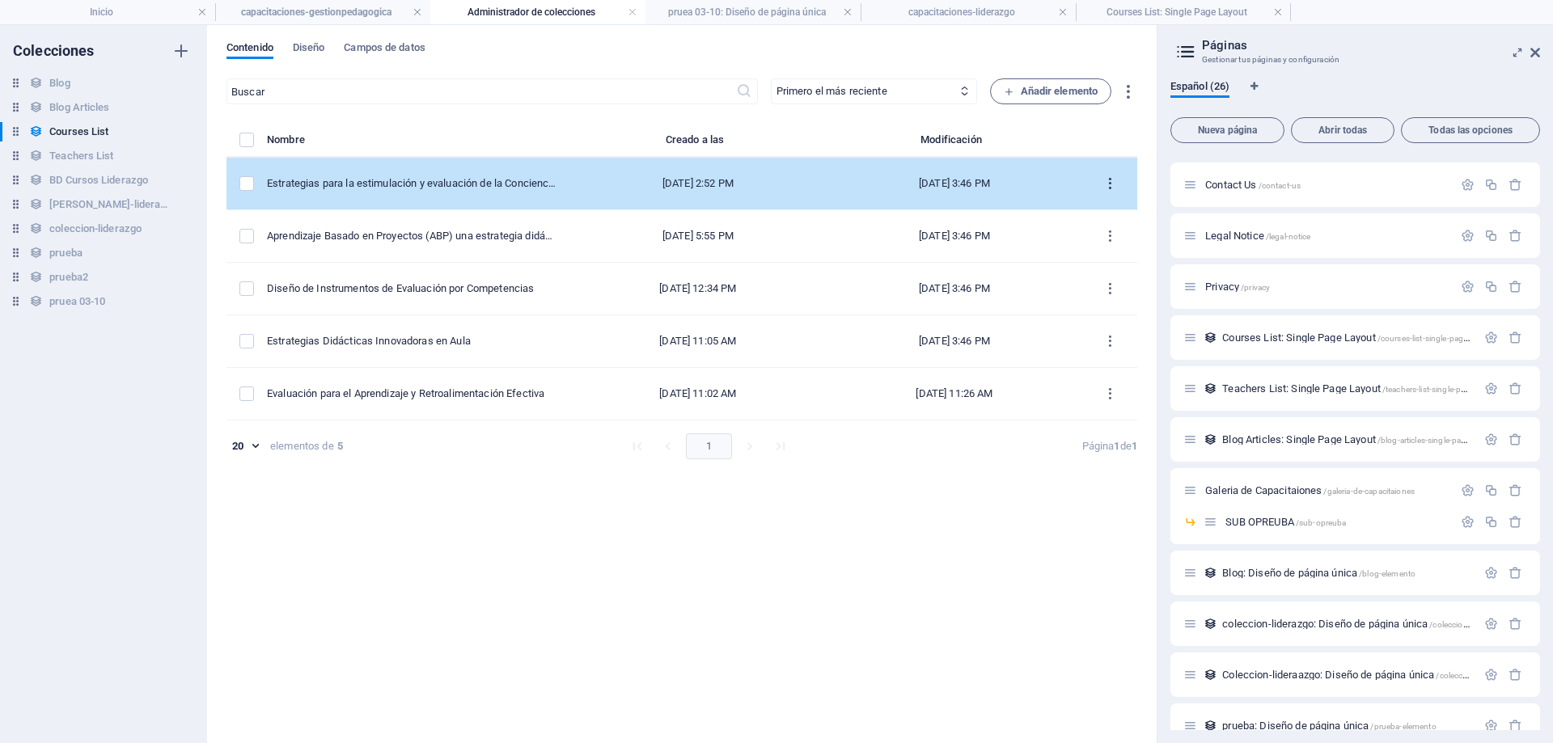
click at [1115, 180] on icon "items list" at bounding box center [1110, 183] width 15 height 15
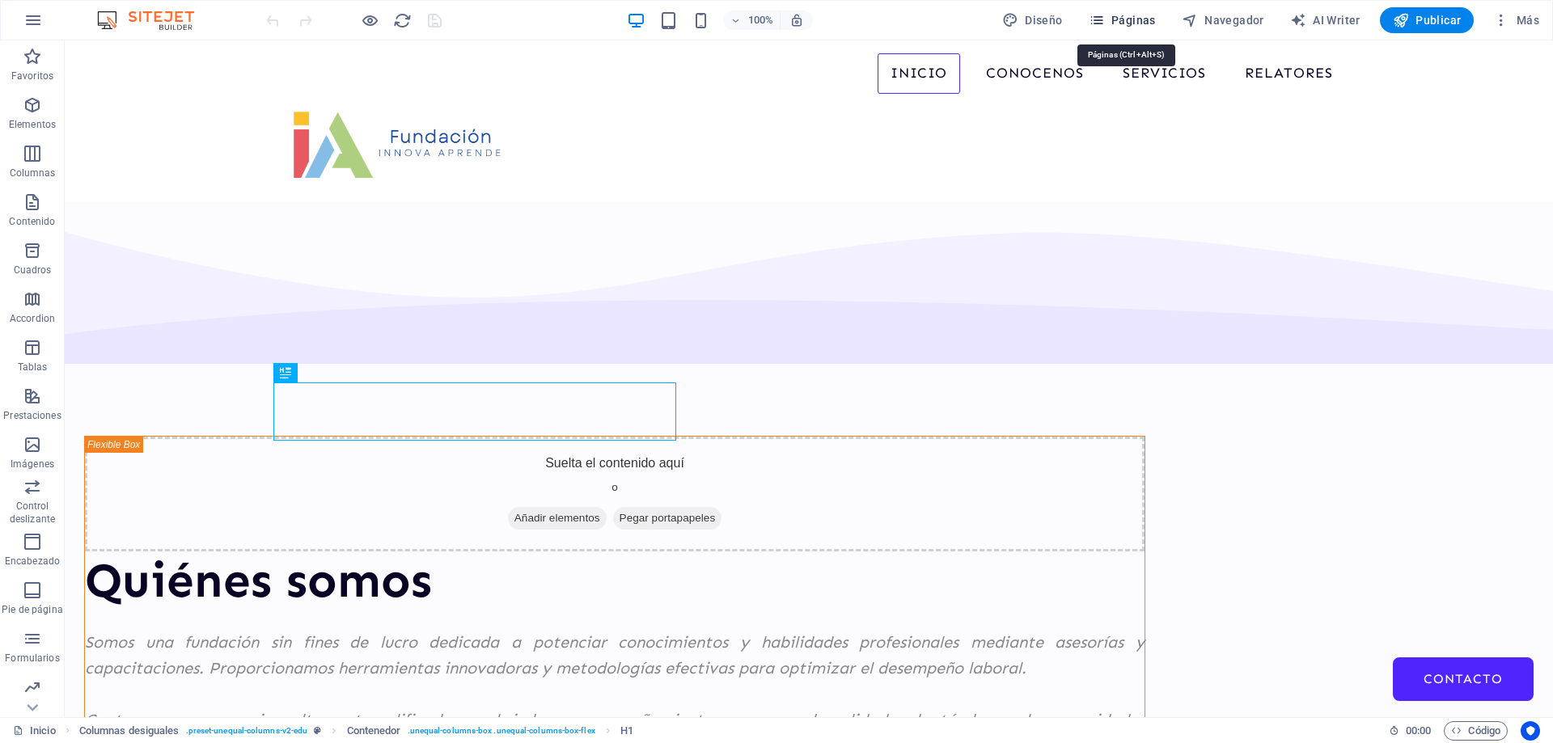
click at [1148, 22] on span "Páginas" at bounding box center [1122, 20] width 67 height 16
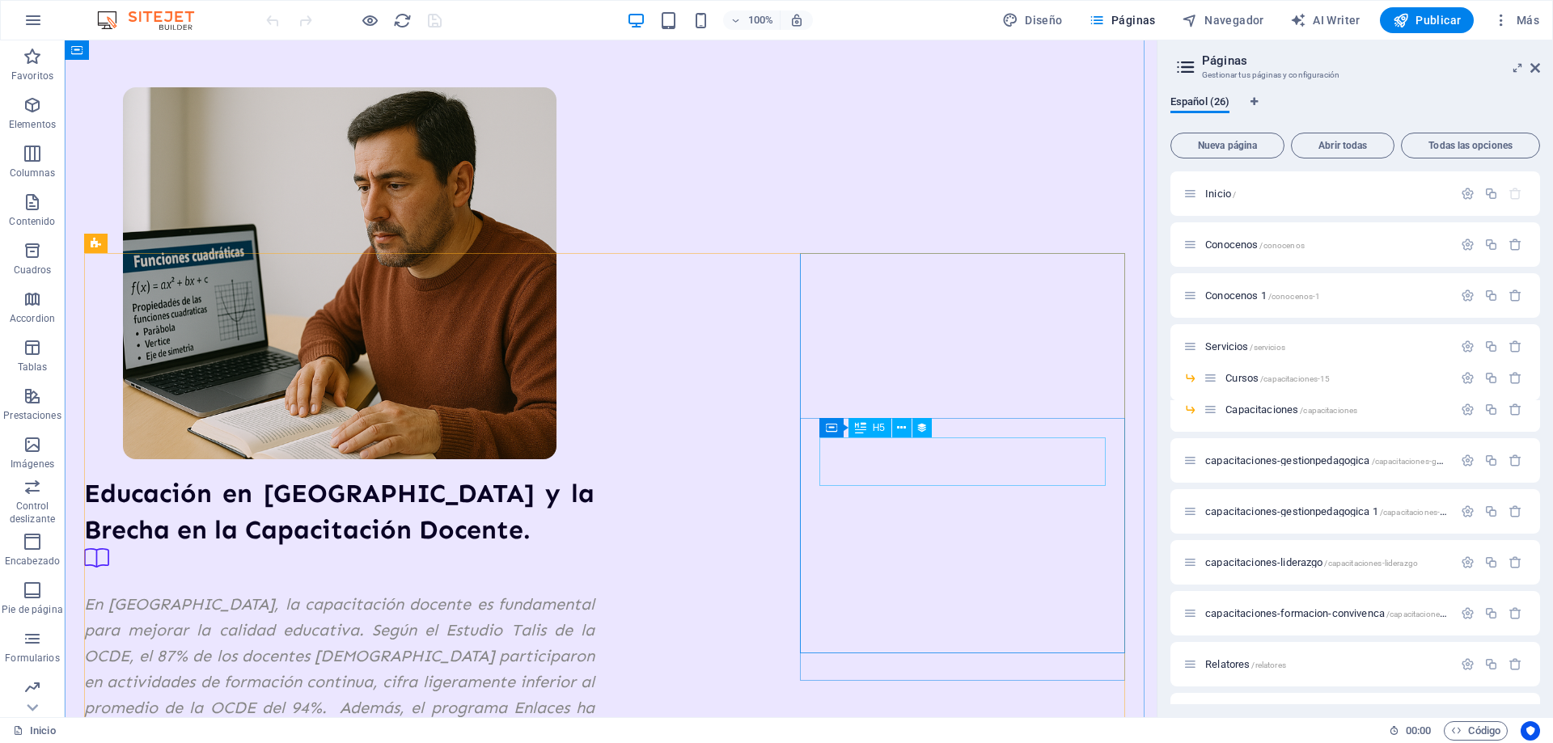
scroll to position [1618, 0]
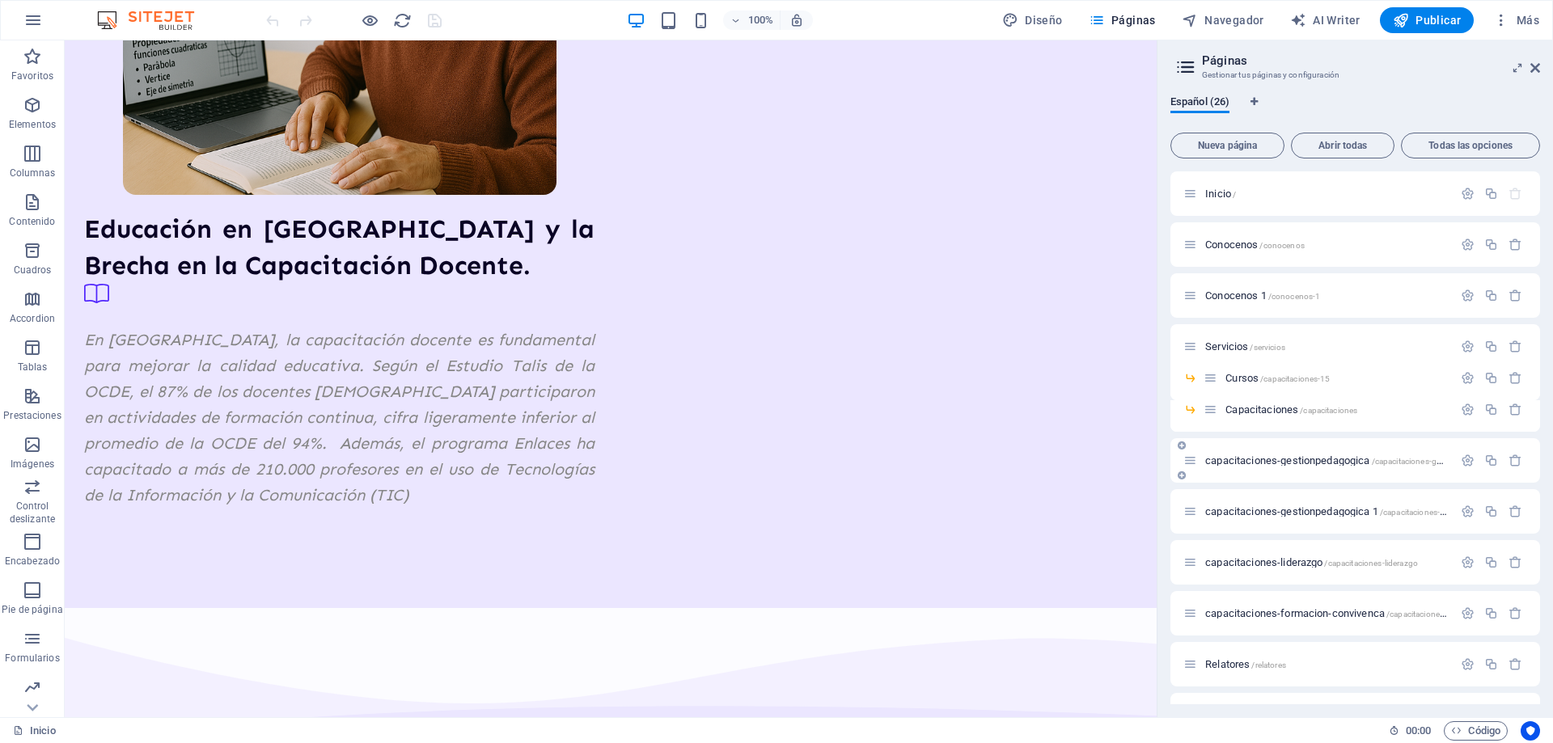
click at [1296, 460] on span "capacitaciones-gestionpedagogica /capacitaciones-gestionpedagogica" at bounding box center [1353, 461] width 297 height 12
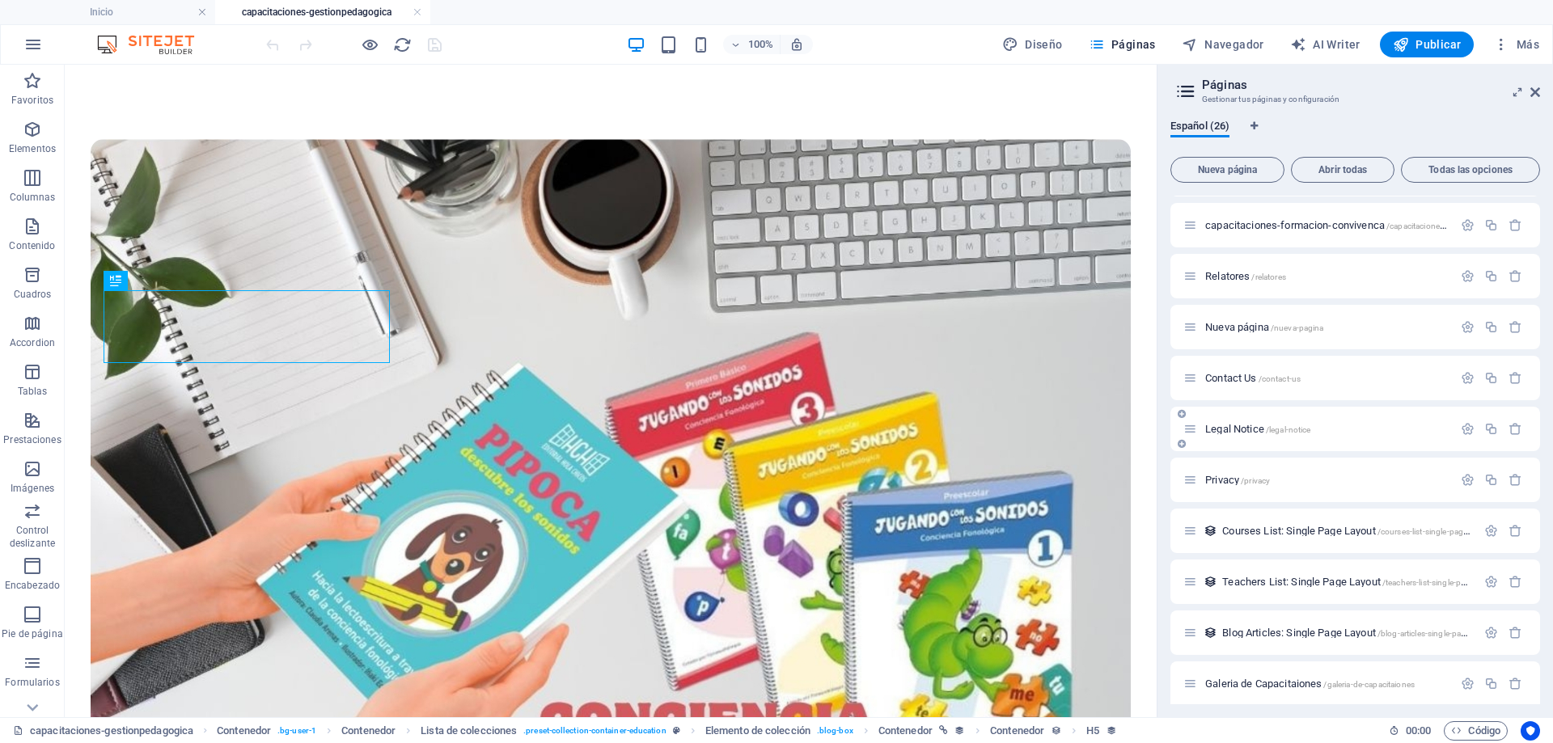
scroll to position [566, 0]
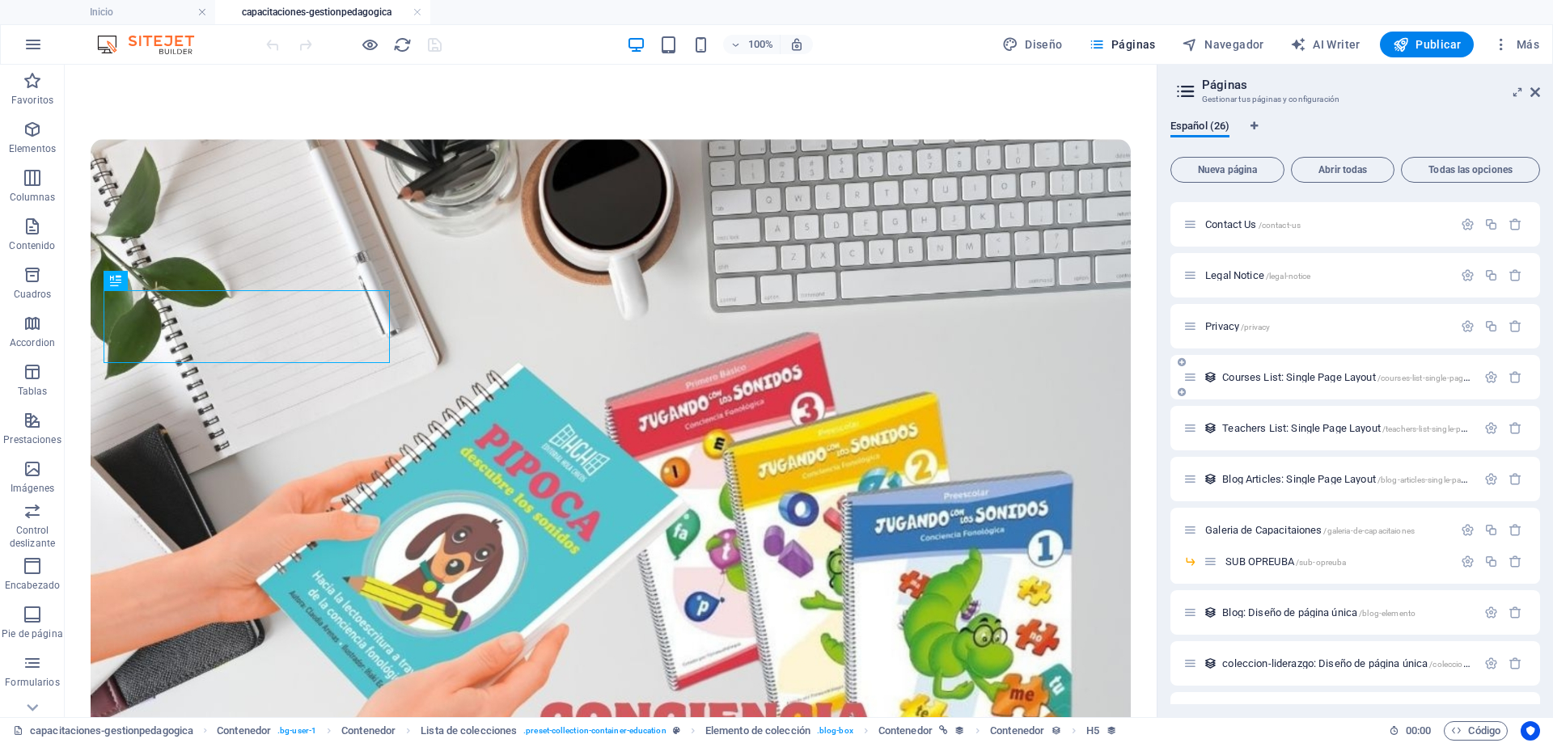
click at [1280, 374] on span "Courses List: Single Page Layout /courses-list-single-page-layout" at bounding box center [1357, 377] width 270 height 12
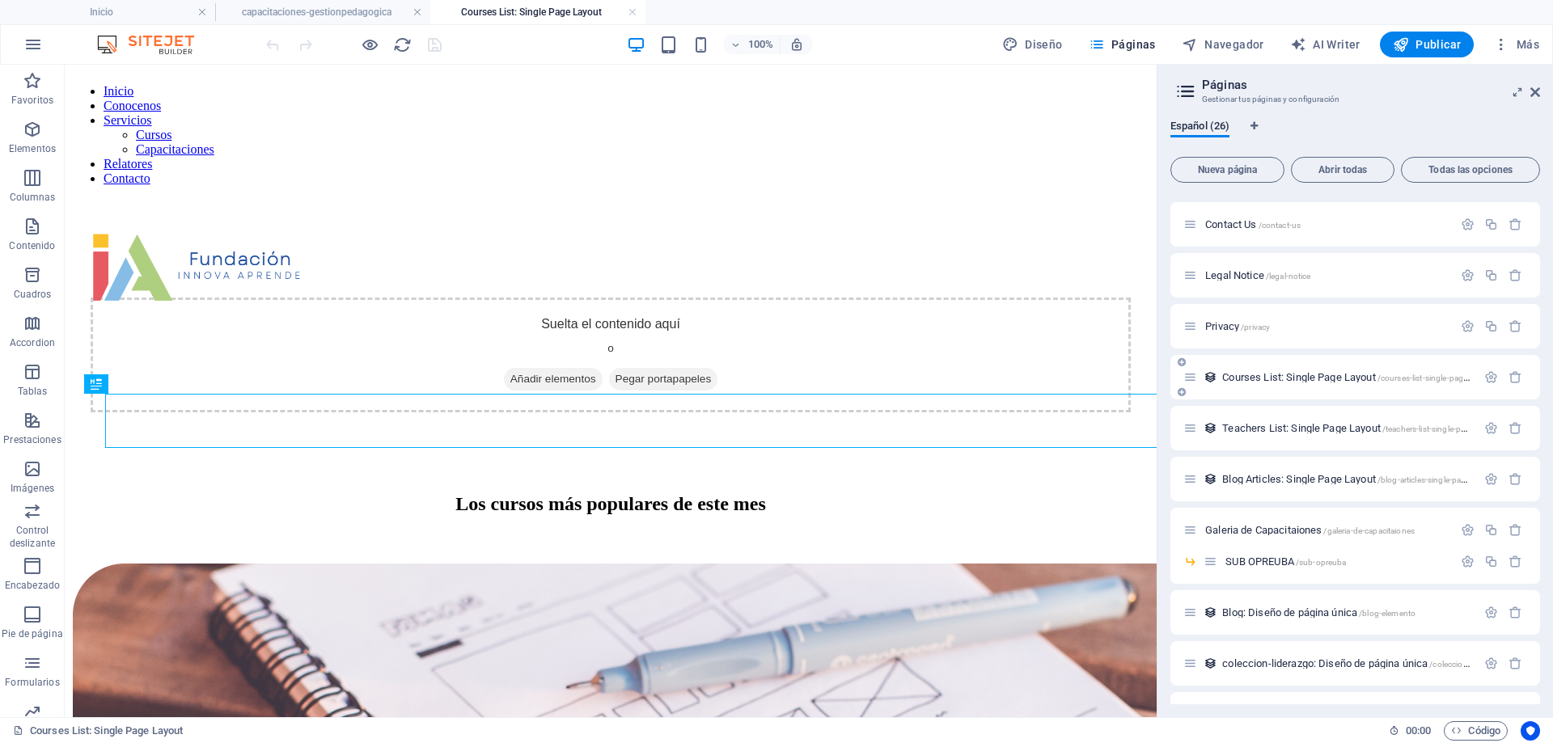
scroll to position [0, 0]
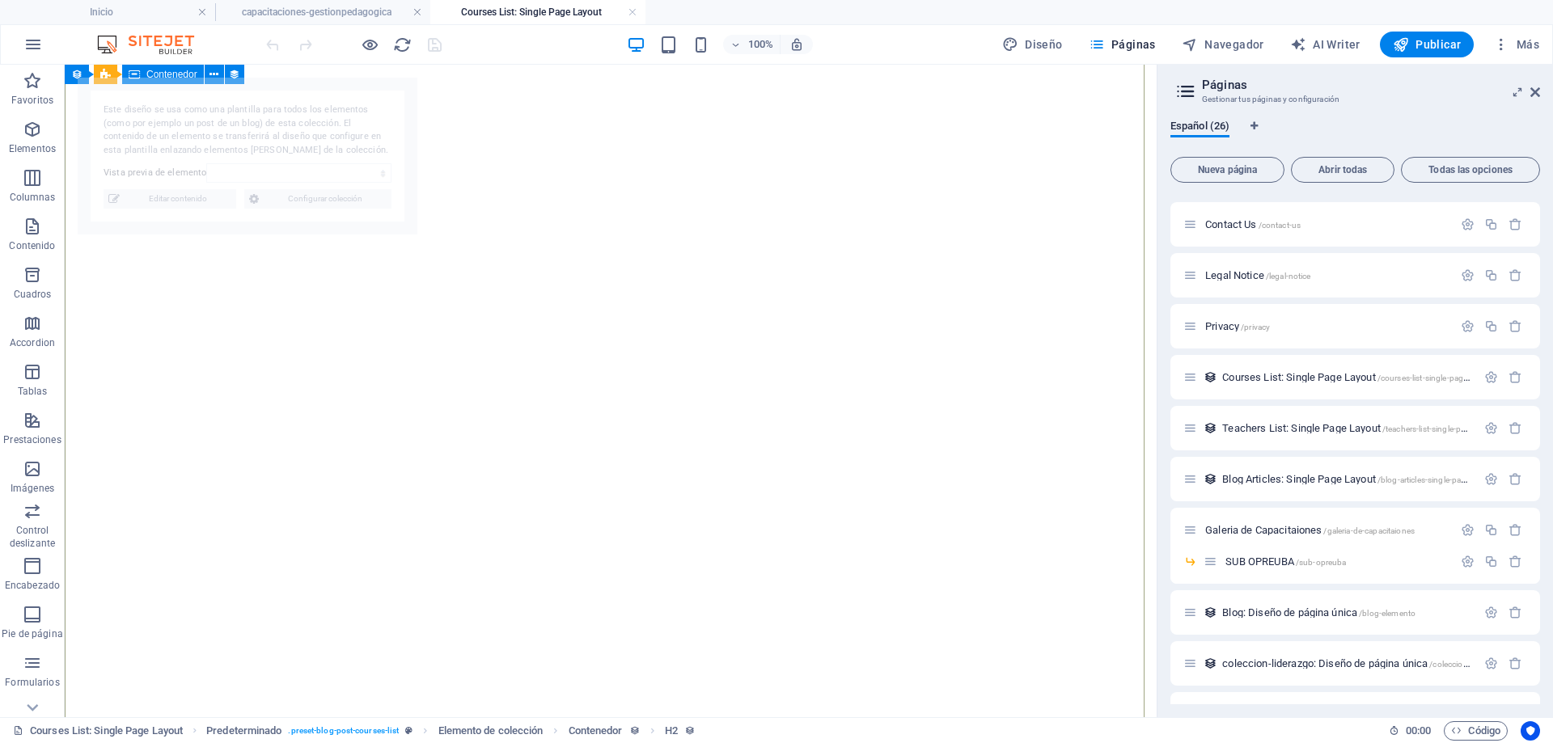
select select "68dec894553478a8190e397f"
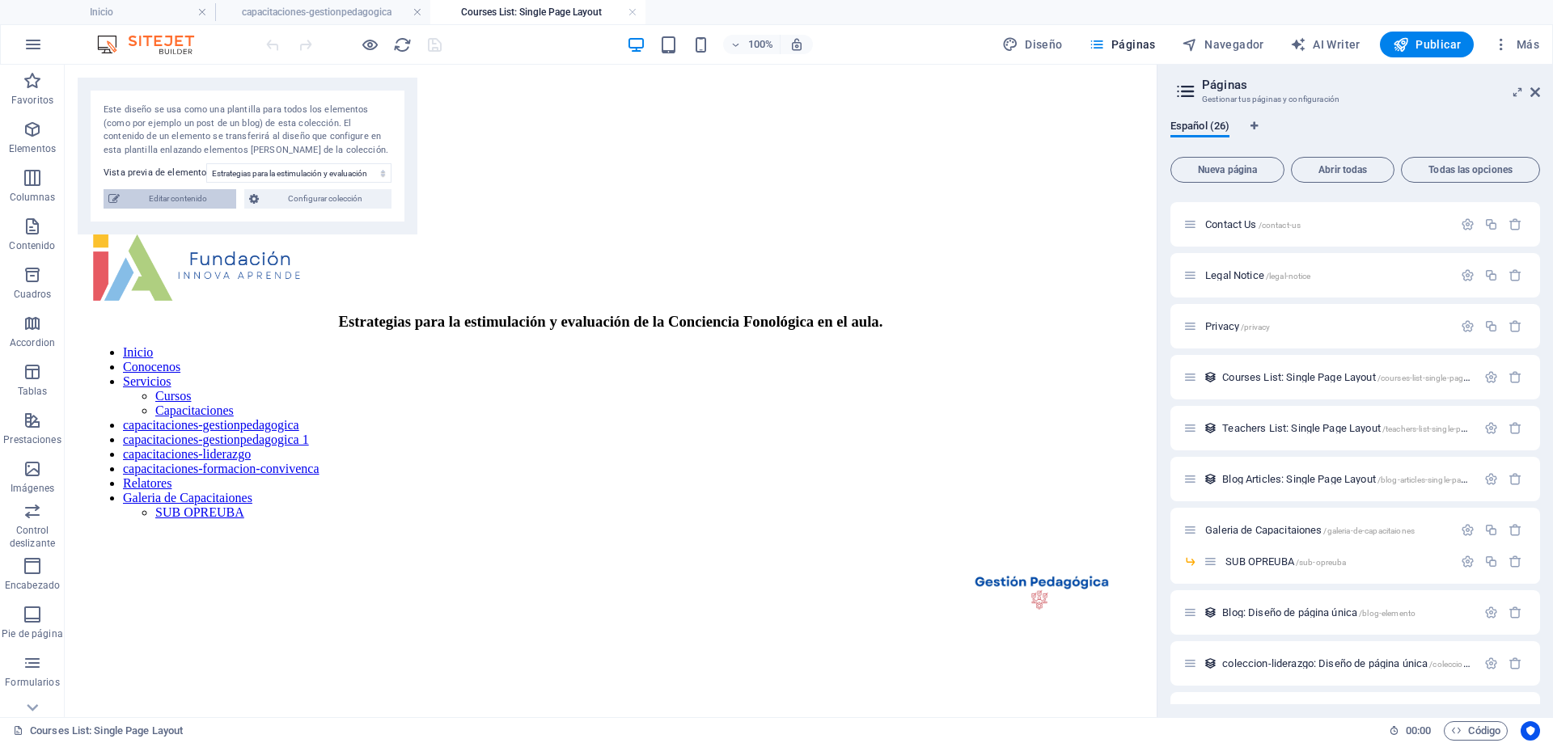
click at [203, 201] on span "Editar contenido" at bounding box center [178, 198] width 107 height 19
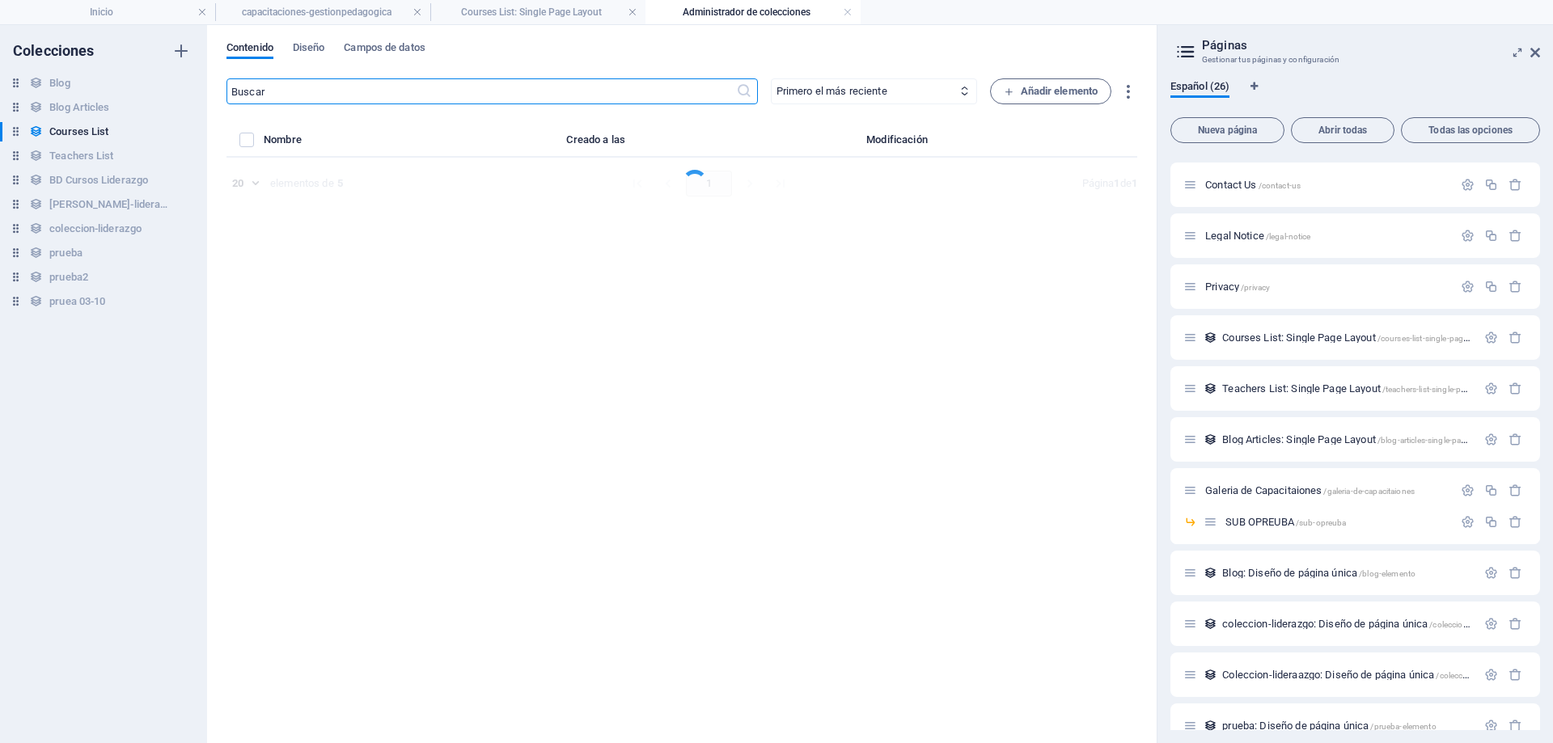
select select "Creativity"
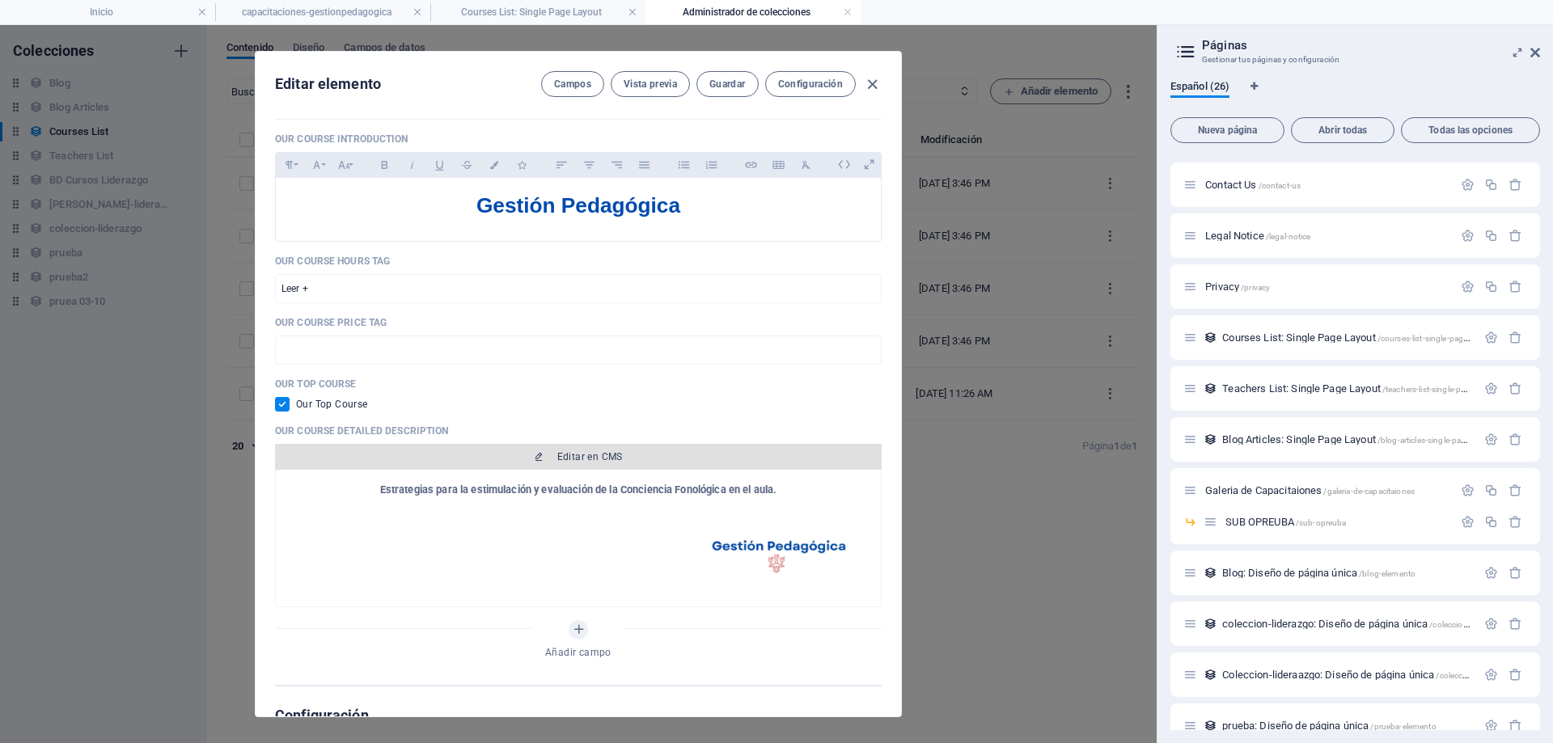
scroll to position [485, 0]
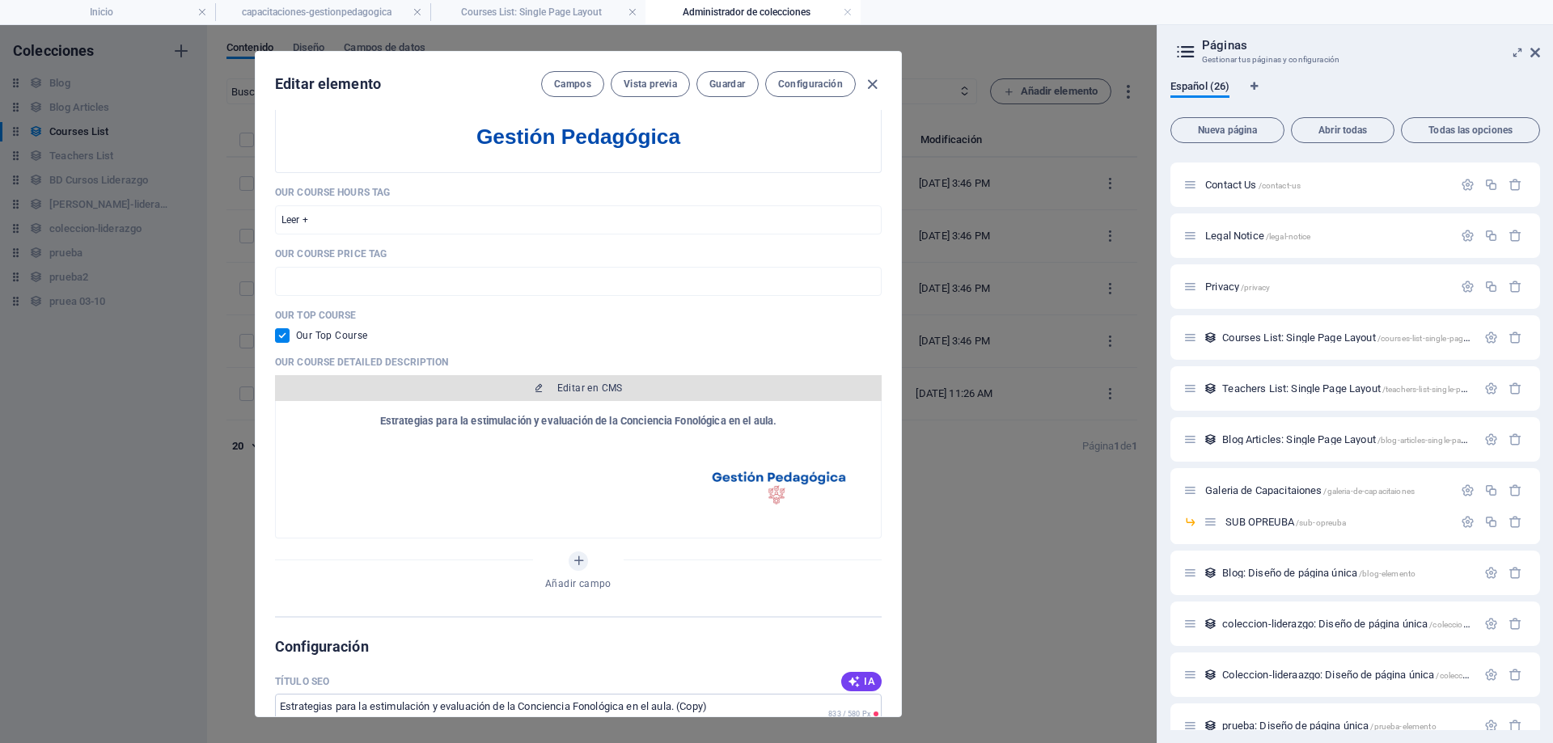
click at [590, 388] on span "Editar en CMS" at bounding box center [590, 388] width 66 height 13
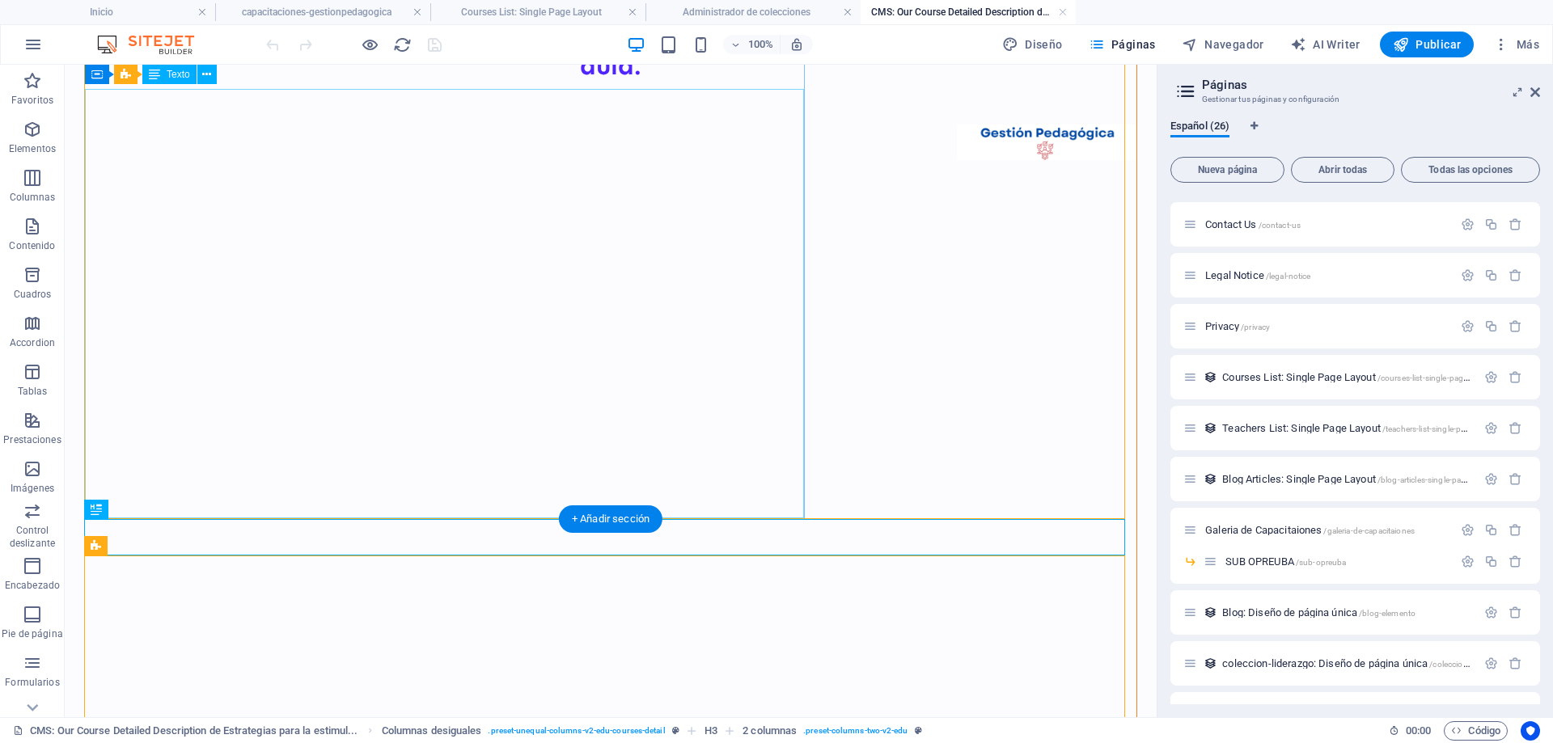
scroll to position [0, 0]
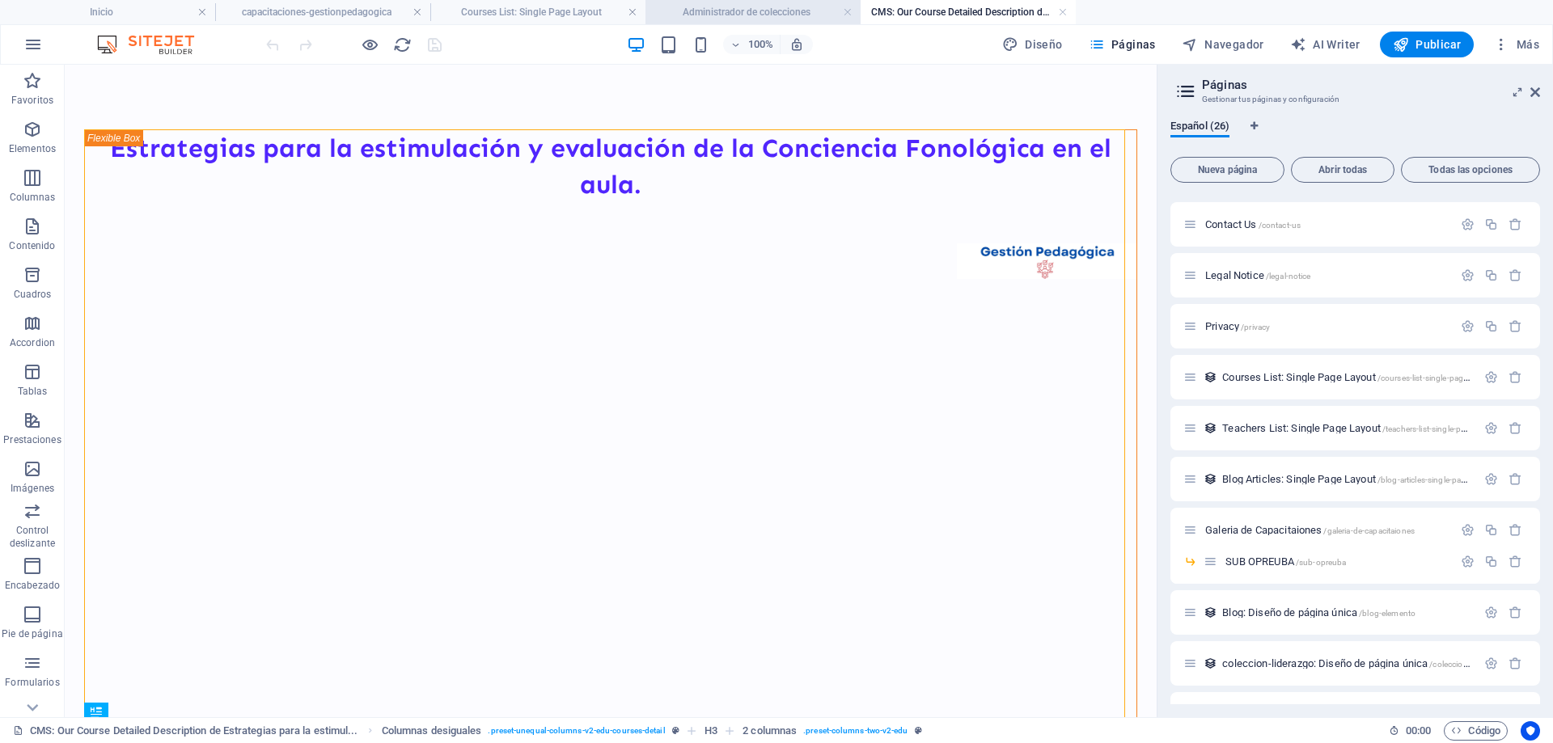
click at [729, 11] on h4 "Administrador de colecciones" at bounding box center [753, 12] width 215 height 18
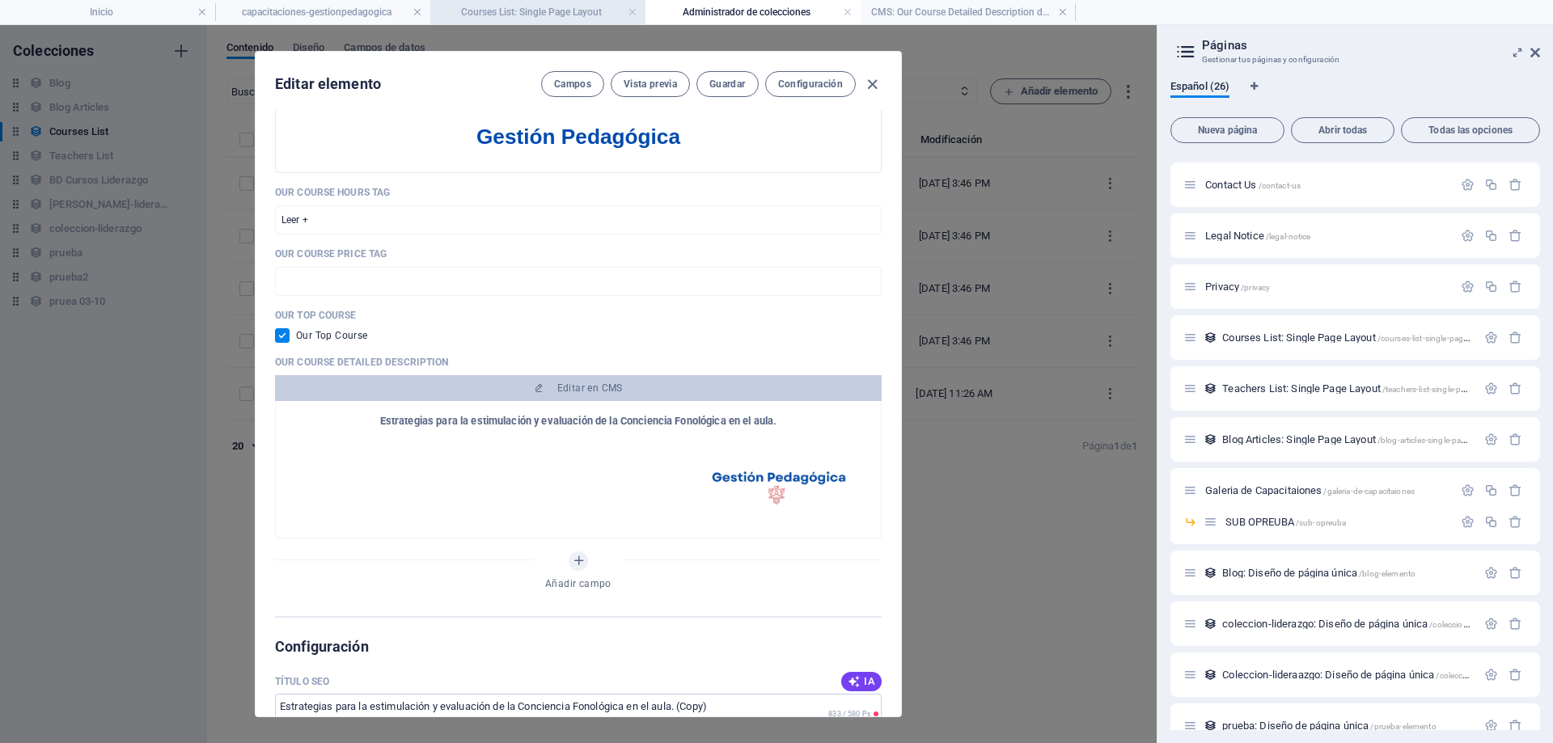
click at [587, 10] on h4 "Courses List: Single Page Layout" at bounding box center [537, 12] width 215 height 18
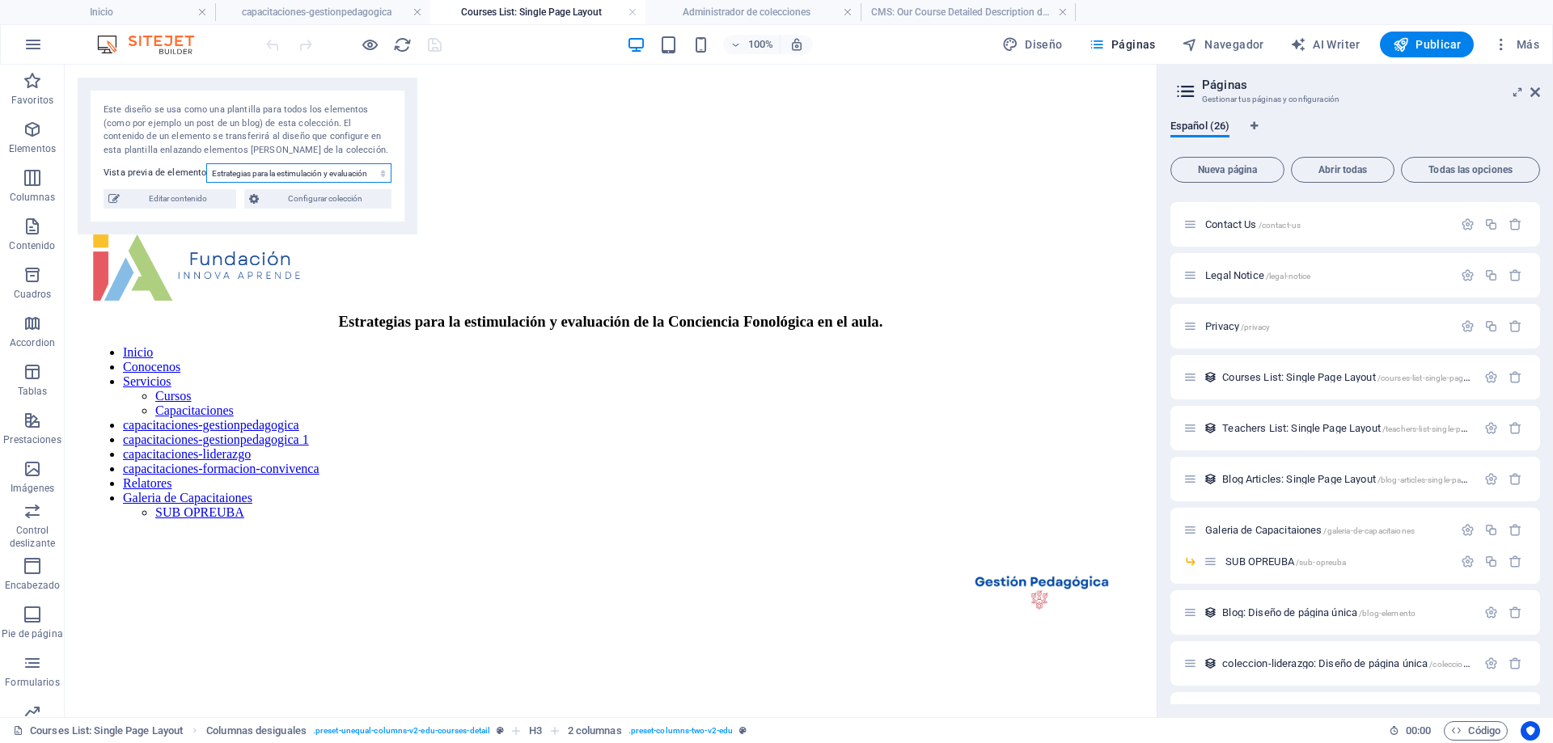
click at [271, 174] on select "Estrategias para la estimulación y evaluación de la Conciencia Fonológica en el…" at bounding box center [298, 172] width 185 height 19
select select "68dec894553478a8190e3980"
click at [206, 163] on select "Estrategias para la estimulación y evaluación de la Conciencia Fonológica en el…" at bounding box center [298, 172] width 185 height 19
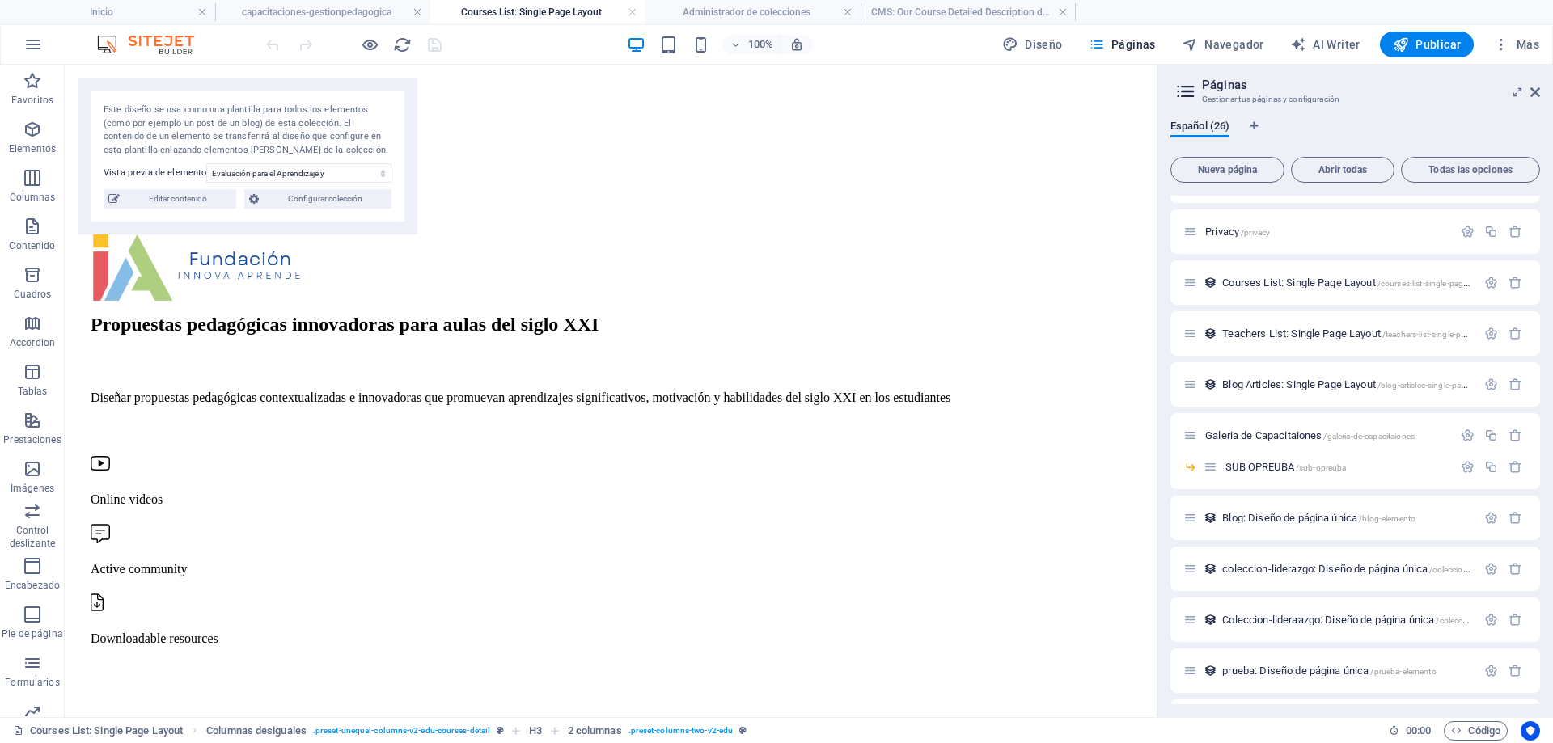
scroll to position [758, 0]
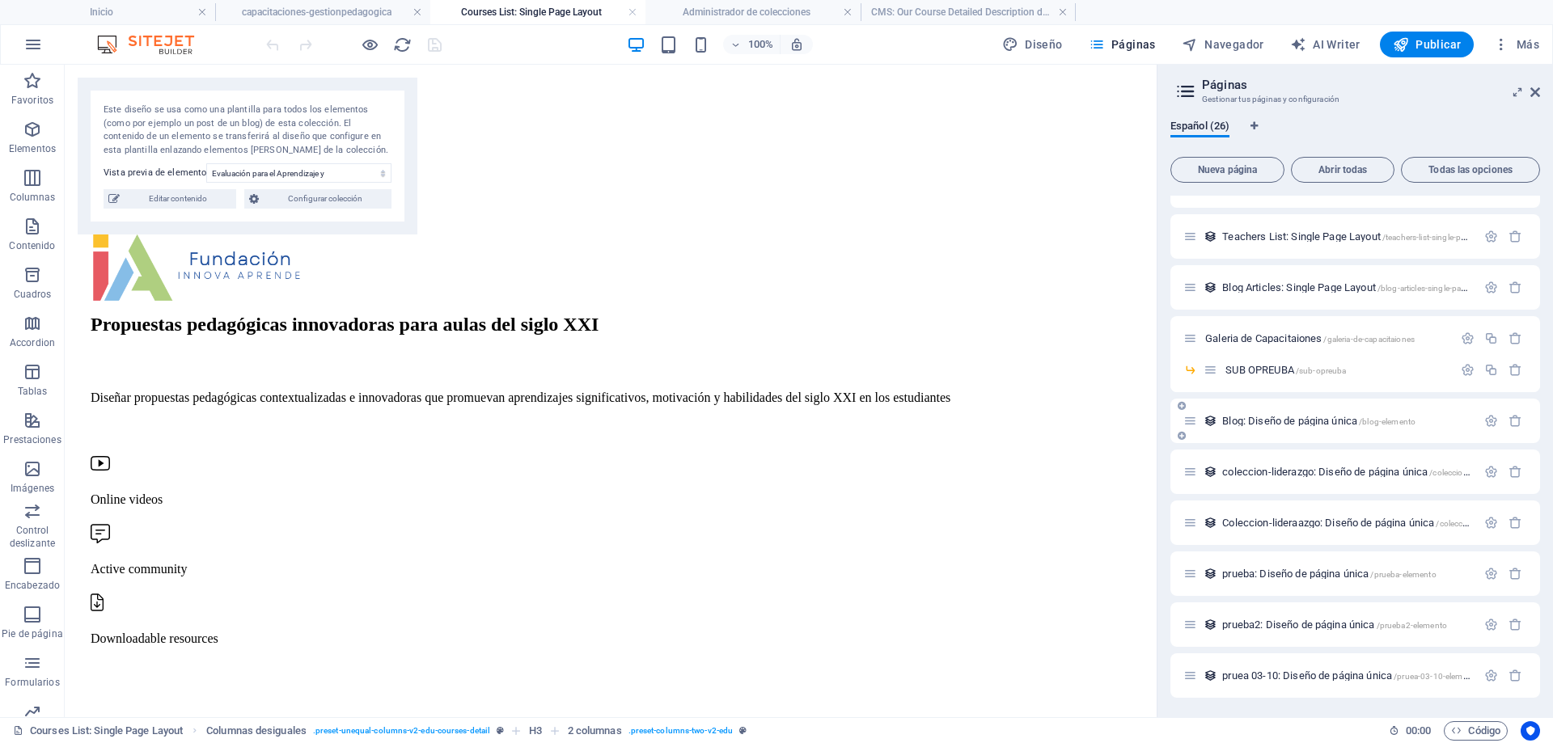
click at [1261, 419] on span "Blog: Diseño de página única /blog-elemento" at bounding box center [1318, 421] width 193 height 12
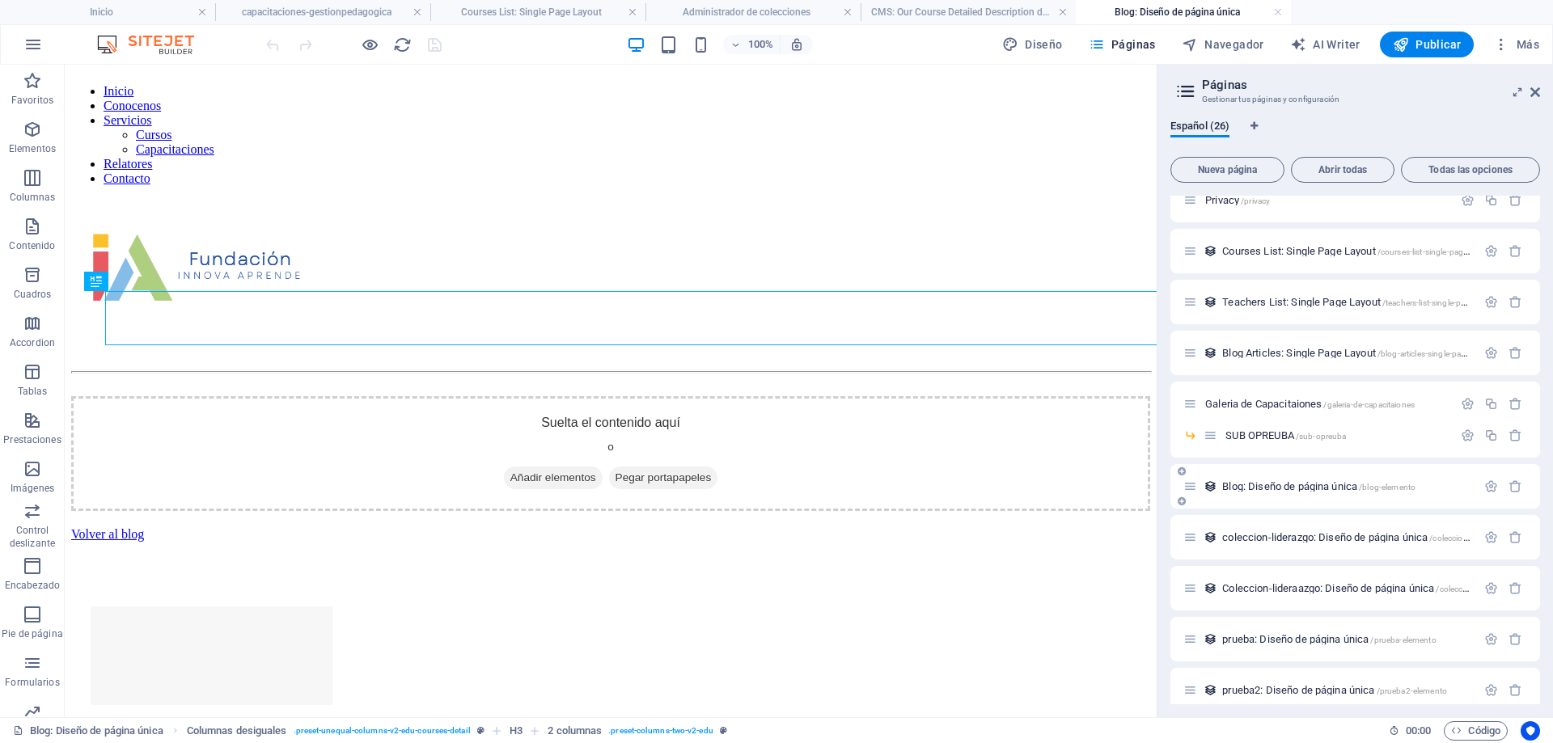
scroll to position [0, 0]
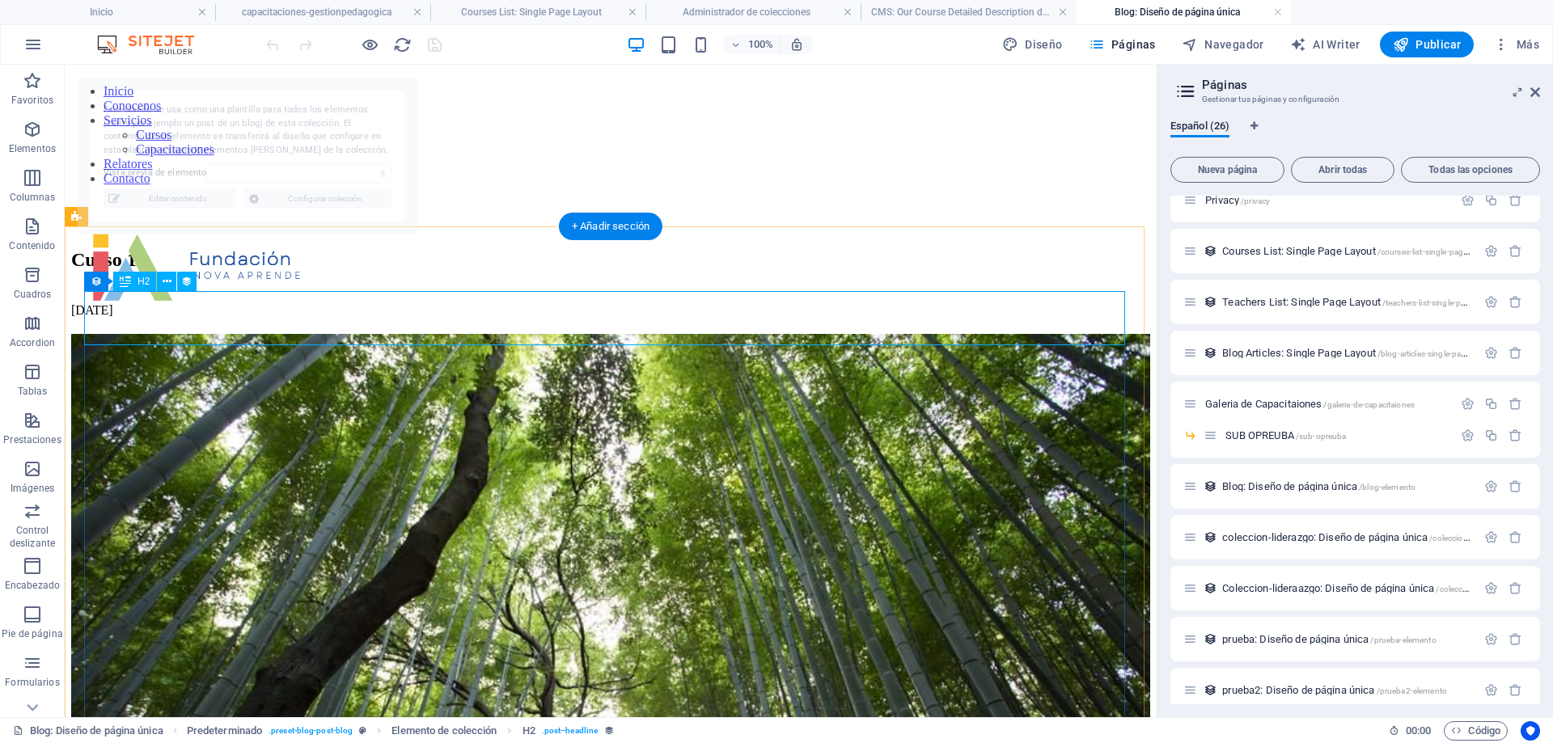
select select "68dec894553478a8190e3969"
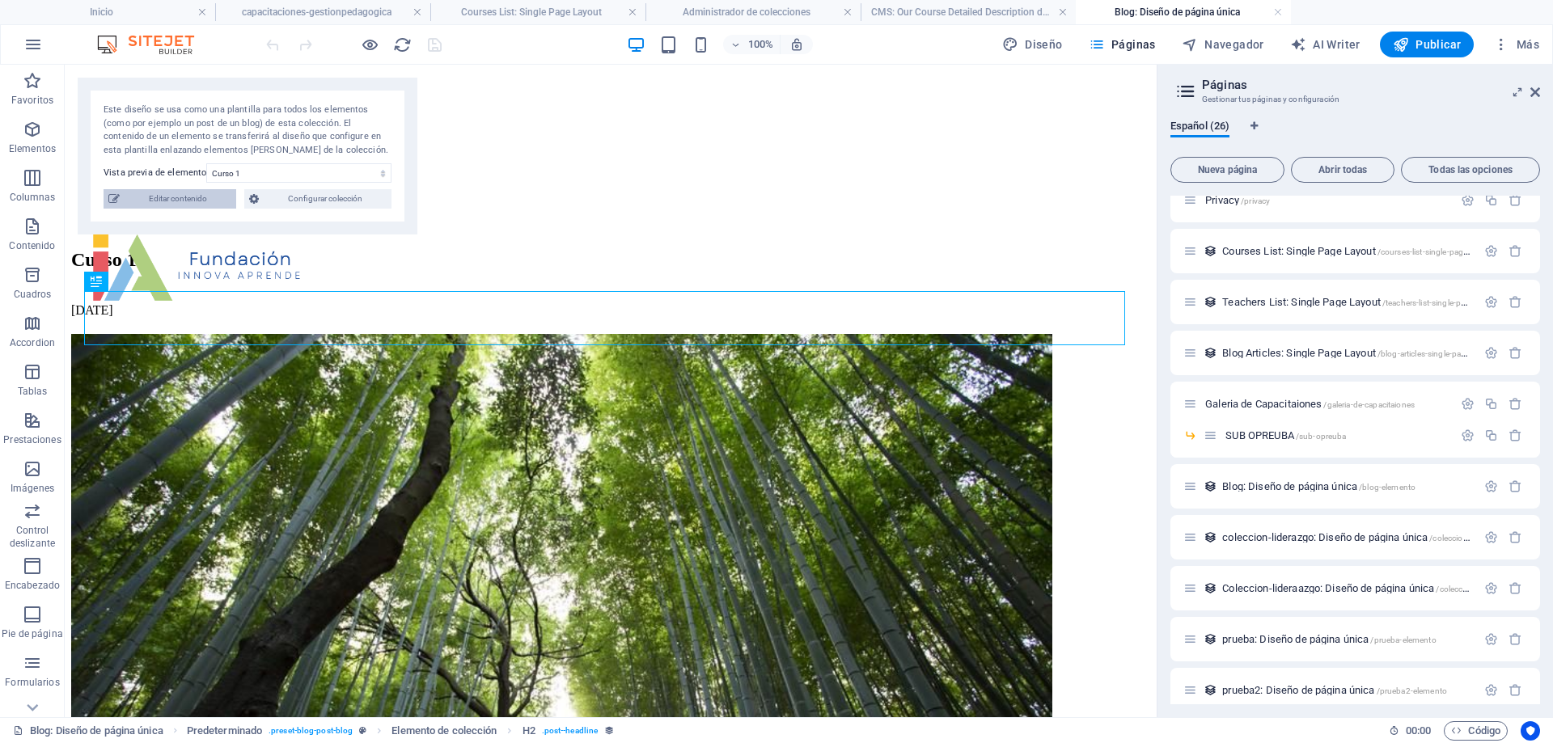
click at [189, 203] on span "Editar contenido" at bounding box center [178, 198] width 107 height 19
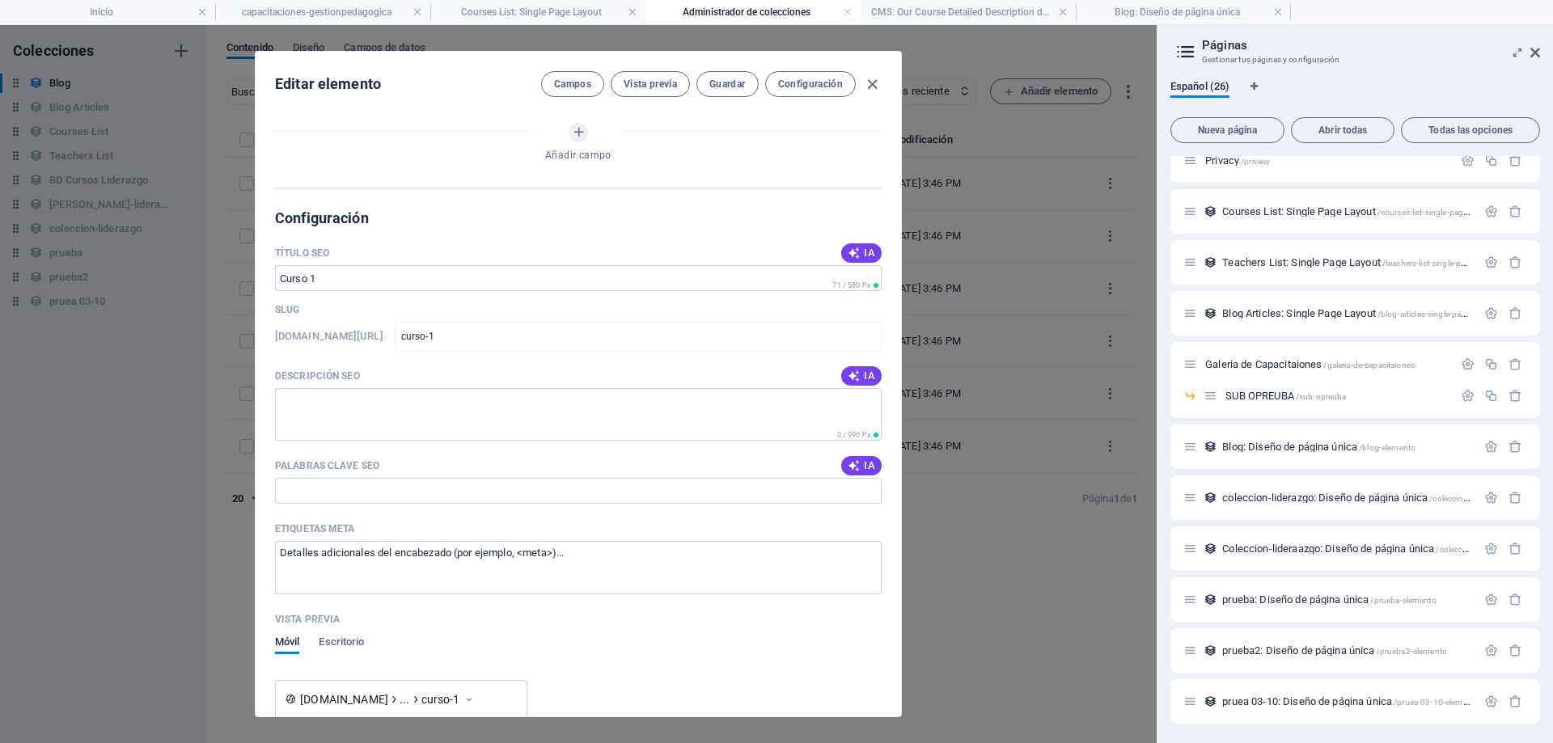
select select "Category 1"
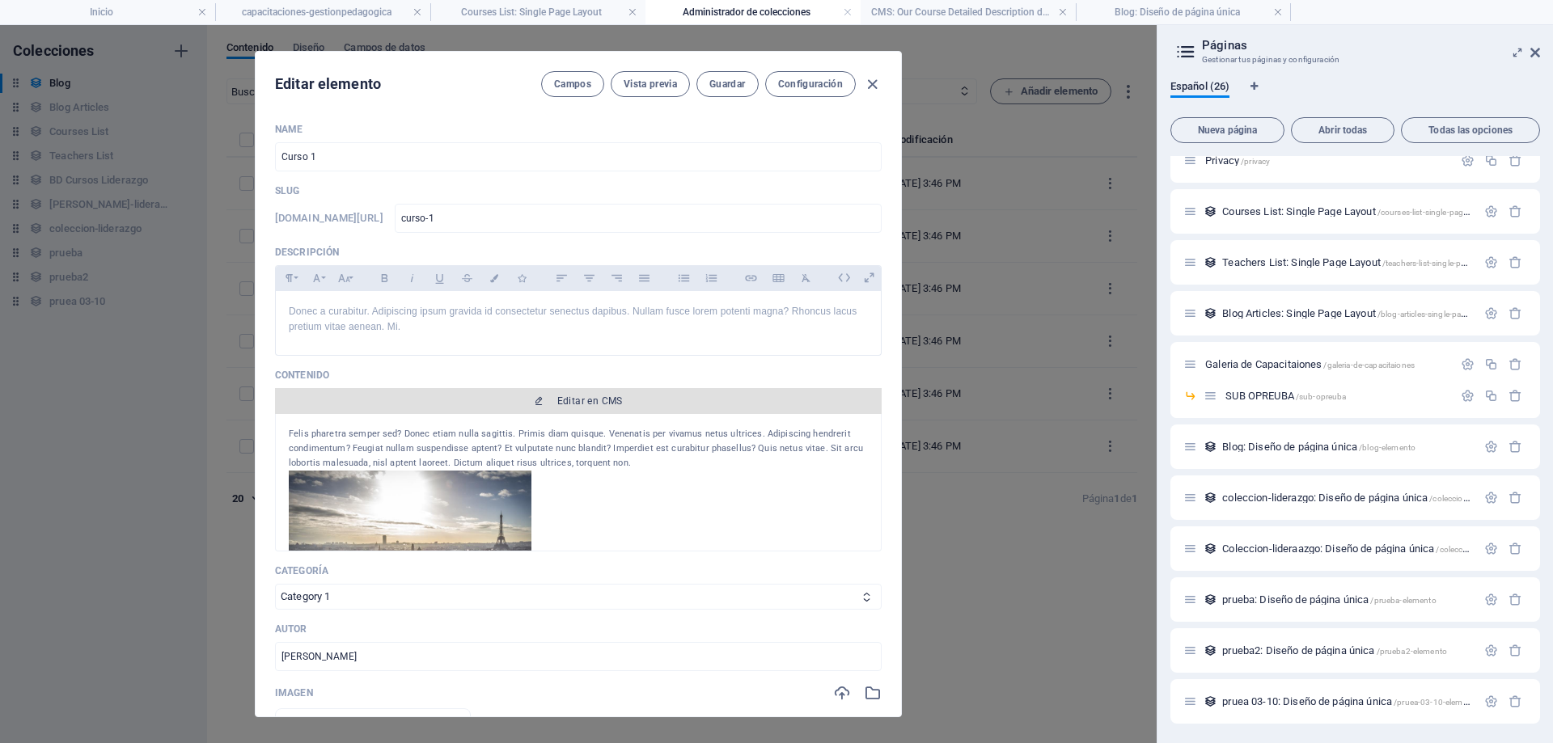
click at [601, 396] on span "Editar en CMS" at bounding box center [590, 401] width 66 height 13
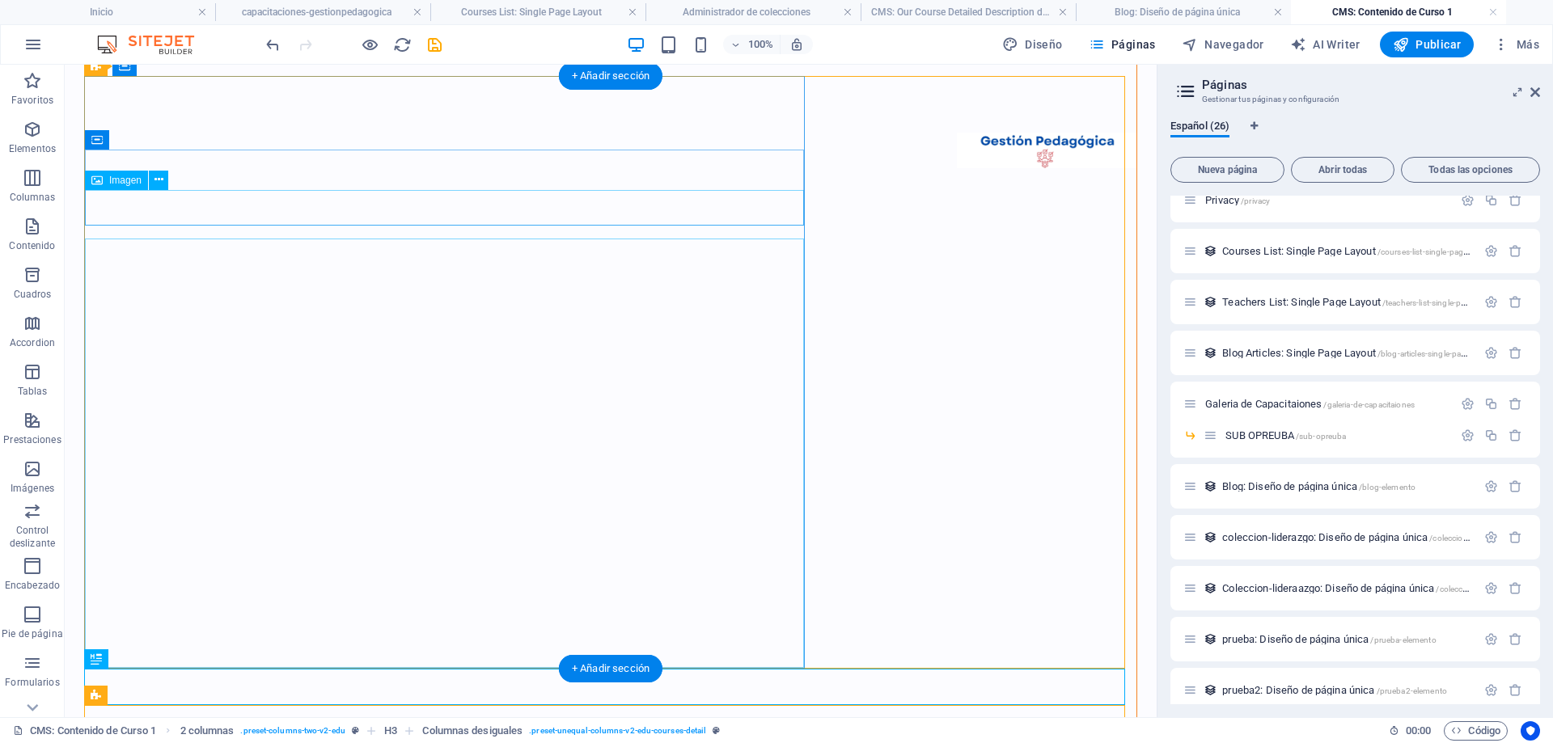
scroll to position [0, 0]
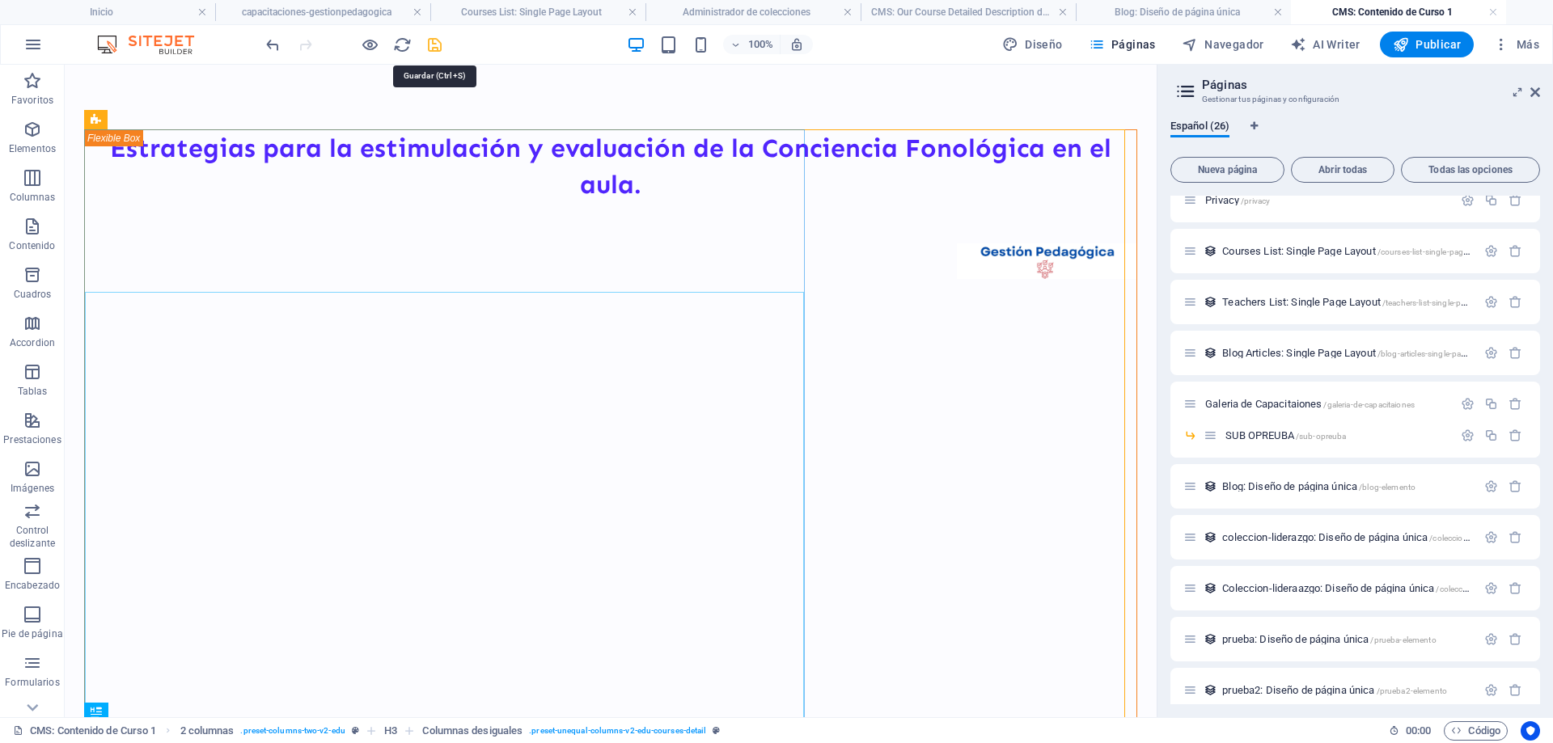
click at [437, 44] on icon "save" at bounding box center [435, 45] width 19 height 19
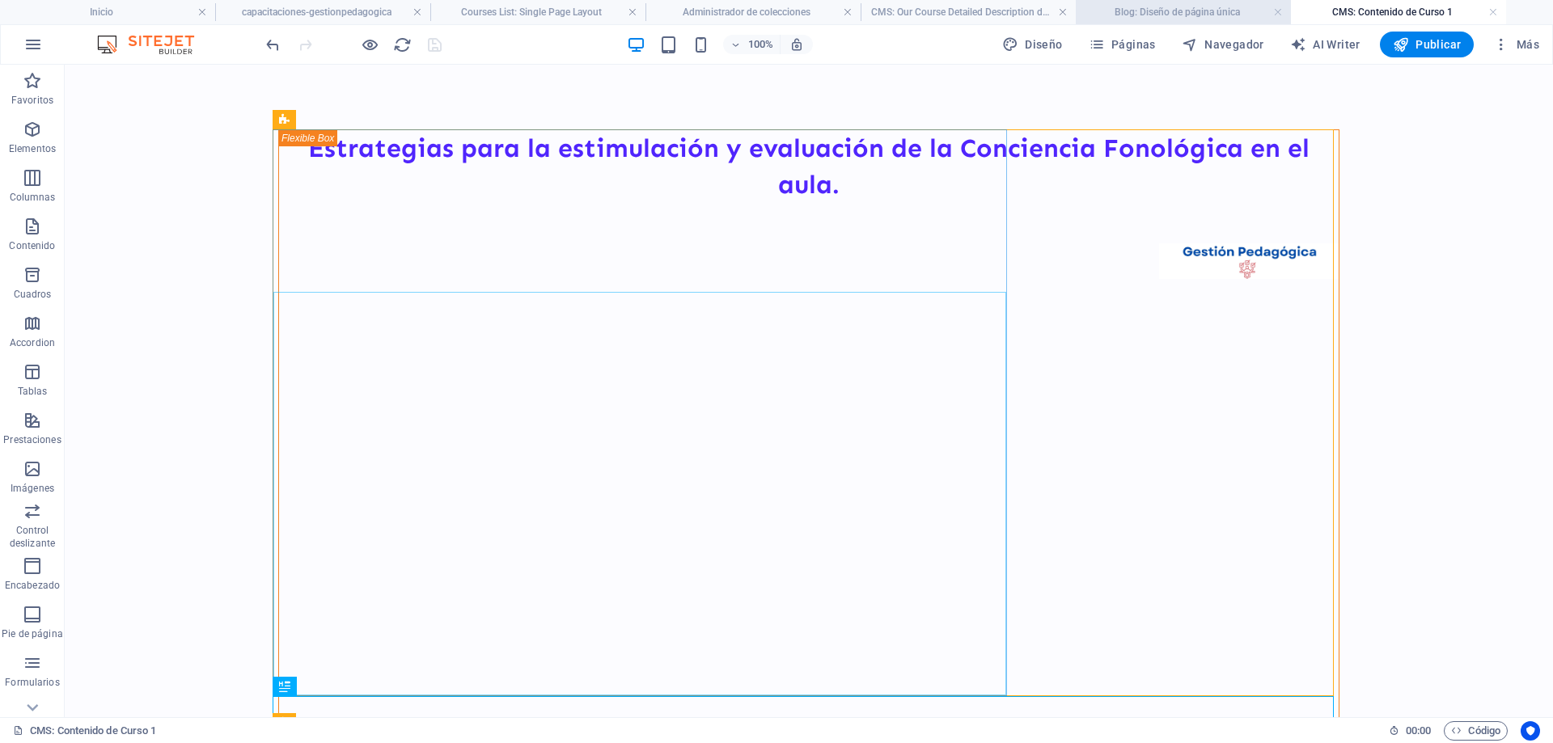
click at [1175, 12] on h4 "Blog: Diseño de página única" at bounding box center [1183, 12] width 215 height 18
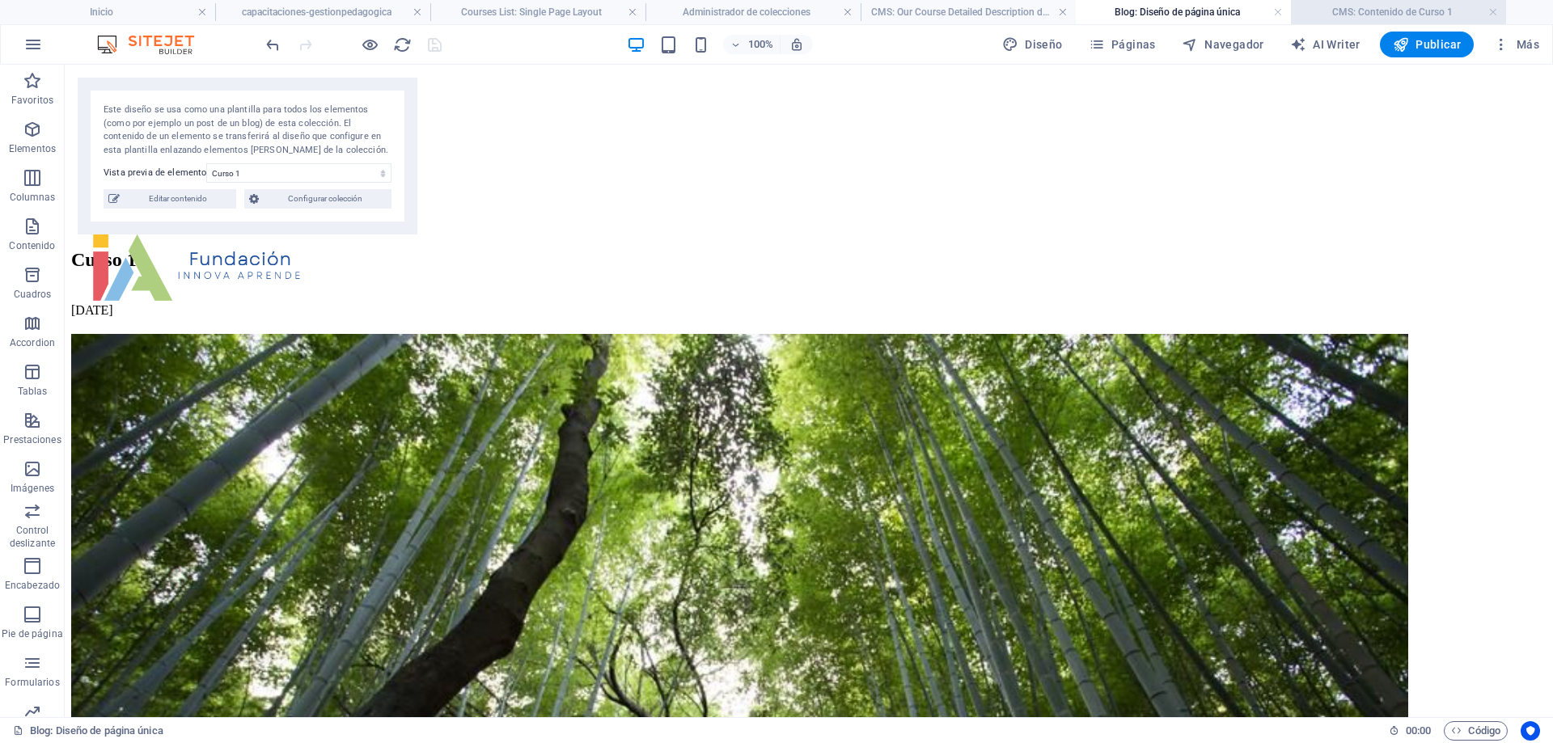
click at [1368, 15] on h4 "CMS: Contenido de Curso 1" at bounding box center [1398, 12] width 215 height 18
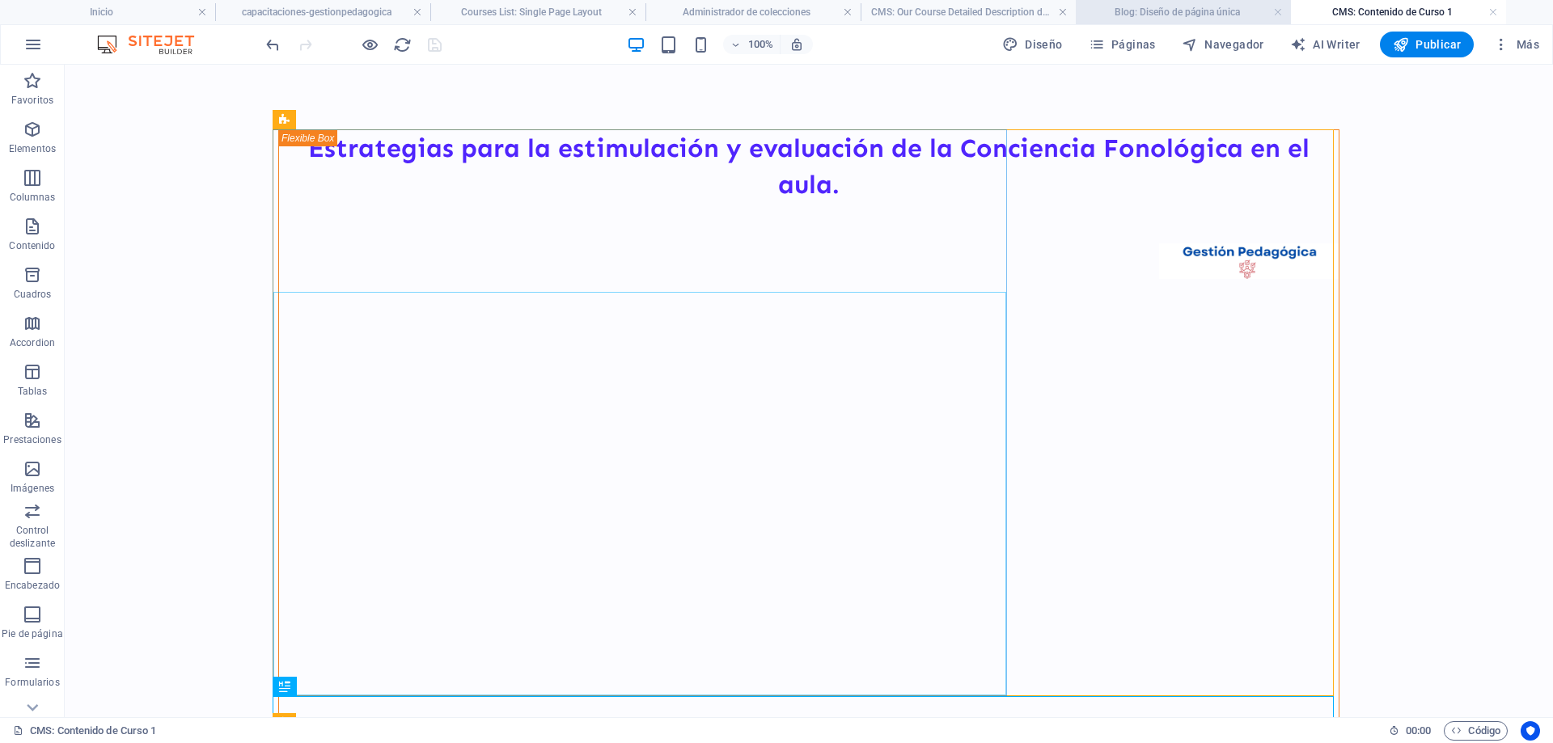
click at [1196, 10] on h4 "Blog: Diseño de página única" at bounding box center [1183, 12] width 215 height 18
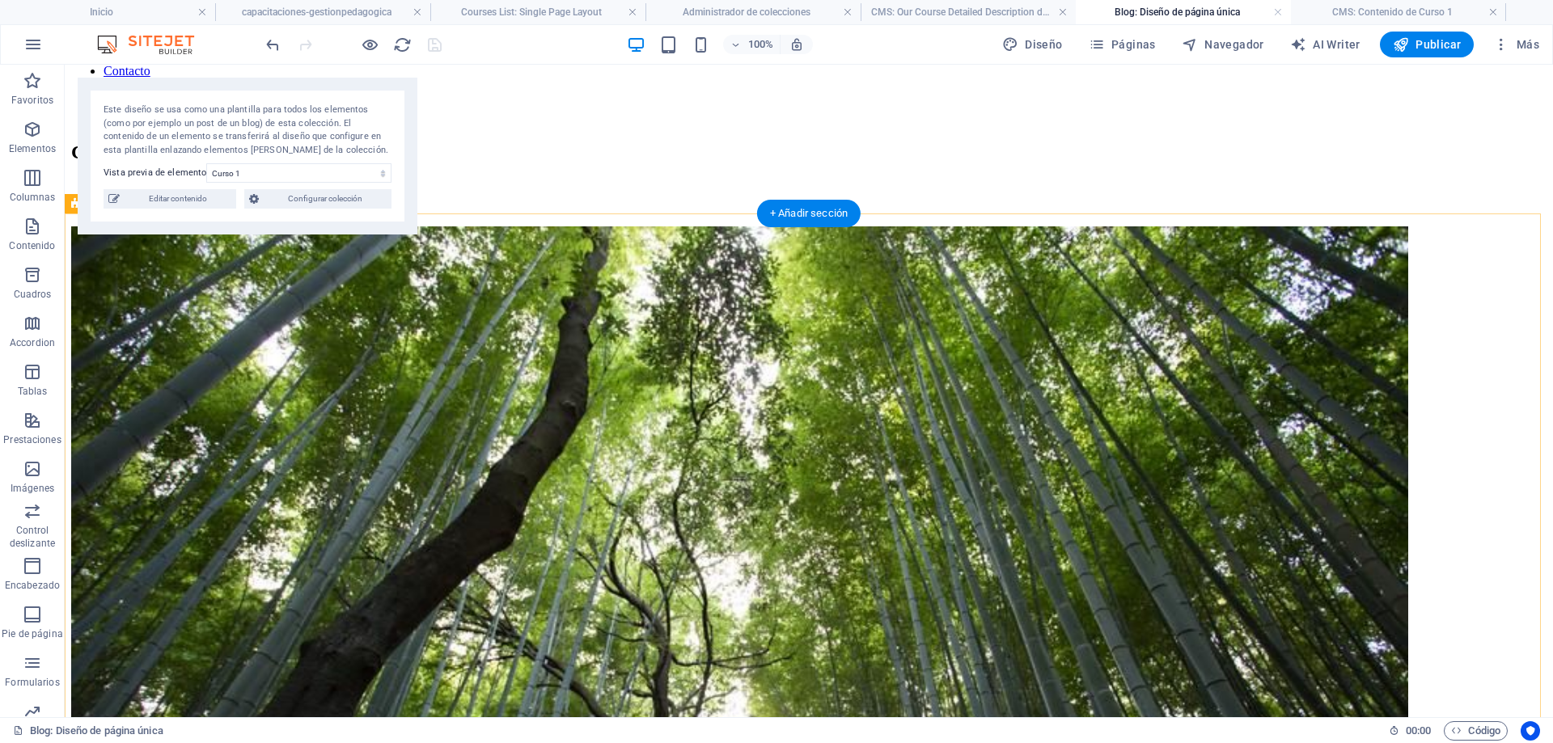
scroll to position [162, 0]
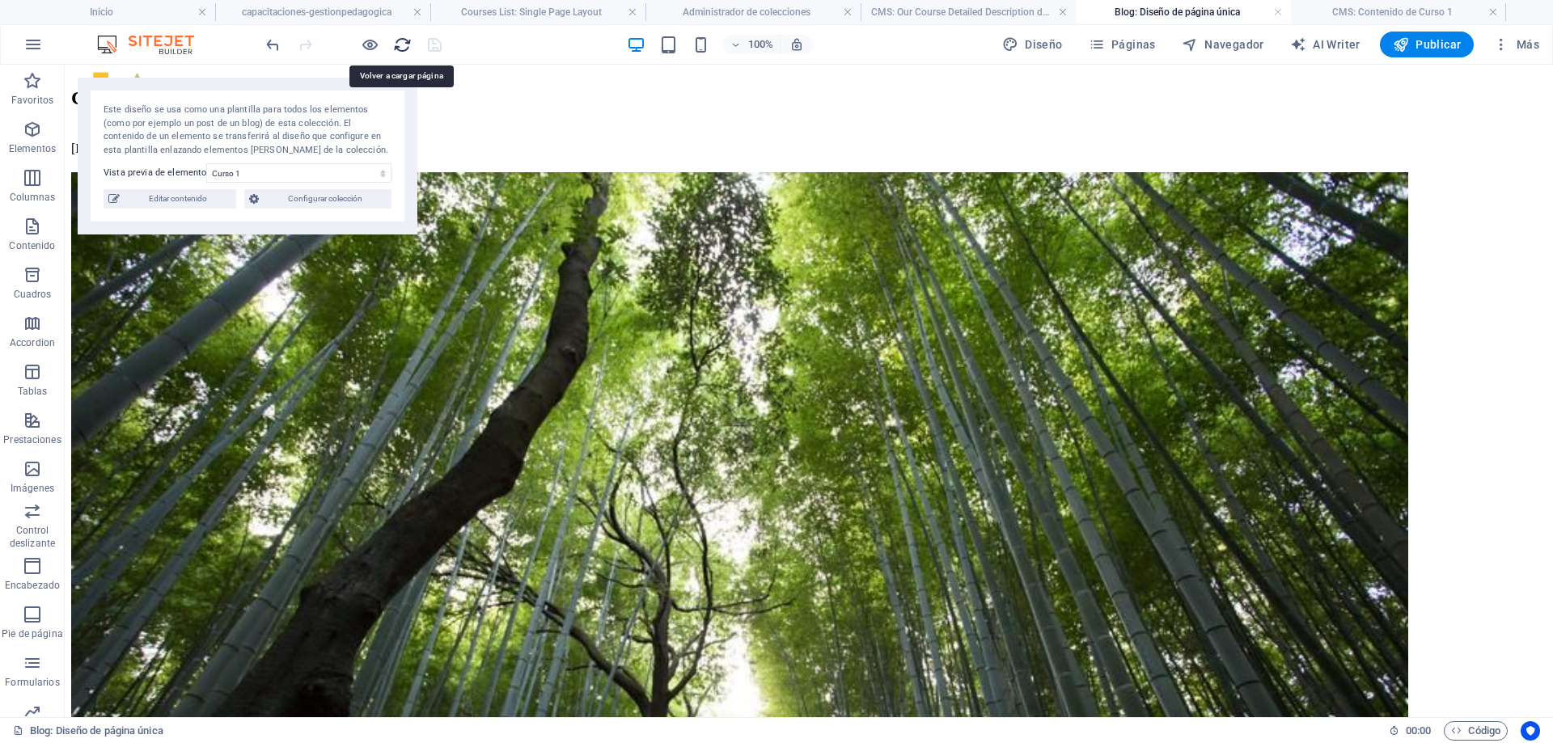
click at [401, 47] on icon "reload" at bounding box center [402, 45] width 19 height 19
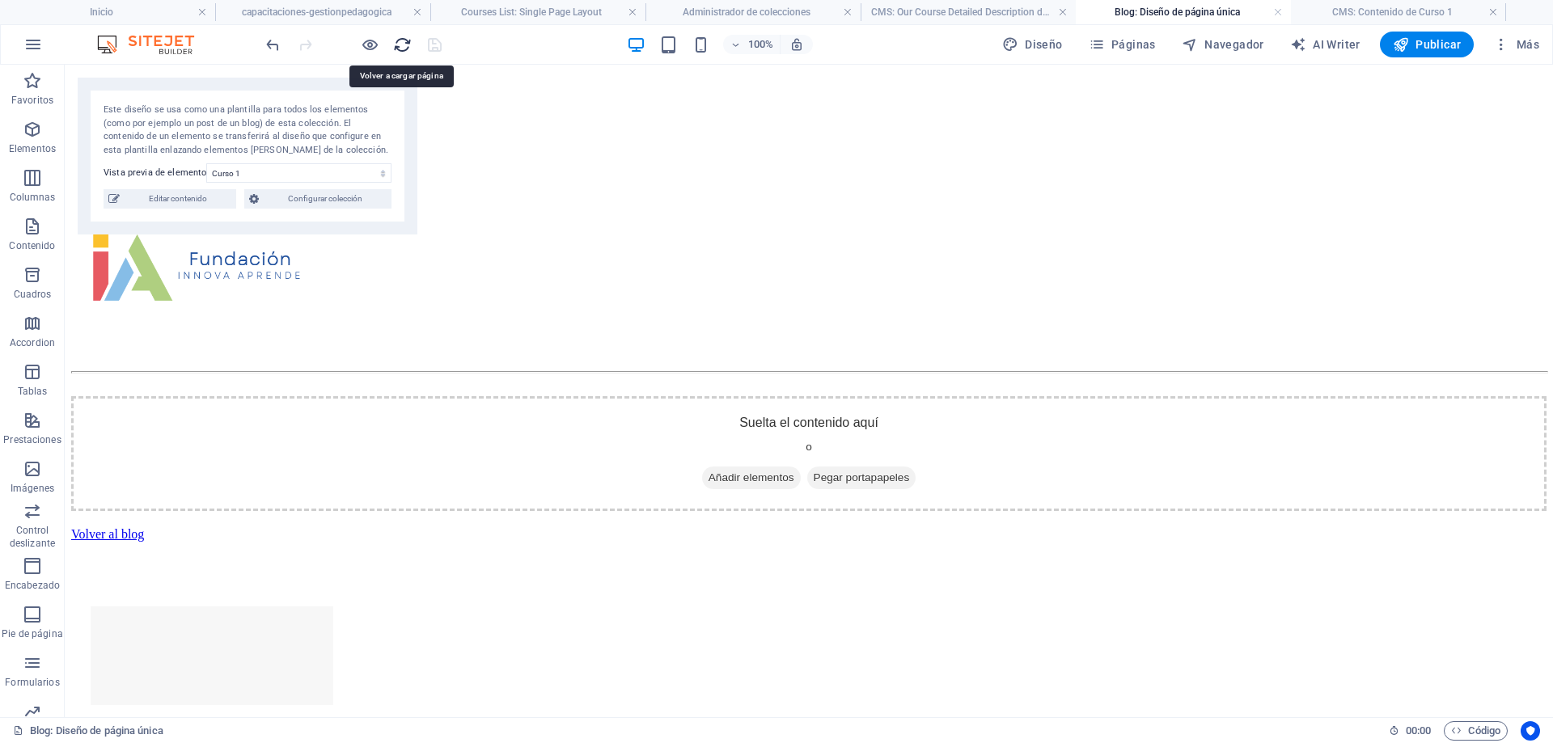
scroll to position [0, 0]
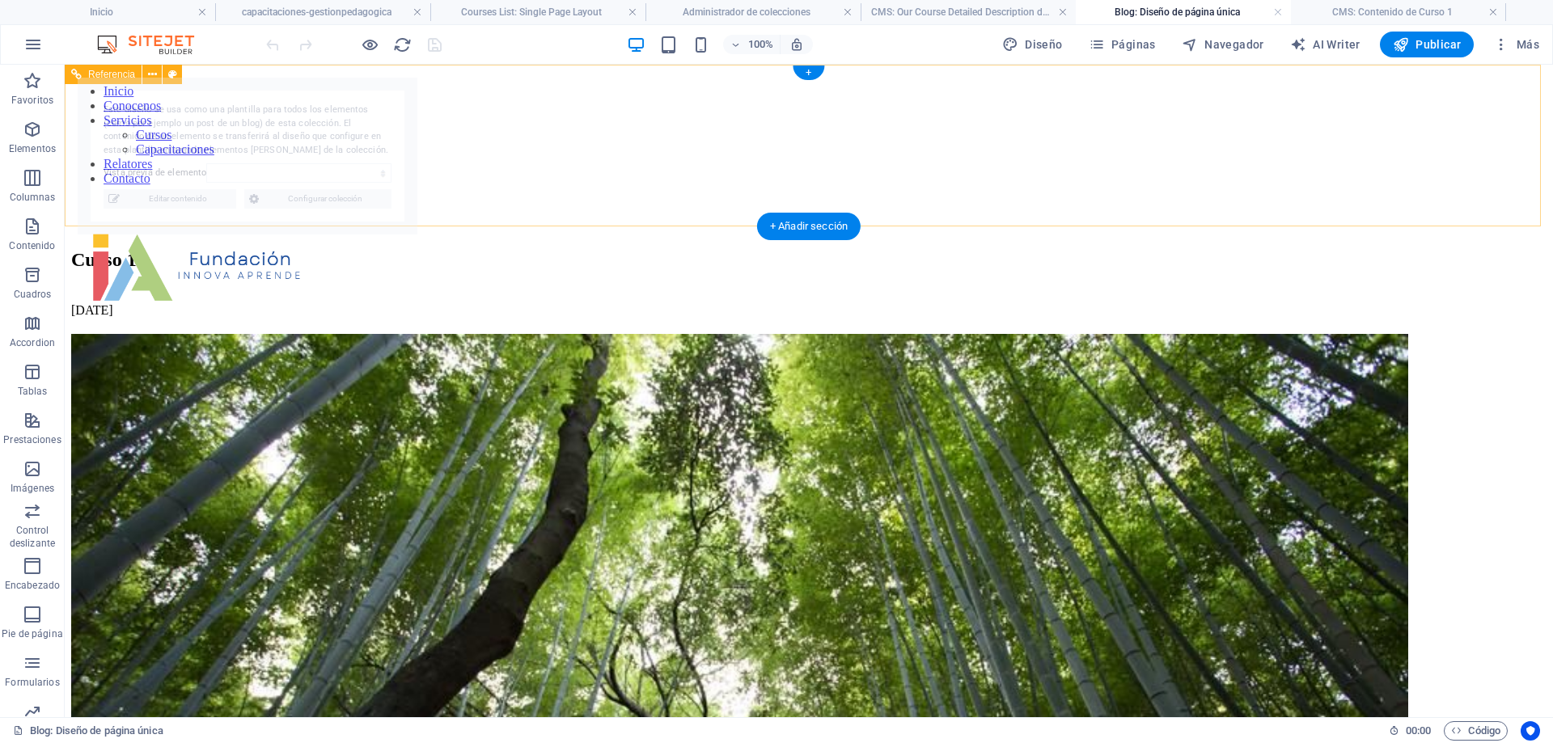
select select "68dec894553478a8190e3969"
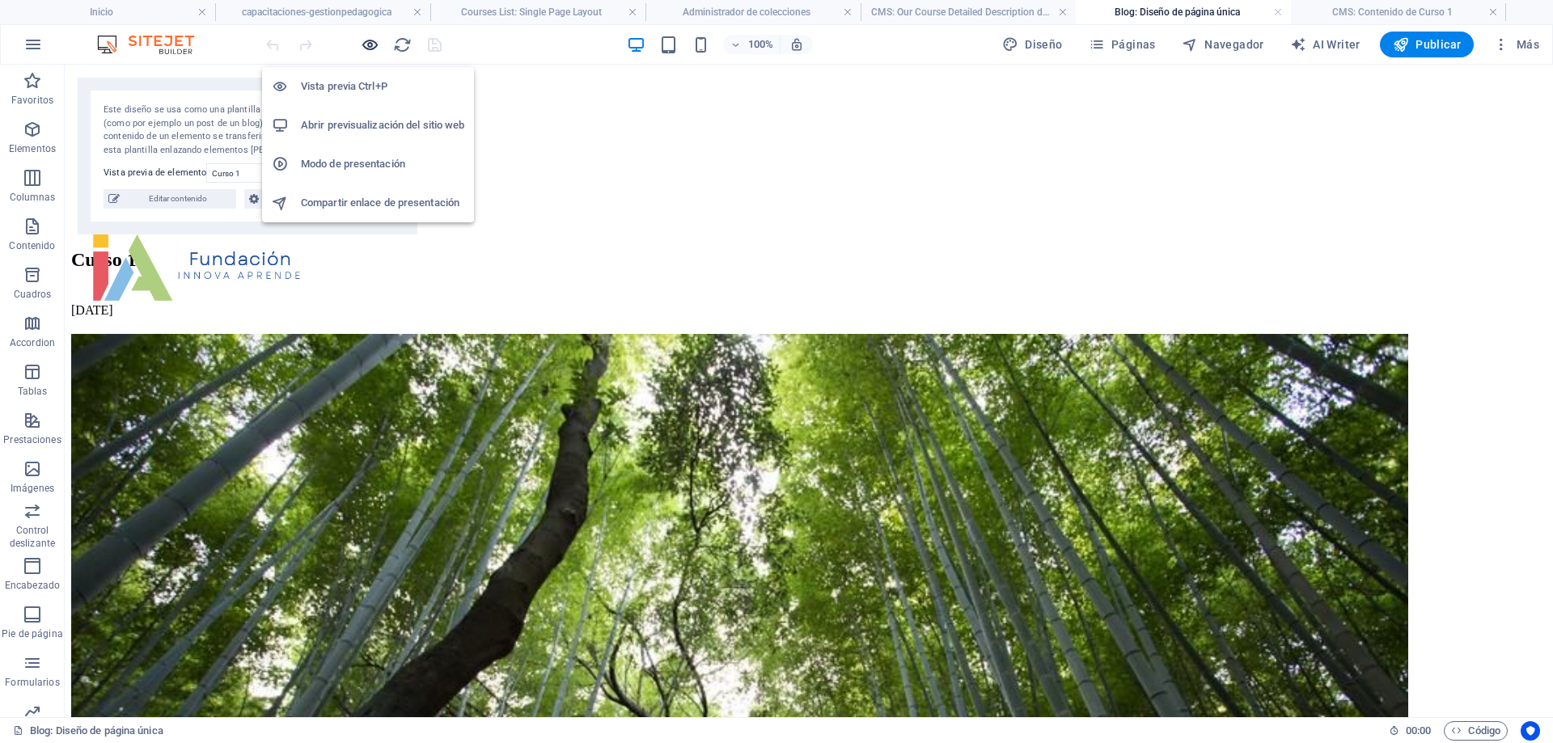
click at [371, 42] on icon "button" at bounding box center [370, 45] width 19 height 19
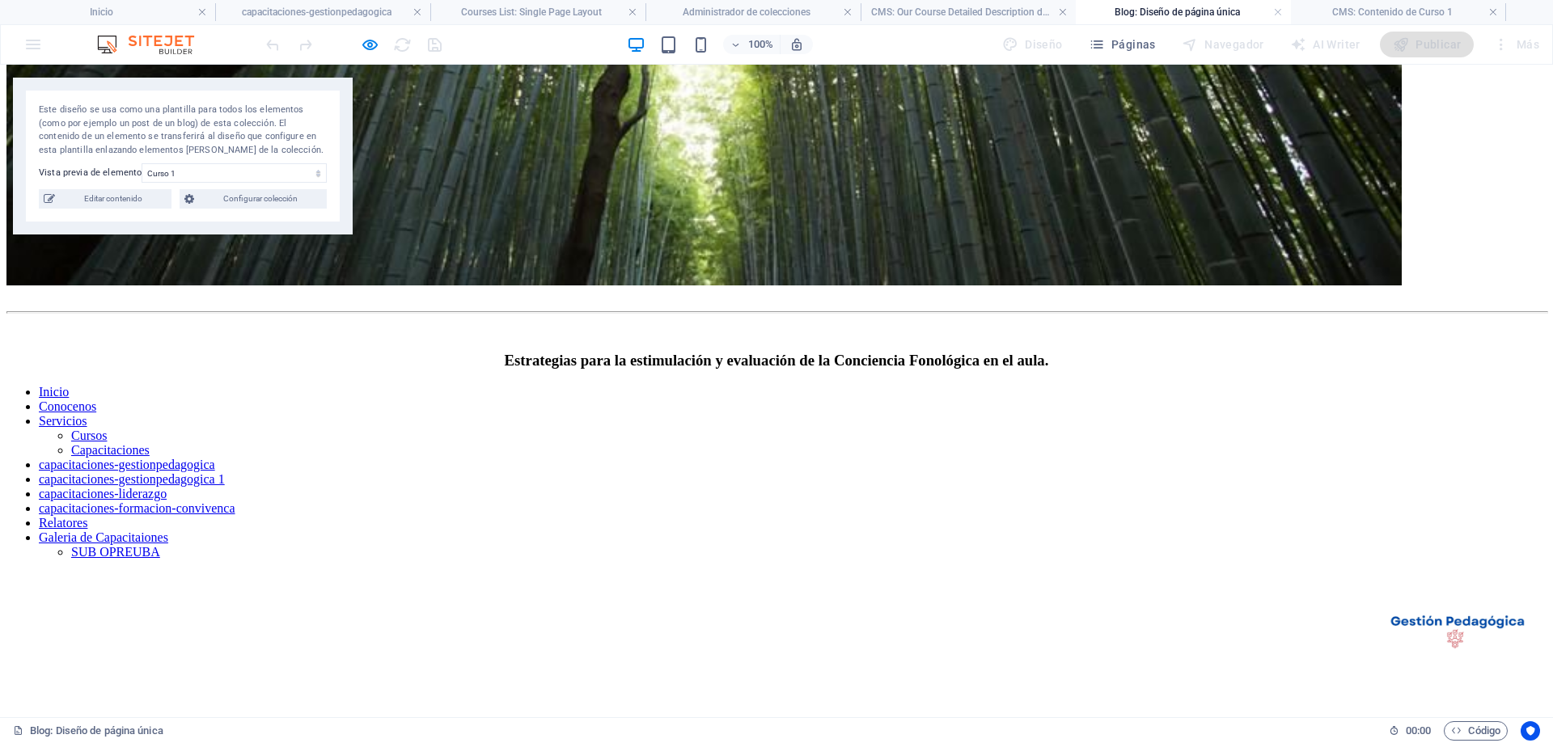
scroll to position [728, 0]
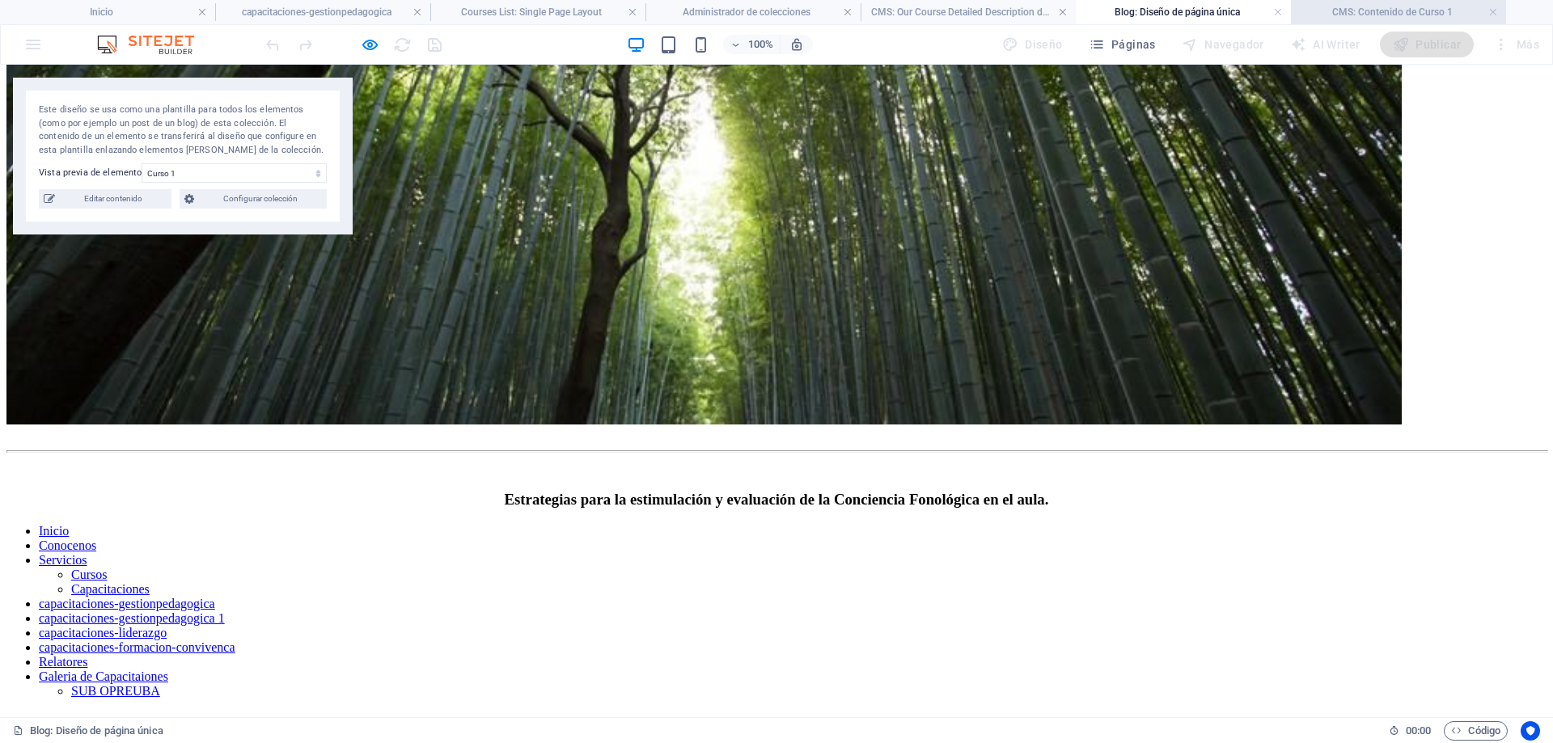
click at [1377, 18] on h4 "CMS: Contenido de Curso 1" at bounding box center [1398, 12] width 215 height 18
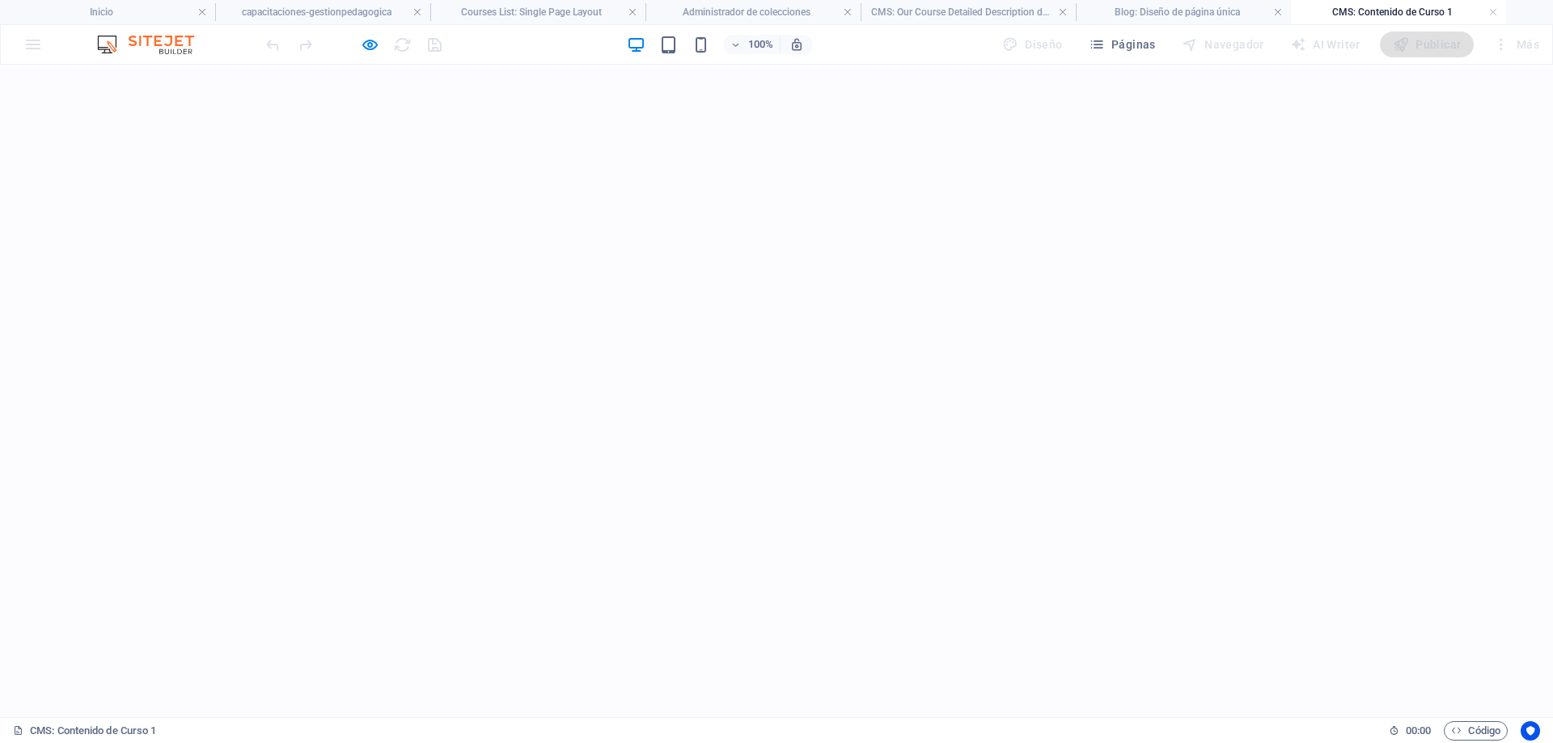
scroll to position [243, 0]
click at [1167, 6] on h4 "Blog: Diseño de página única" at bounding box center [1183, 12] width 215 height 18
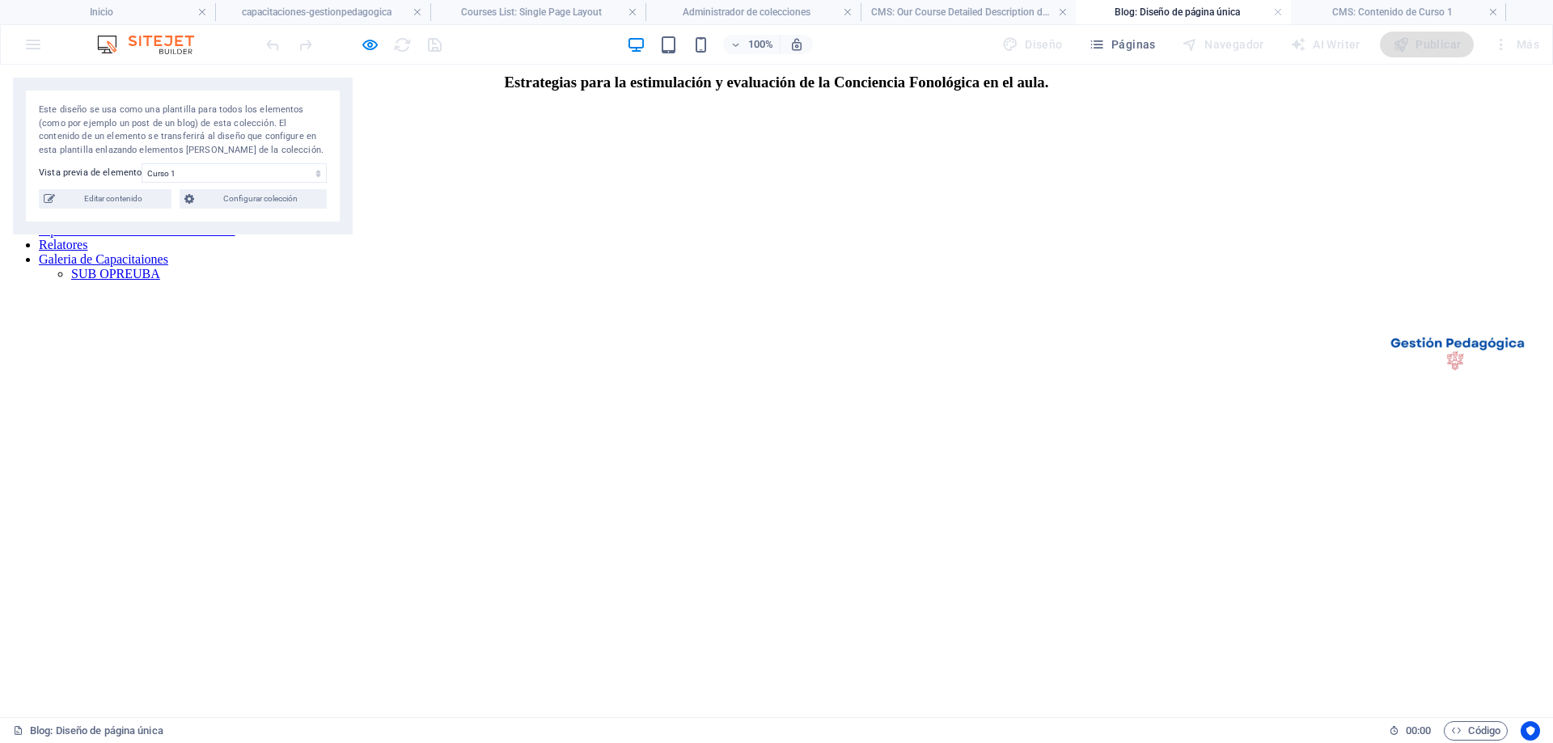
scroll to position [1294, 0]
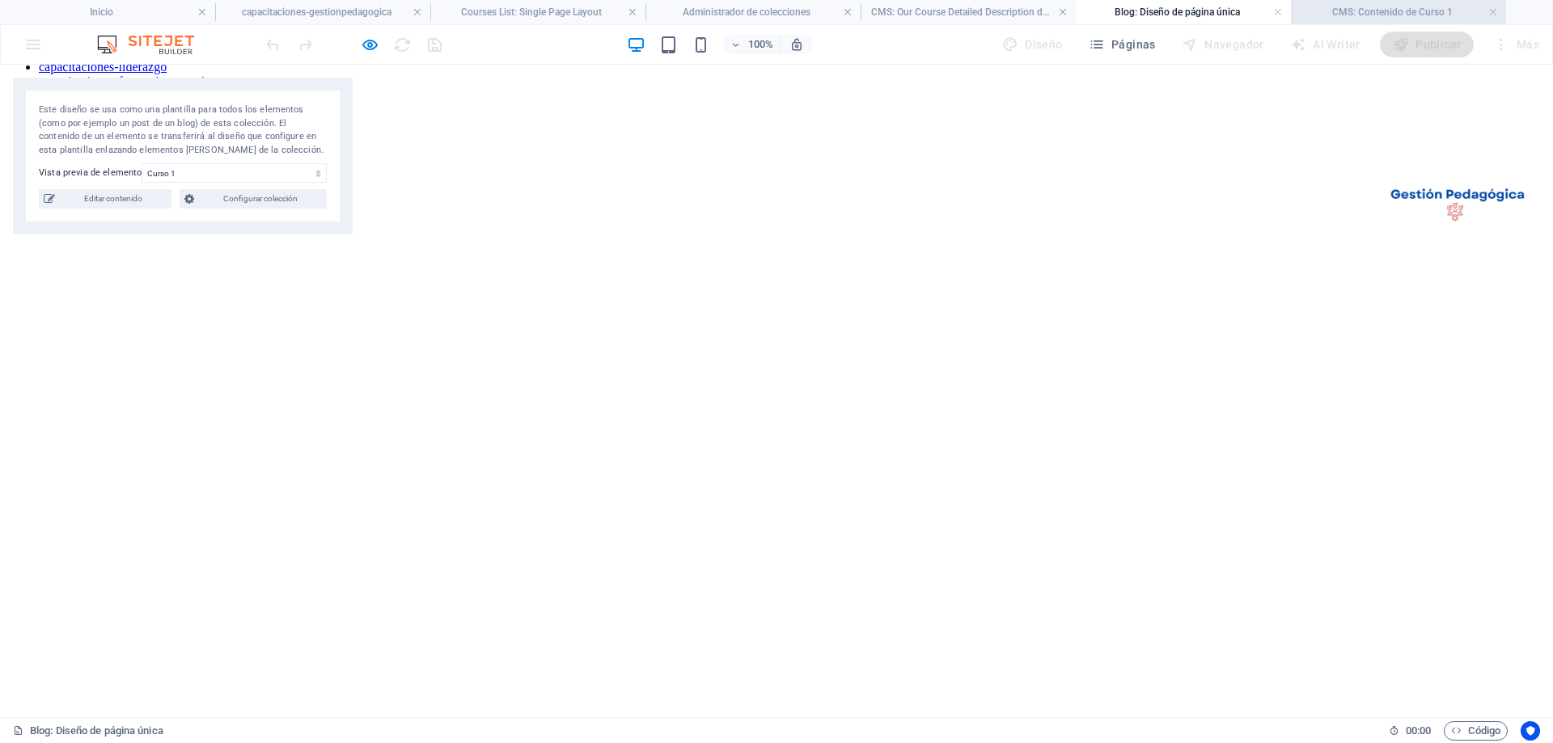
click at [1354, 12] on h4 "CMS: Contenido de Curso 1" at bounding box center [1398, 12] width 215 height 18
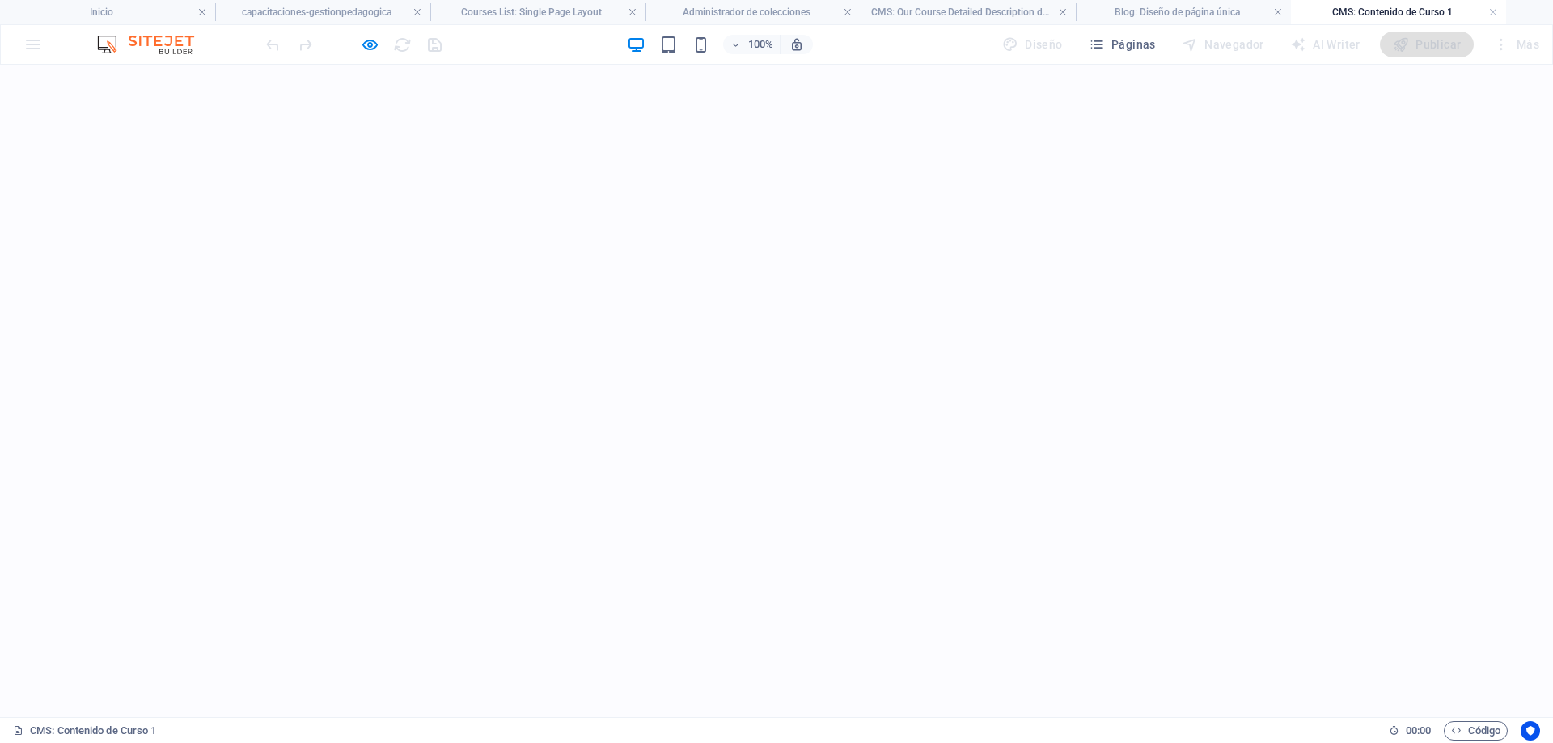
scroll to position [0, 0]
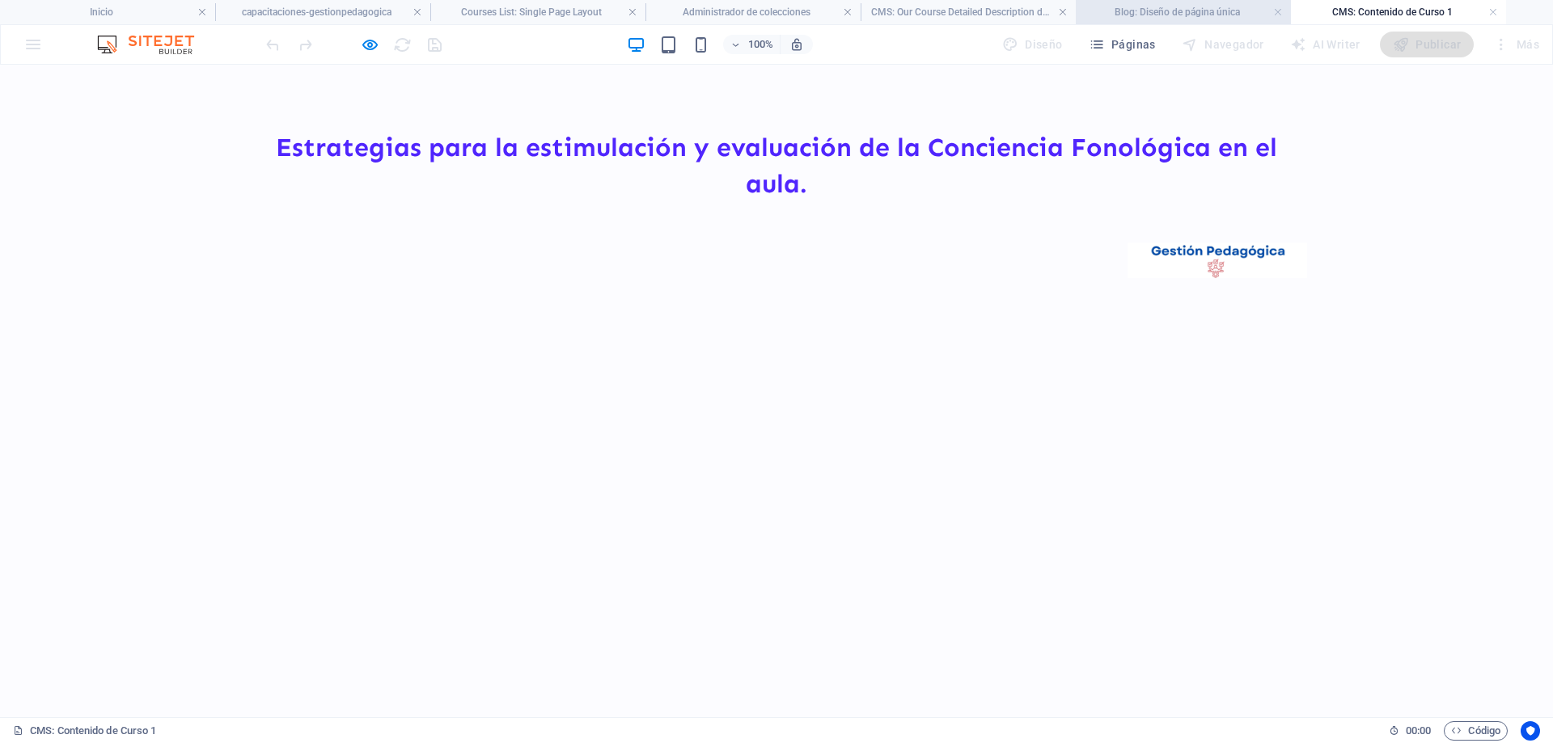
click at [1202, 16] on h4 "Blog: Diseño de página única" at bounding box center [1183, 12] width 215 height 18
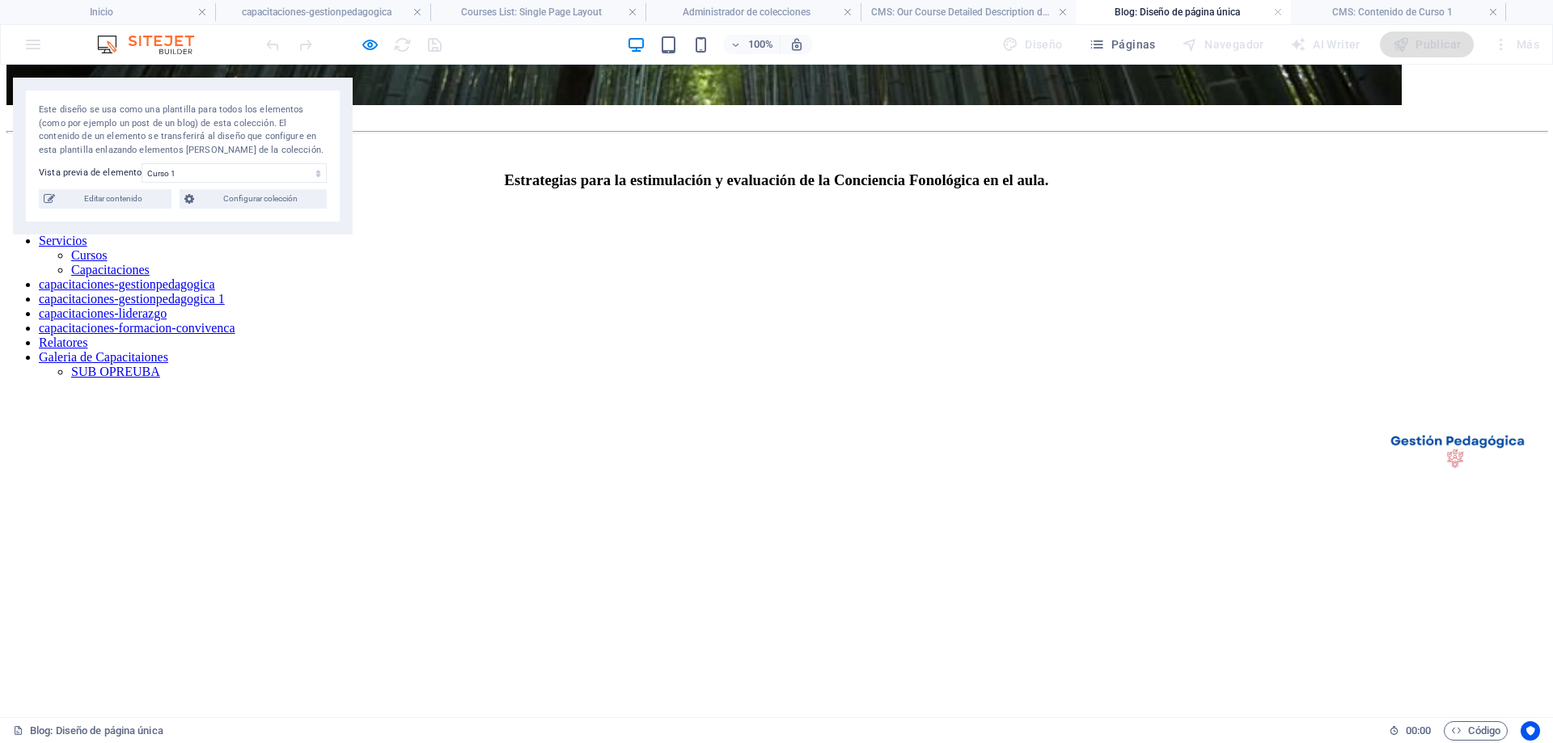
scroll to position [890, 0]
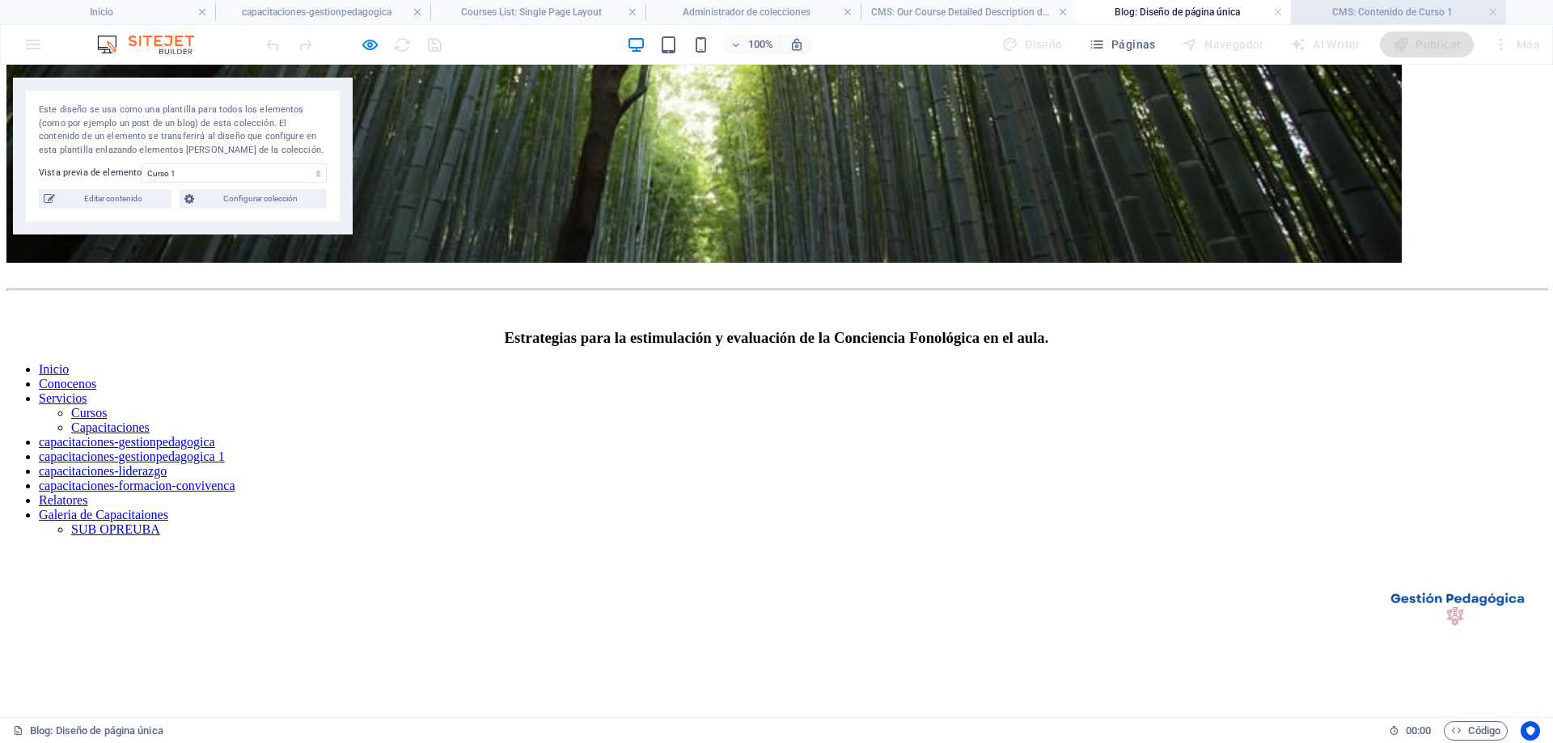
click at [1382, 5] on h4 "CMS: Contenido de Curso 1" at bounding box center [1398, 12] width 215 height 18
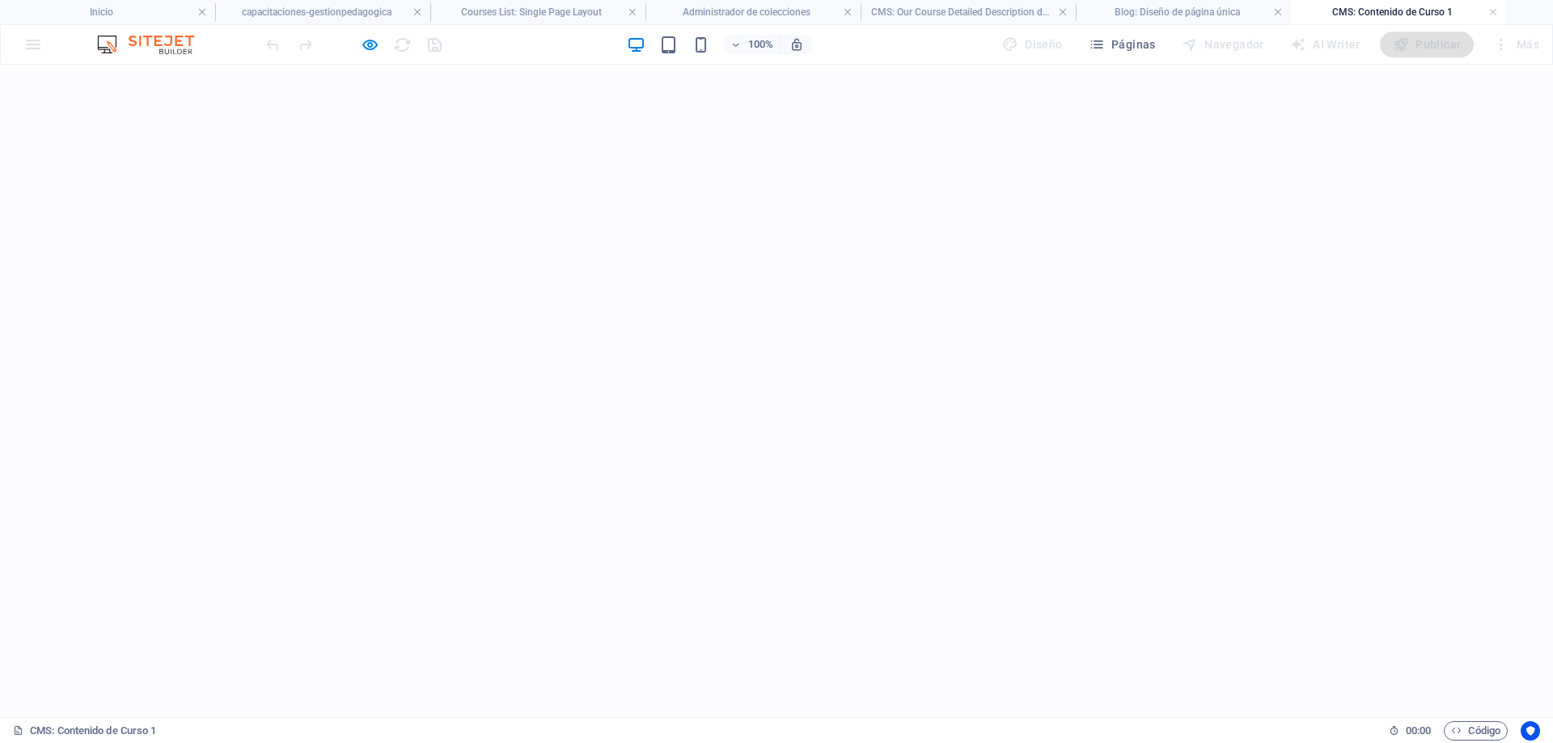
scroll to position [622, 0]
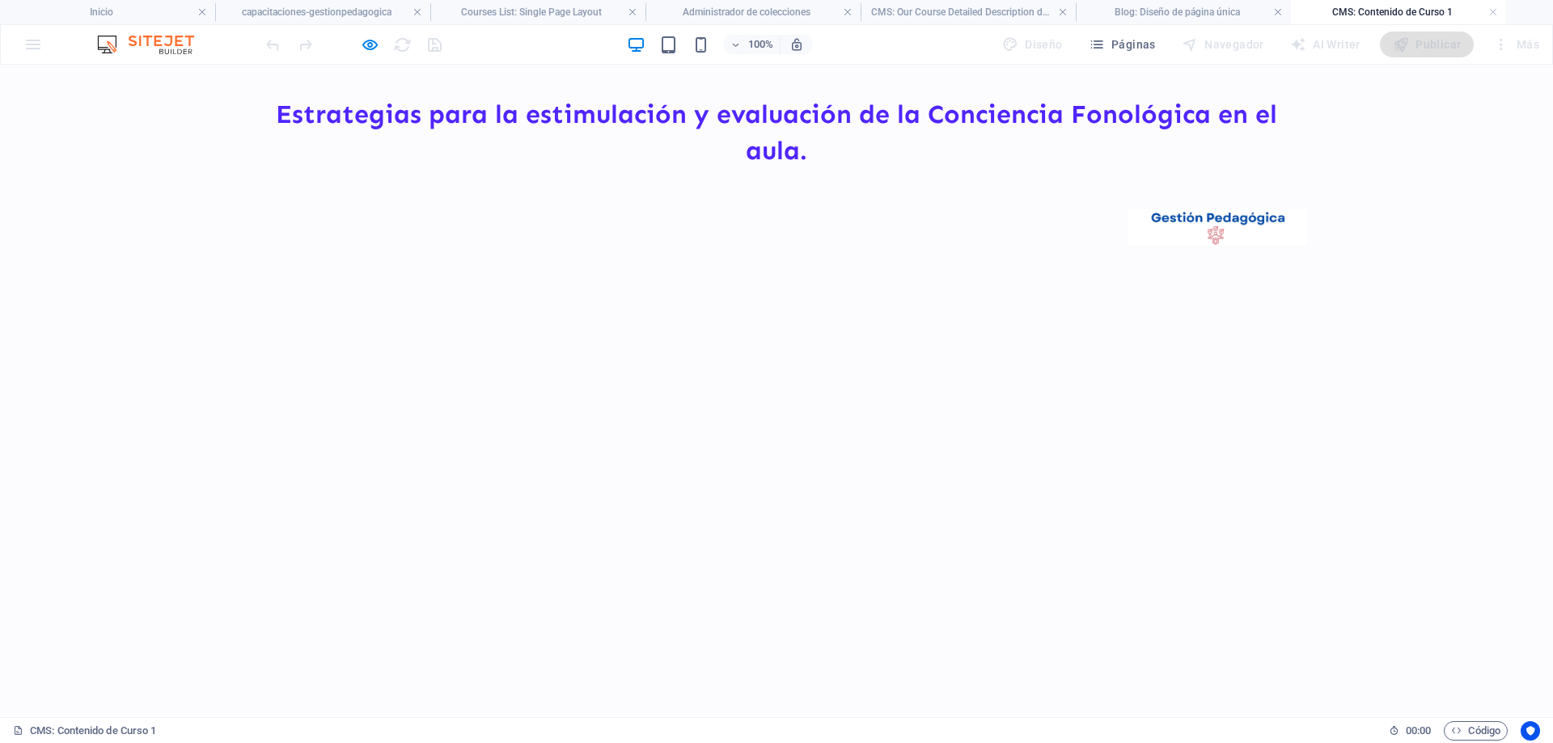
scroll to position [0, 0]
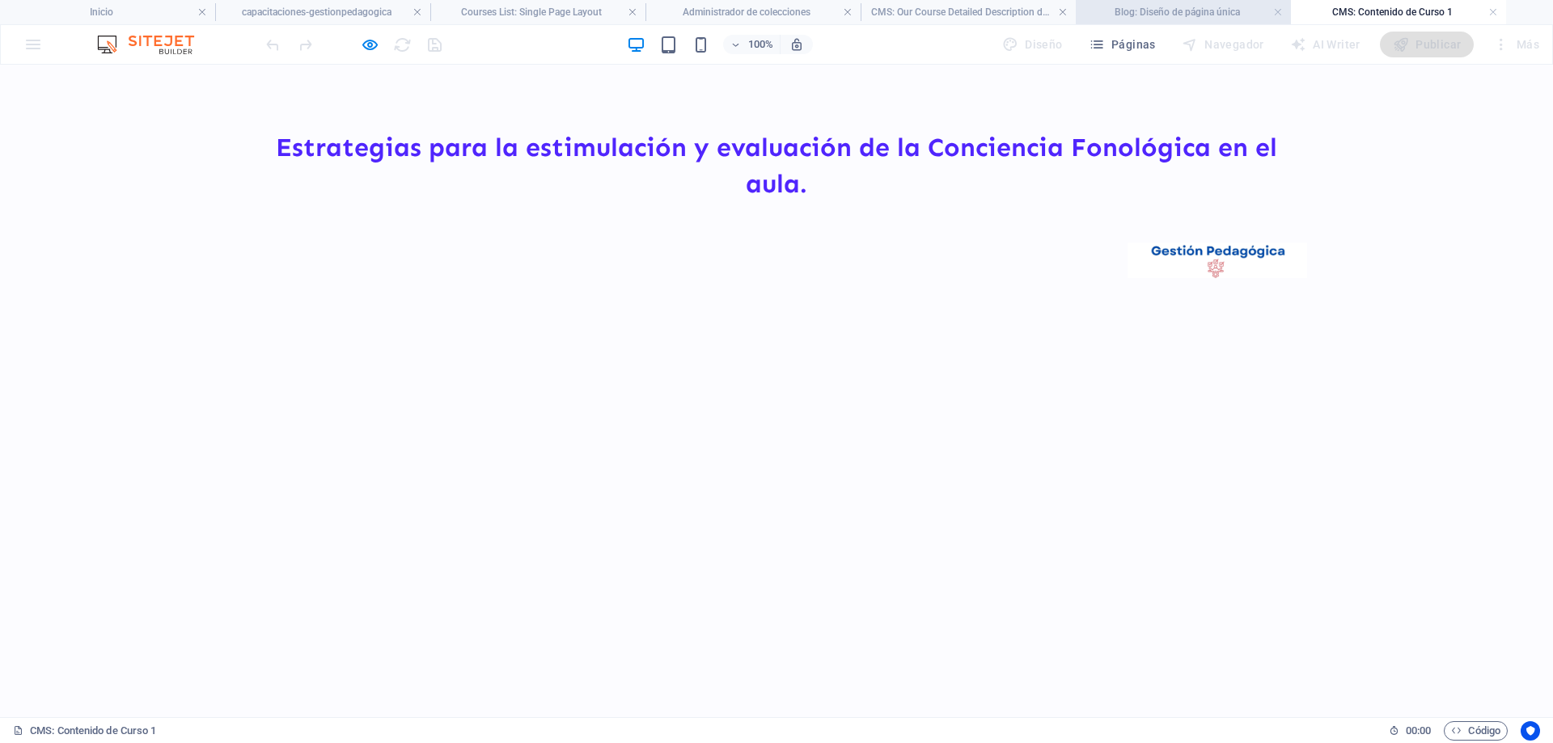
click at [1147, 8] on h4 "Blog: Diseño de página única" at bounding box center [1183, 12] width 215 height 18
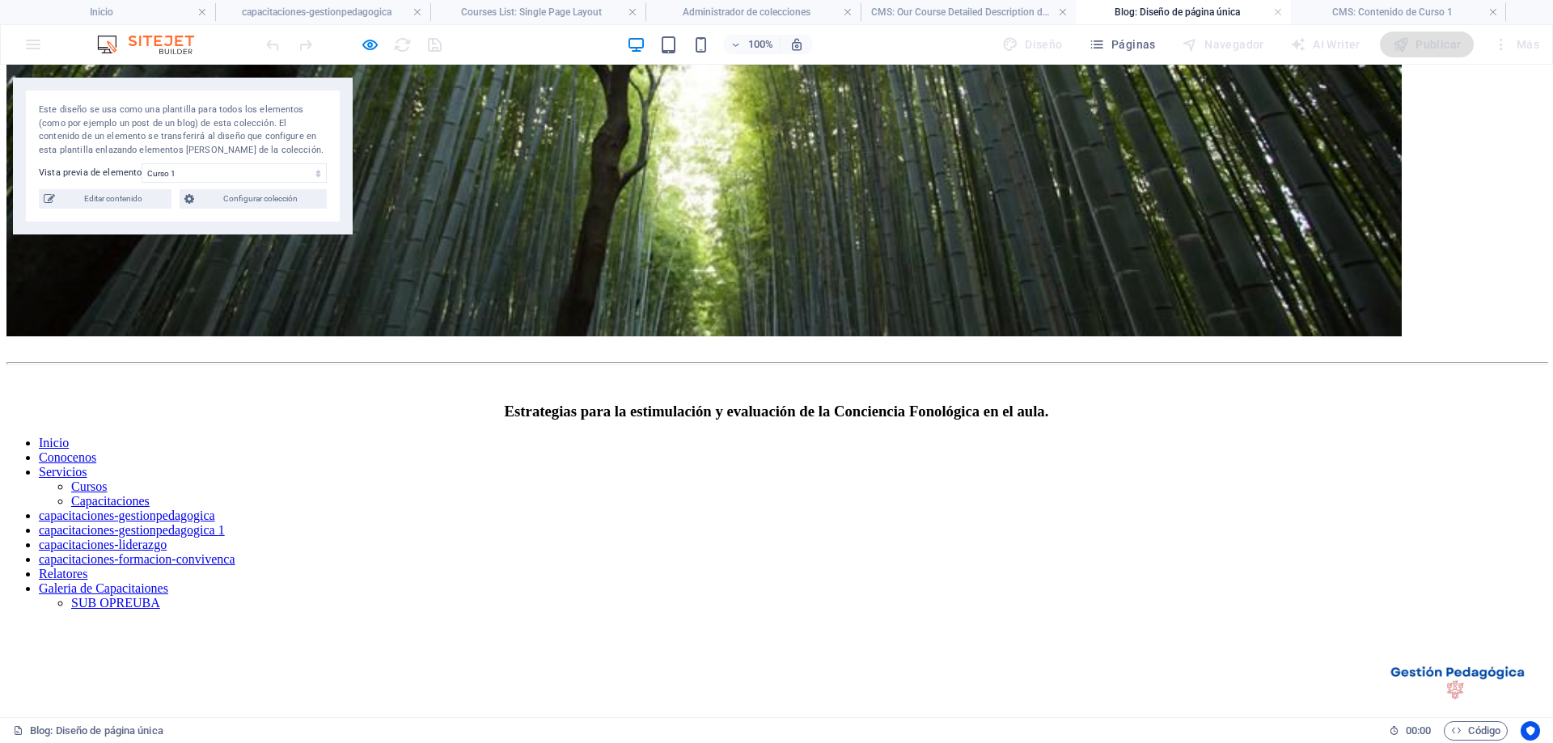
scroll to position [809, 0]
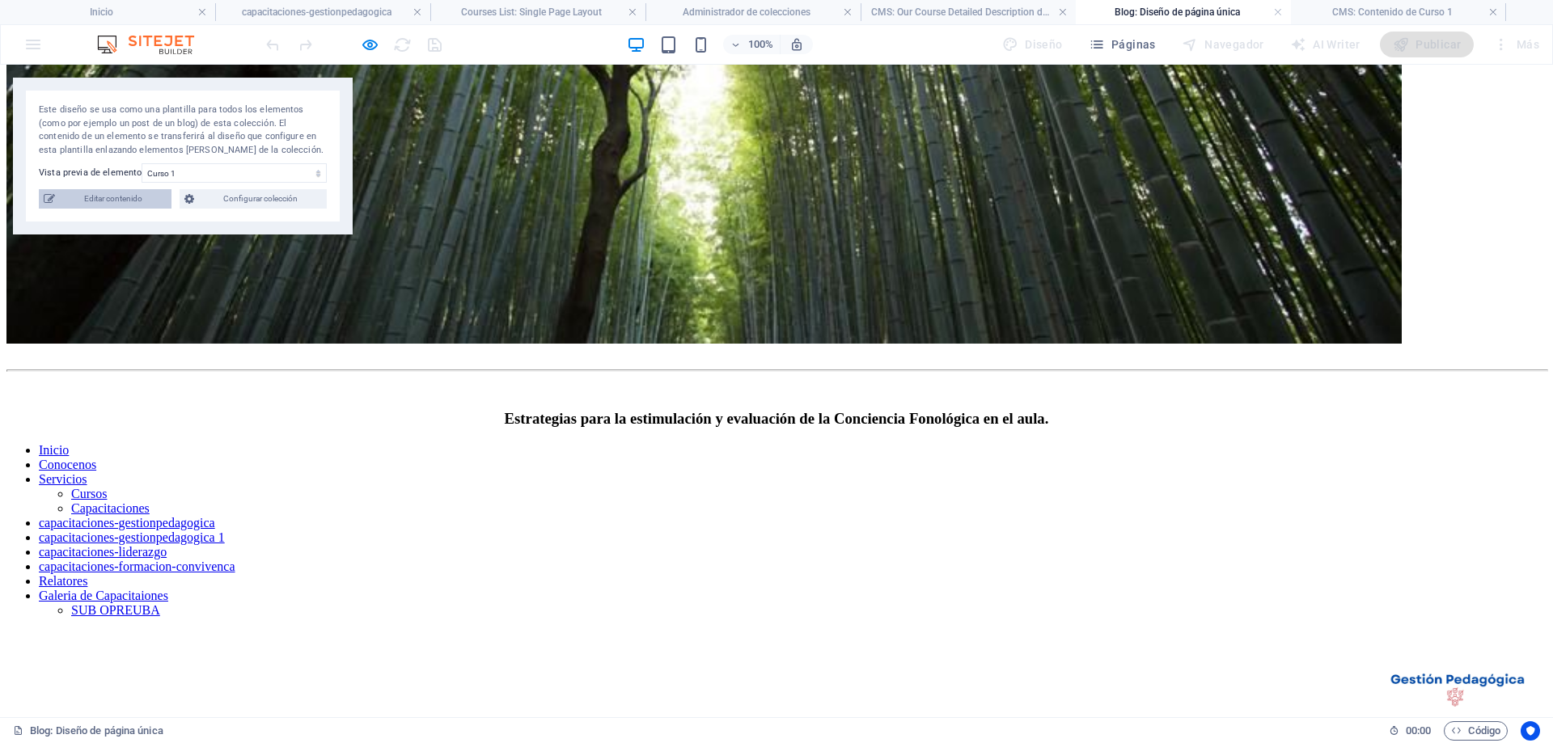
click at [107, 202] on span "Editar contenido" at bounding box center [113, 198] width 107 height 19
type input "curso-1"
type input "2025-04-27"
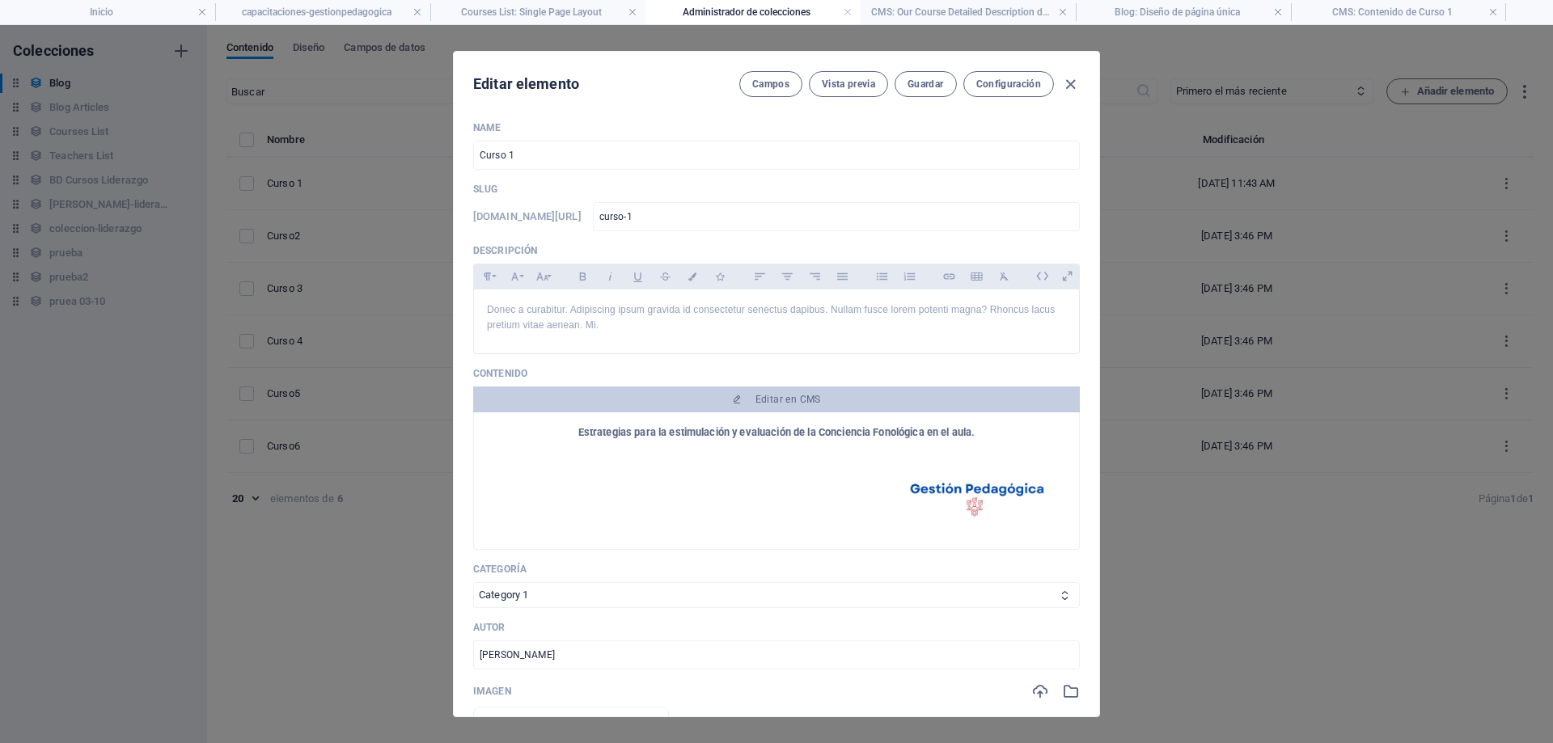
scroll to position [0, 0]
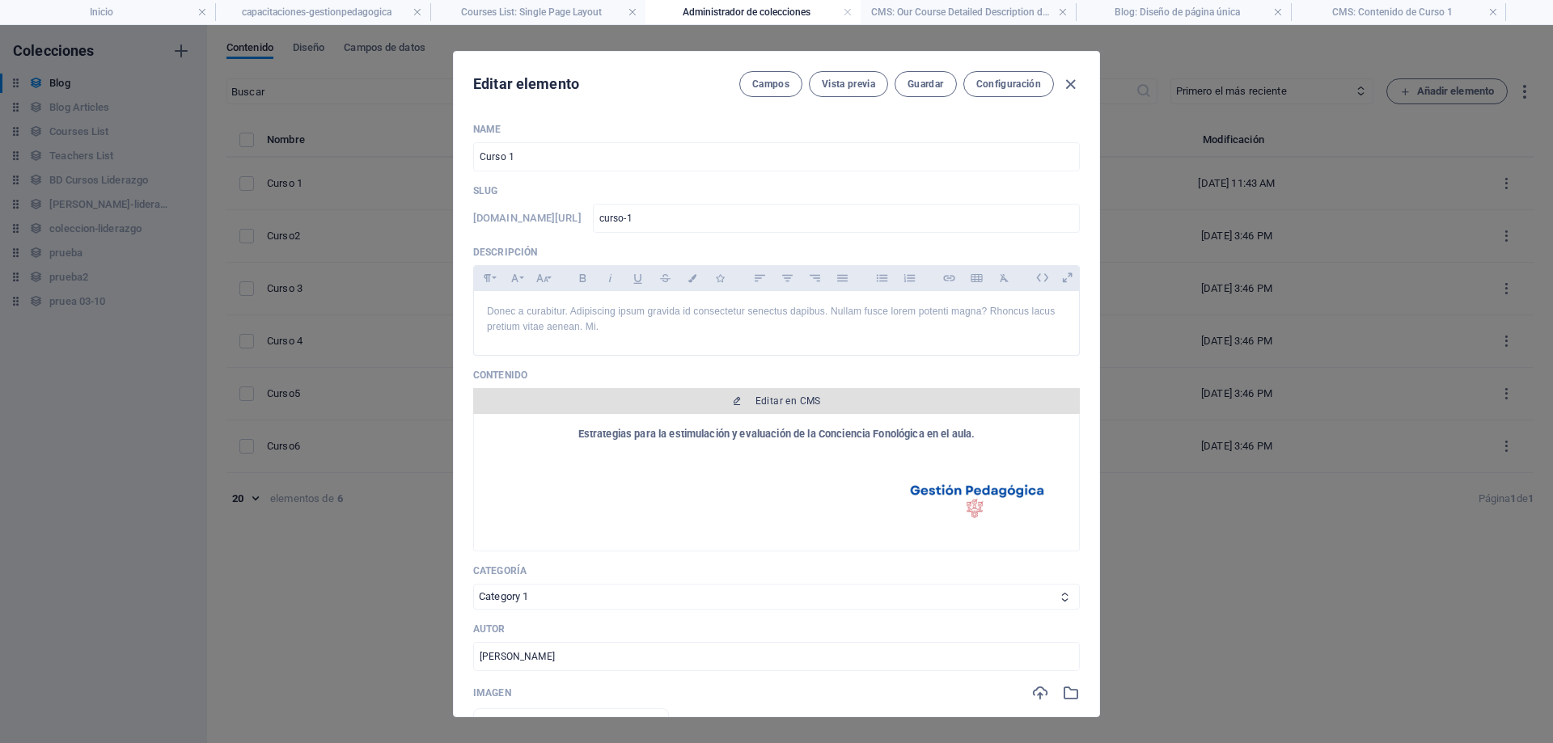
click at [790, 396] on span "Editar en CMS" at bounding box center [789, 401] width 66 height 13
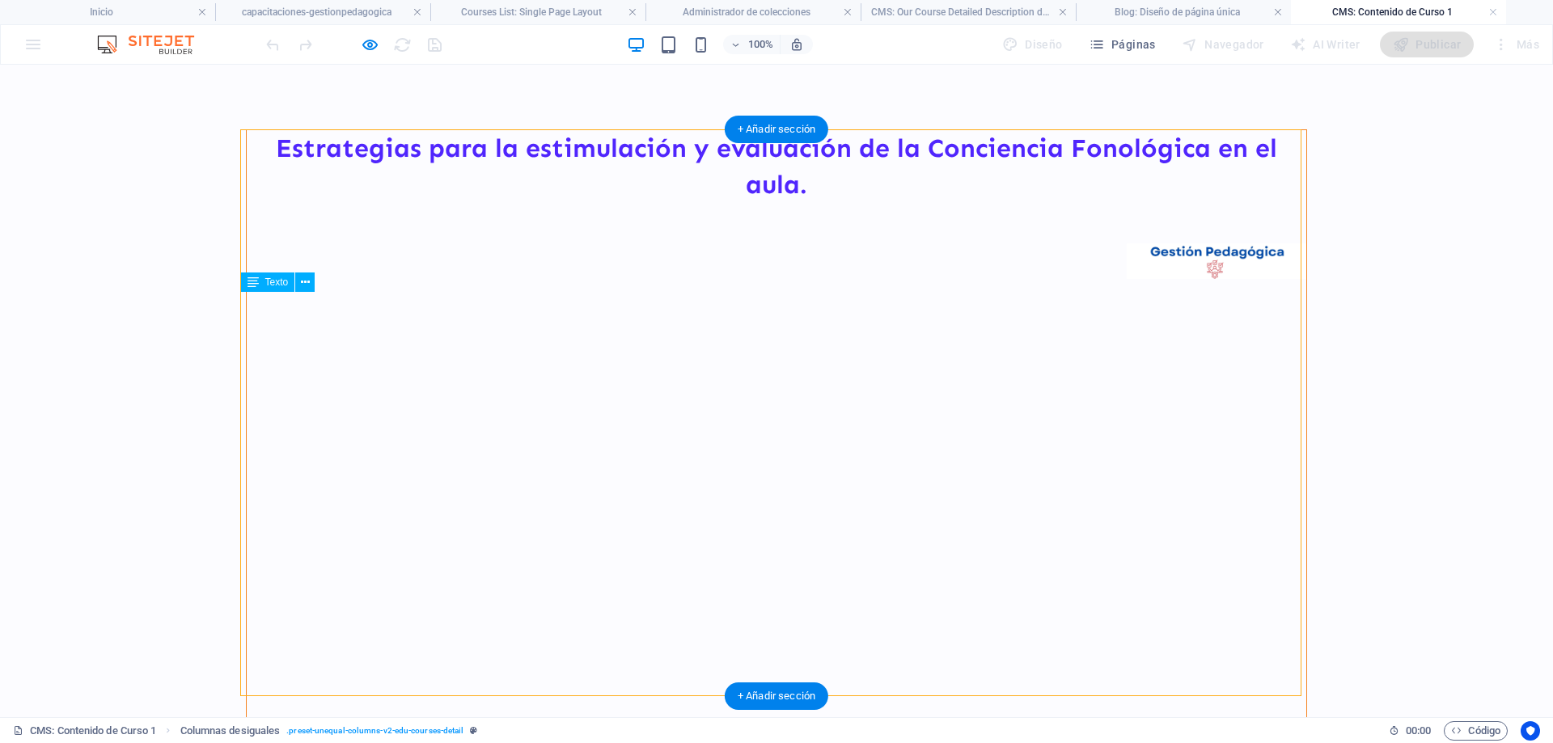
drag, startPoint x: 366, startPoint y: 371, endPoint x: 371, endPoint y: 388, distance: 17.9
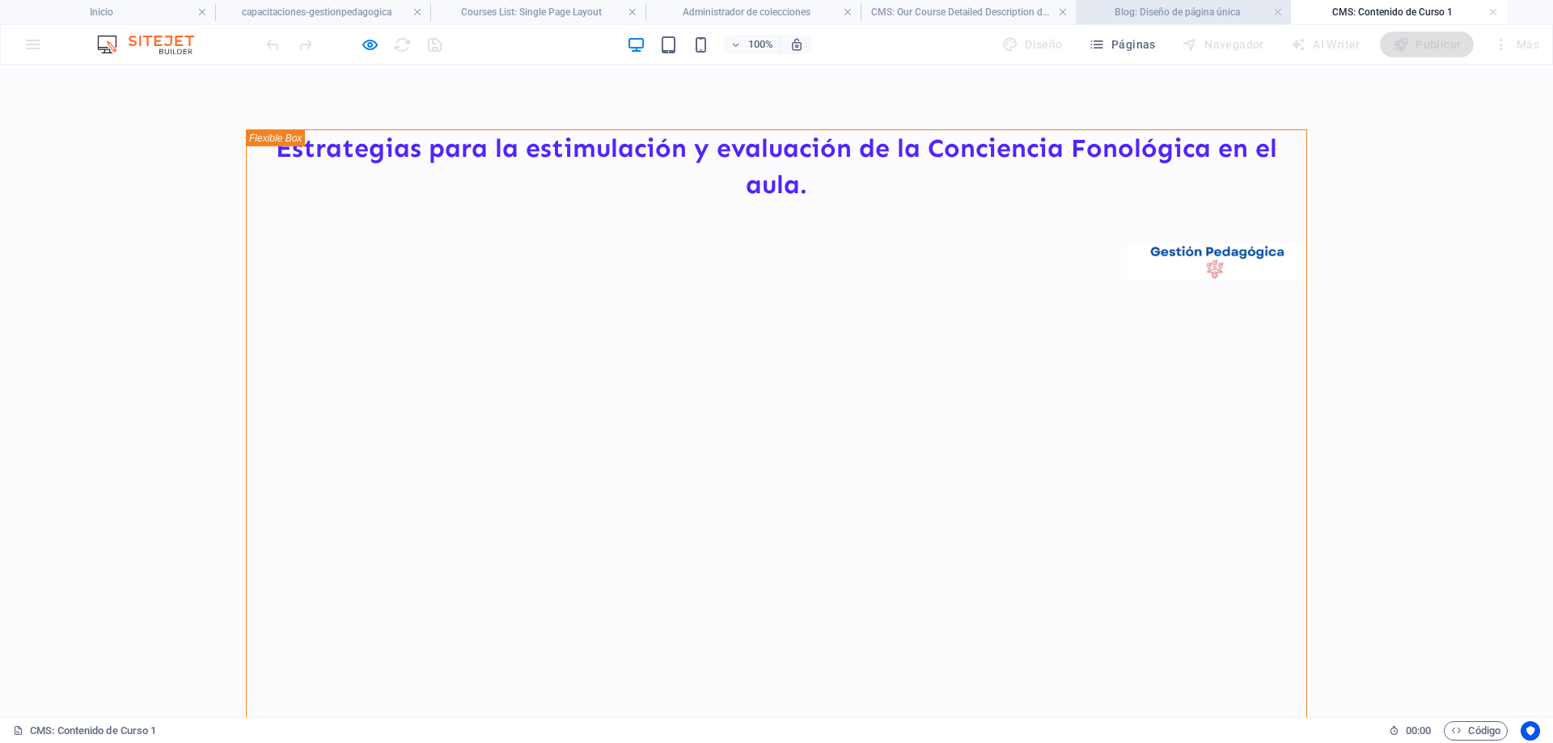
click at [1141, 15] on h4 "Blog: Diseño de página única" at bounding box center [1183, 12] width 215 height 18
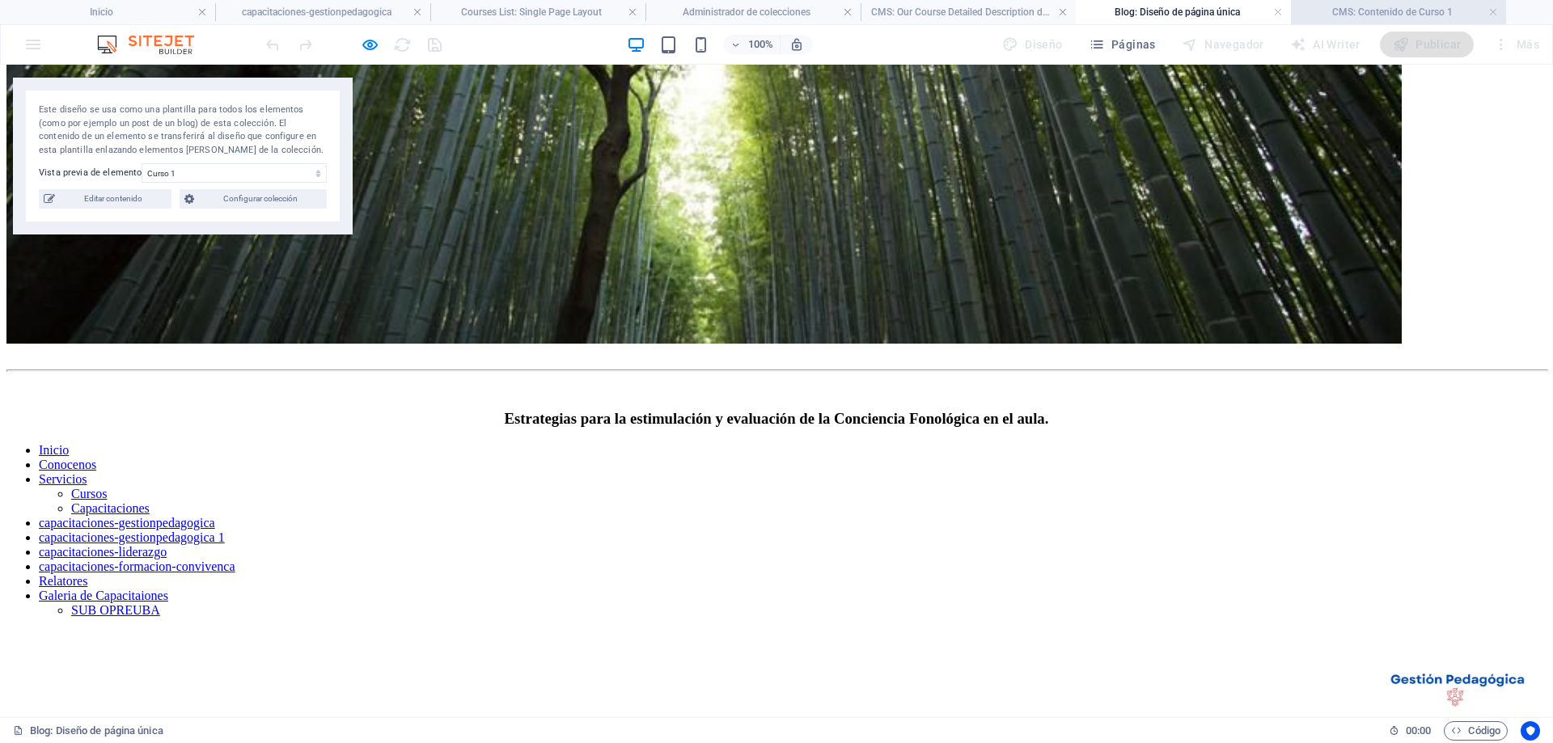
click at [1357, 2] on li "CMS: Contenido de Curso 1" at bounding box center [1398, 12] width 215 height 24
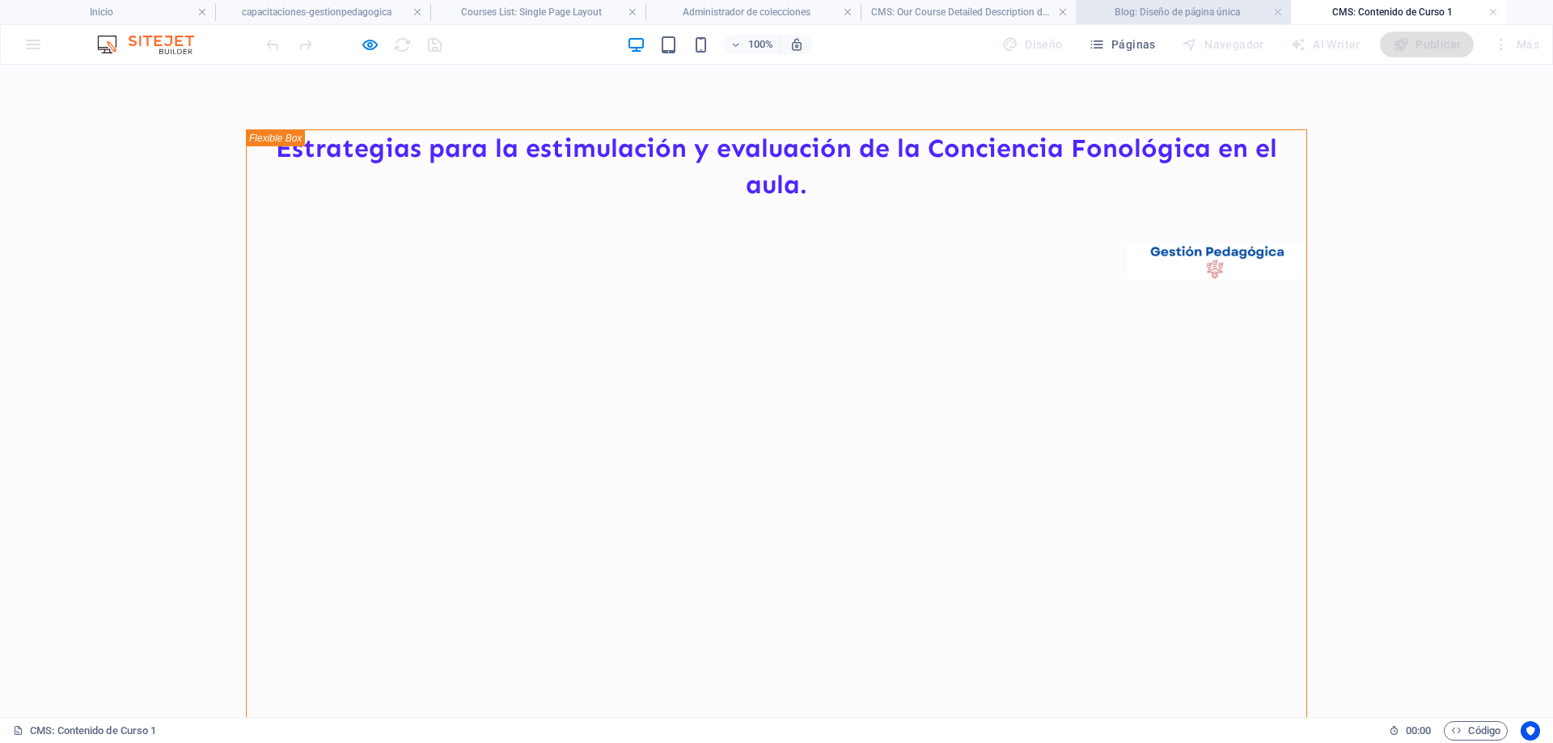
click at [1176, 3] on h4 "Blog: Diseño de página única" at bounding box center [1183, 12] width 215 height 18
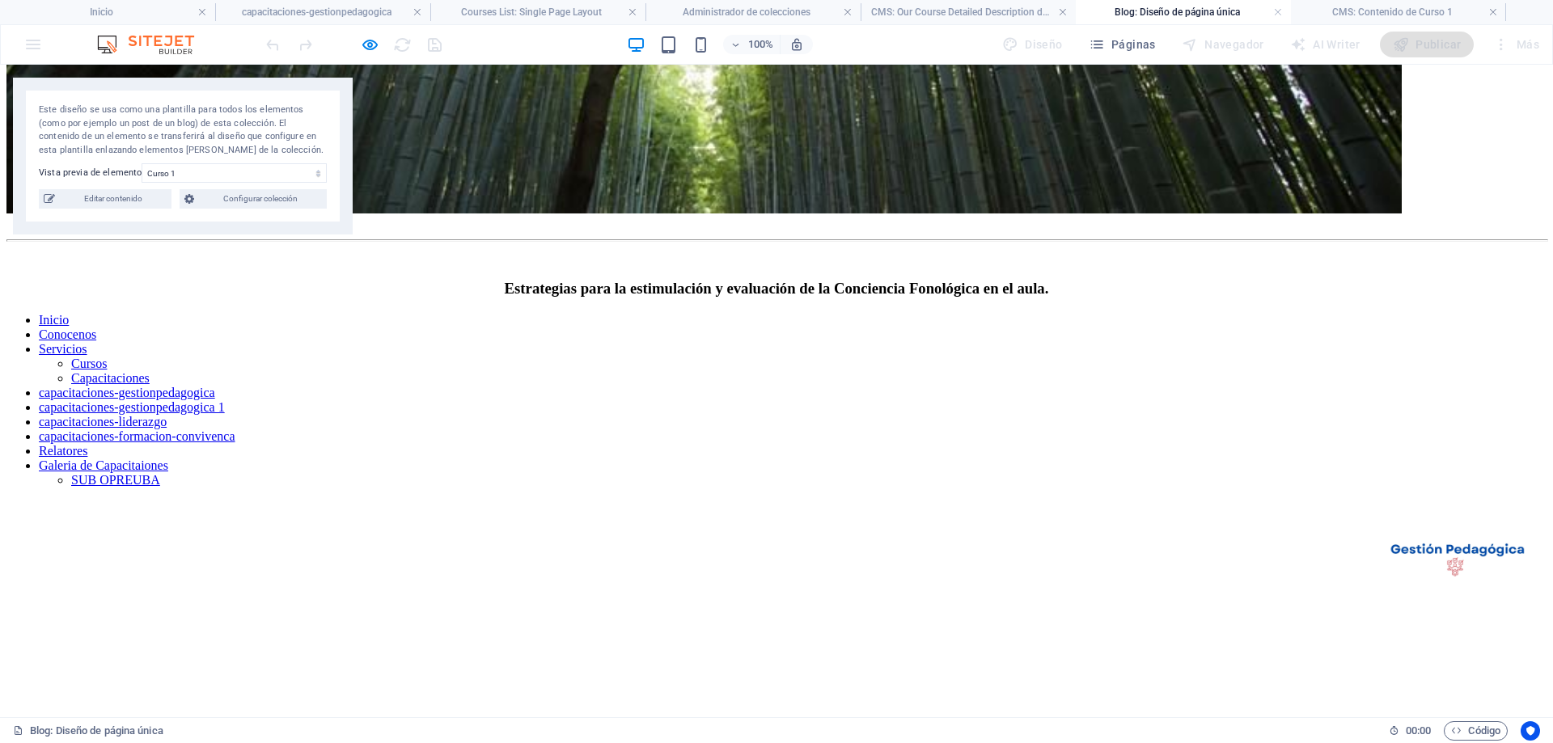
scroll to position [971, 0]
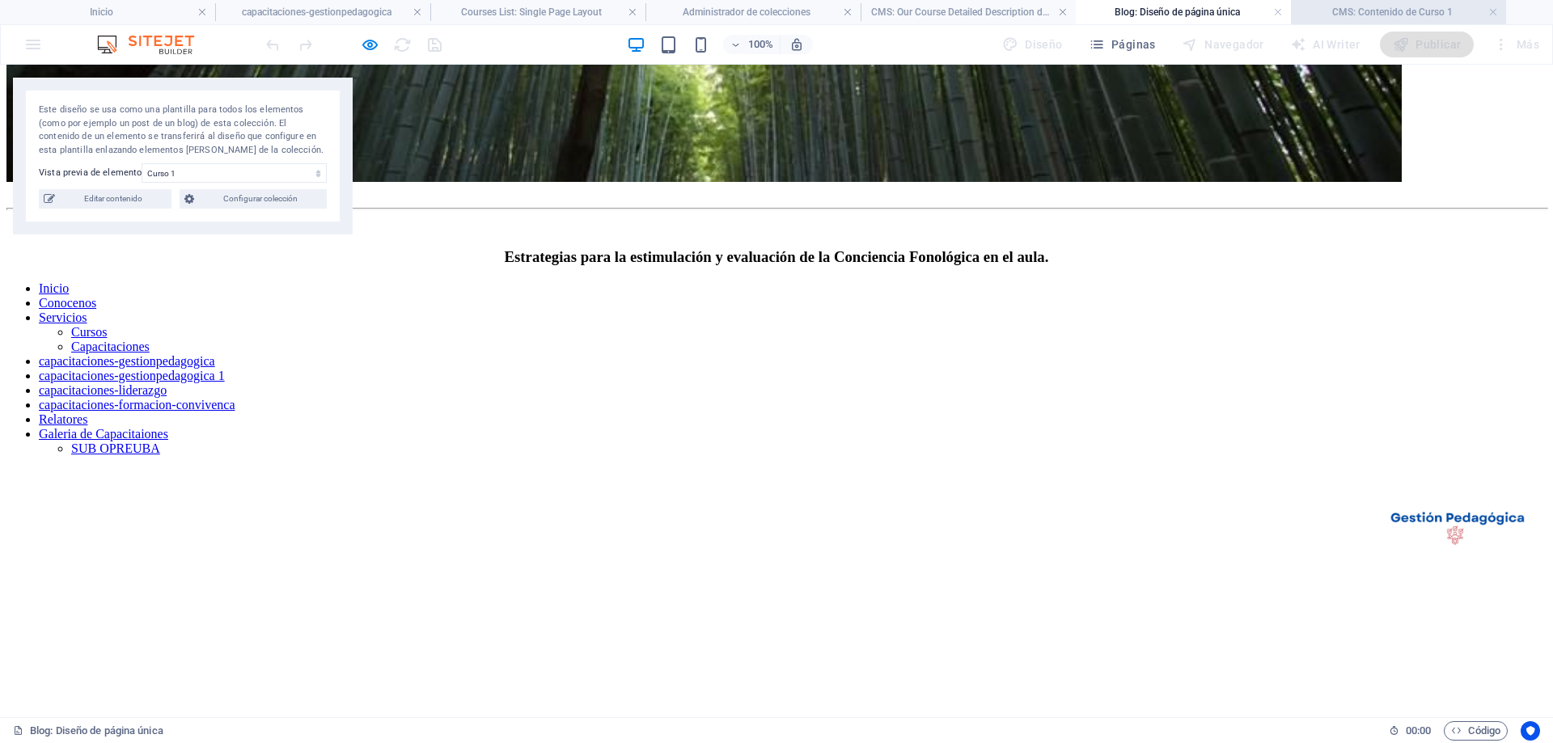
click at [1388, 6] on h4 "CMS: Contenido de Curso 1" at bounding box center [1398, 12] width 215 height 18
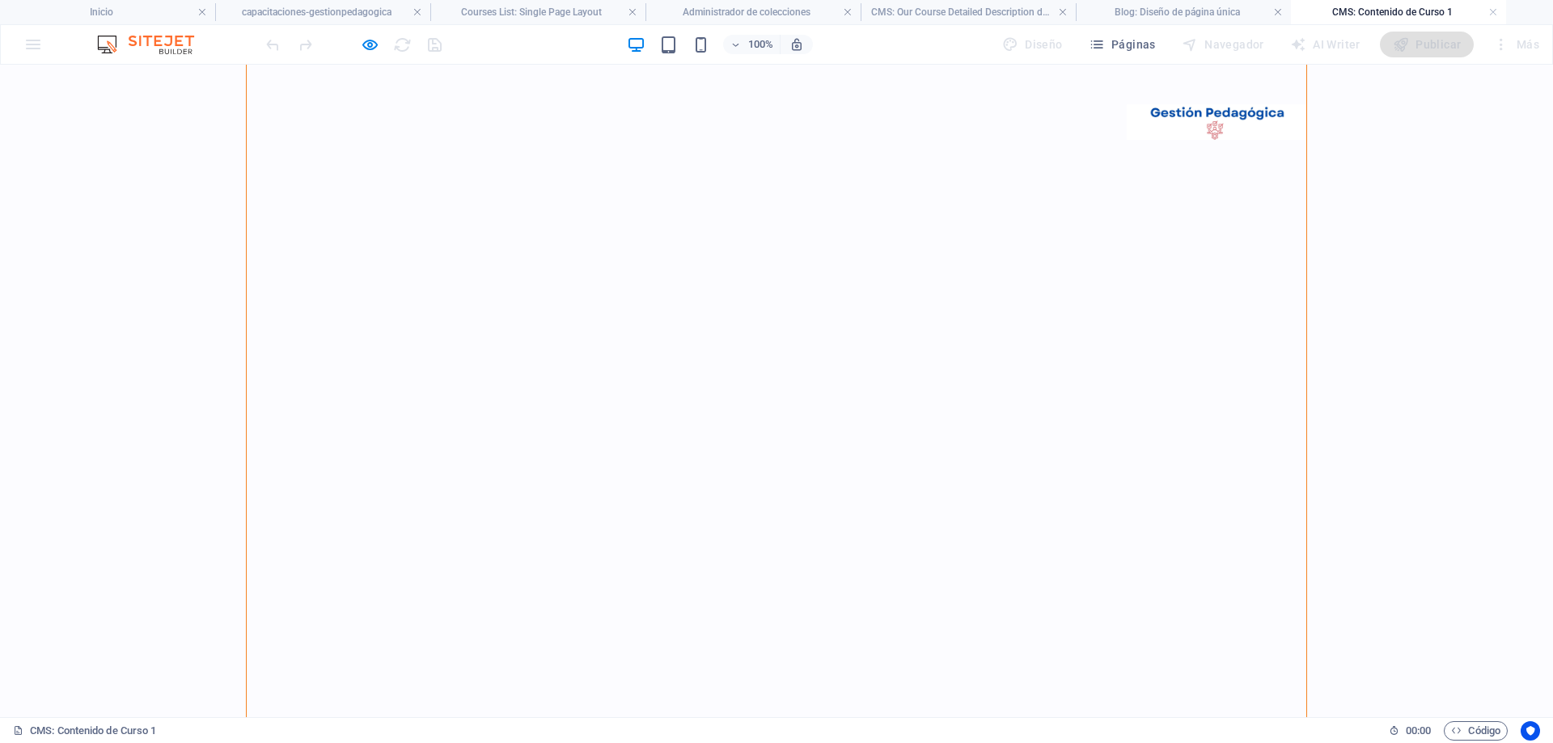
scroll to position [0, 0]
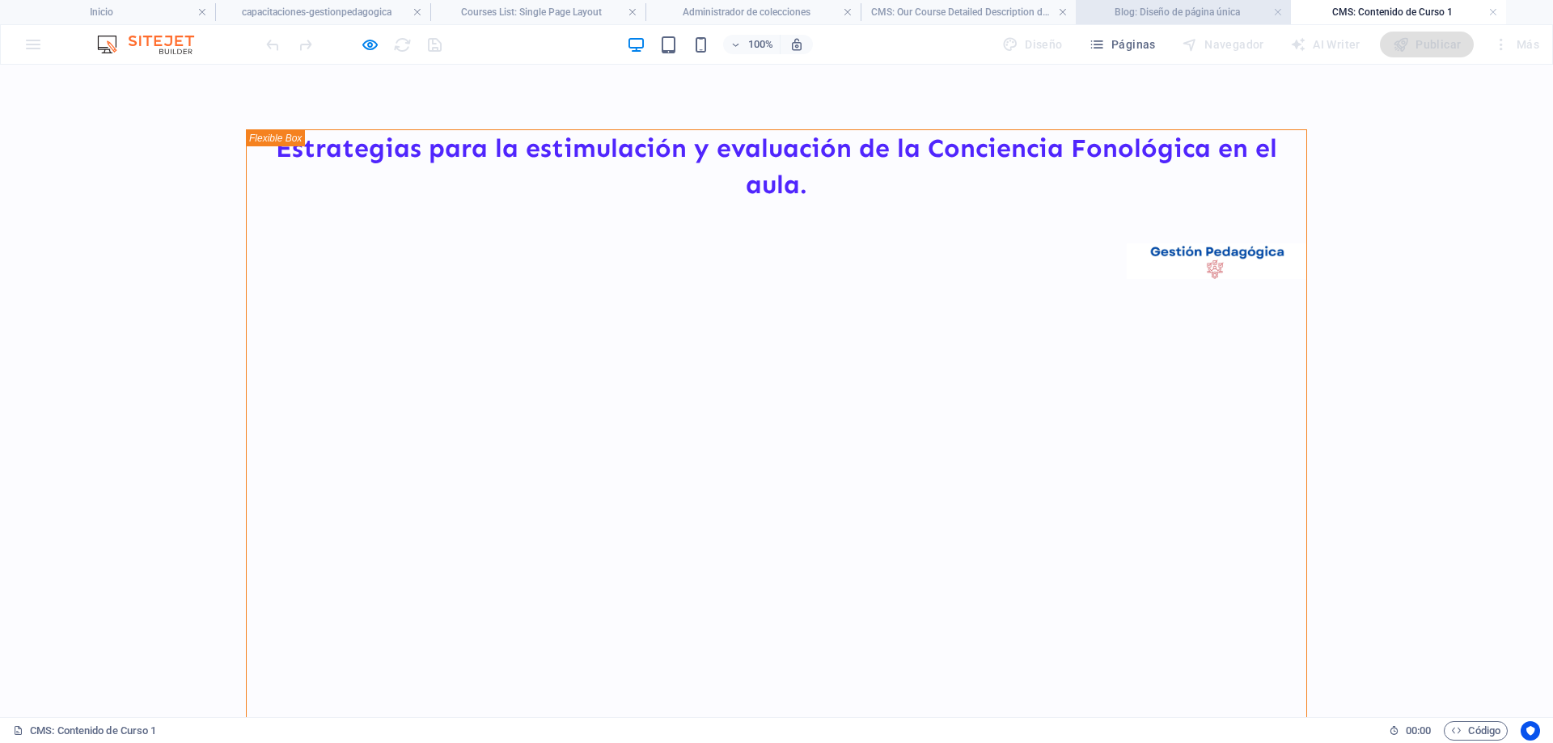
click at [1196, 12] on h4 "Blog: Diseño de página única" at bounding box center [1183, 12] width 215 height 18
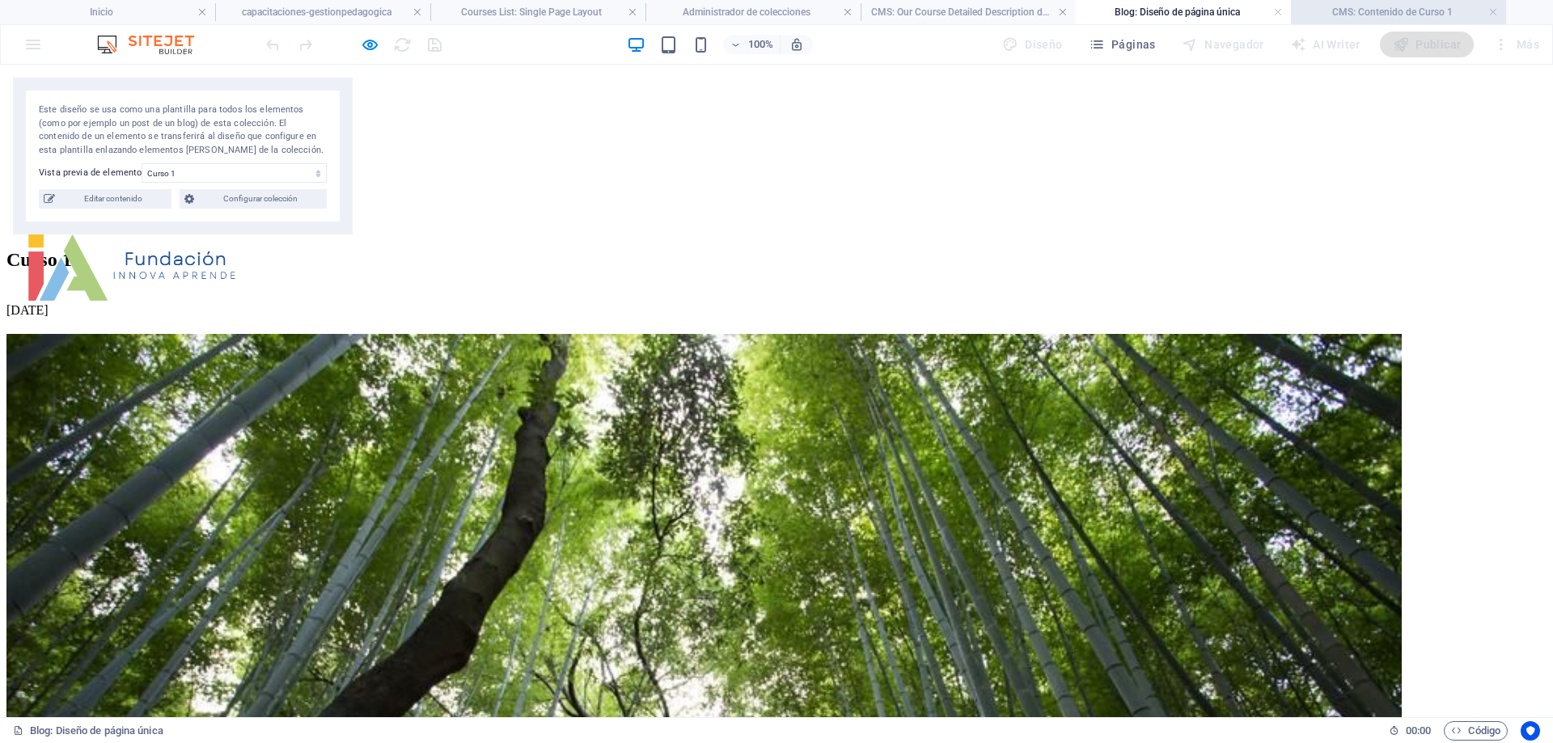
click at [1362, 14] on h4 "CMS: Contenido de Curso 1" at bounding box center [1398, 12] width 215 height 18
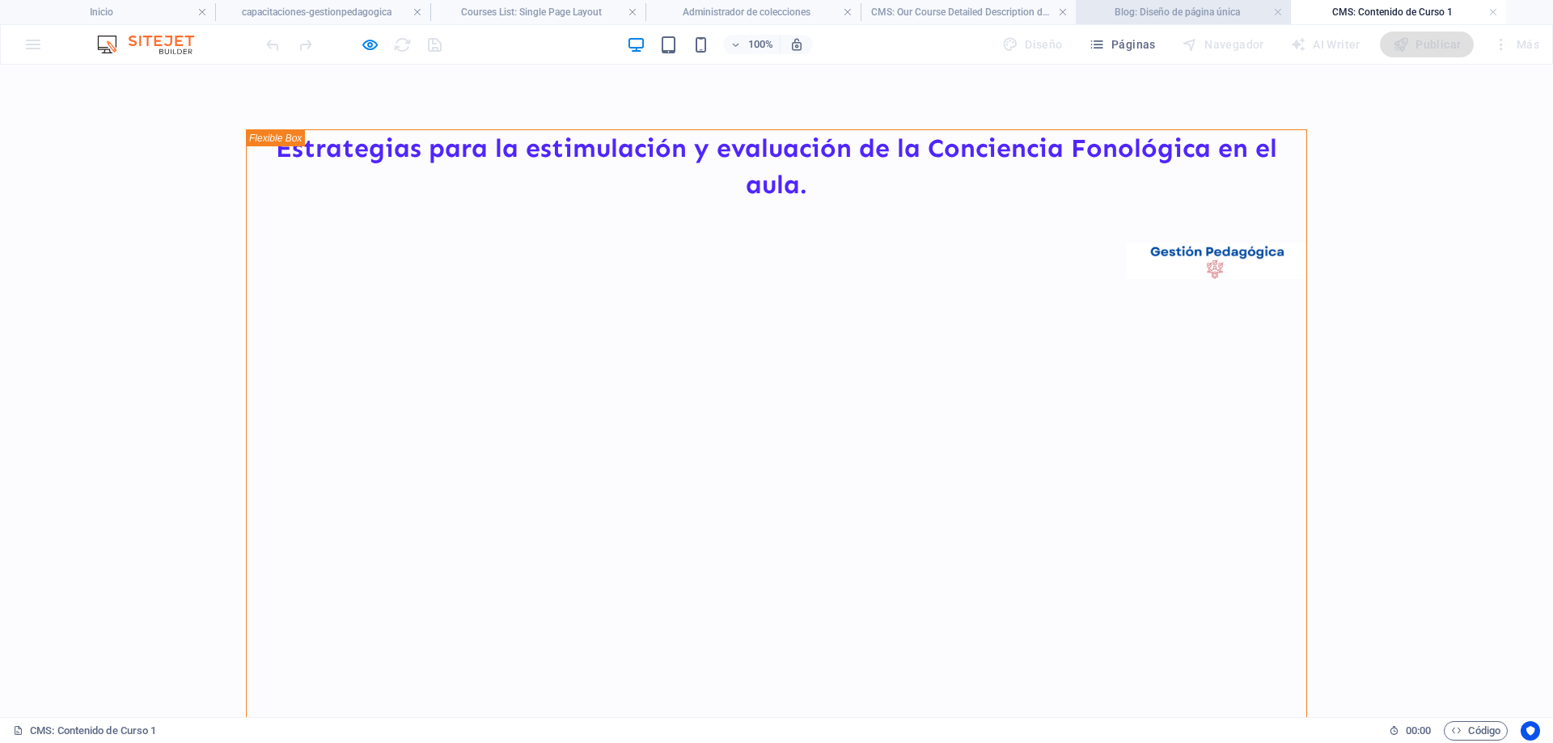
click at [1155, 20] on h4 "Blog: Diseño de página única" at bounding box center [1183, 12] width 215 height 18
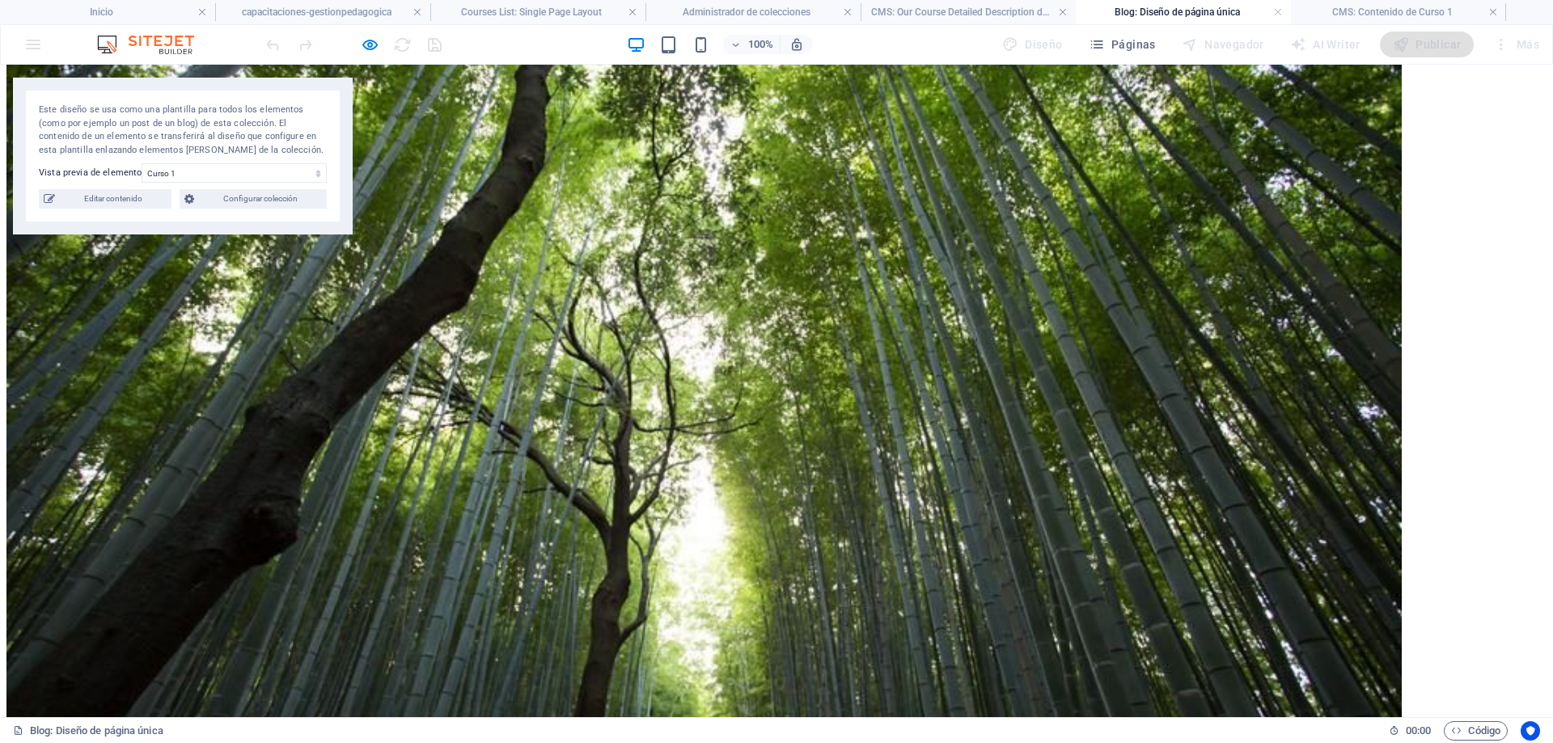
scroll to position [243, 0]
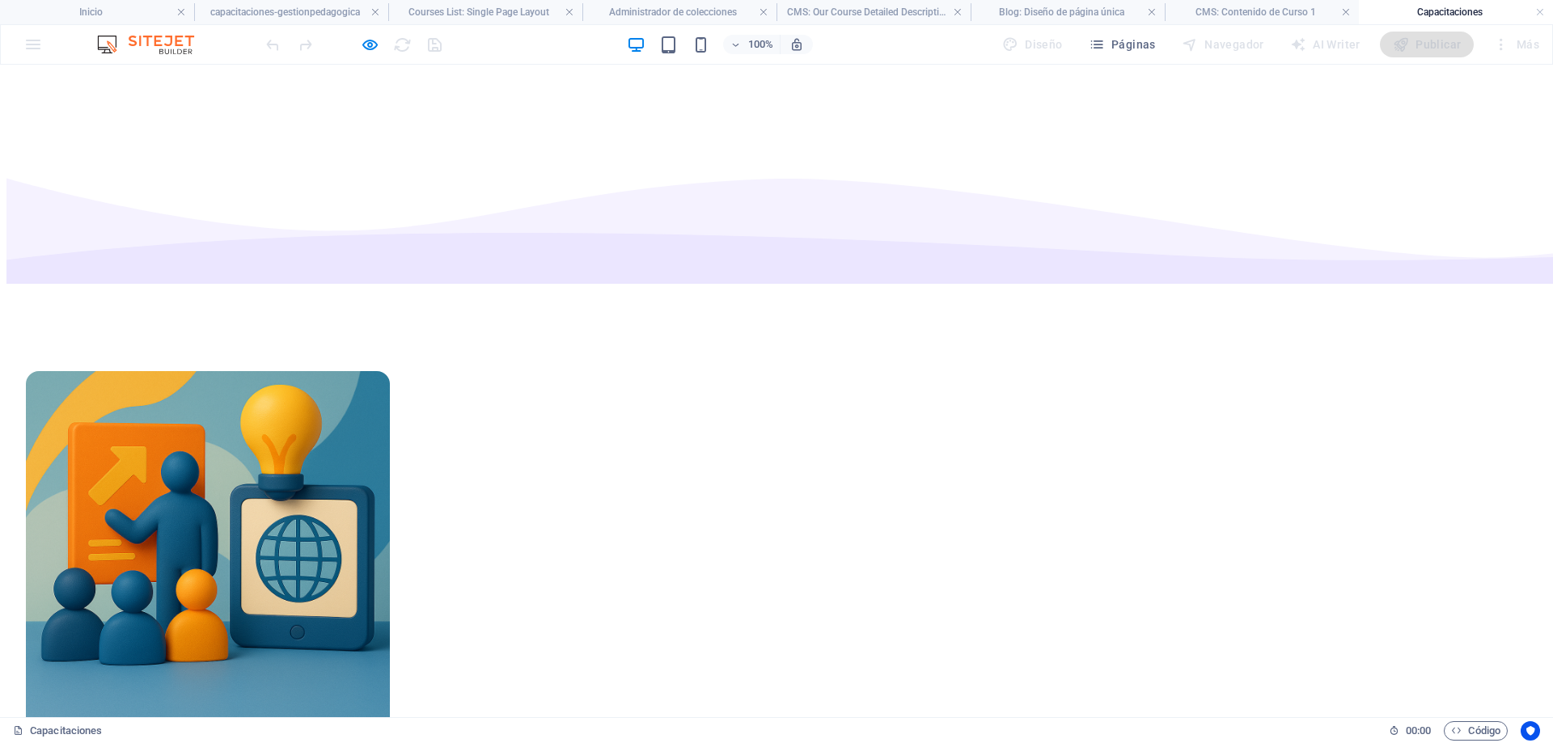
scroll to position [2427, 0]
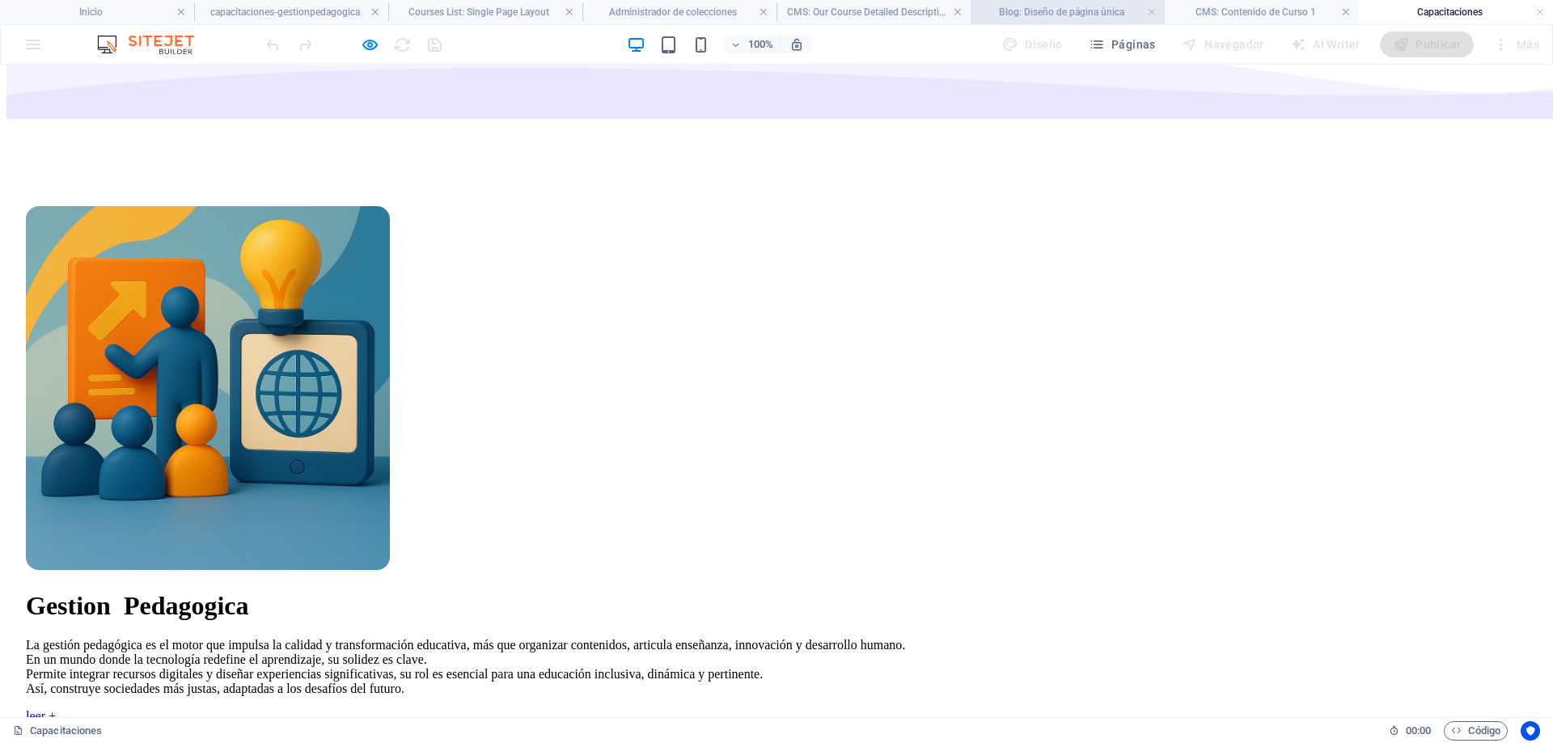
click at [1097, 10] on h4 "Blog: Diseño de página única" at bounding box center [1068, 12] width 194 height 18
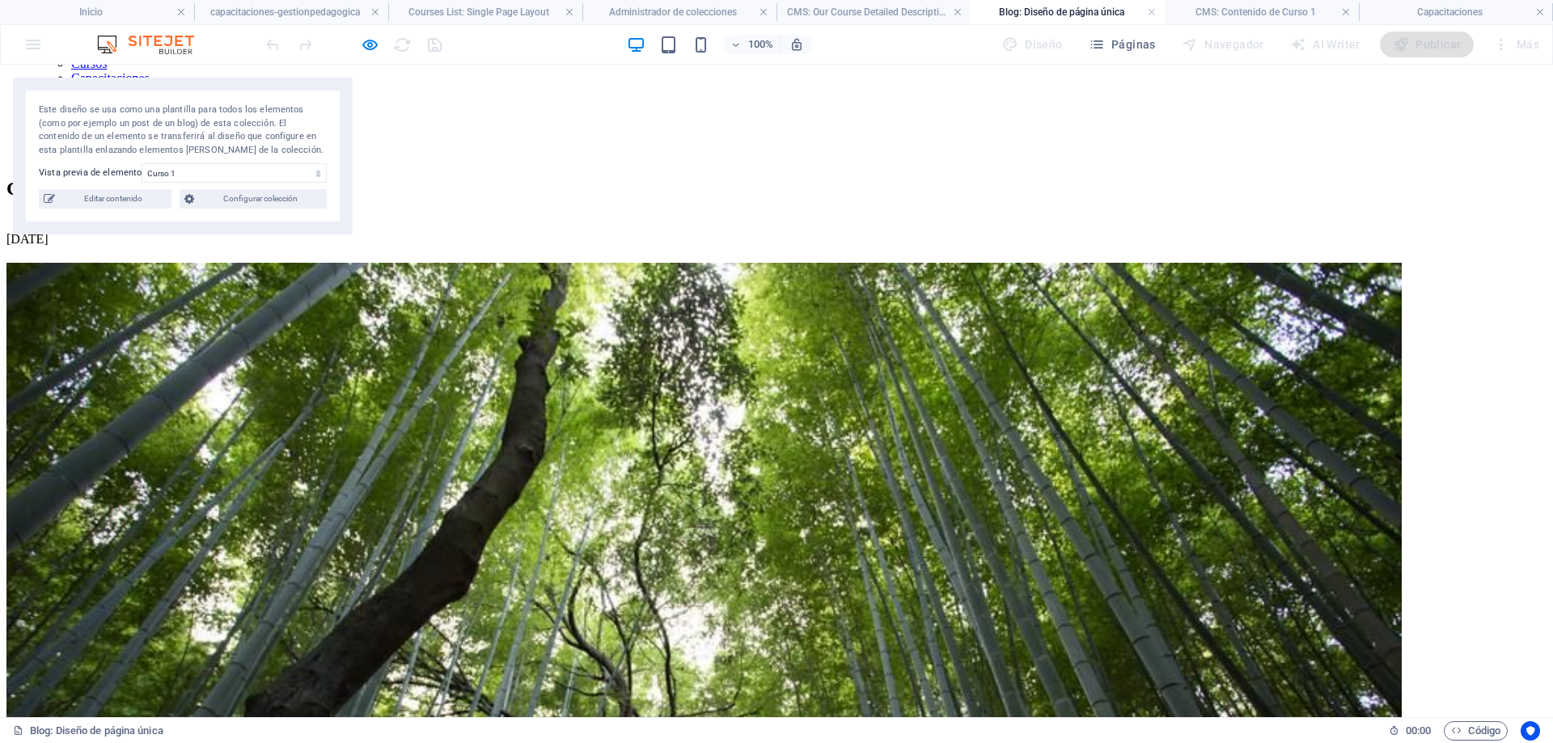
scroll to position [0, 0]
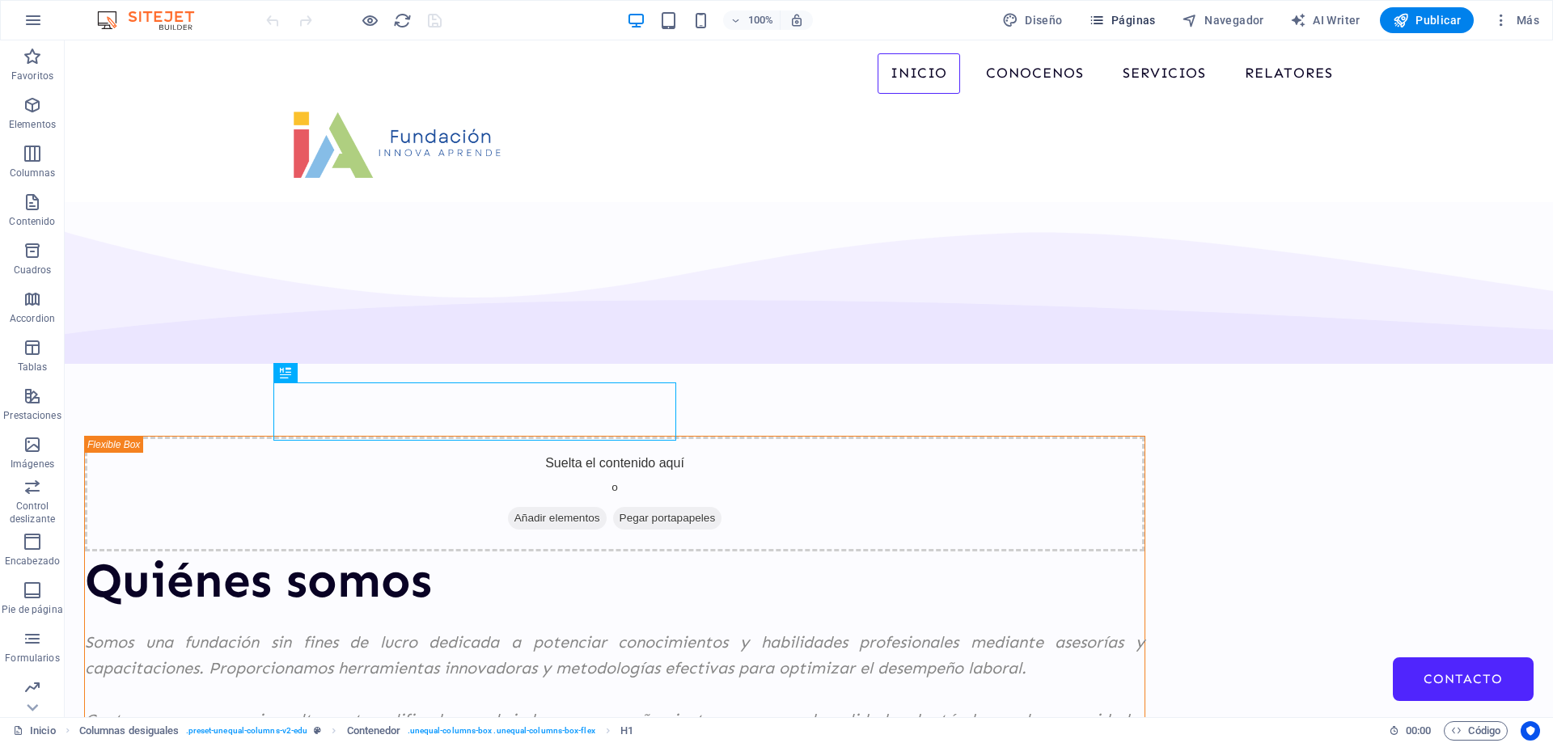
click at [1124, 23] on span "Páginas" at bounding box center [1122, 20] width 67 height 16
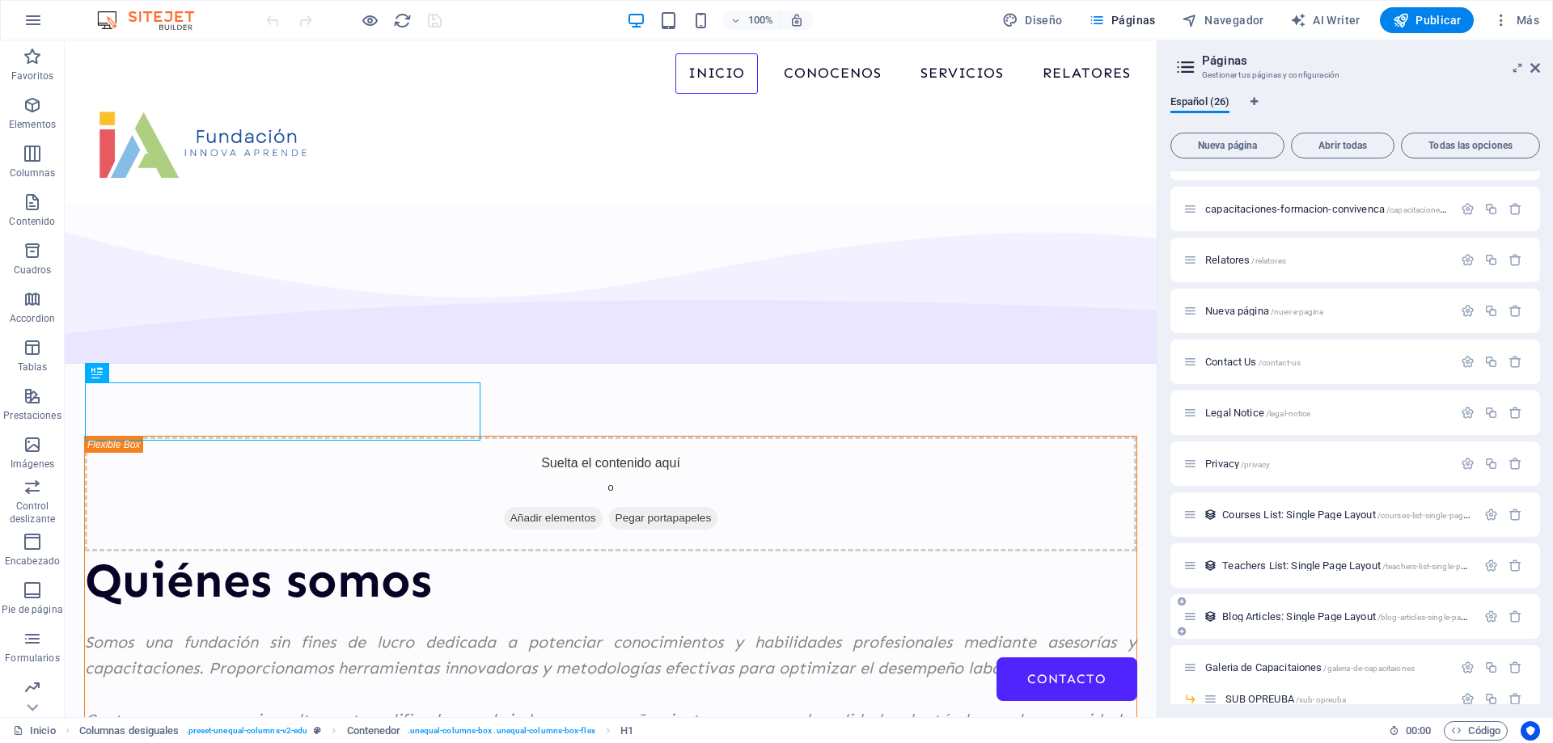
scroll to position [734, 0]
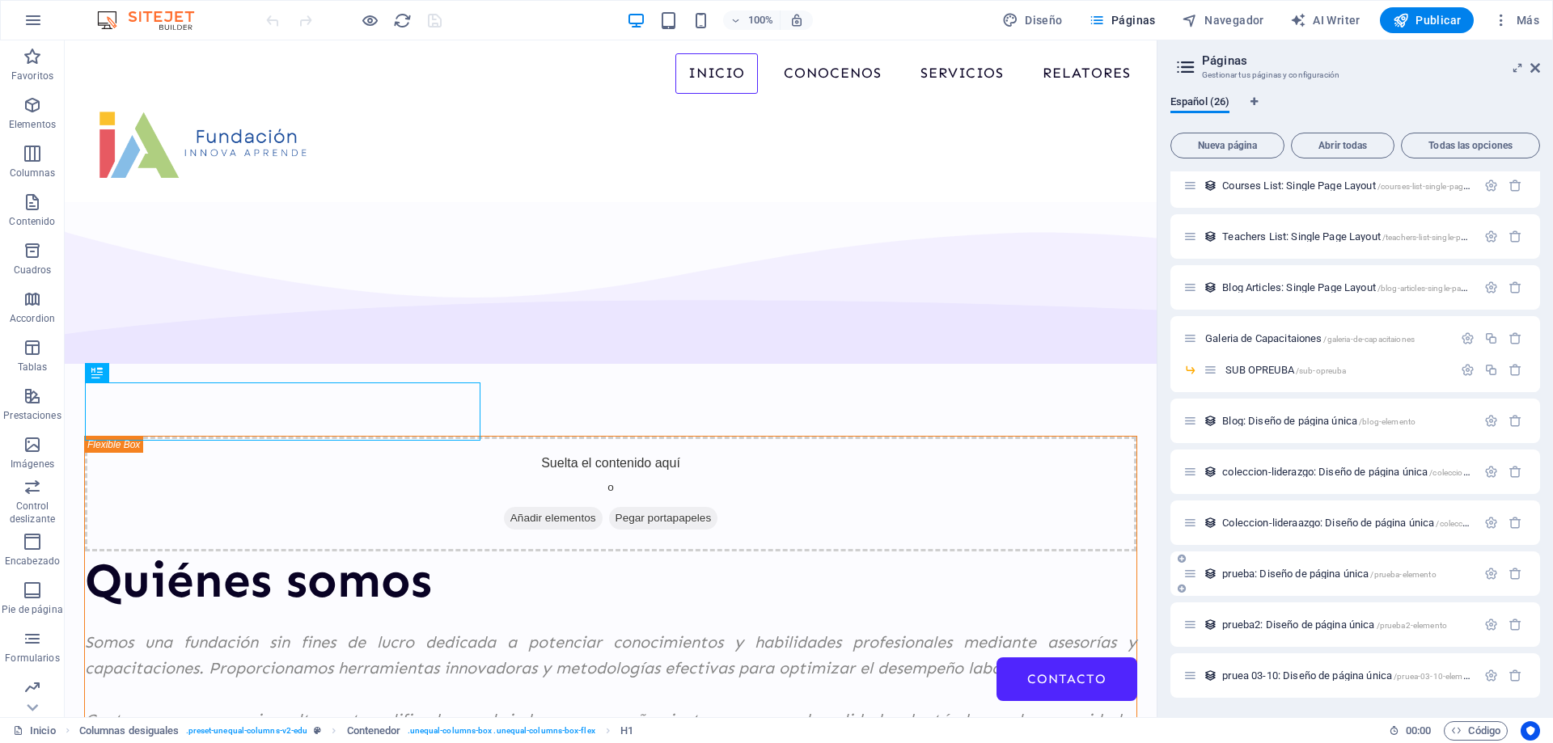
click at [1261, 575] on span "prueba: Diseño de página única /prueba-elemento" at bounding box center [1329, 574] width 214 height 12
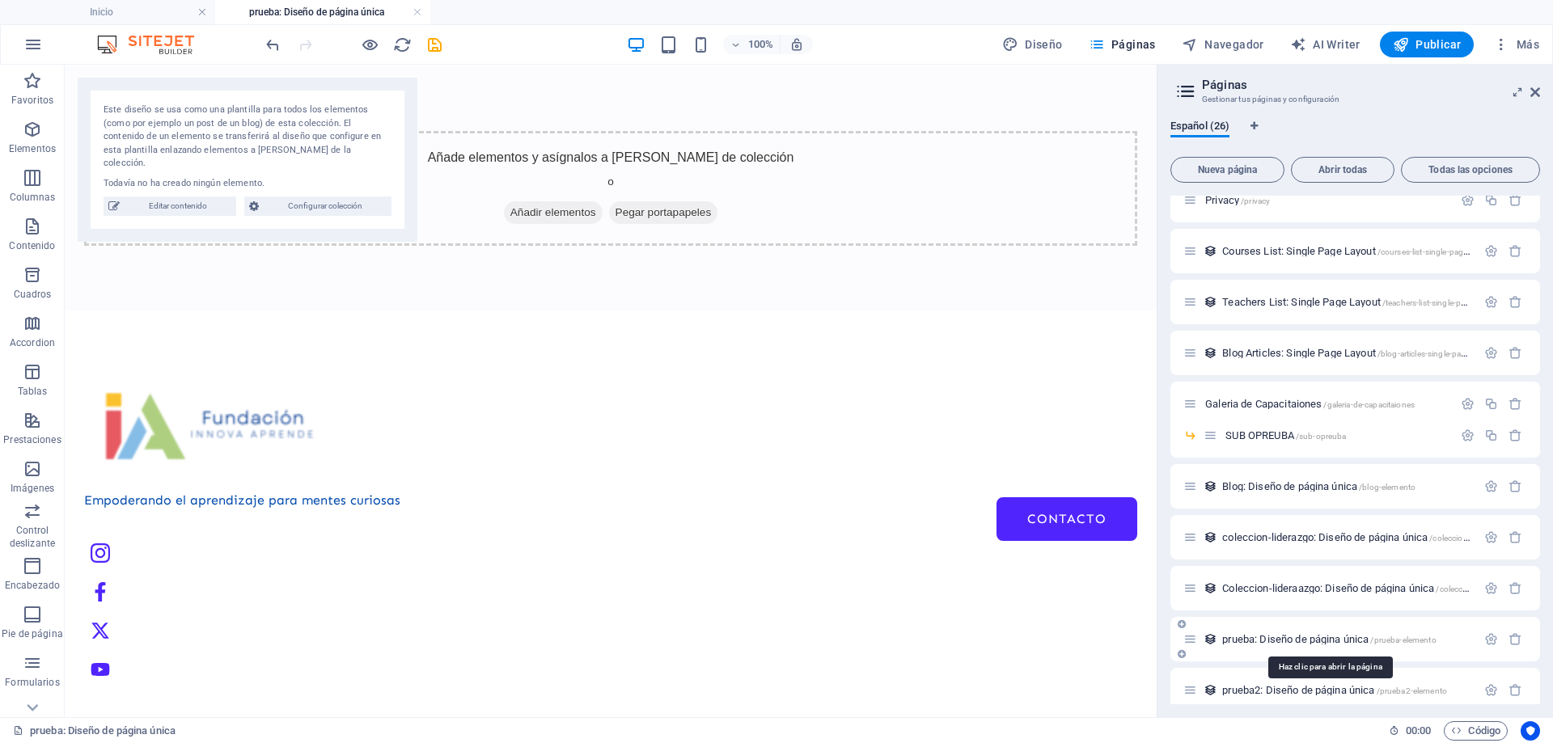
scroll to position [758, 0]
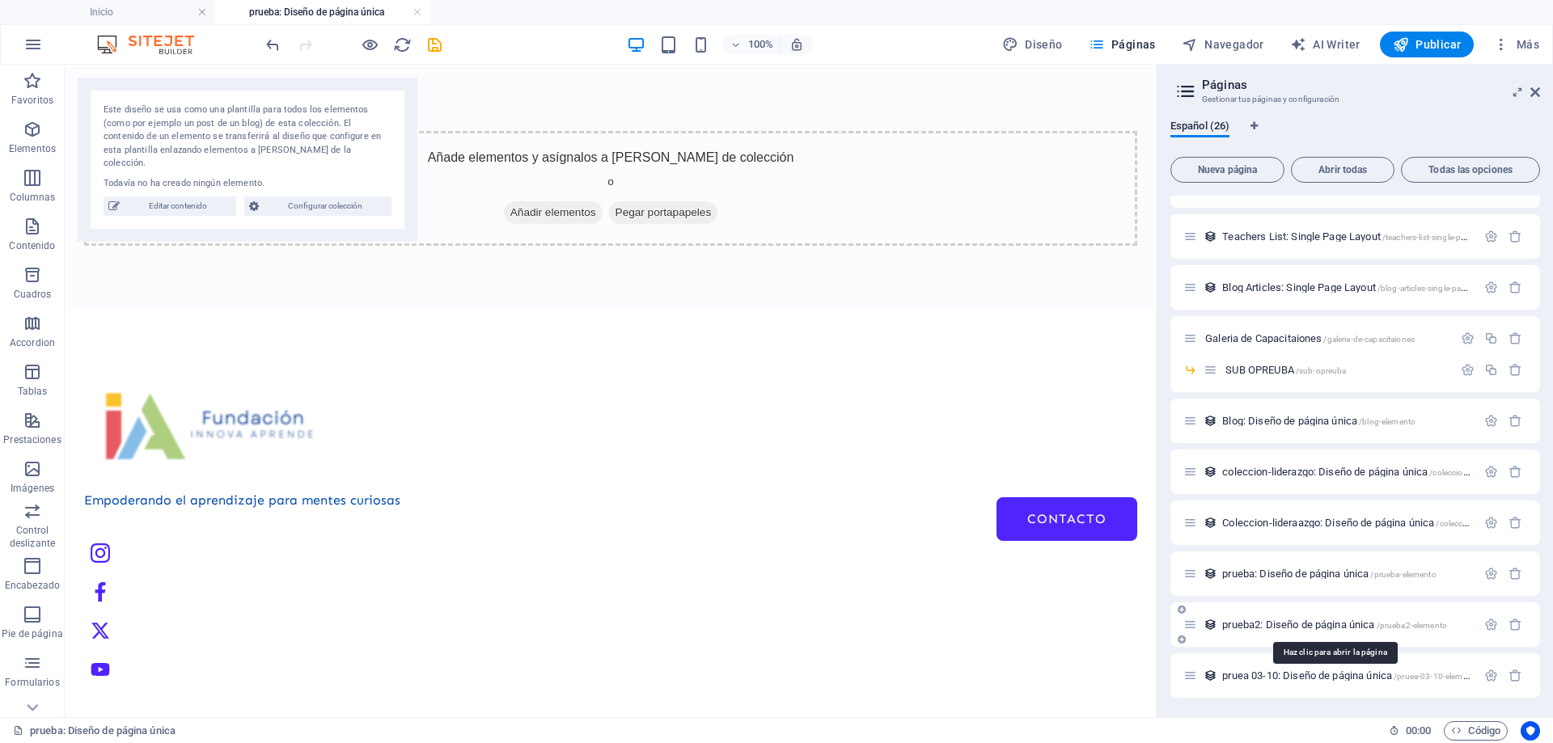
click at [1292, 628] on span "prueba2: Diseño de página única /prueba2-elemento" at bounding box center [1334, 625] width 225 height 12
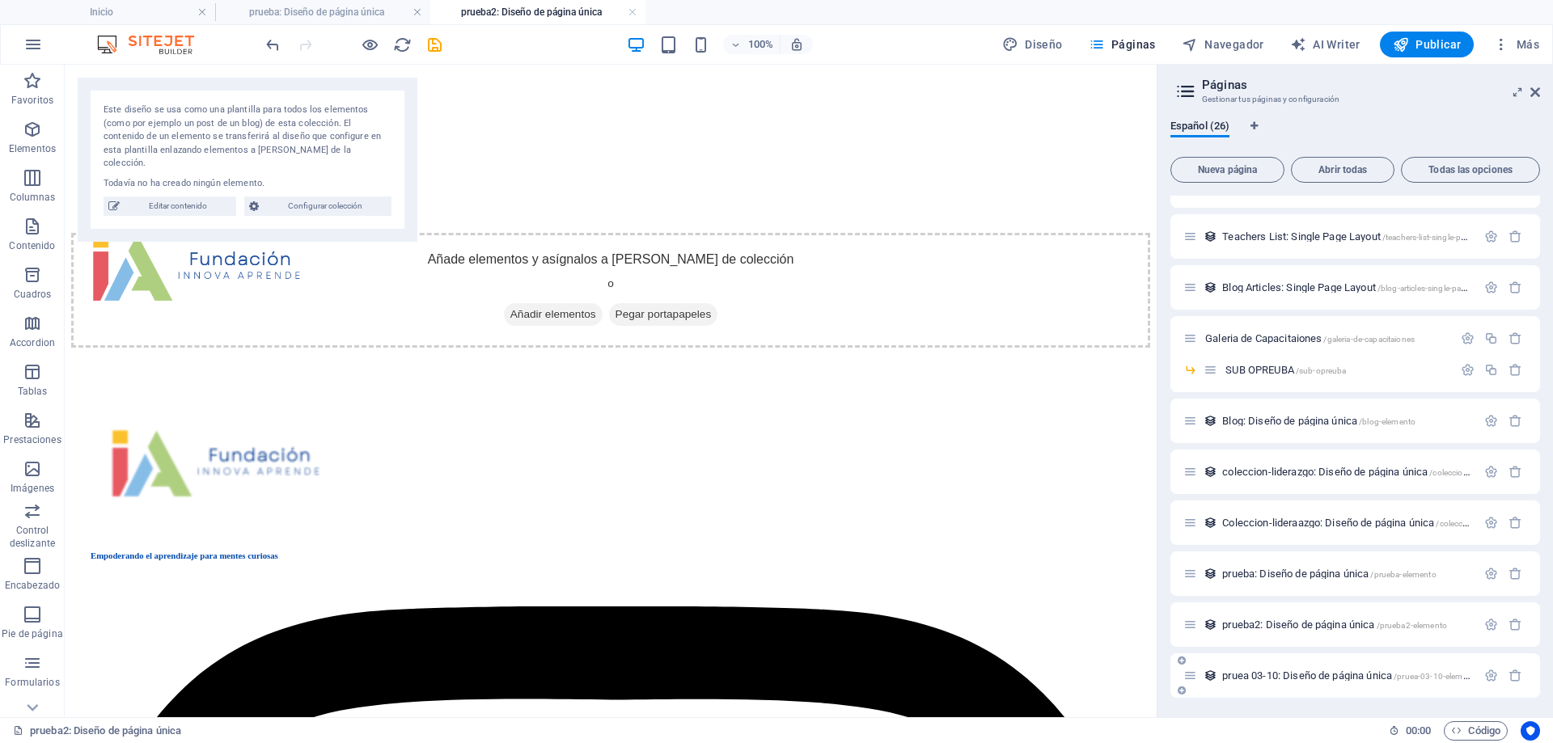
click at [1297, 674] on span "pruea 03-10: Diseño de página única /pruea-03-10-elemento" at bounding box center [1350, 676] width 257 height 12
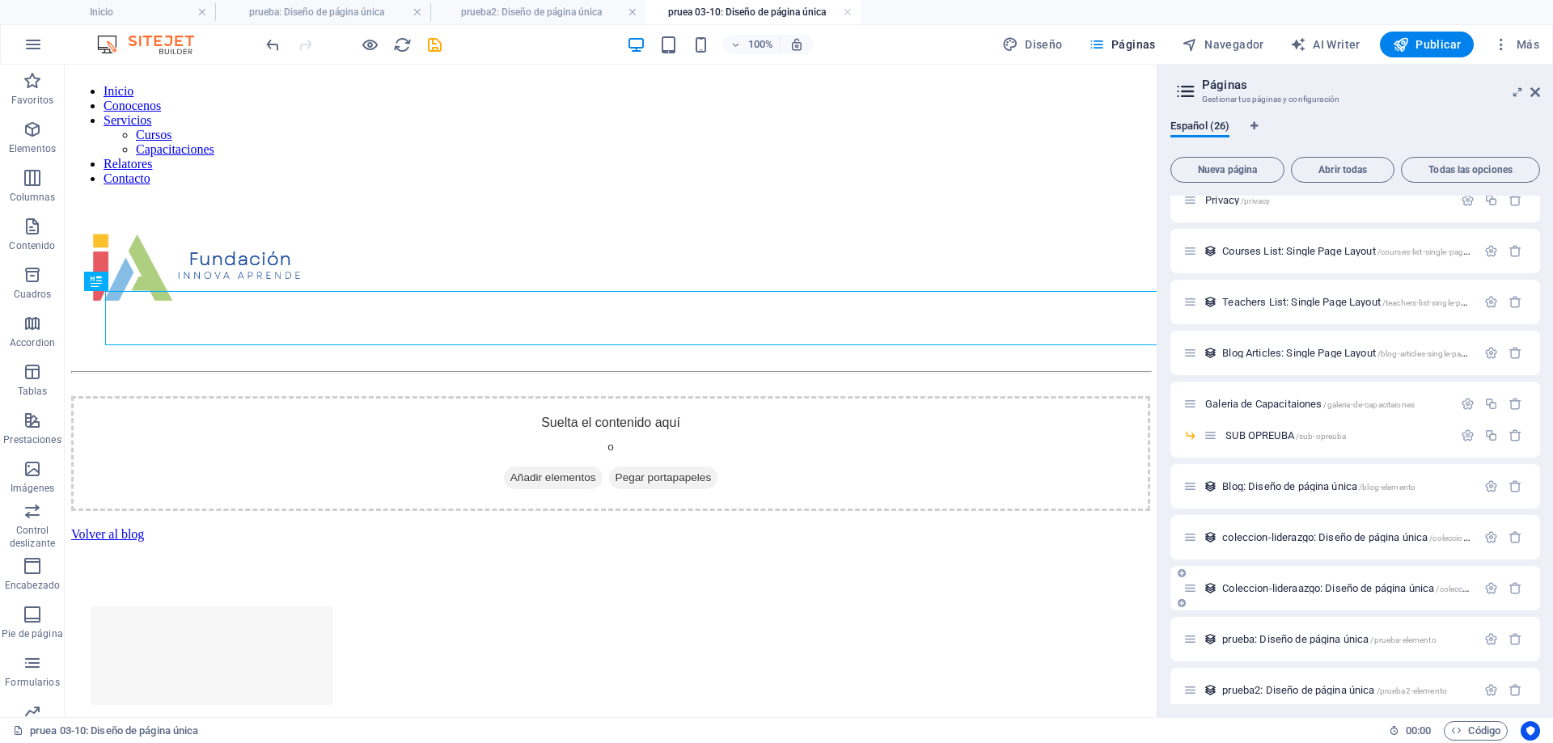
scroll to position [0, 0]
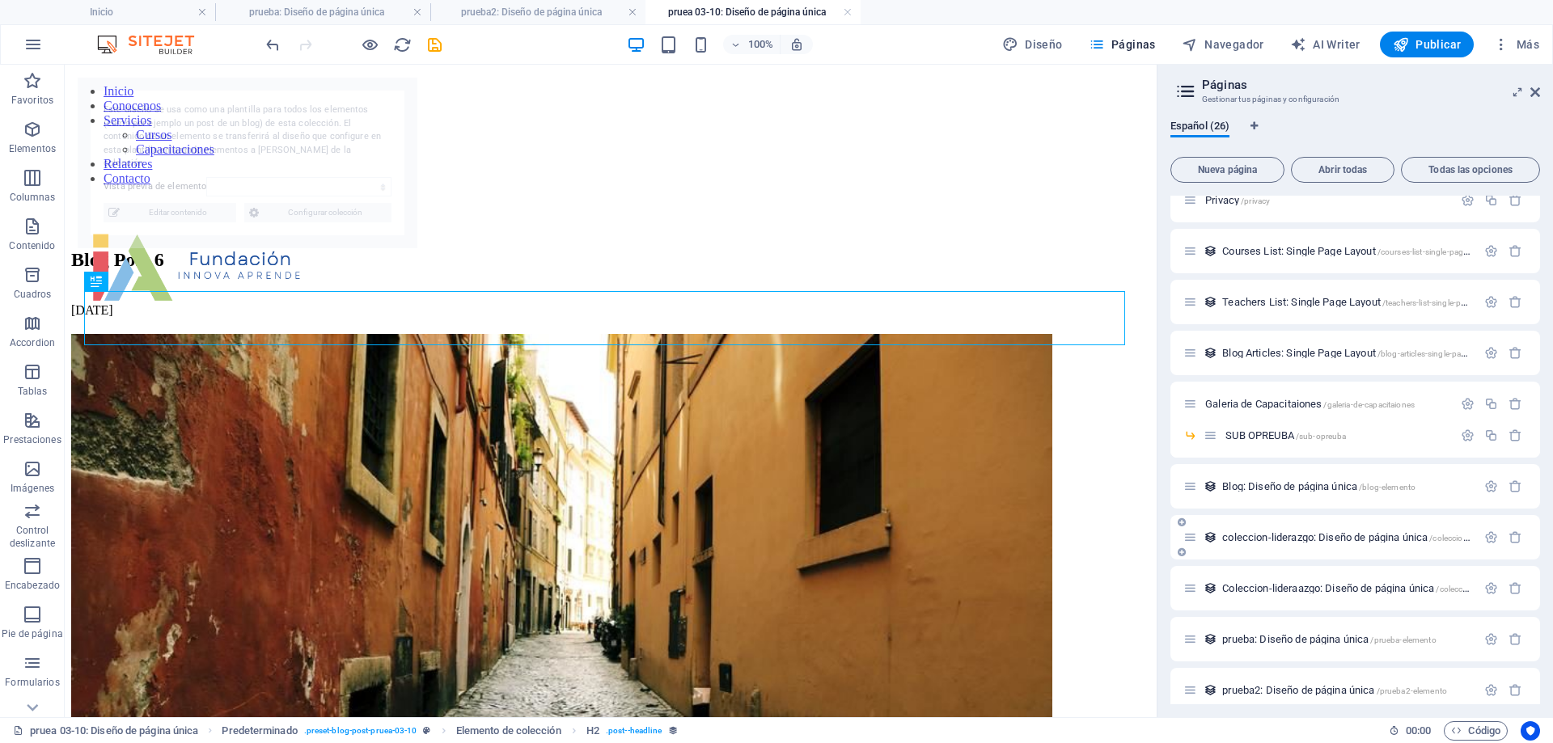
select select "68dfdb2c98cc92a6e704358e"
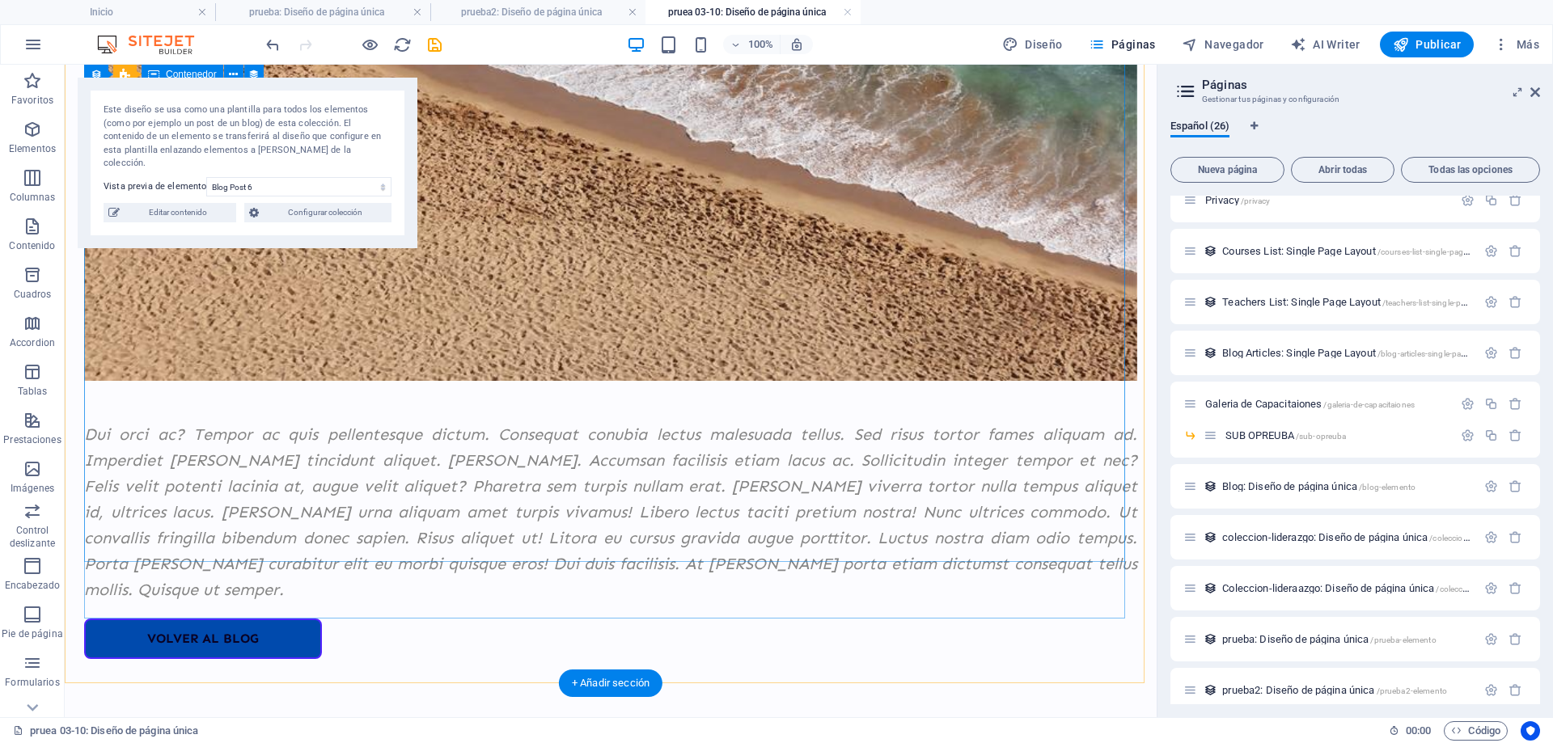
scroll to position [2555, 0]
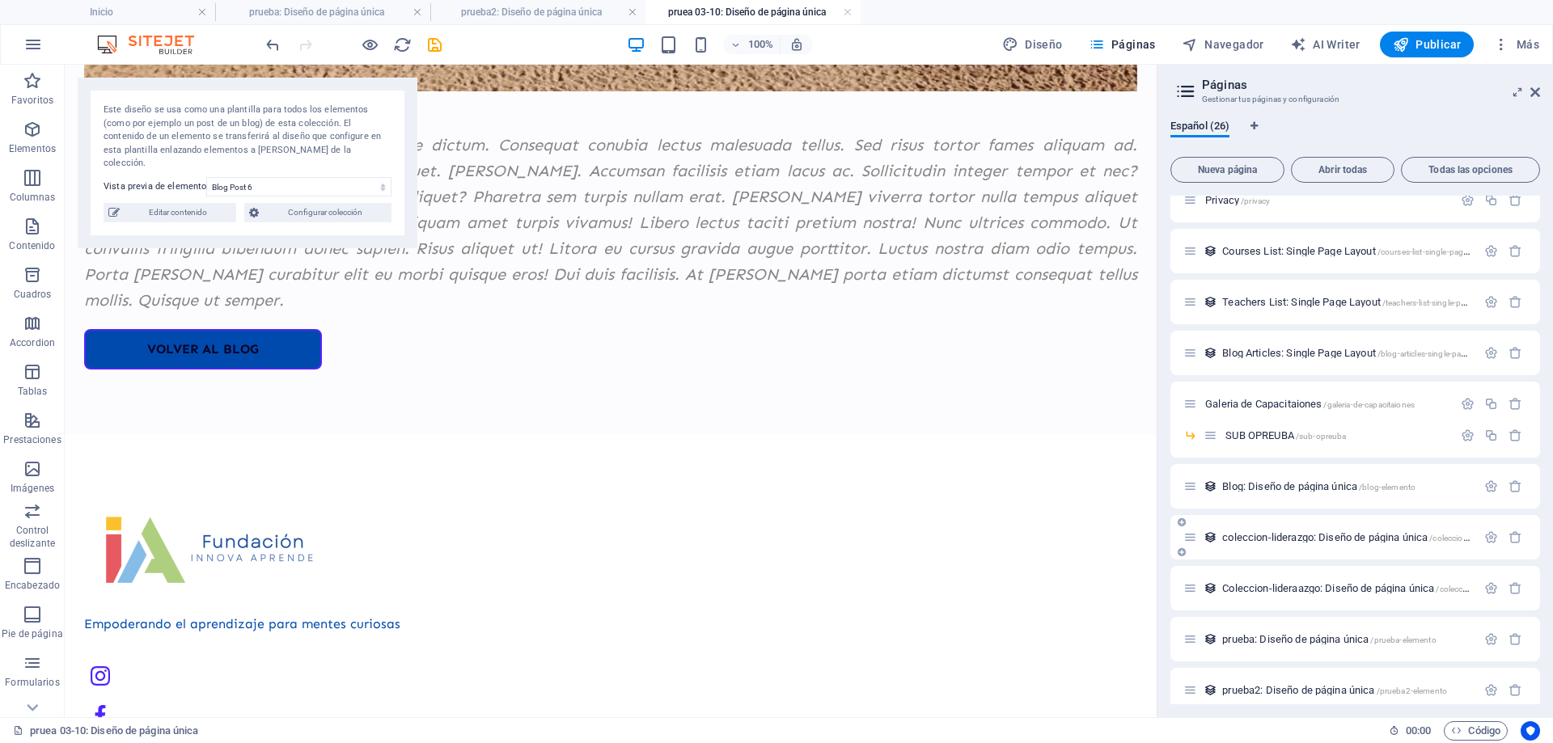
click at [1276, 536] on span "coleccion-liderazgo: Diseño de página única /coleccion-liderazgo-elemento" at bounding box center [1381, 538] width 318 height 12
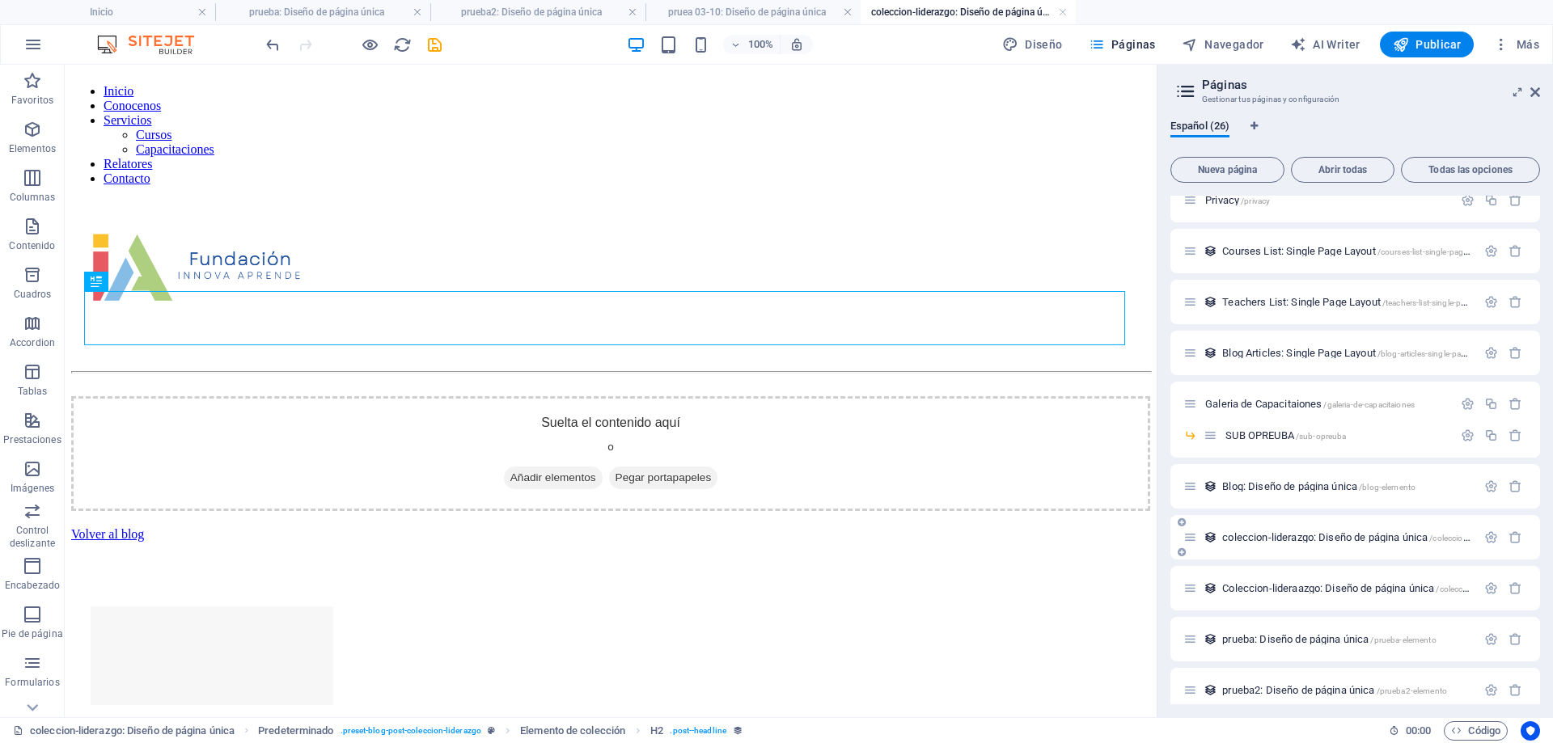
scroll to position [0, 0]
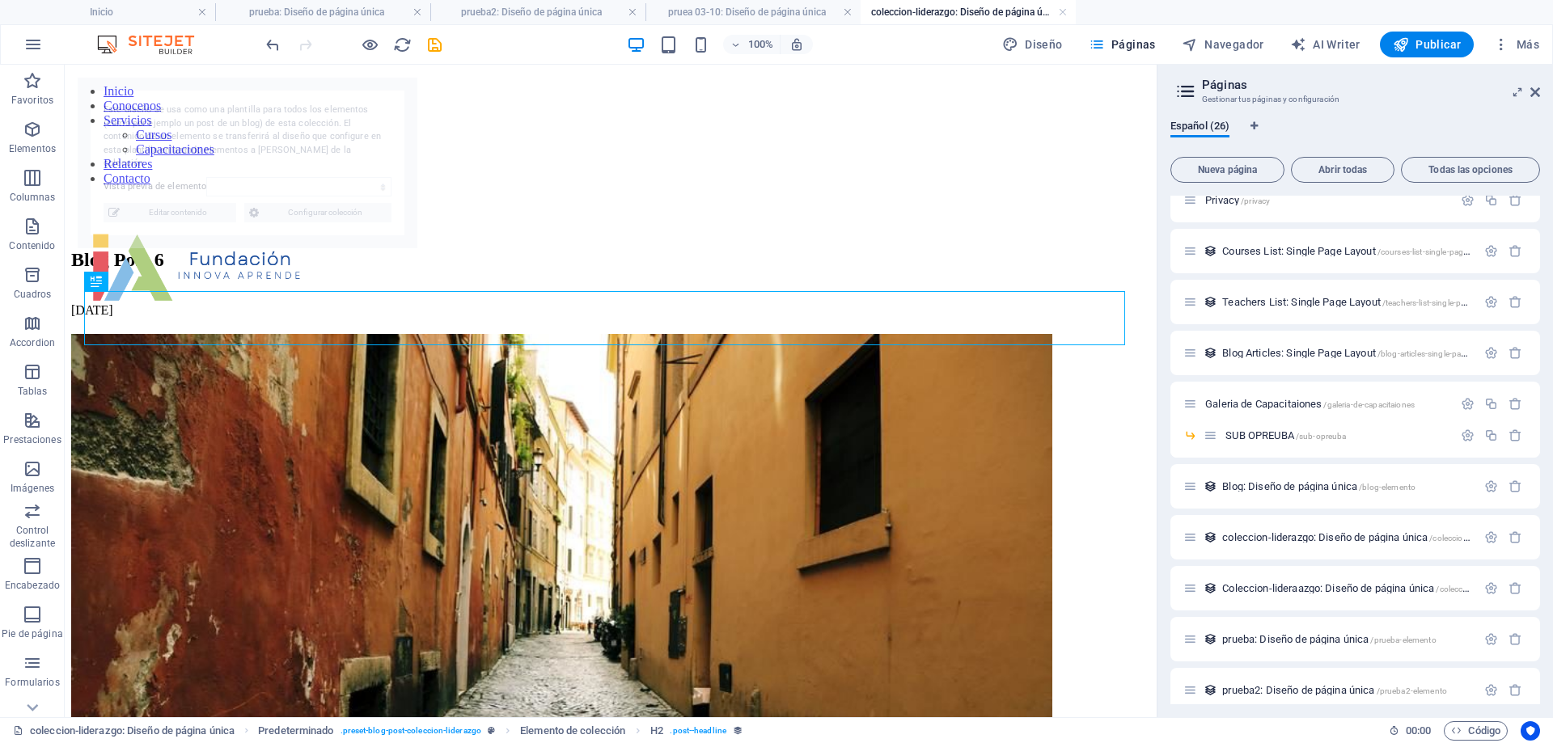
select select "68decb137905c8284c0aeb1a"
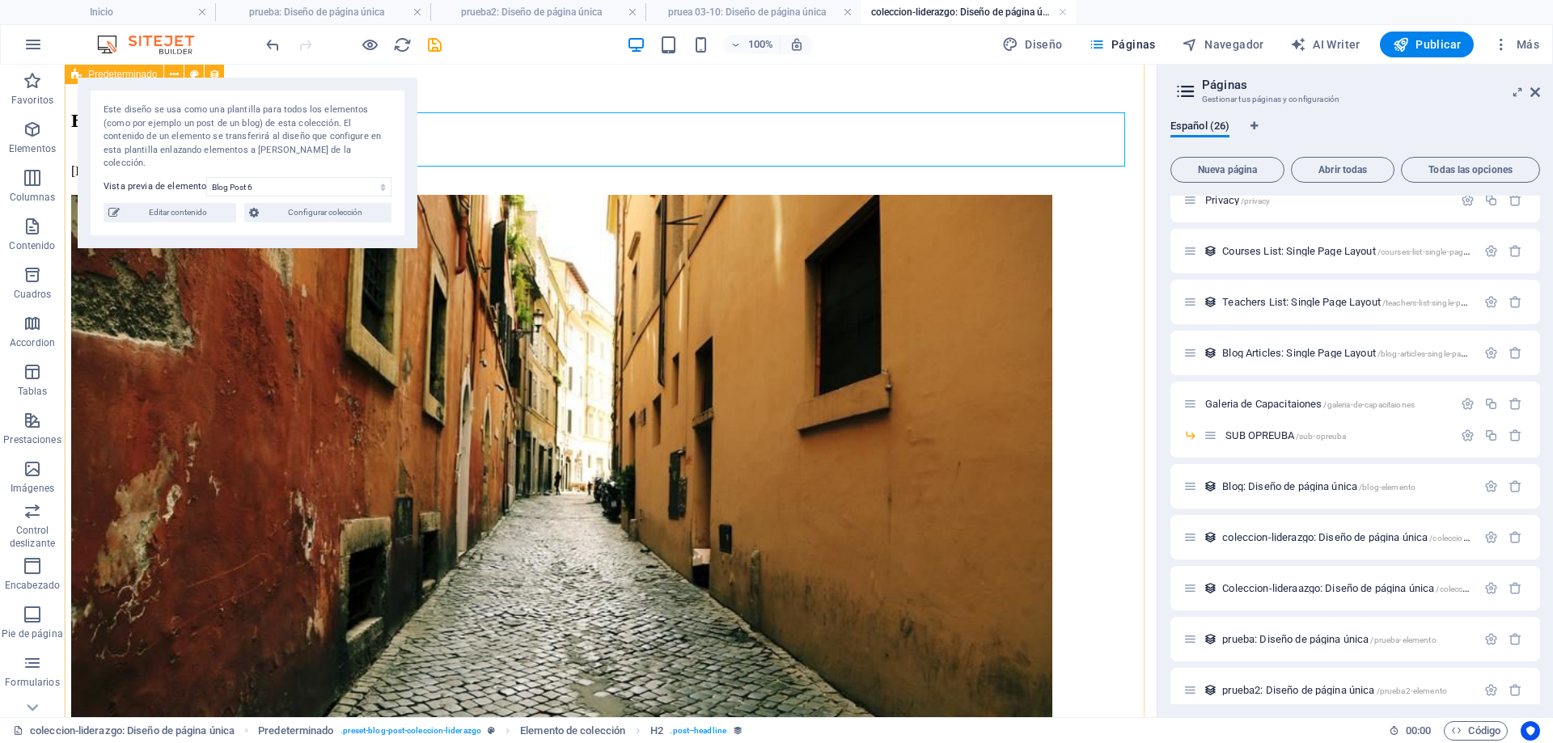
scroll to position [243, 0]
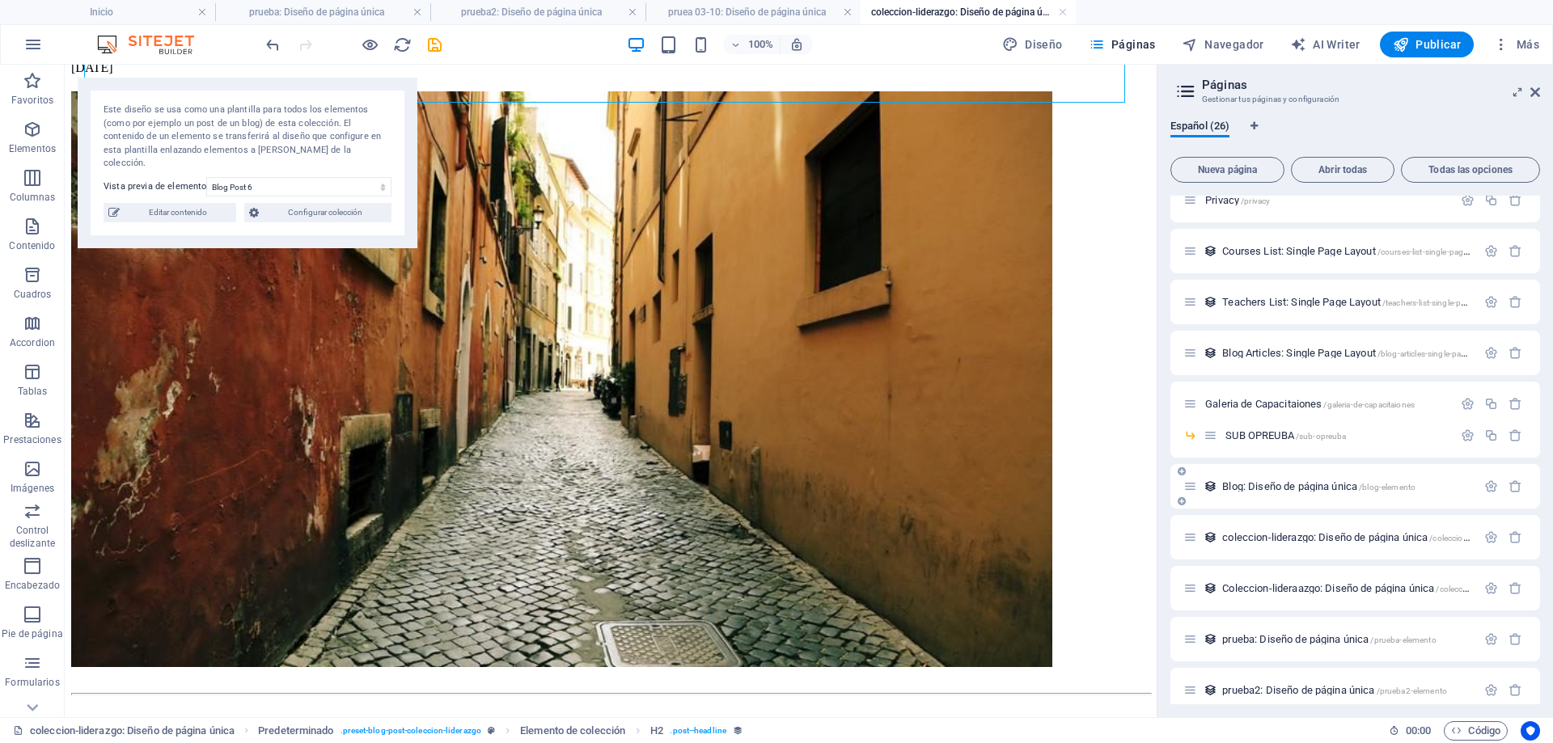
click at [1319, 487] on span "Blog: Diseño de página única /blog-elemento" at bounding box center [1318, 487] width 193 height 12
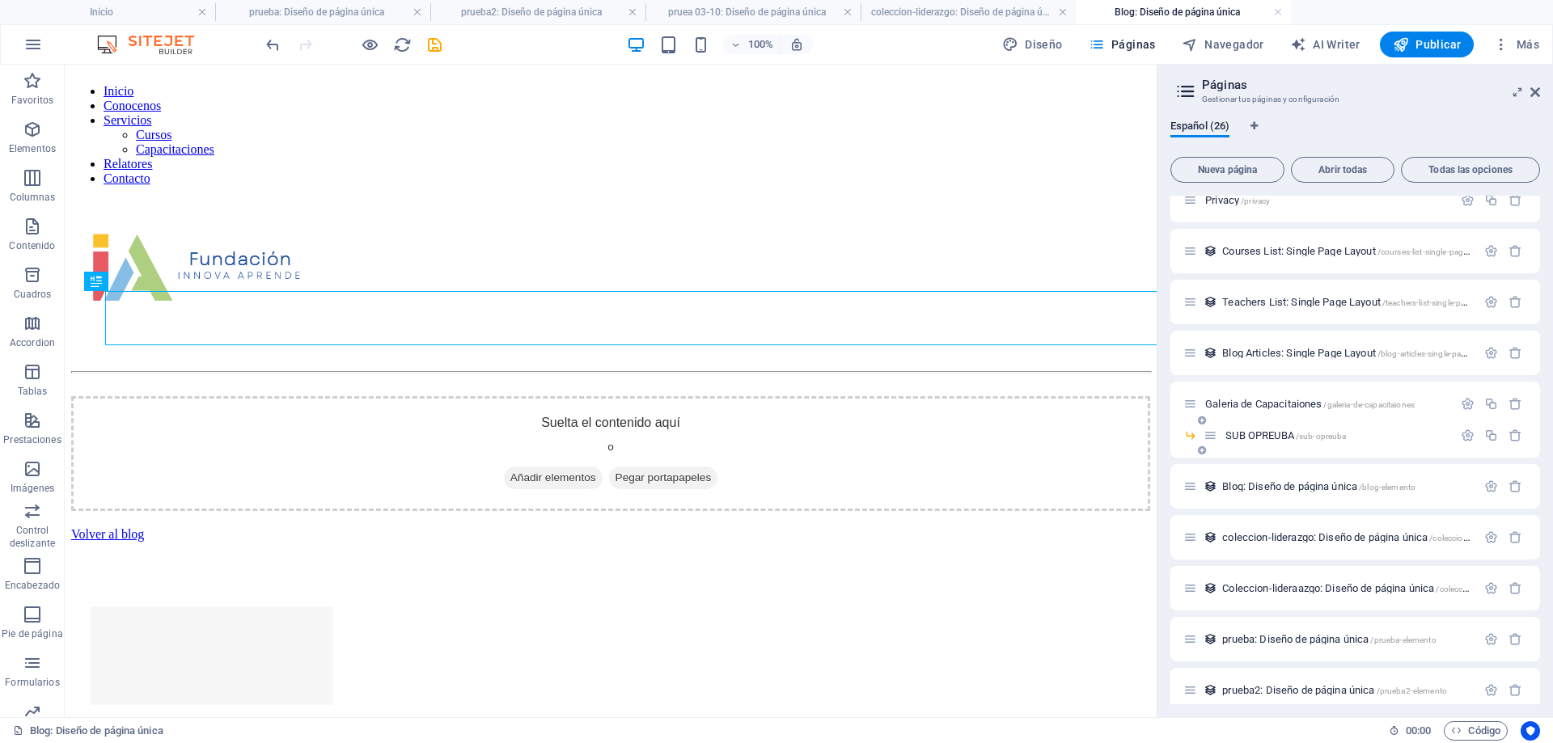
scroll to position [0, 0]
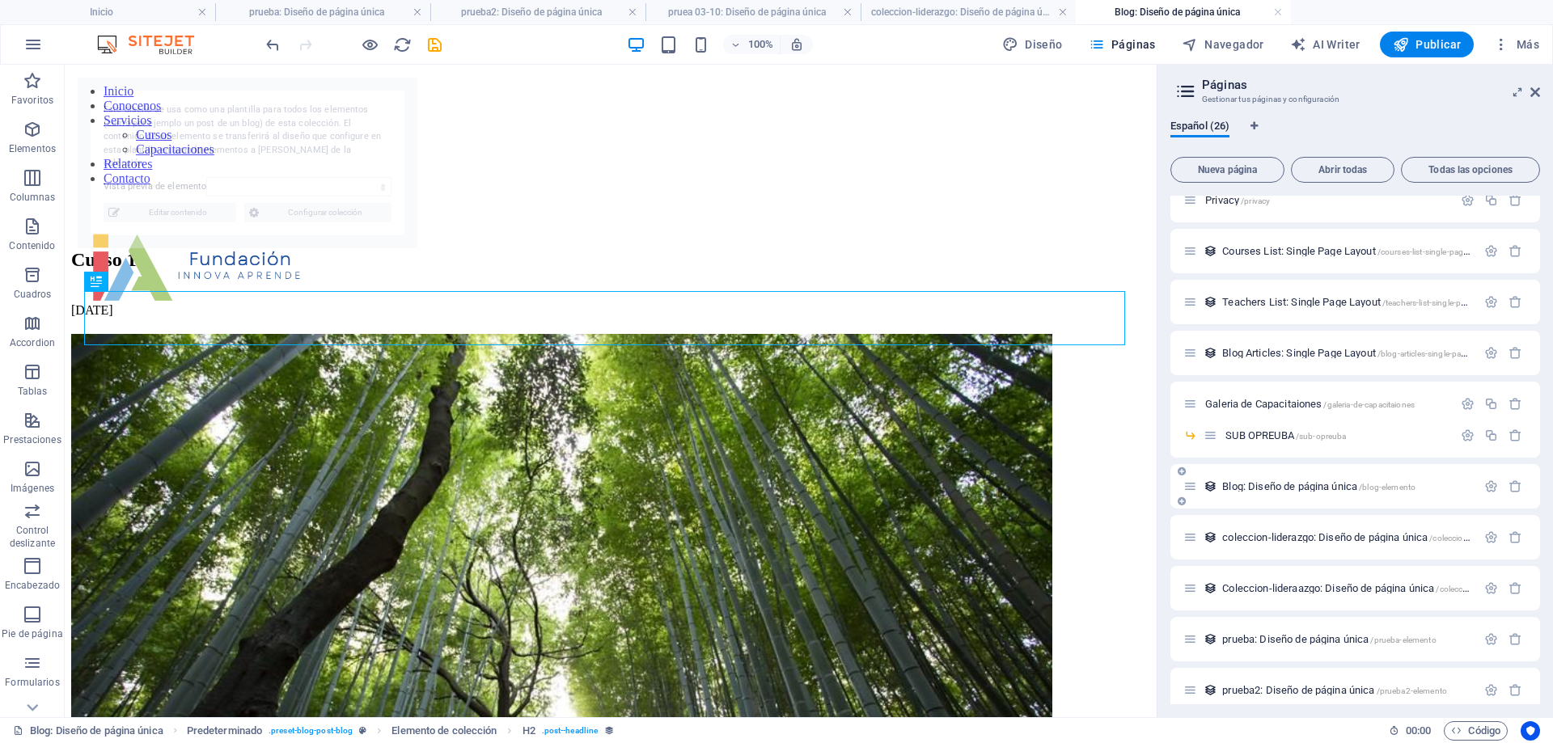
click at [1297, 492] on div "Blog: Diseño de página única /blog-elemento" at bounding box center [1330, 486] width 293 height 19
select select "68dec894553478a8190e3969"
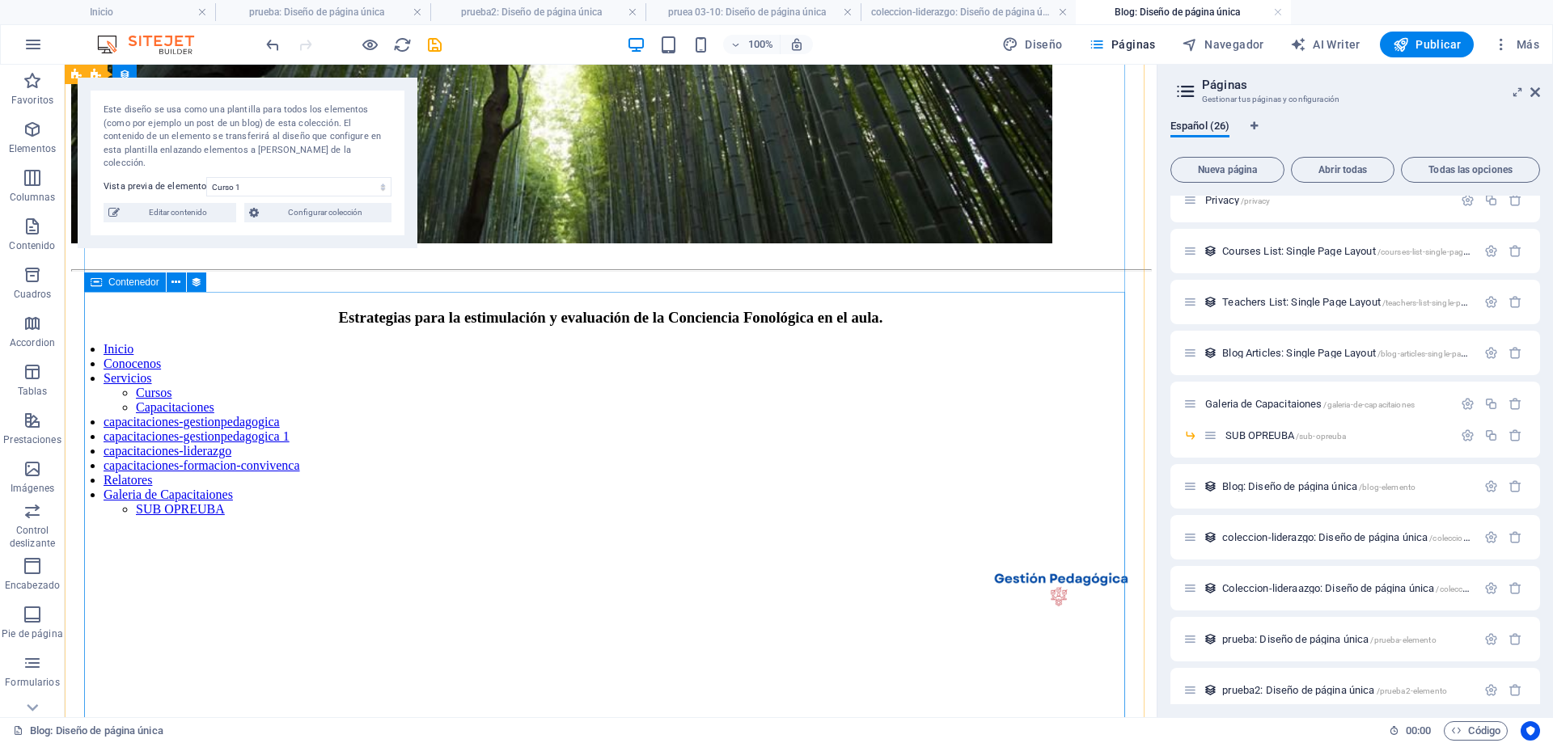
scroll to position [809, 0]
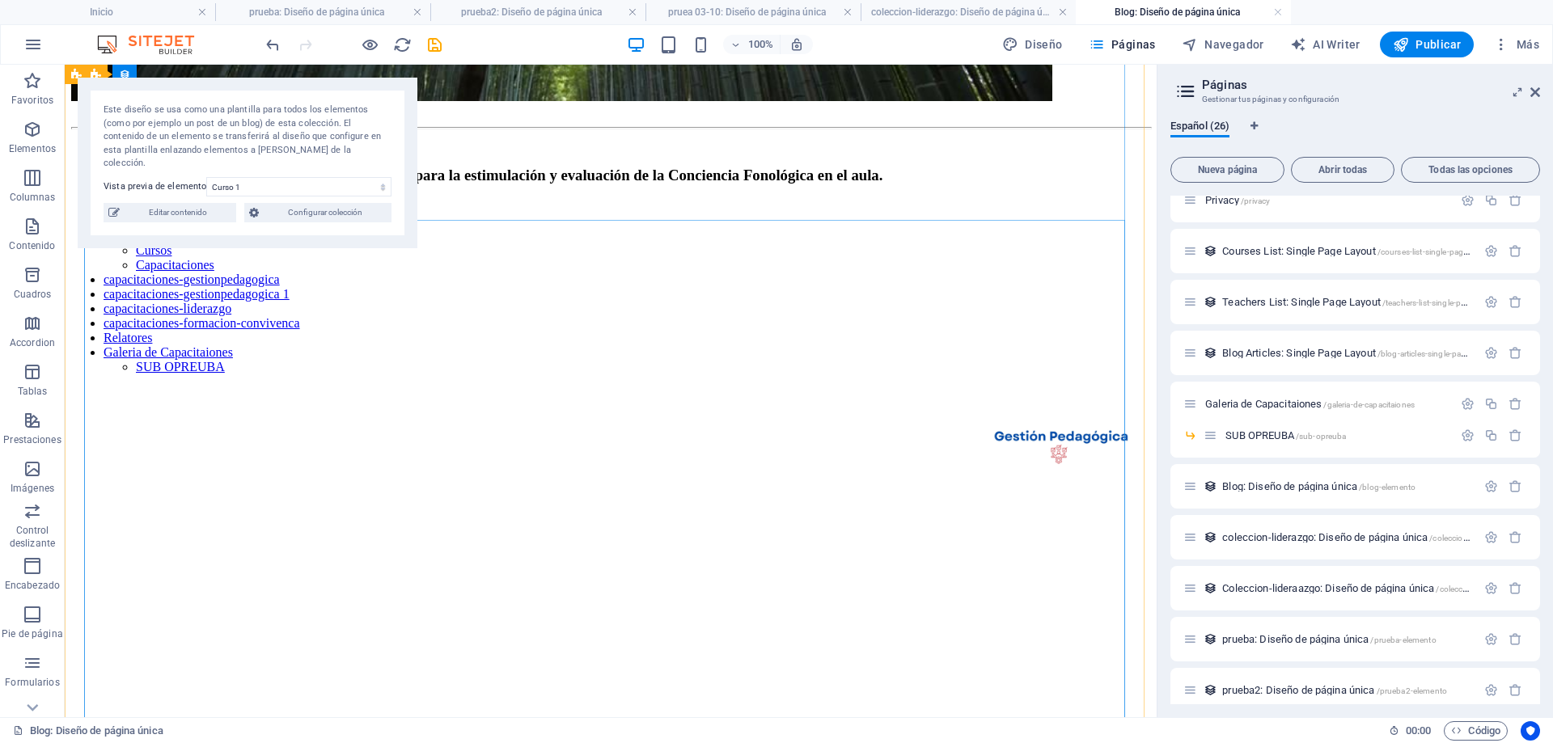
click at [302, 375] on nav "Inicio Conocenos Servicios Cursos Capacitaciones capacitaciones-gestionpedagogi…" at bounding box center [610, 287] width 1079 height 175
click at [205, 375] on nav "Inicio Conocenos Servicios Cursos Capacitaciones capacitaciones-gestionpedagogi…" at bounding box center [610, 287] width 1079 height 175
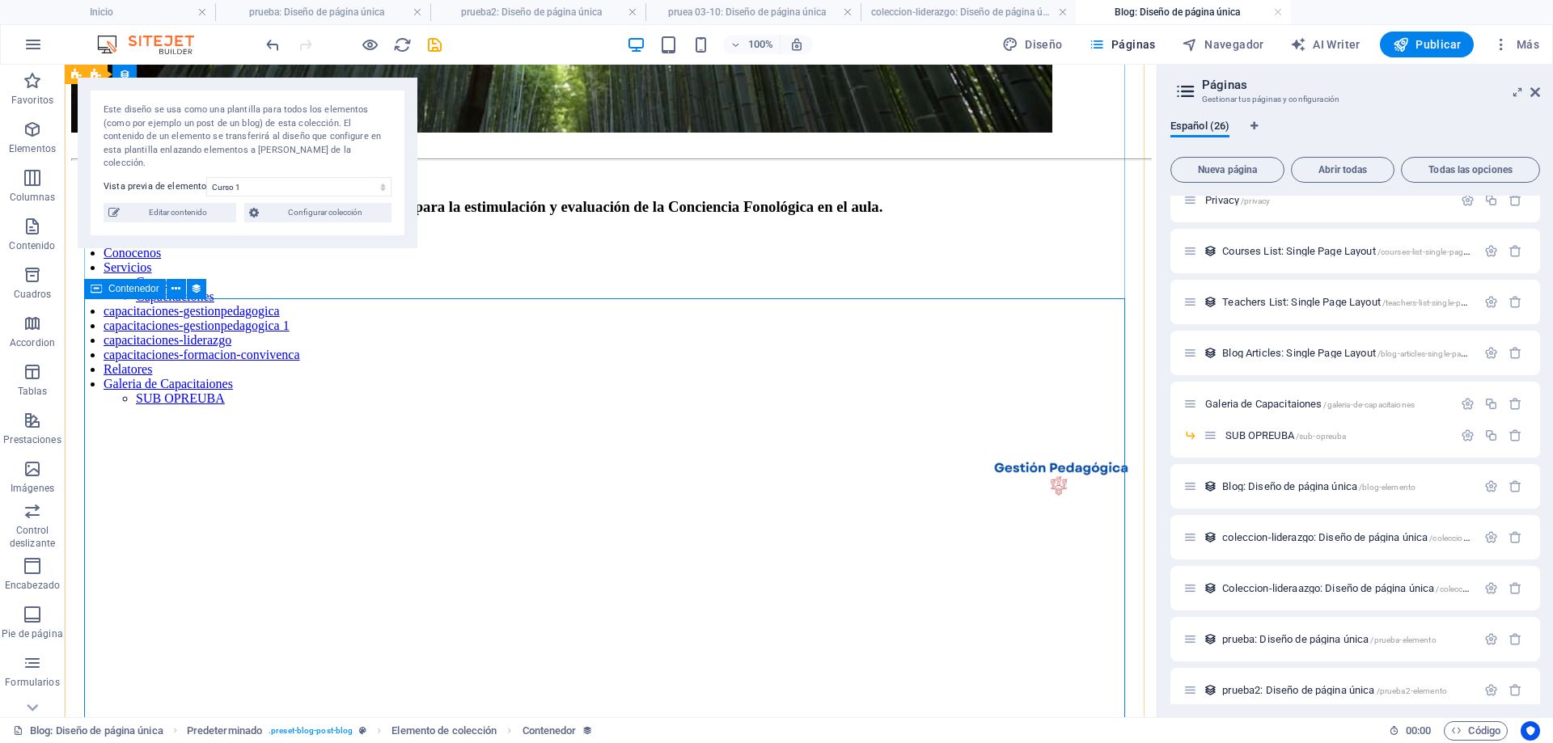
scroll to position [728, 0]
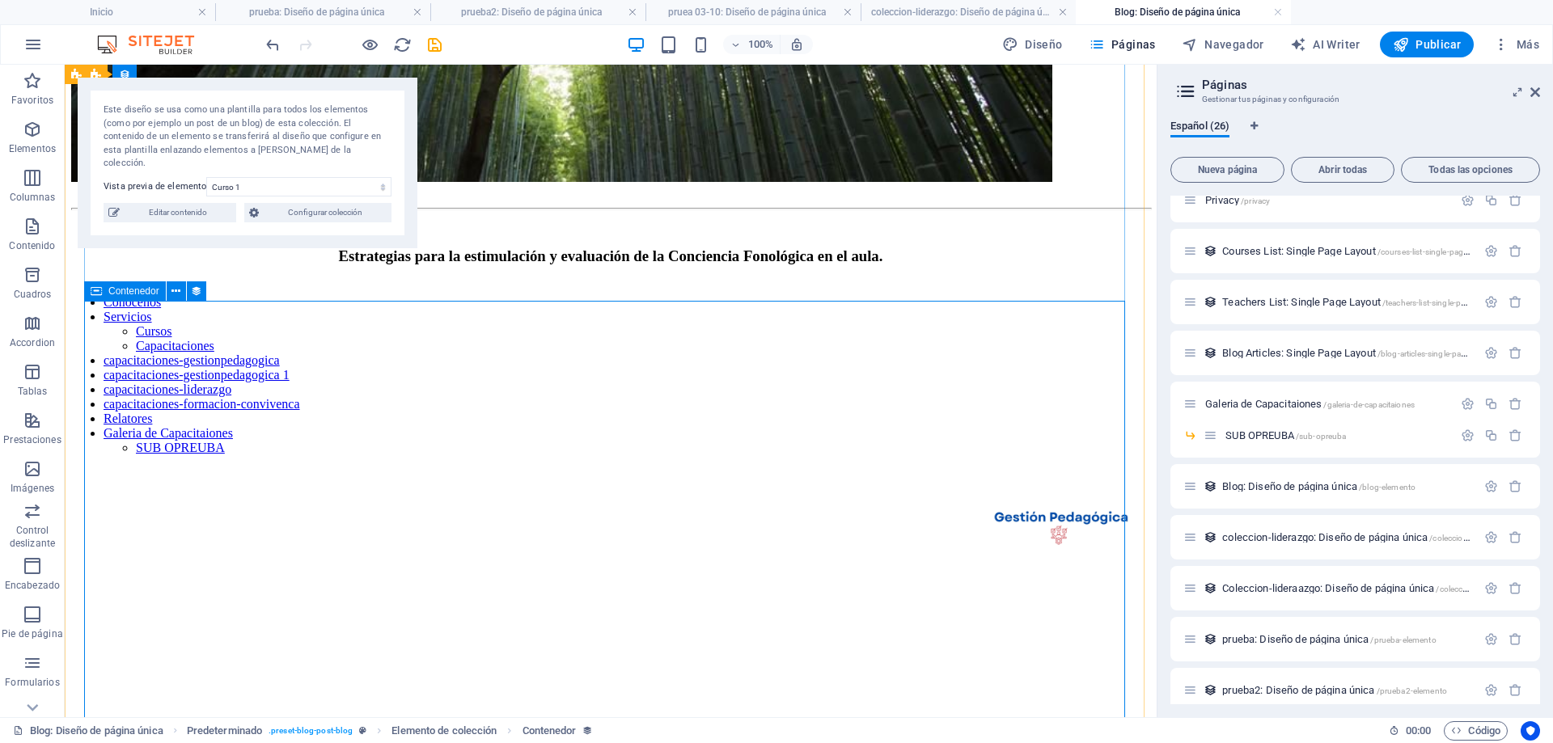
click at [130, 387] on nav "Inicio Conocenos Servicios Cursos Capacitaciones capacitaciones-gestionpedagogi…" at bounding box center [610, 368] width 1079 height 175
click at [131, 387] on div "Arrastra aquí para reemplazar el contenido existente. Si quieres crear un eleme…" at bounding box center [611, 391] width 1092 height 653
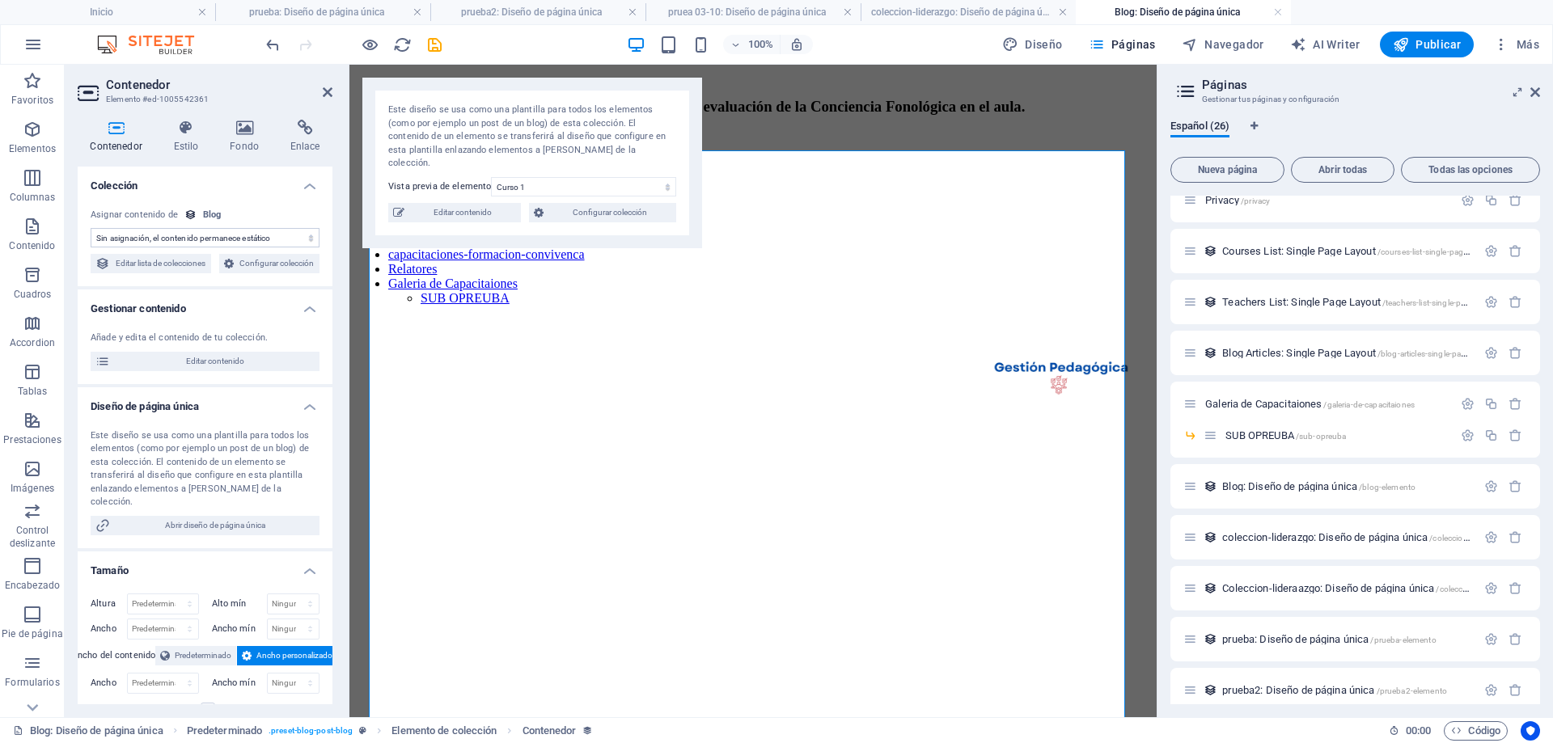
select select "content"
click at [554, 306] on nav "Inicio Conocenos Servicios Cursos Capacitaciones capacitaciones-gestionpedagogi…" at bounding box center [753, 218] width 794 height 175
click at [556, 306] on nav "Inicio Conocenos Servicios Cursos Capacitaciones capacitaciones-gestionpedagogi…" at bounding box center [753, 218] width 794 height 175
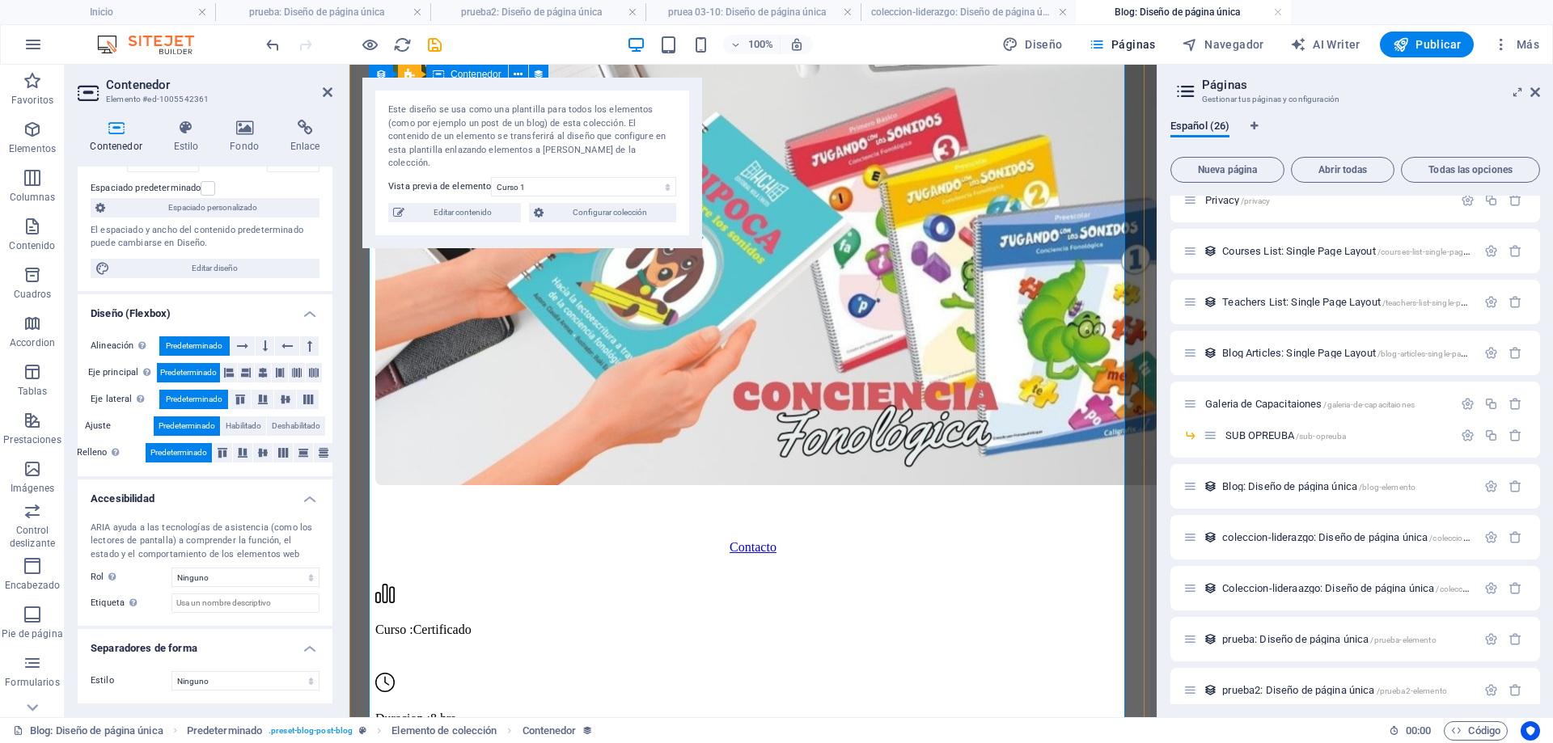
scroll to position [2508, 0]
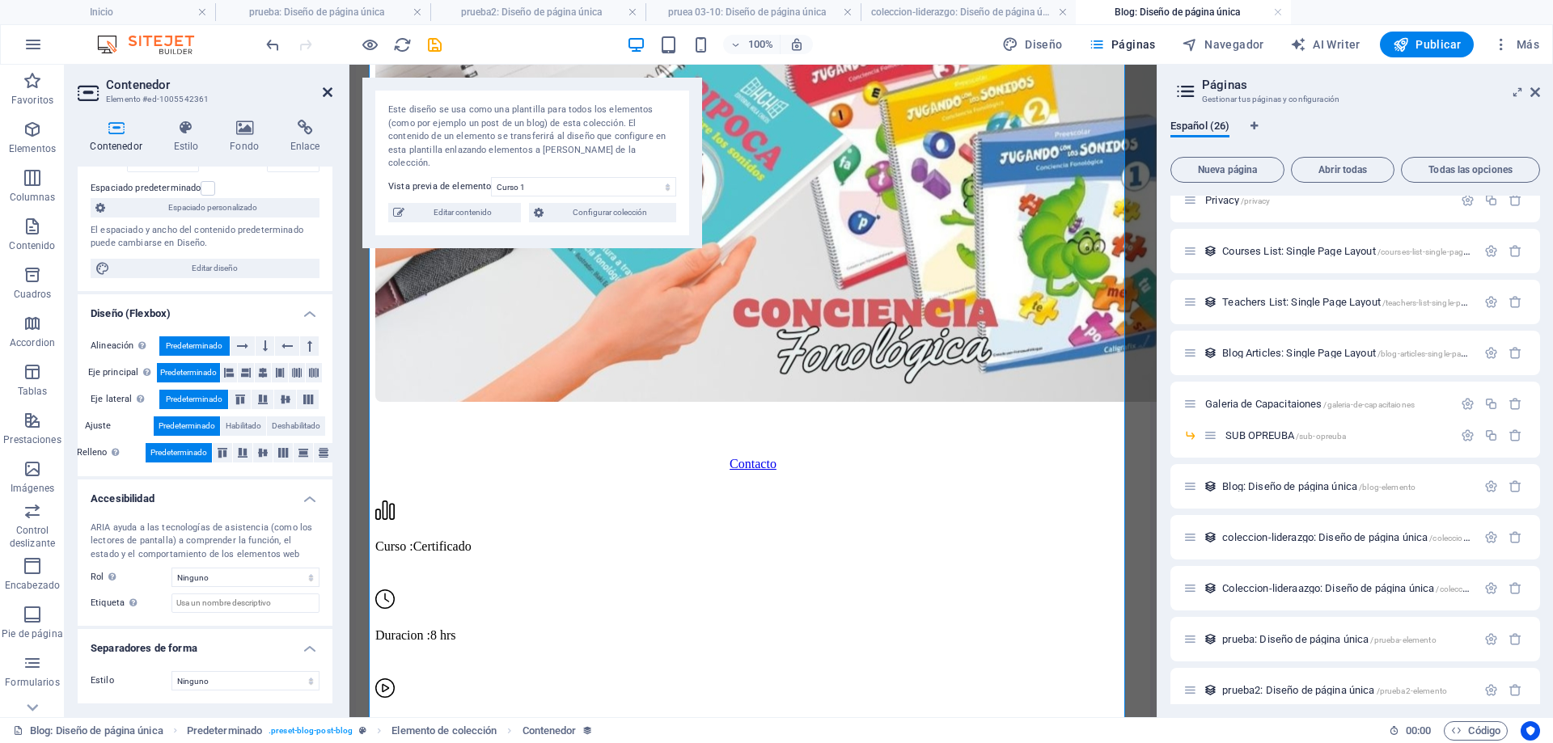
click at [329, 91] on icon at bounding box center [328, 92] width 10 height 13
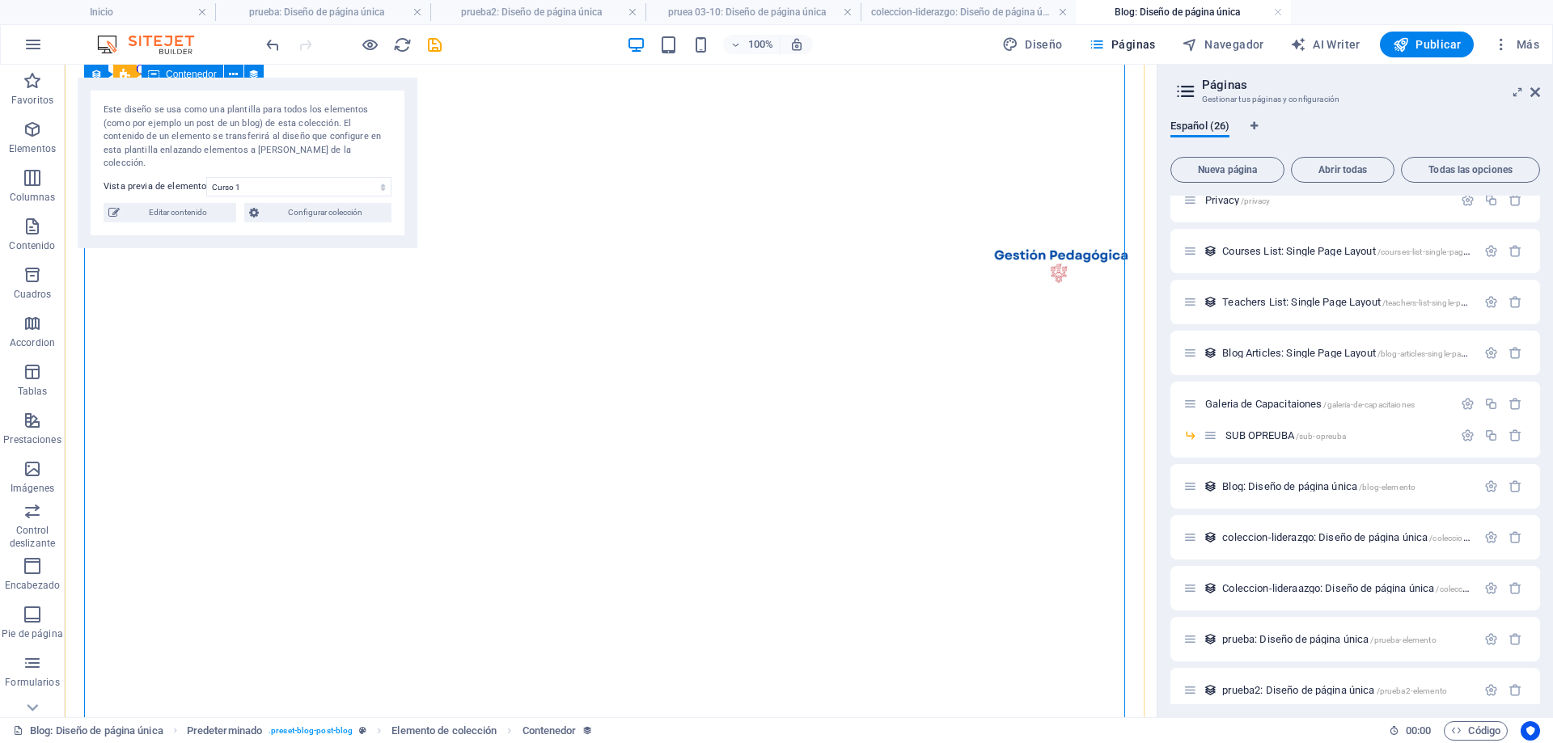
scroll to position [832, 0]
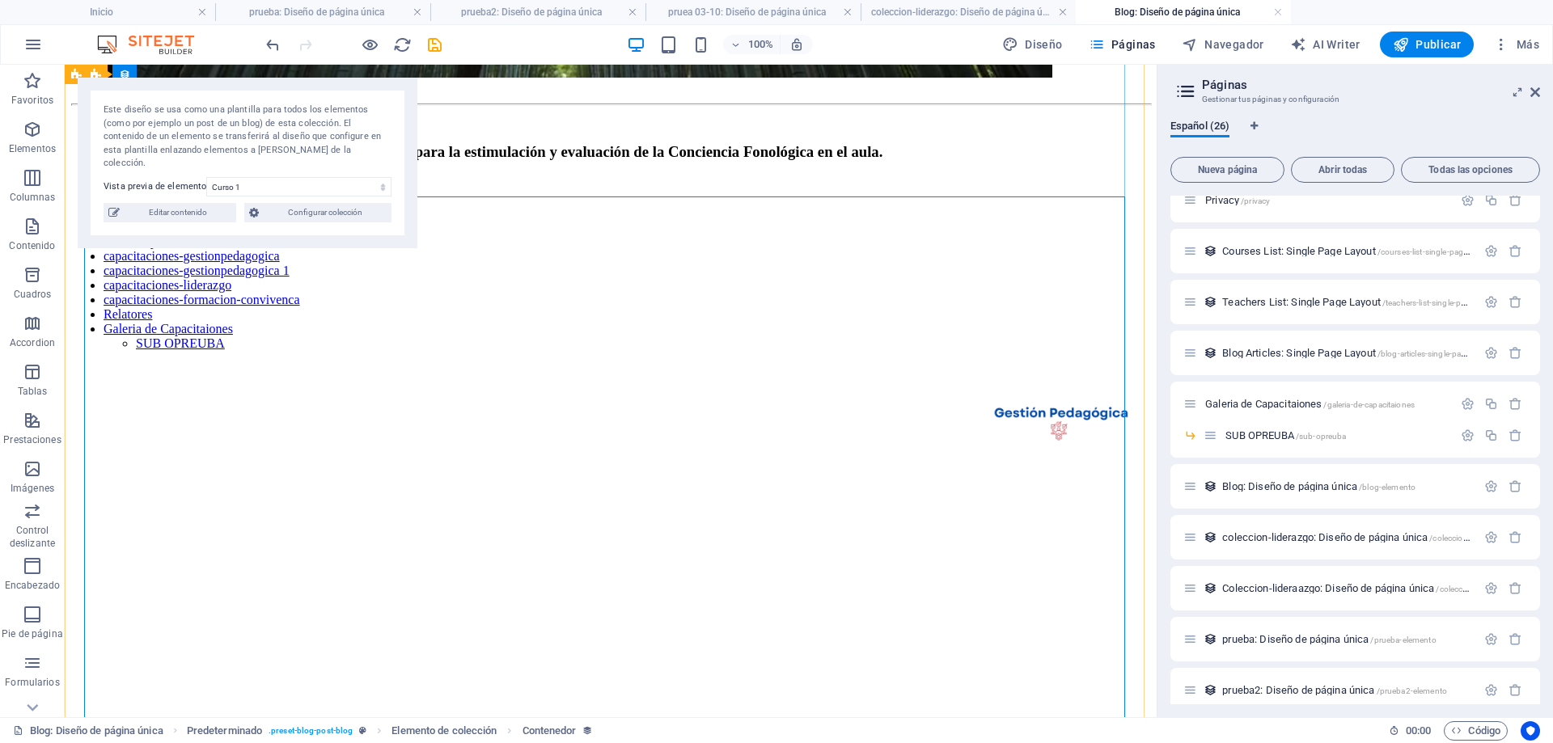
click at [200, 351] on nav "Inicio Conocenos Servicios Cursos Capacitaciones capacitaciones-gestionpedagogi…" at bounding box center [610, 263] width 1079 height 175
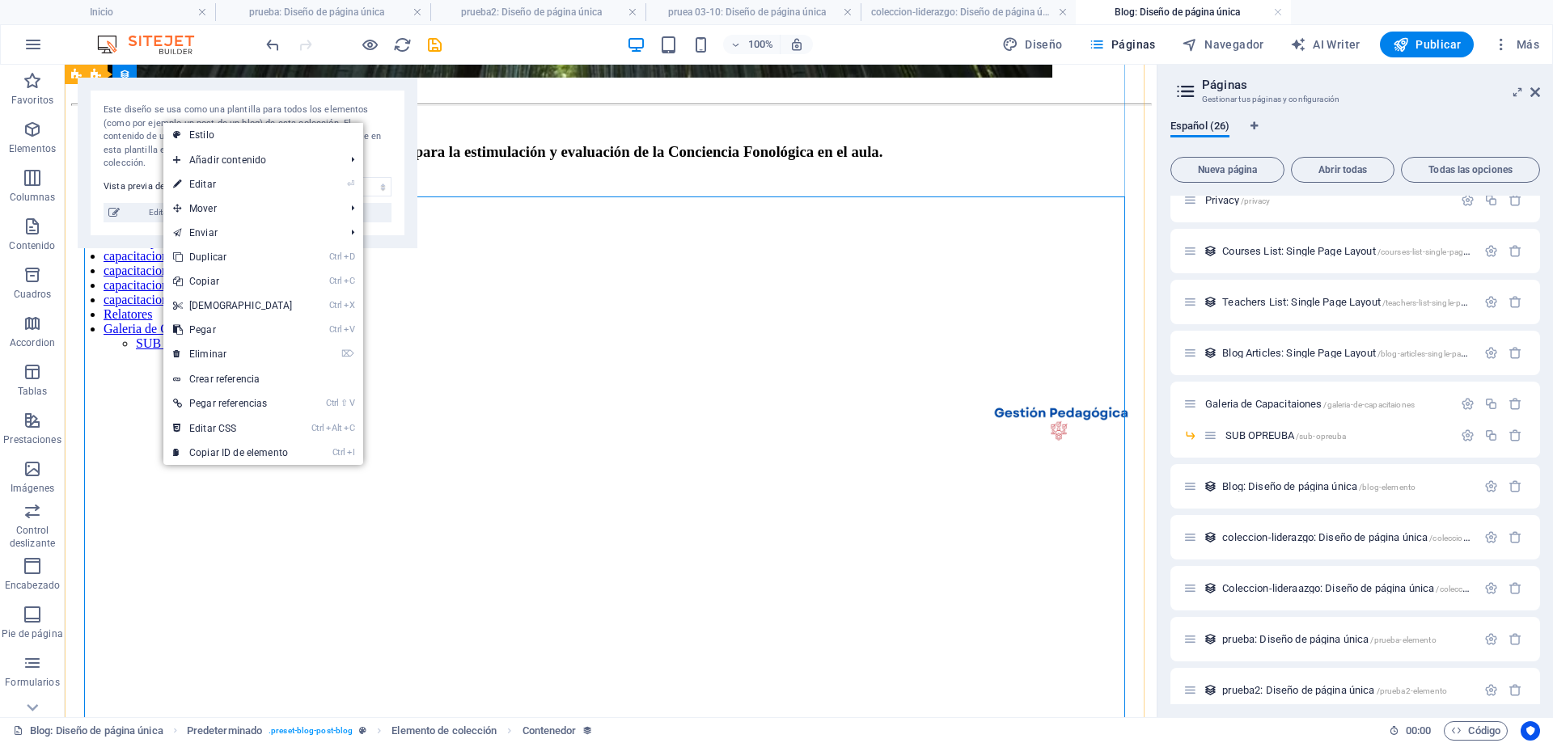
click at [403, 351] on nav "Inicio Conocenos Servicios Cursos Capacitaciones capacitaciones-gestionpedagogi…" at bounding box center [610, 263] width 1079 height 175
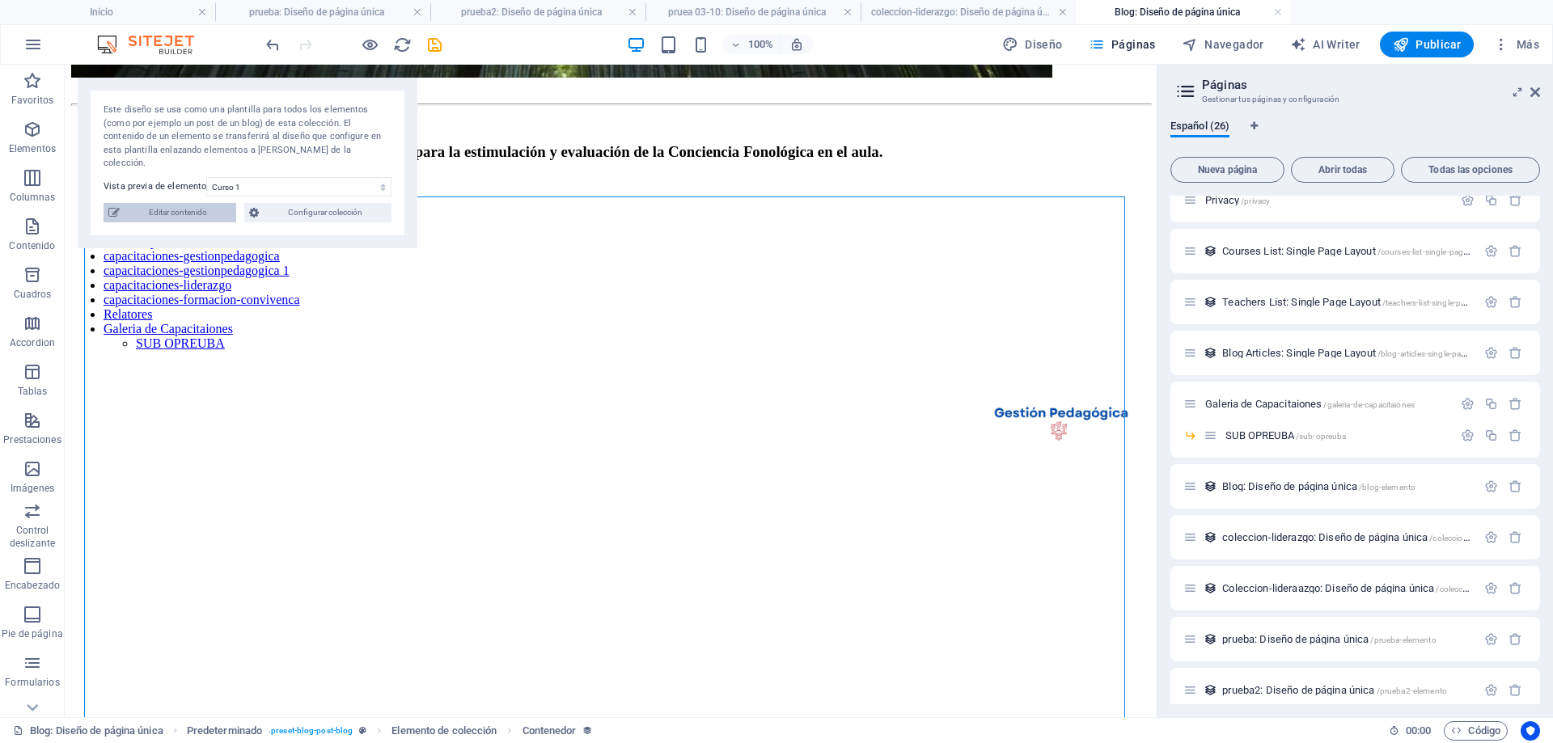
click at [193, 203] on span "Editar contenido" at bounding box center [178, 212] width 107 height 19
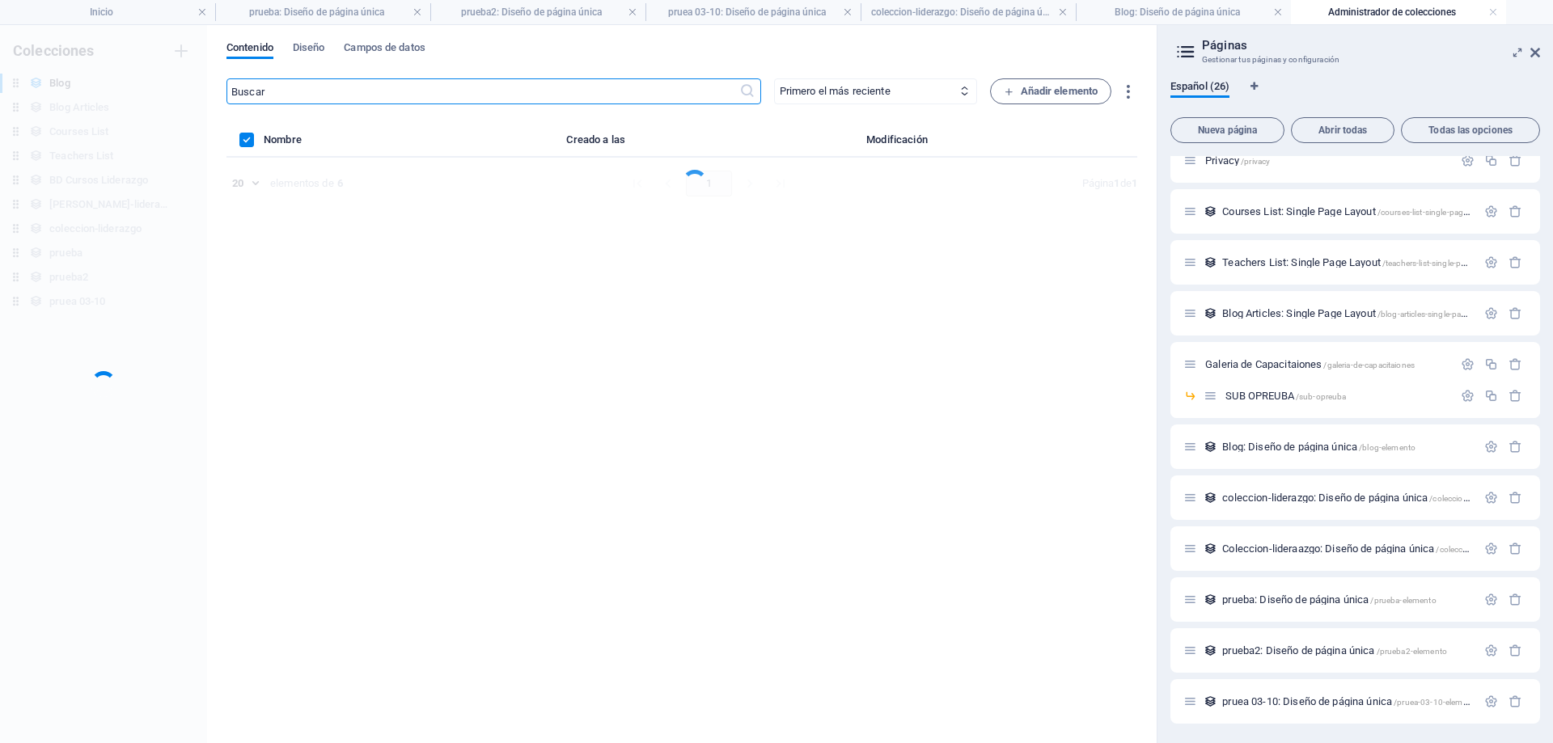
scroll to position [0, 0]
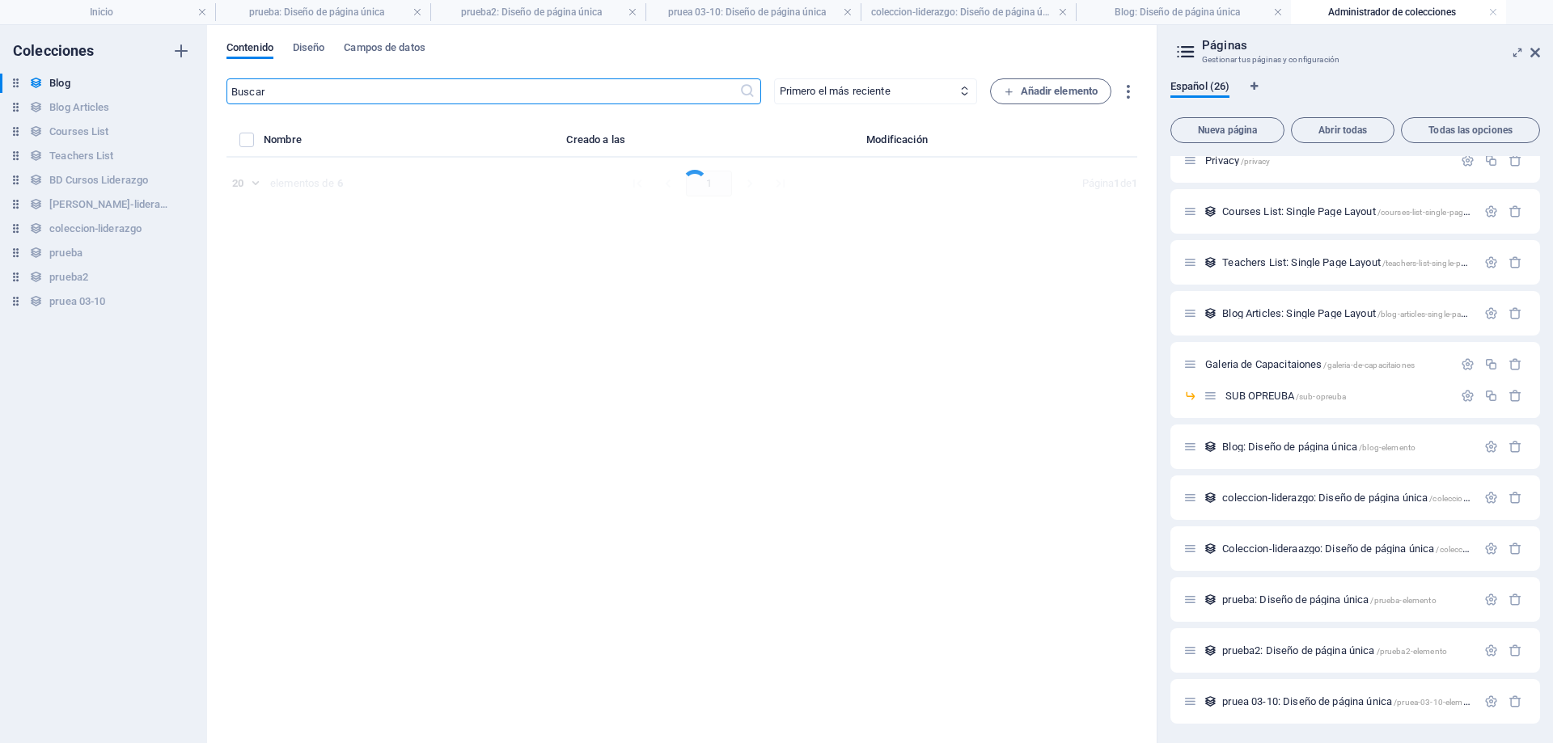
select select "Category 1"
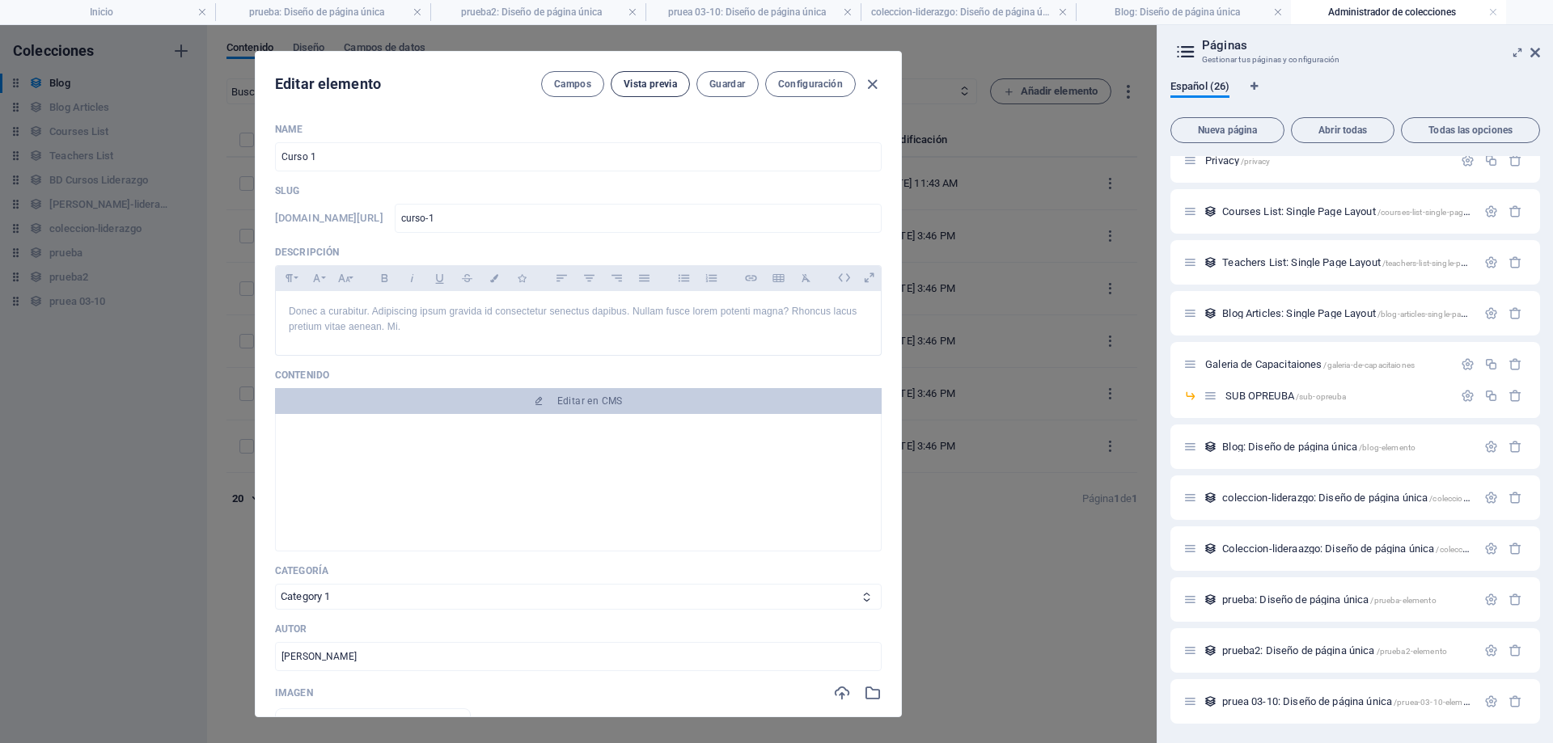
click at [634, 81] on span "Vista previa" at bounding box center [650, 84] width 53 height 13
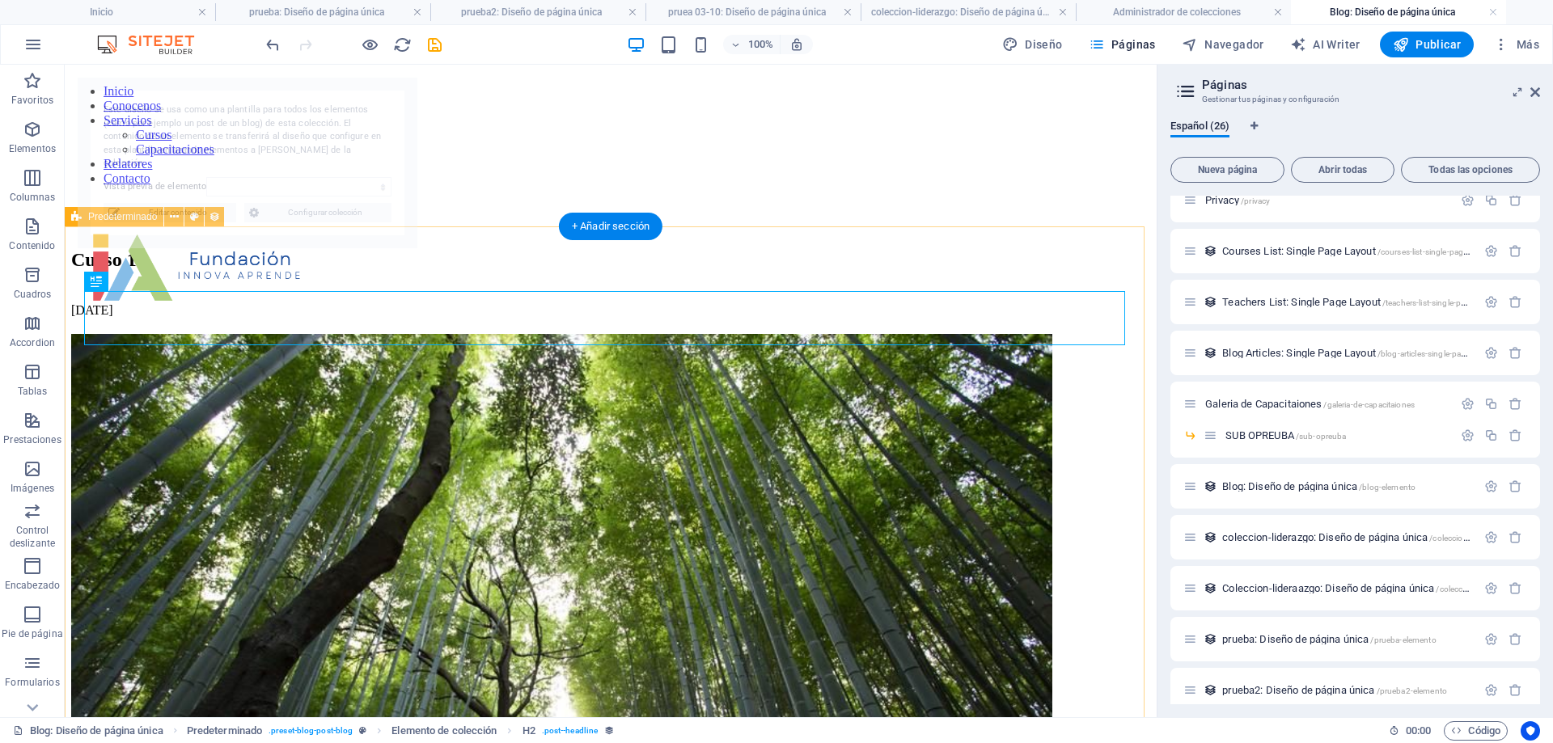
select select "68dec894553478a8190e3969"
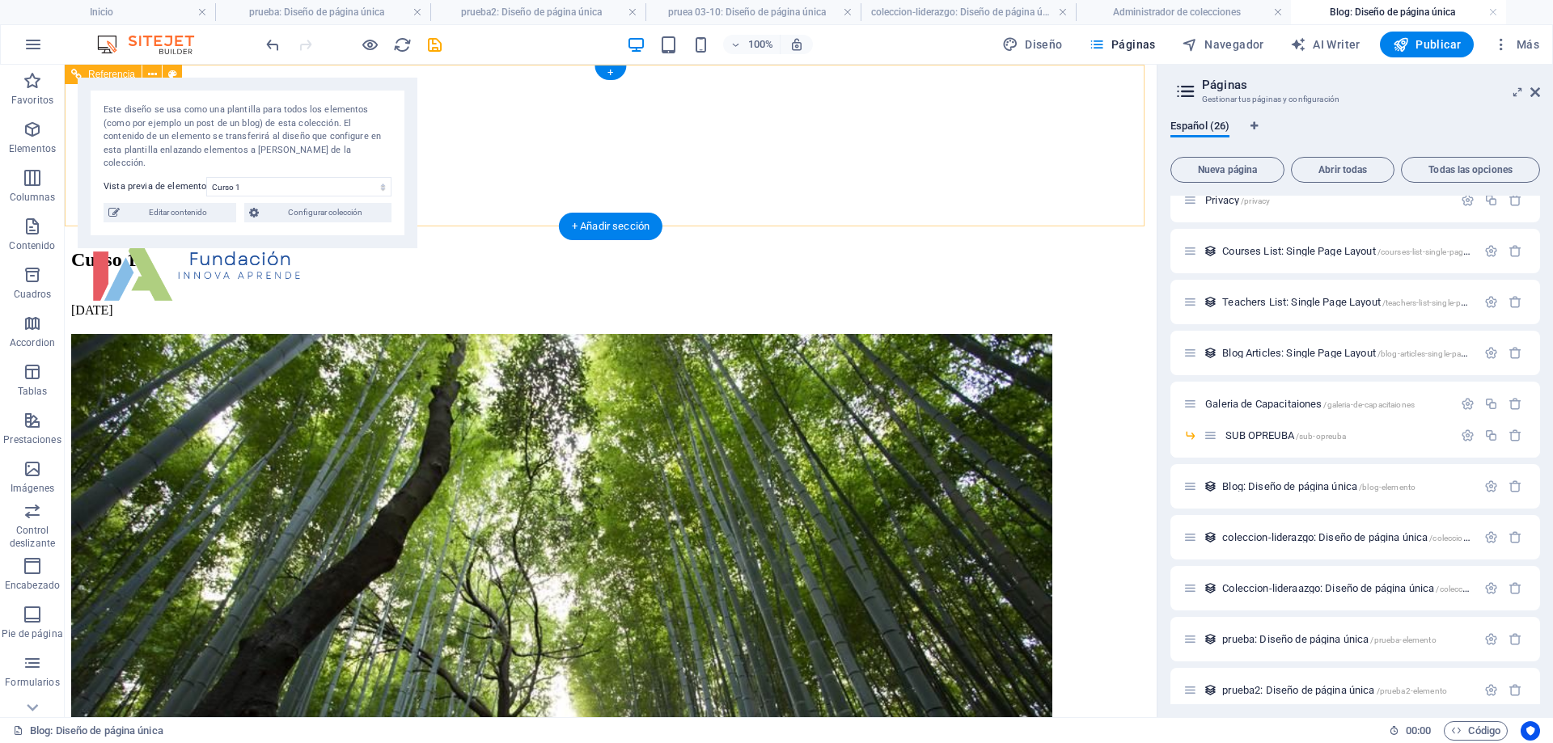
click at [956, 95] on nav "Inicio Conocenos Servicios Cursos Capacitaciones Relatores Contacto" at bounding box center [610, 135] width 1079 height 102
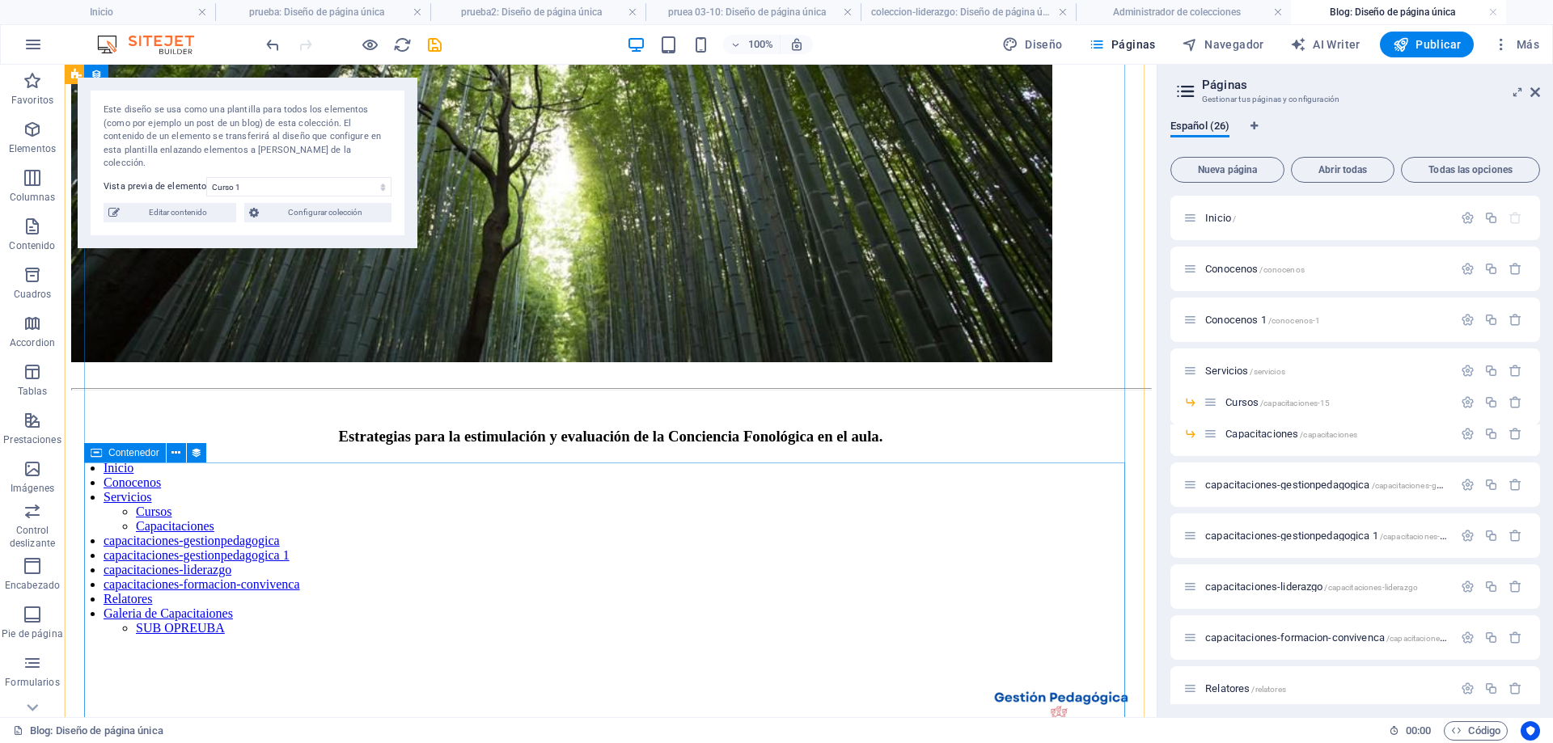
scroll to position [566, 0]
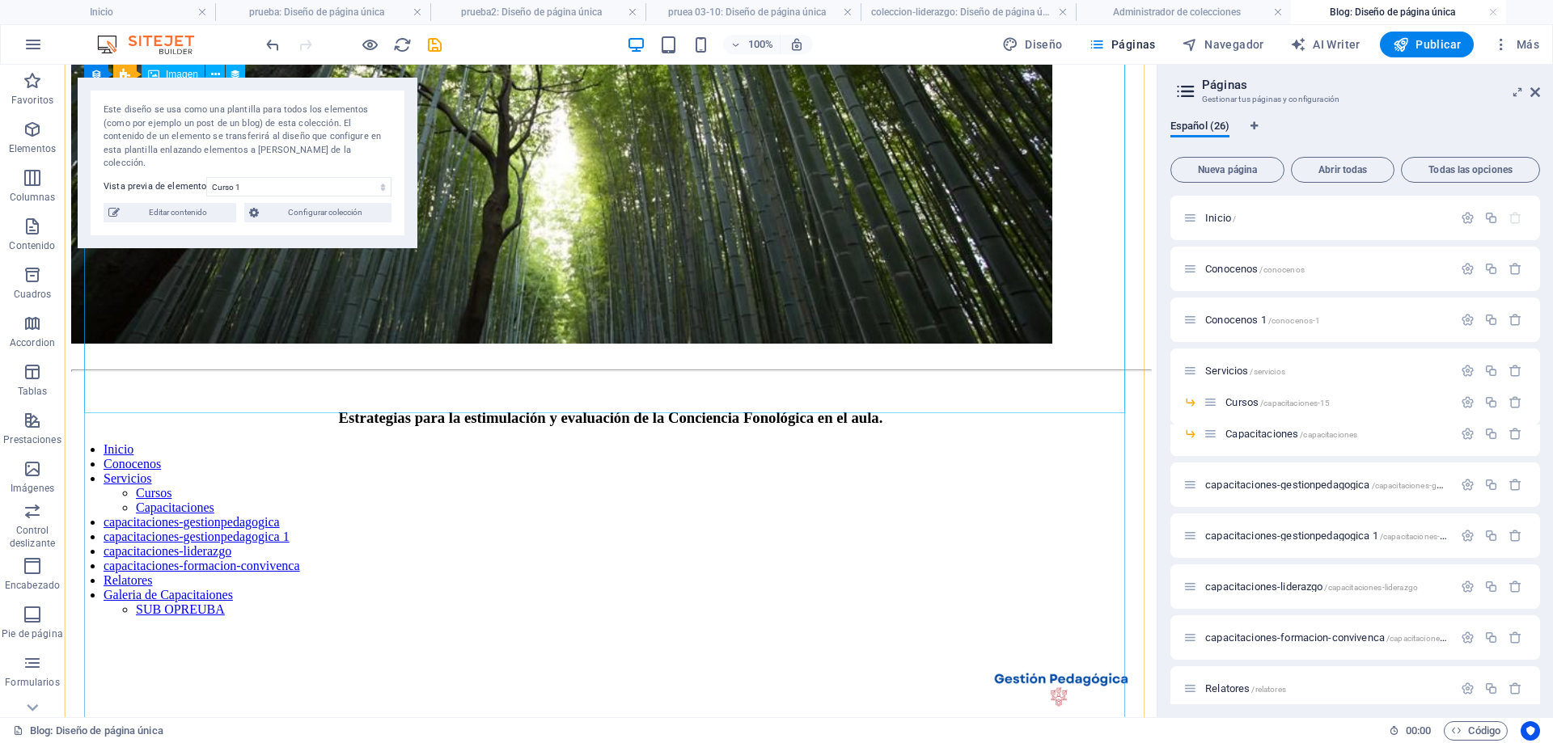
click at [638, 280] on figure at bounding box center [610, 57] width 1079 height 579
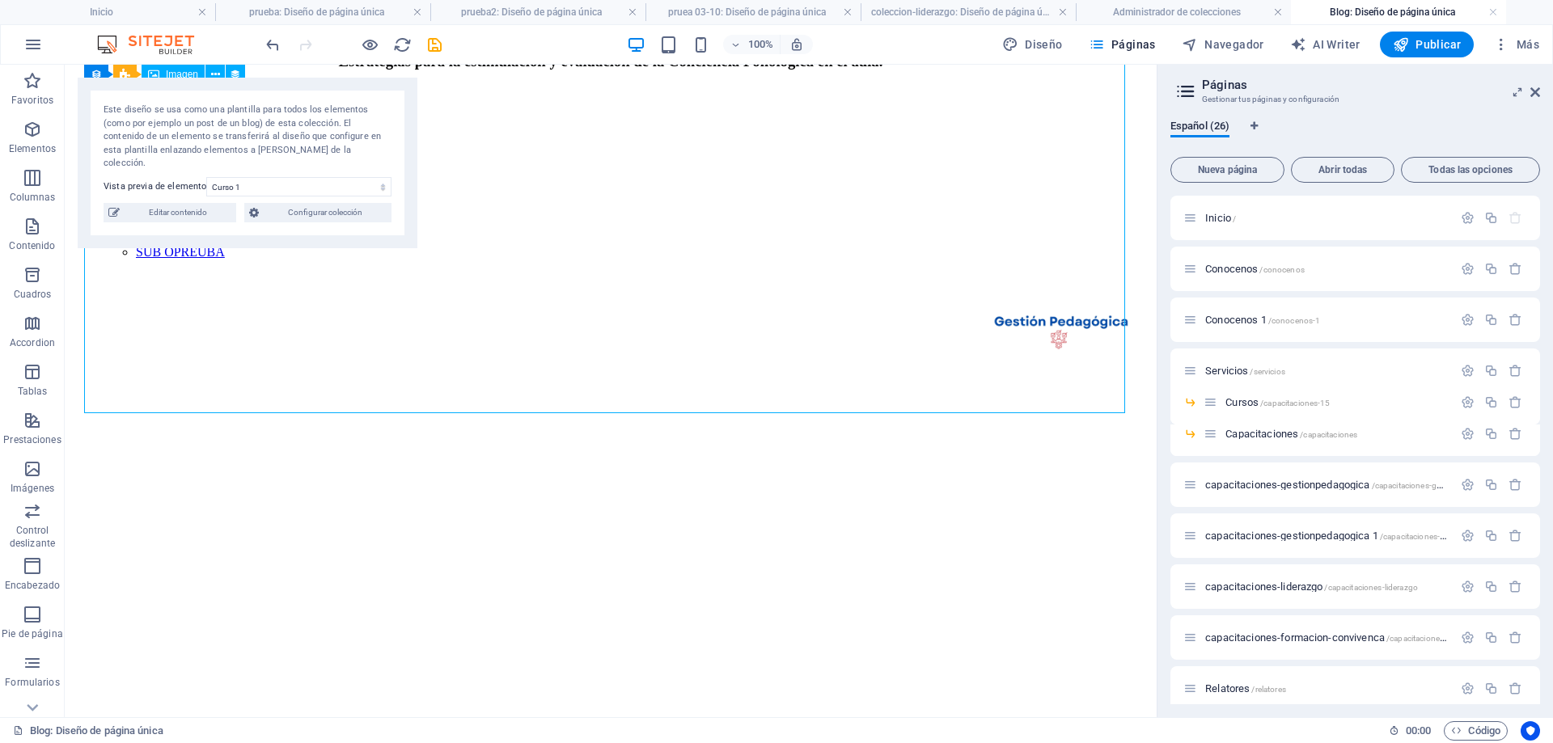
select select "image"
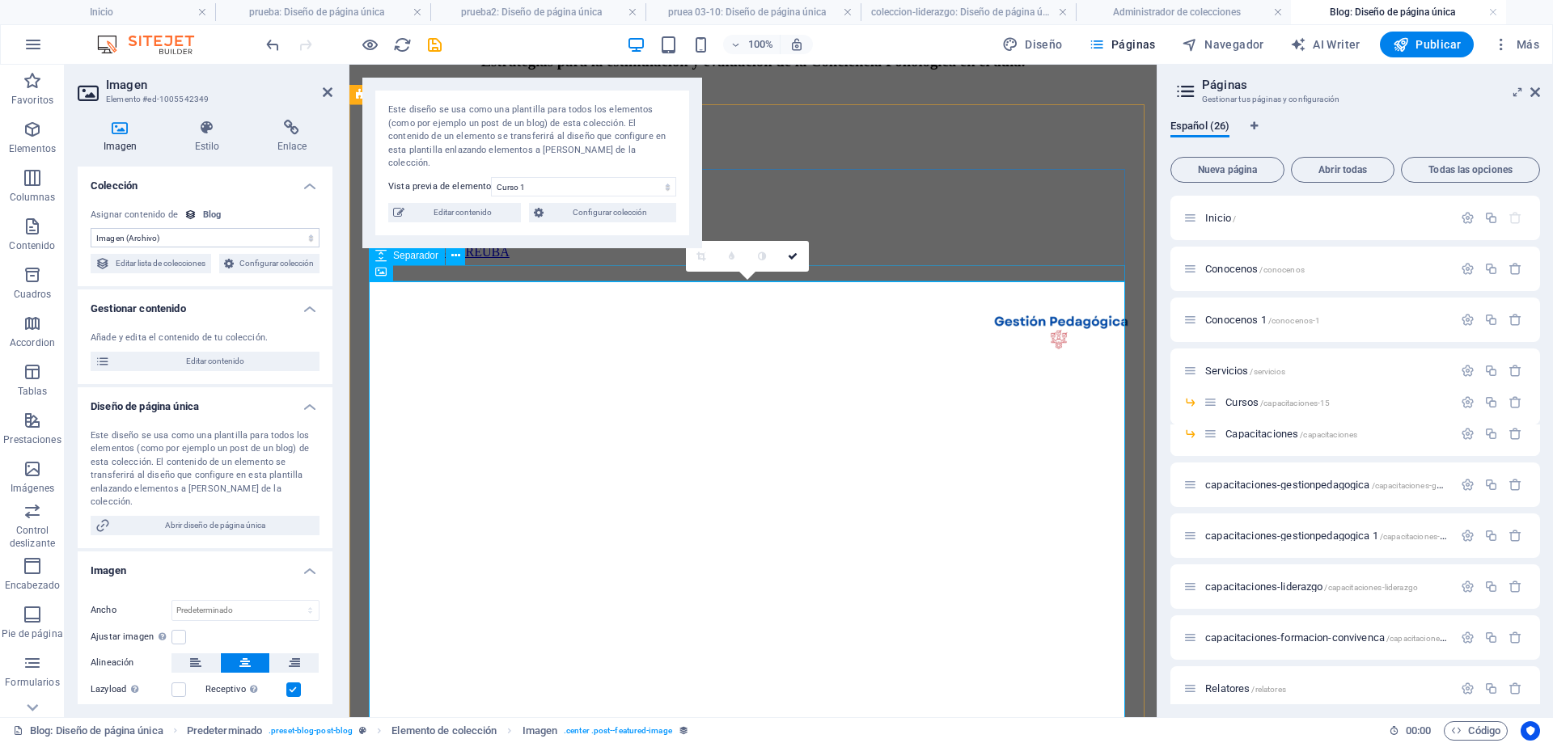
scroll to position [122, 0]
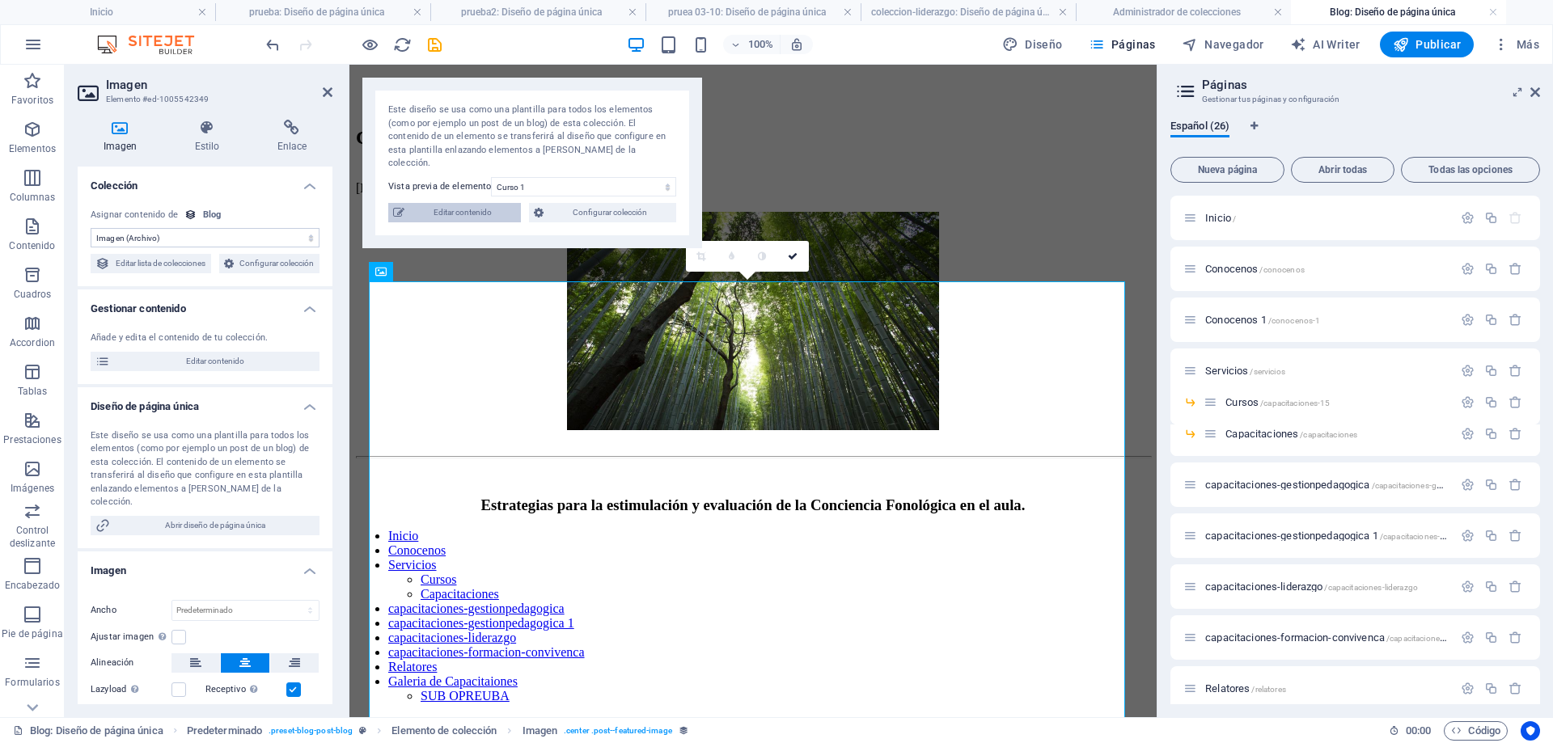
click at [489, 203] on span "Editar contenido" at bounding box center [462, 212] width 107 height 19
type input "2025-04-27"
type input "curso-1"
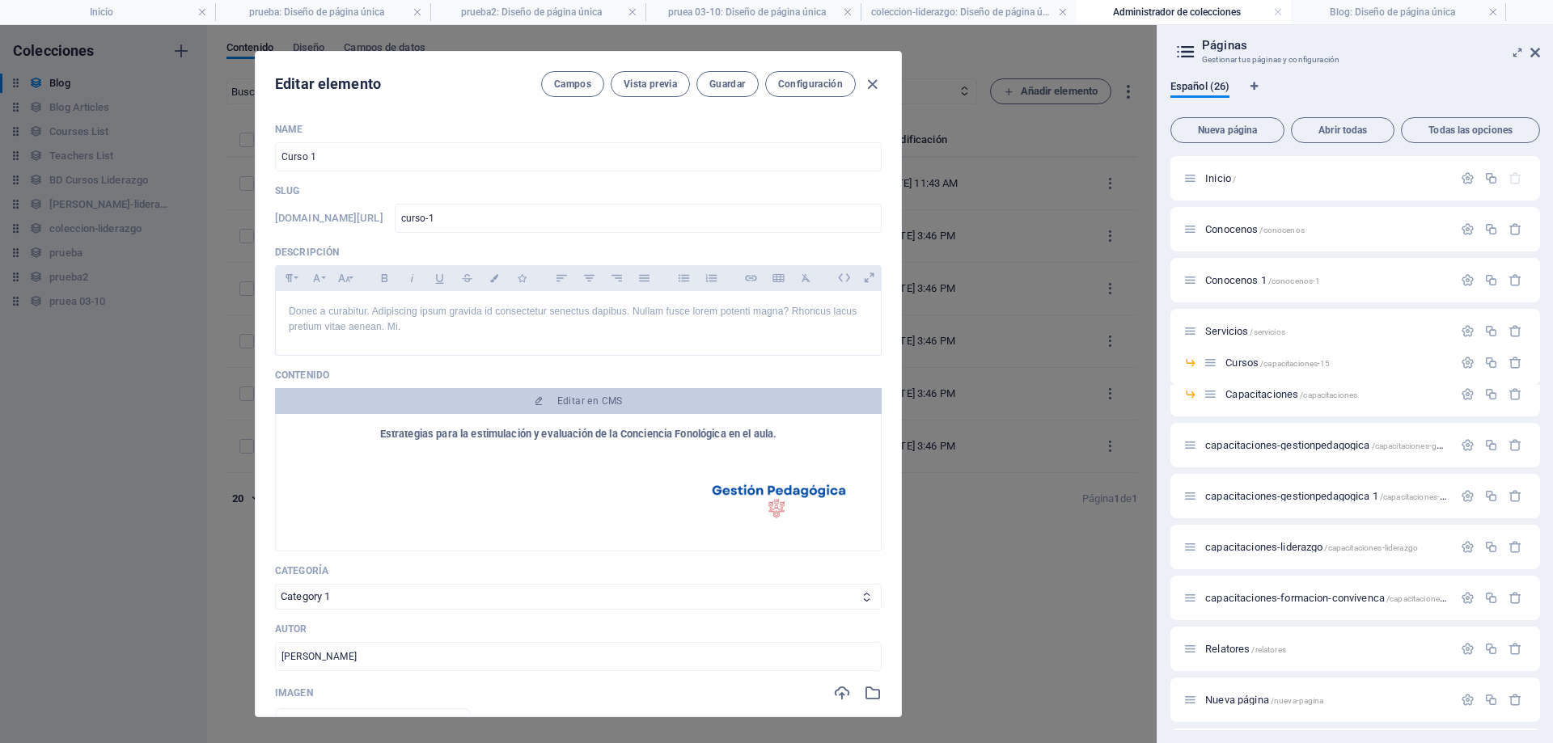
click at [1022, 534] on div "Editar elemento Campos Vista previa Guardar Configuración Name Curso 1 ​ Slug w…" at bounding box center [578, 384] width 1157 height 718
type input "[DATE]"
type input "curso-1"
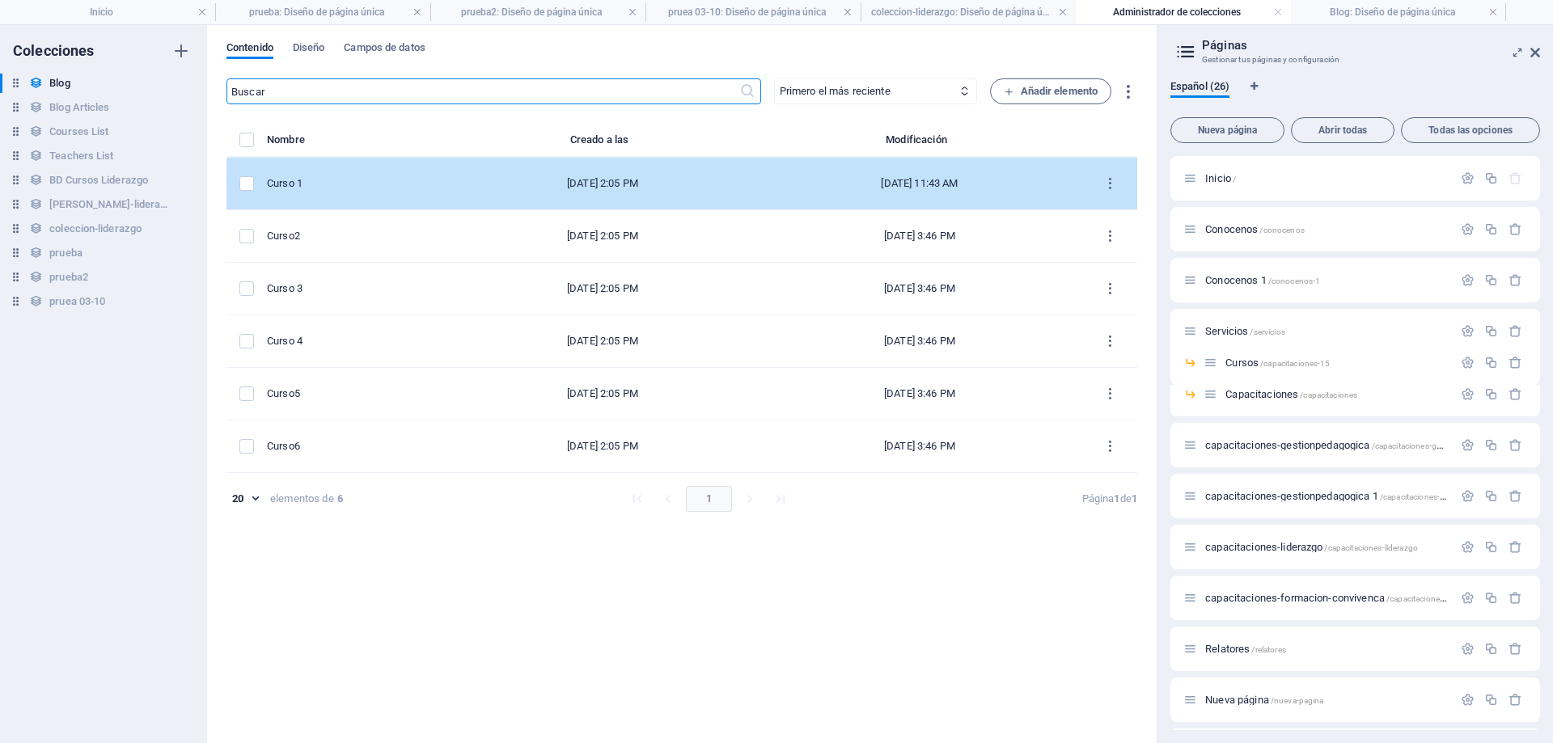
click at [339, 183] on div "Curso 1" at bounding box center [351, 183] width 169 height 15
select select "Category 1"
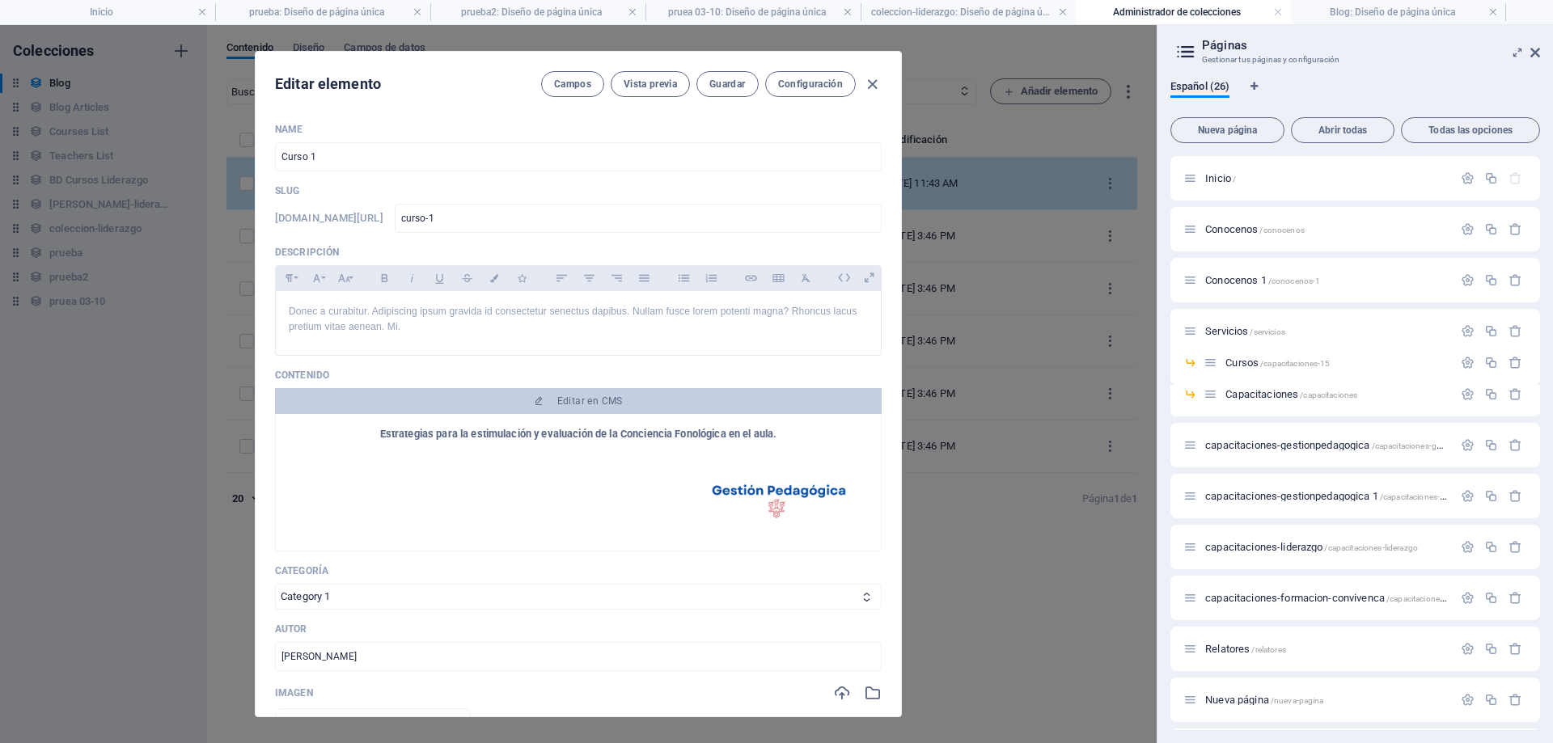
click at [339, 183] on div "Name Curso 1 ​ Slug www.example.com/blog-elemento/ curso-1 ​ Descripción Paragr…" at bounding box center [578, 618] width 607 height 991
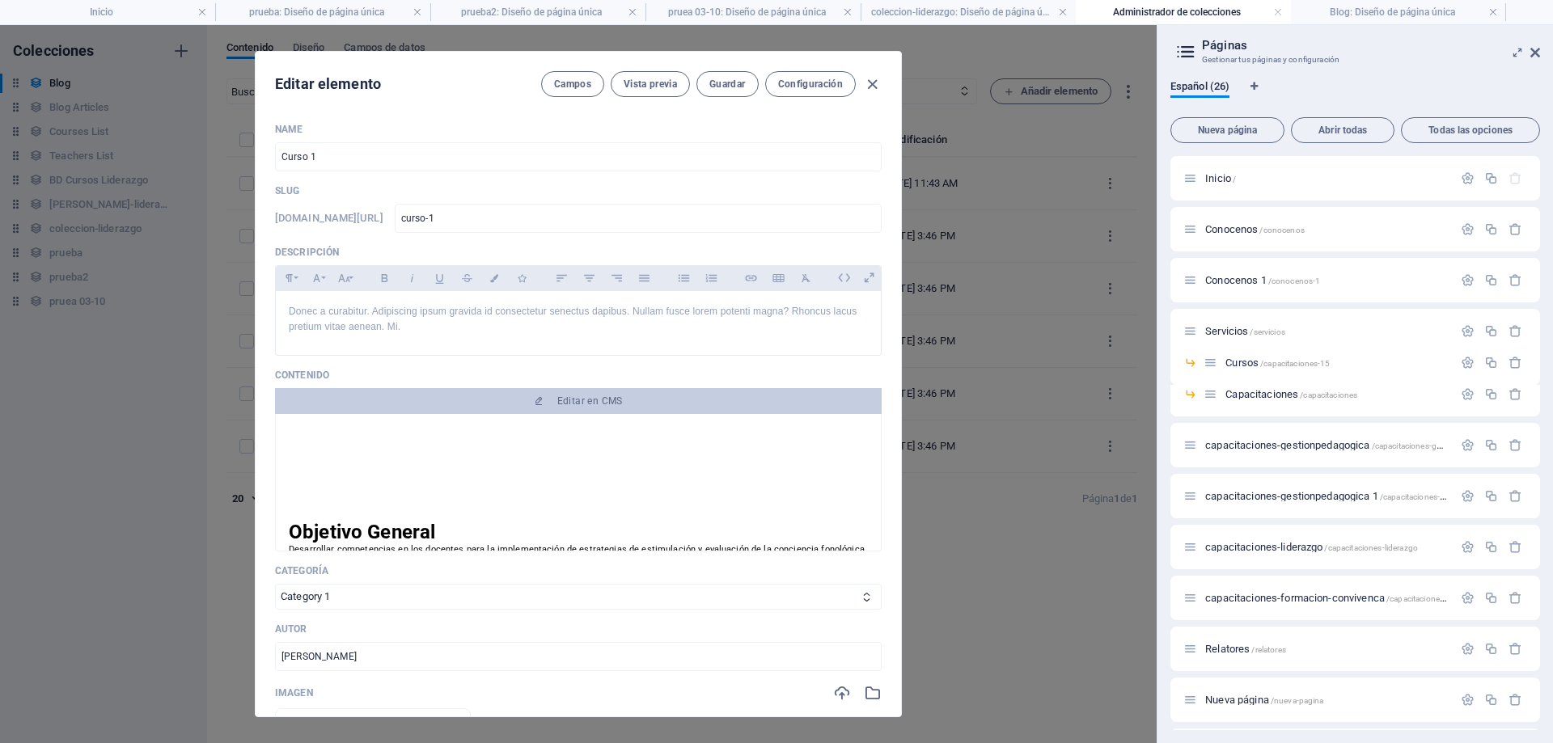
scroll to position [728, 0]
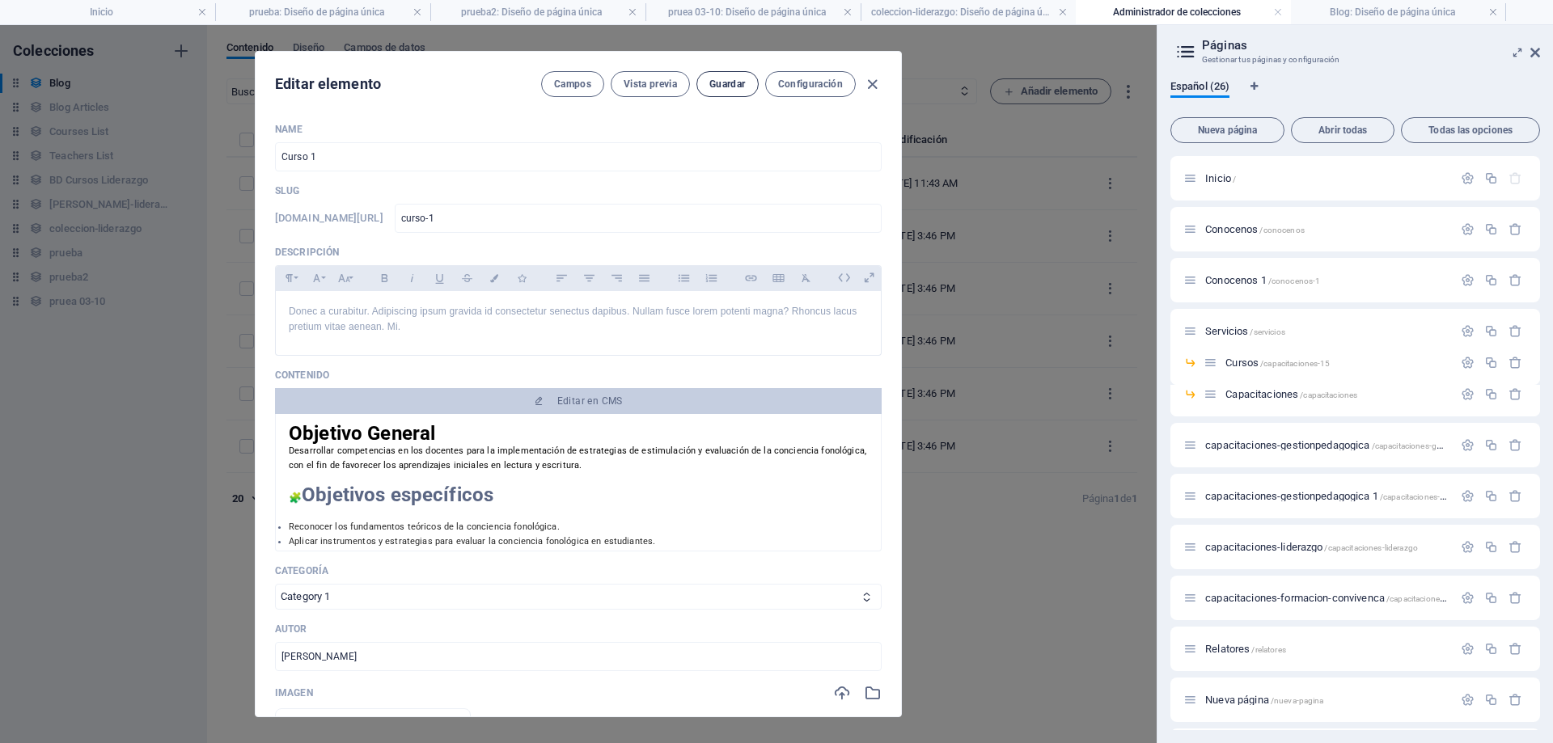
click at [724, 91] on button "Guardar" at bounding box center [727, 84] width 61 height 26
click at [867, 83] on icon "button" at bounding box center [872, 84] width 19 height 19
type input "[DATE]"
type input "curso-1"
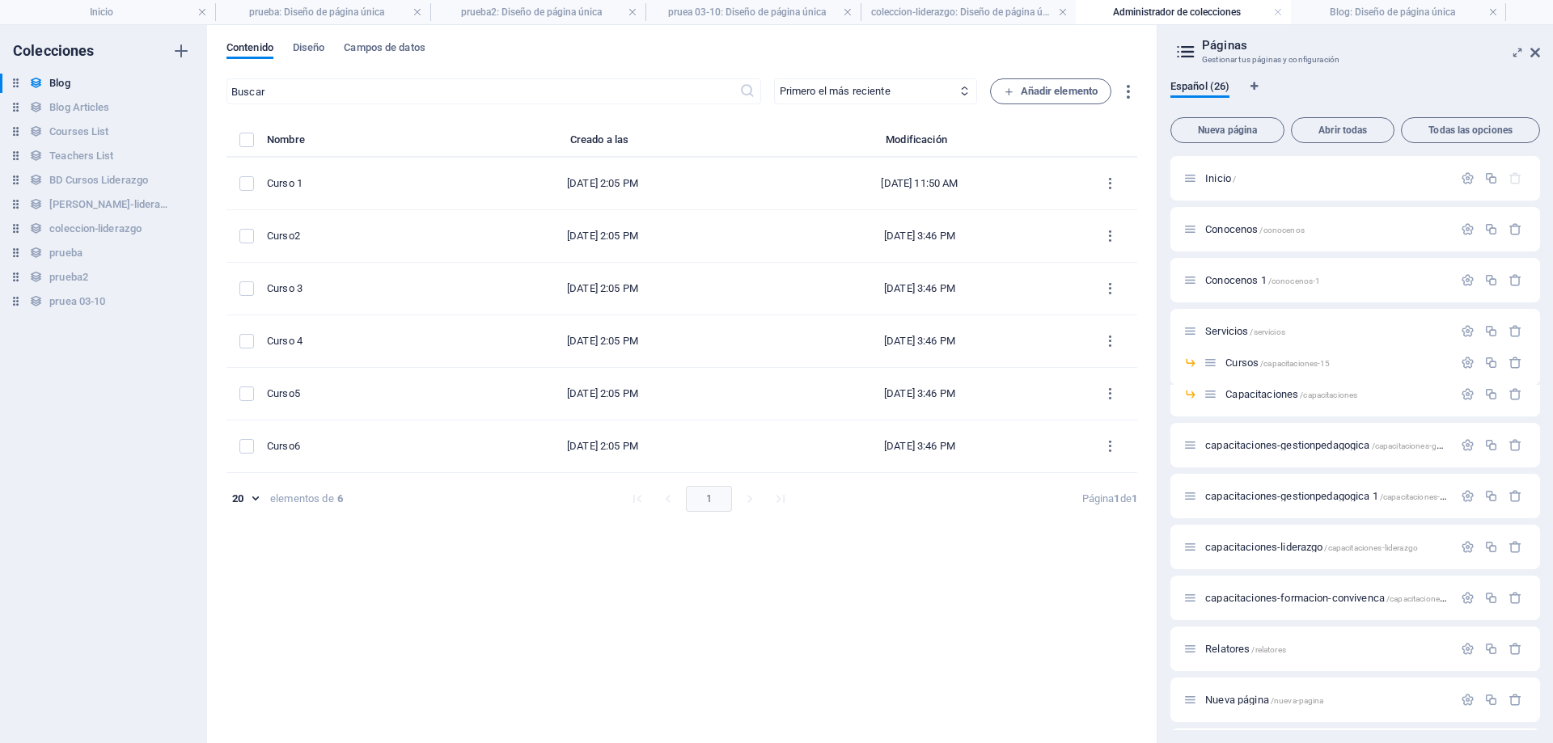
scroll to position [0, 0]
